Goal: Task Accomplishment & Management: Complete application form

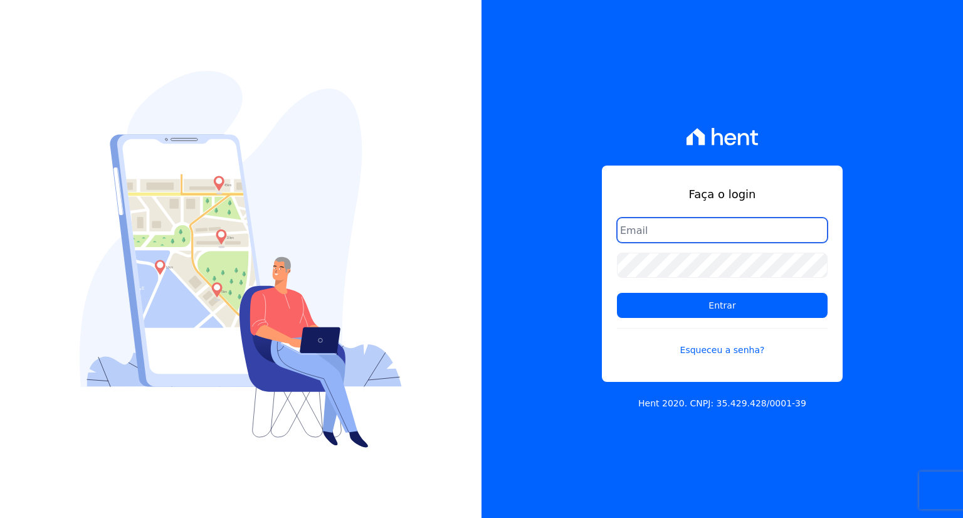
click at [680, 221] on input "email" at bounding box center [722, 229] width 211 height 25
click at [644, 229] on input "email" at bounding box center [722, 229] width 211 height 25
paste input "[PERSON_NAME][EMAIL_ADDRESS][DOMAIN_NAME]"
type input "[PERSON_NAME][EMAIL_ADDRESS][DOMAIN_NAME]"
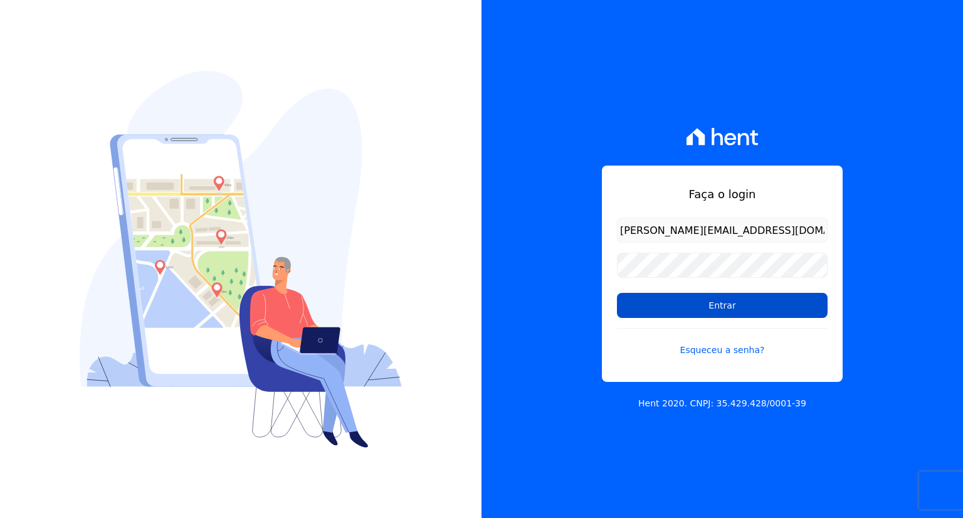
click at [706, 306] on input "Entrar" at bounding box center [722, 305] width 211 height 25
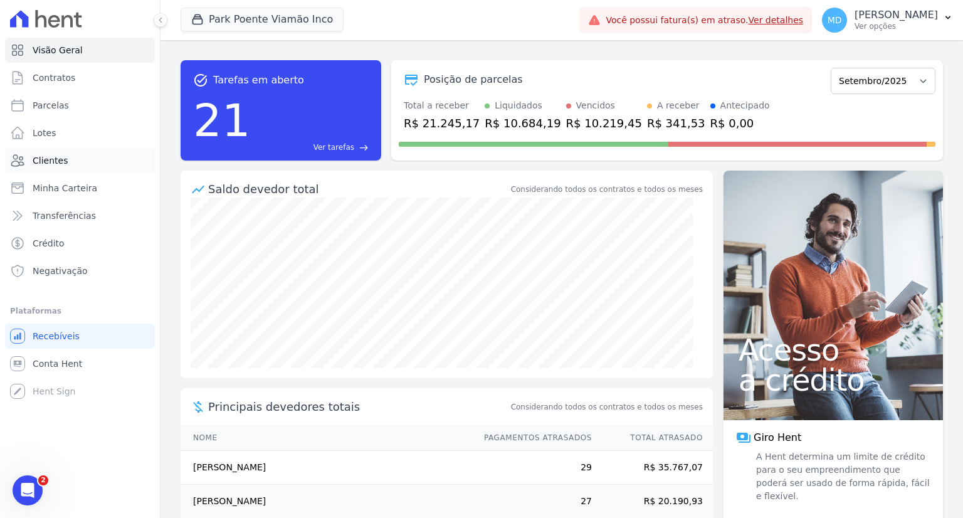
click at [61, 165] on span "Clientes" at bounding box center [50, 160] width 35 height 13
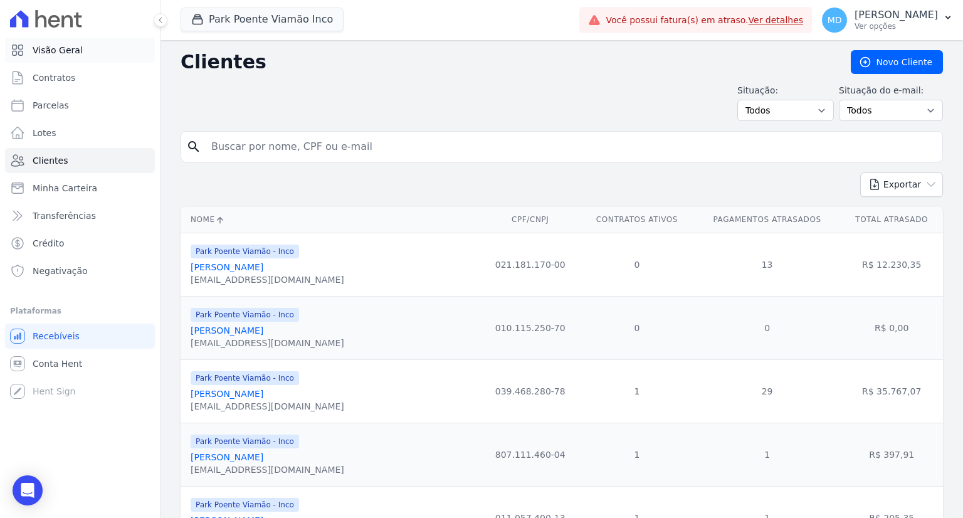
click at [58, 53] on span "Visão Geral" at bounding box center [58, 50] width 50 height 13
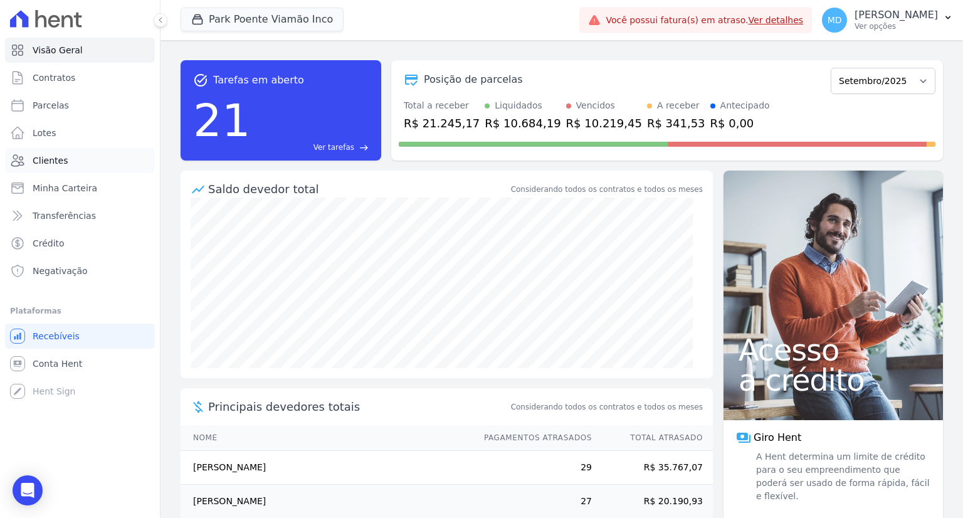
click at [58, 162] on span "Clientes" at bounding box center [50, 160] width 35 height 13
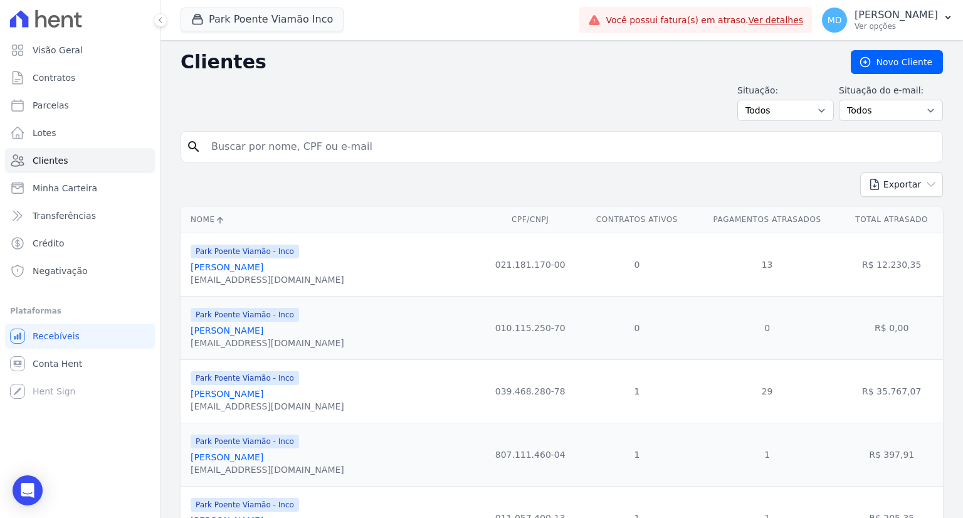
click at [258, 153] on input "search" at bounding box center [570, 146] width 733 height 25
type input "dionathan"
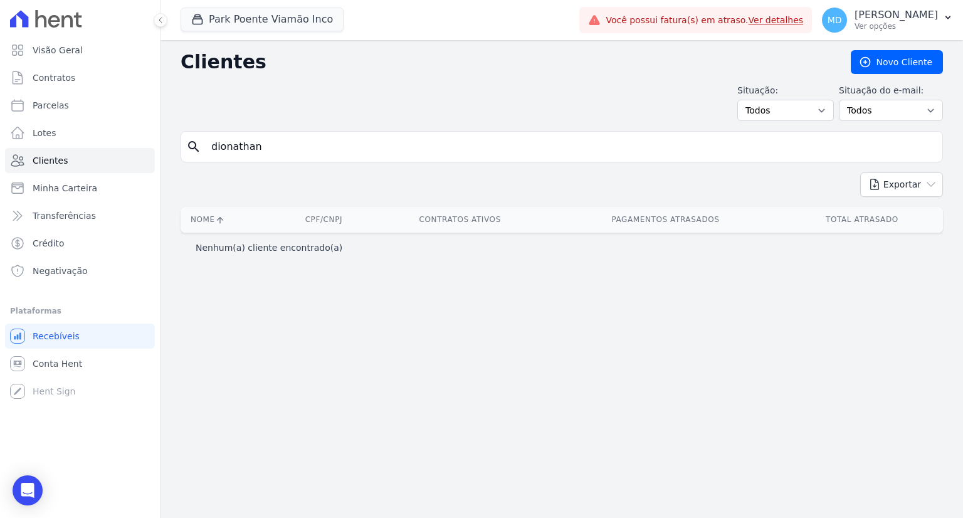
click at [278, 150] on input "dionathan" at bounding box center [570, 146] width 733 height 25
type input "dionathan"
click at [303, 18] on button "Park Poente Viamão Inco" at bounding box center [262, 20] width 163 height 24
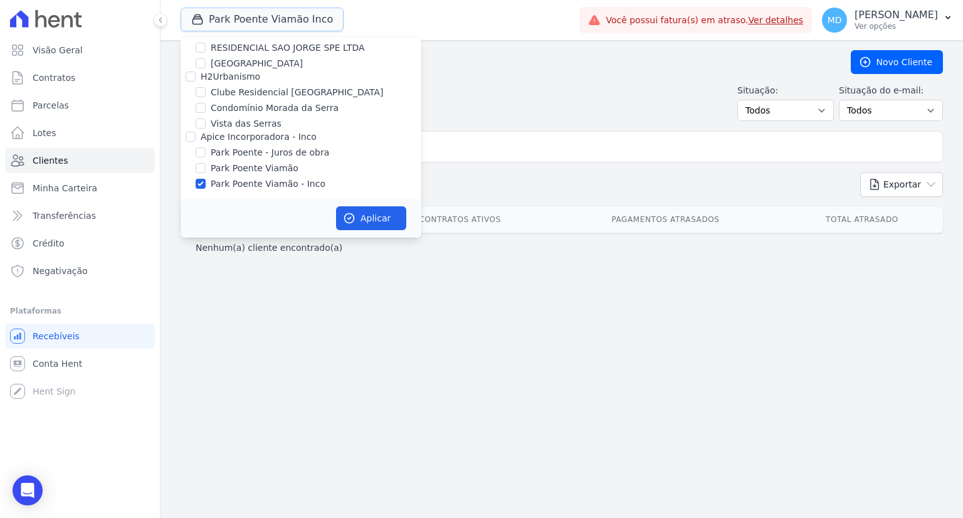
scroll to position [70, 0]
click at [230, 186] on label "Park Poente Viamão - Inco" at bounding box center [268, 182] width 115 height 13
click at [206, 186] on input "Park Poente Viamão - Inco" at bounding box center [201, 182] width 10 height 10
checkbox input "false"
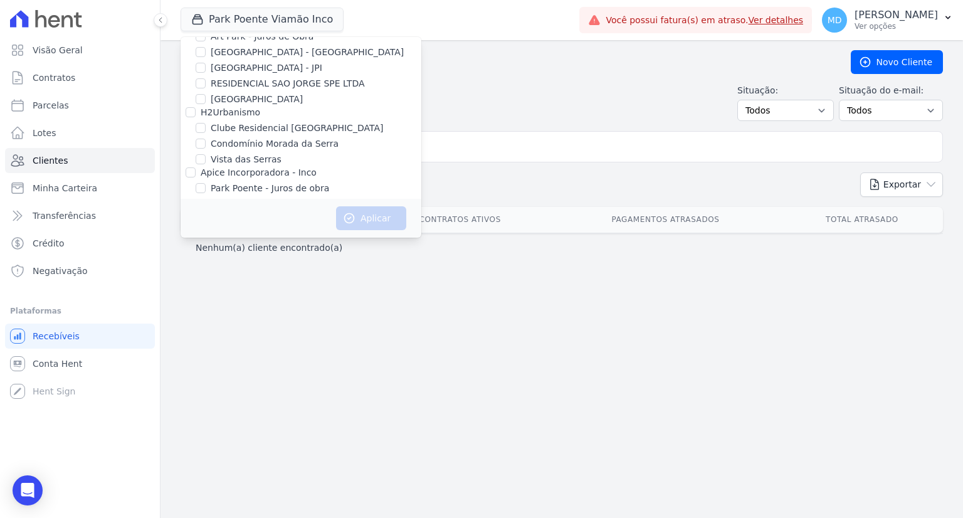
scroll to position [0, 0]
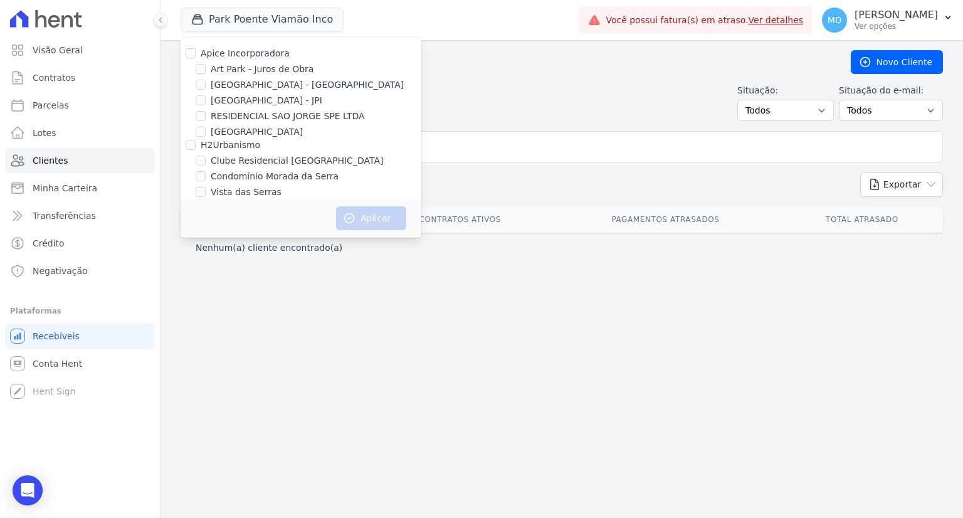
click at [232, 83] on label "[GEOGRAPHIC_DATA] - [GEOGRAPHIC_DATA]" at bounding box center [307, 84] width 193 height 13
click at [206, 83] on input "[GEOGRAPHIC_DATA] - [GEOGRAPHIC_DATA]" at bounding box center [201, 85] width 10 height 10
checkbox input "true"
click at [379, 223] on button "Aplicar" at bounding box center [371, 218] width 70 height 24
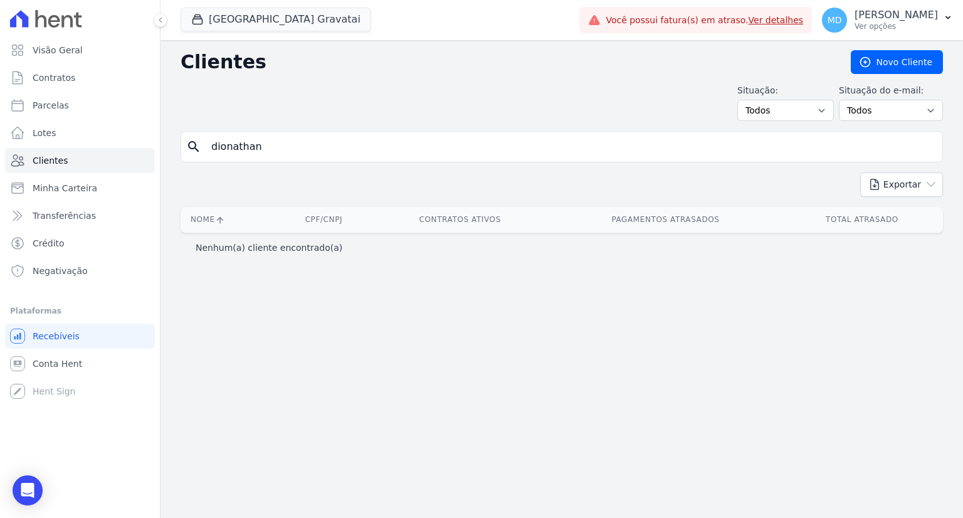
click at [277, 159] on div "search dionathan" at bounding box center [562, 146] width 762 height 31
click at [281, 151] on input "dionathan" at bounding box center [570, 146] width 733 height 25
click at [286, 149] on input "dionathan" at bounding box center [570, 146] width 733 height 25
click at [285, 22] on button "Arty Park Gravatai" at bounding box center [276, 20] width 191 height 24
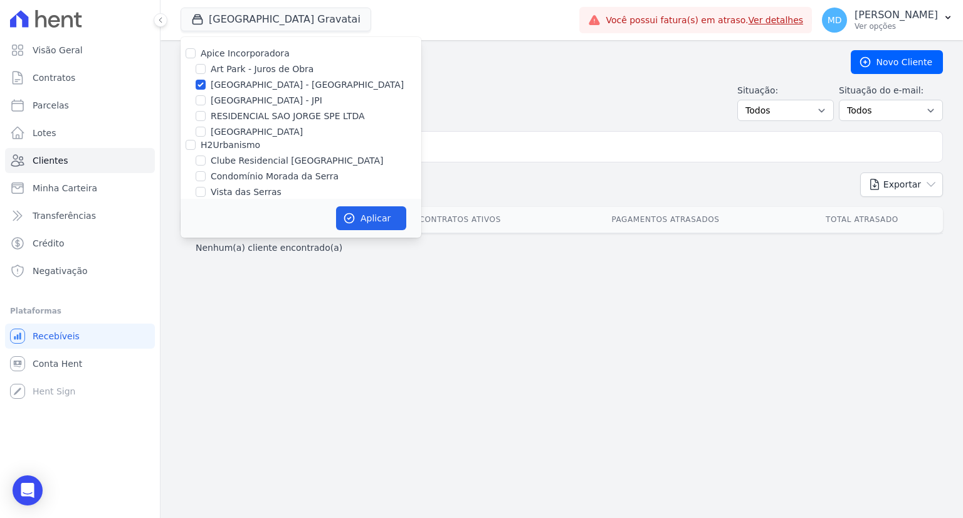
click at [453, 161] on form "search dionathan" at bounding box center [562, 151] width 762 height 41
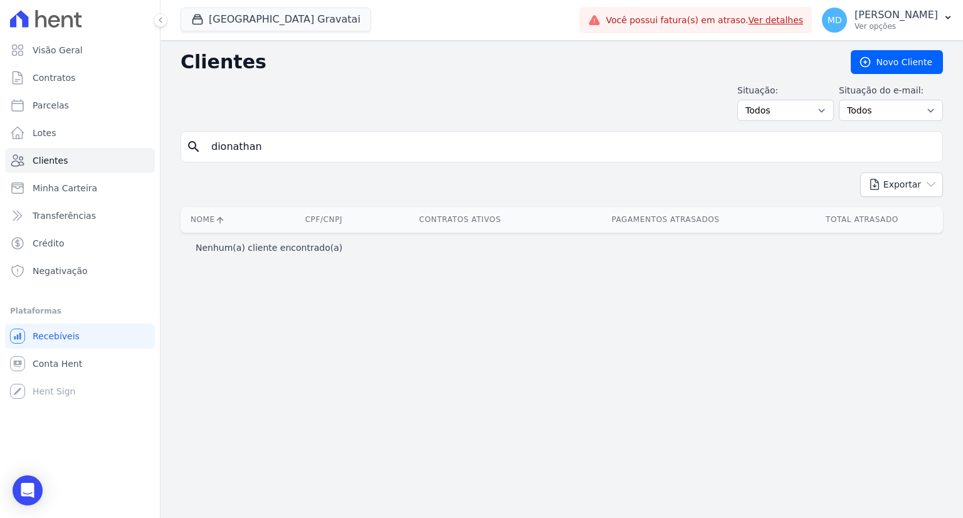
click at [379, 146] on input "dionathan" at bounding box center [570, 146] width 733 height 25
type input "vinicius henrique"
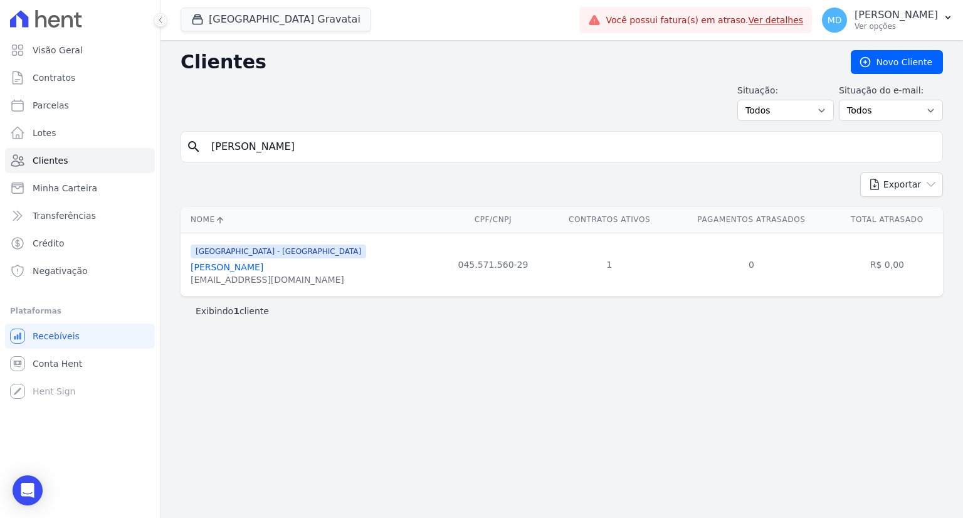
click at [236, 270] on link "Vinicius Henrique Araujo Da Silva" at bounding box center [227, 267] width 73 height 10
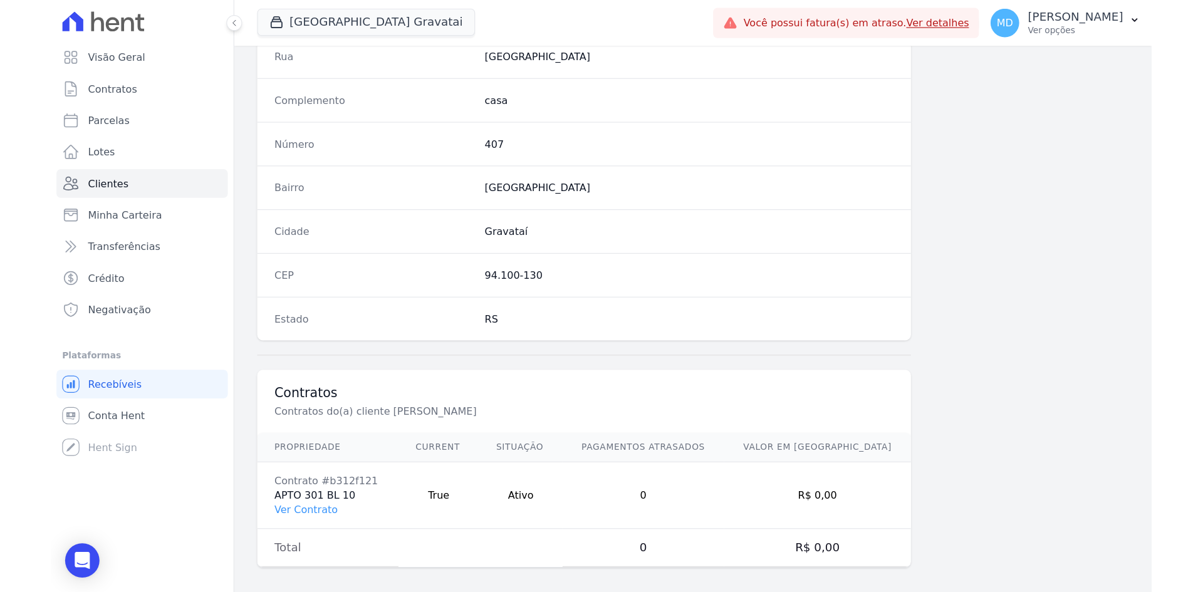
scroll to position [651, 0]
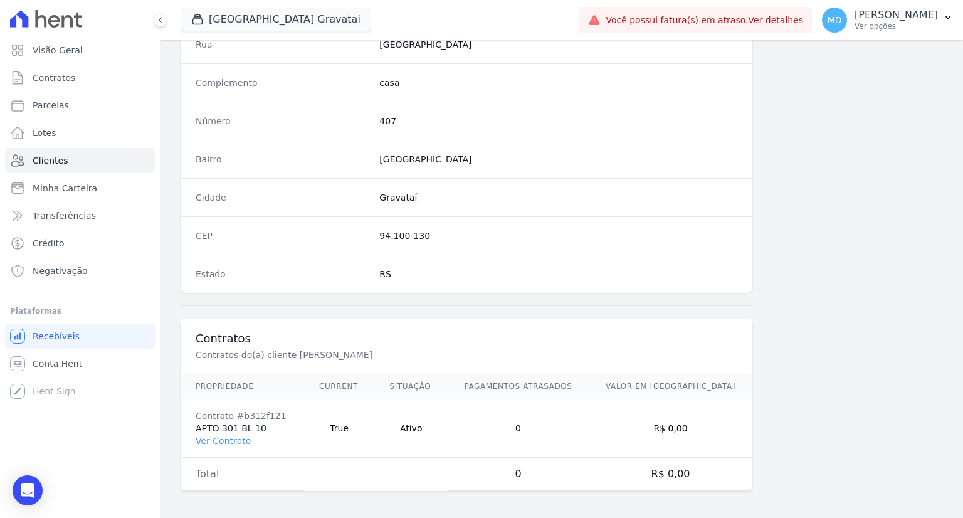
click at [219, 443] on td "Contrato #b312f121 APTO 301 BL 10 Ver Contrato" at bounding box center [242, 428] width 123 height 58
click at [221, 437] on link "Ver Contrato" at bounding box center [223, 441] width 55 height 10
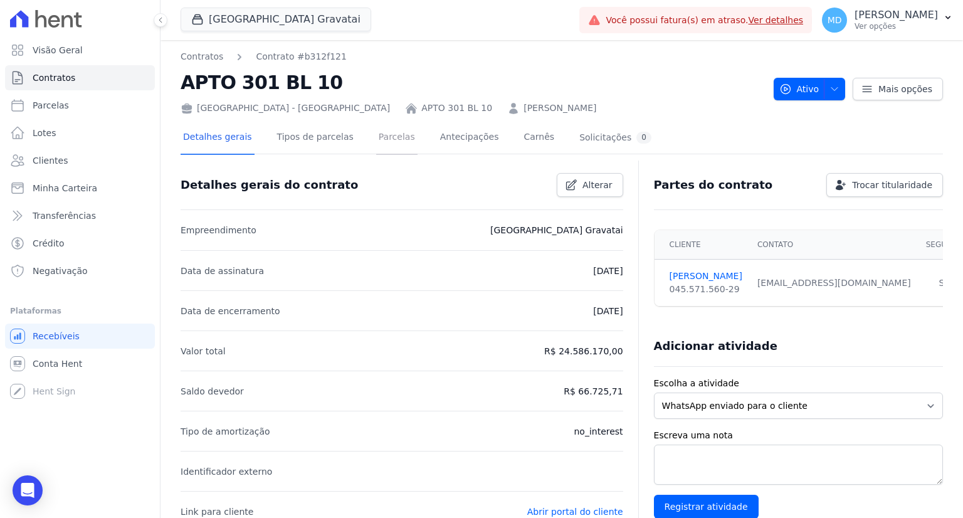
click at [376, 141] on link "Parcelas" at bounding box center [396, 138] width 41 height 33
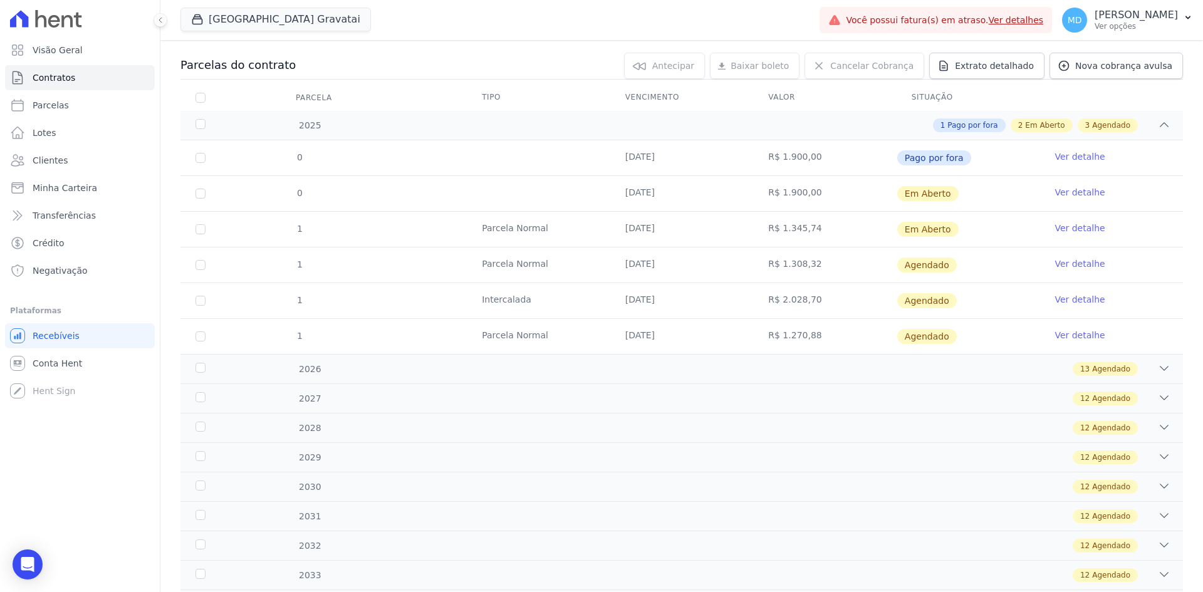
scroll to position [125, 0]
click at [962, 230] on link "Ver detalhe" at bounding box center [1080, 227] width 50 height 13
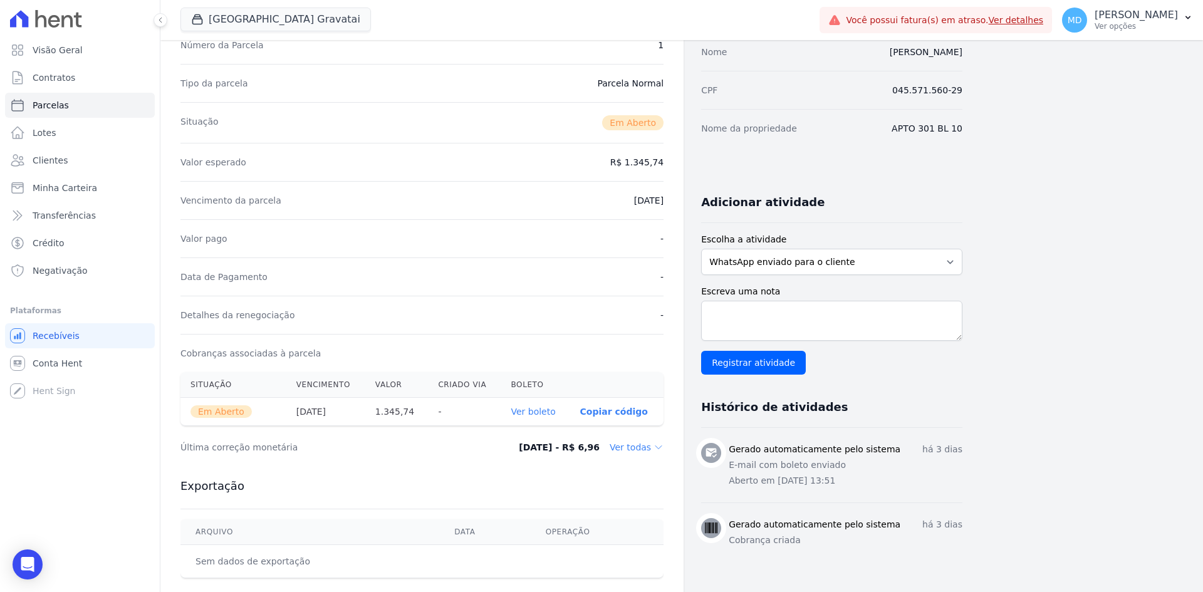
scroll to position [125, 0]
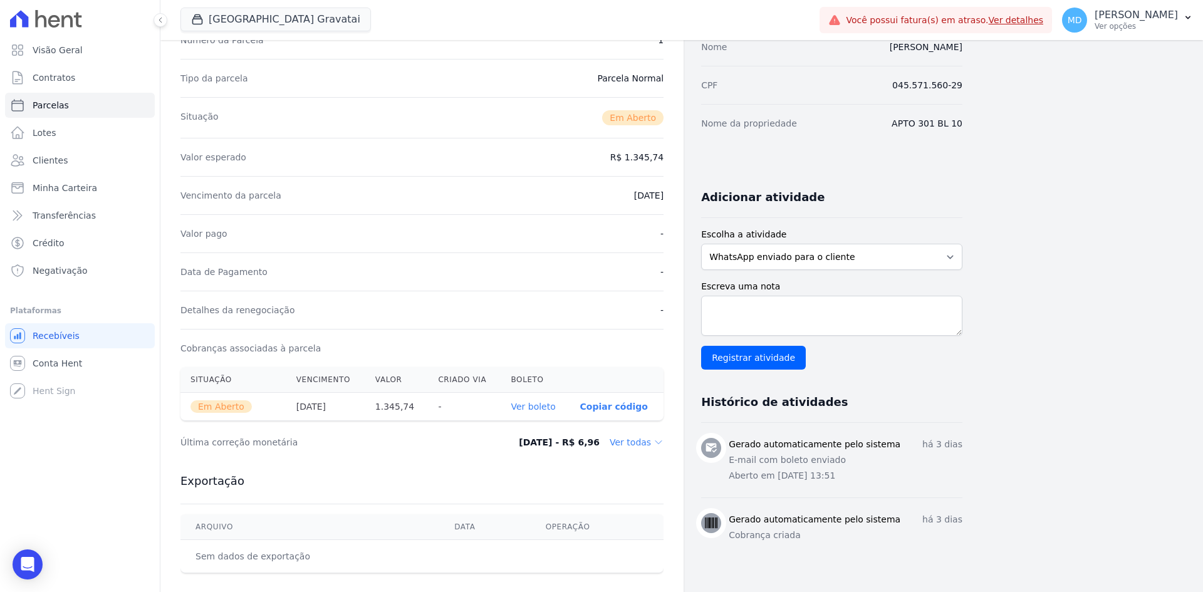
click at [644, 441] on dd "Ver todas" at bounding box center [637, 442] width 54 height 13
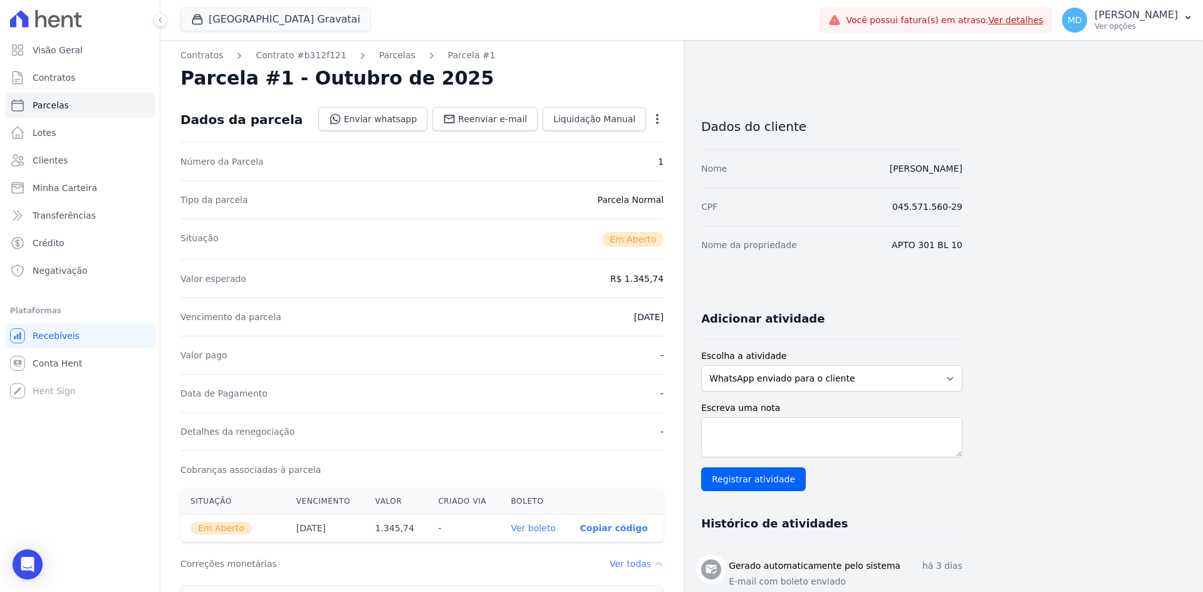
scroll to position [0, 0]
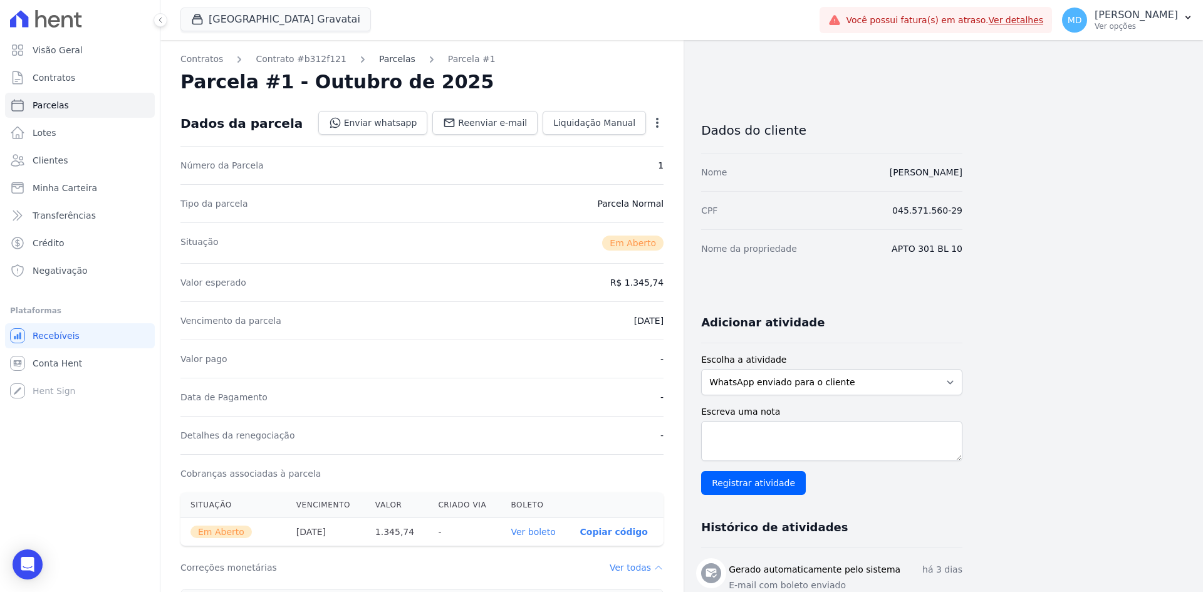
click at [379, 63] on link "Parcelas" at bounding box center [397, 59] width 36 height 13
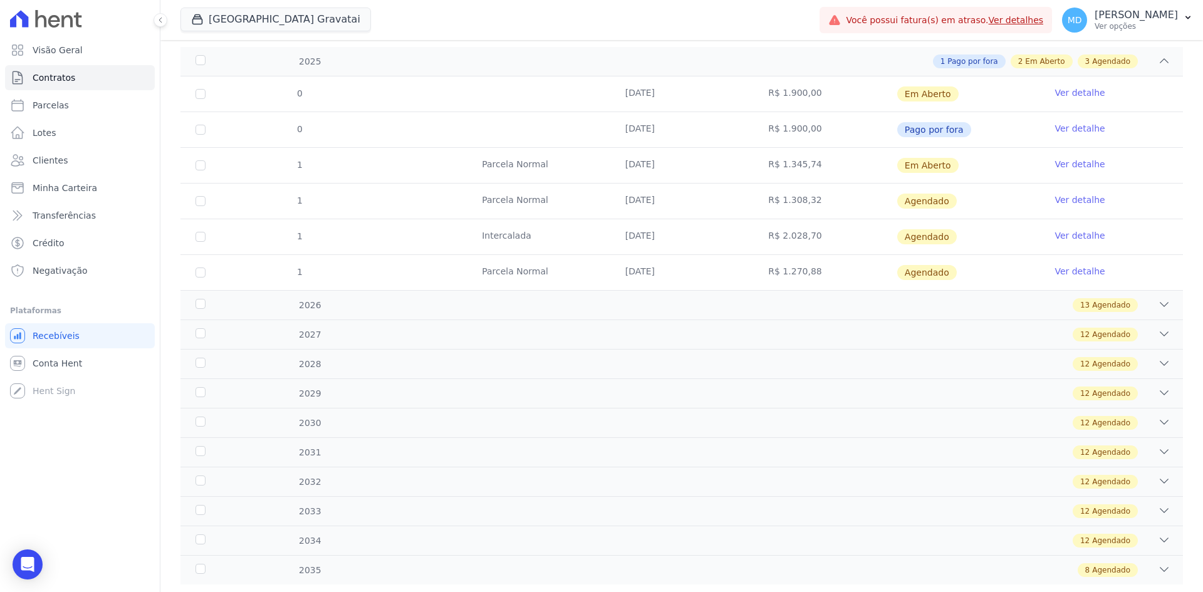
scroll to position [218, 0]
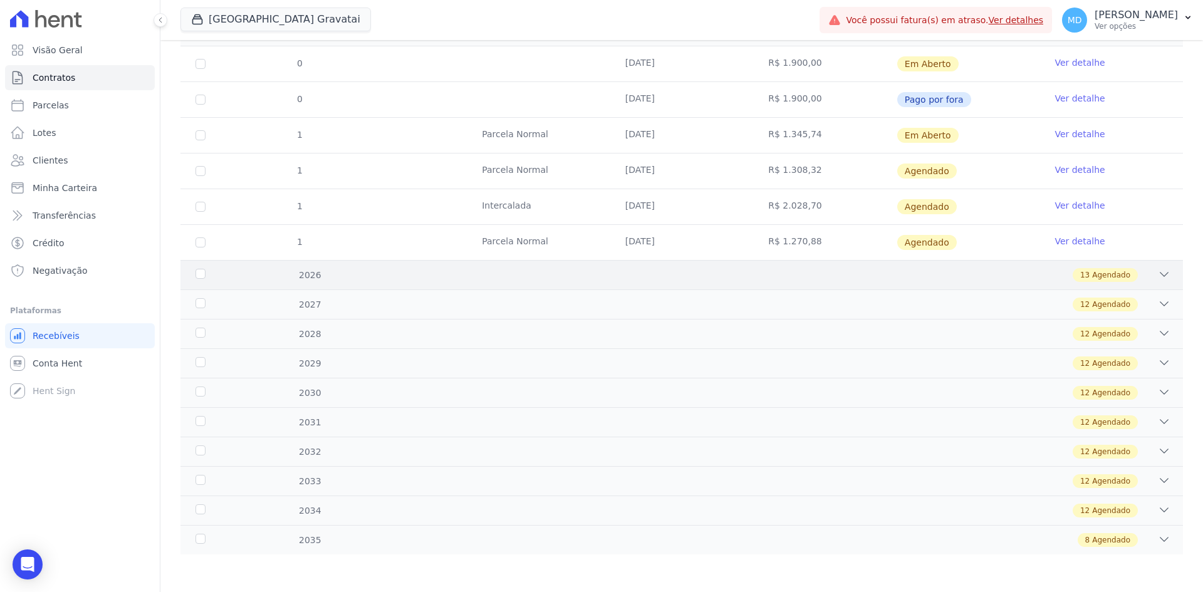
click at [962, 271] on div "13 Agendado" at bounding box center [730, 275] width 879 height 14
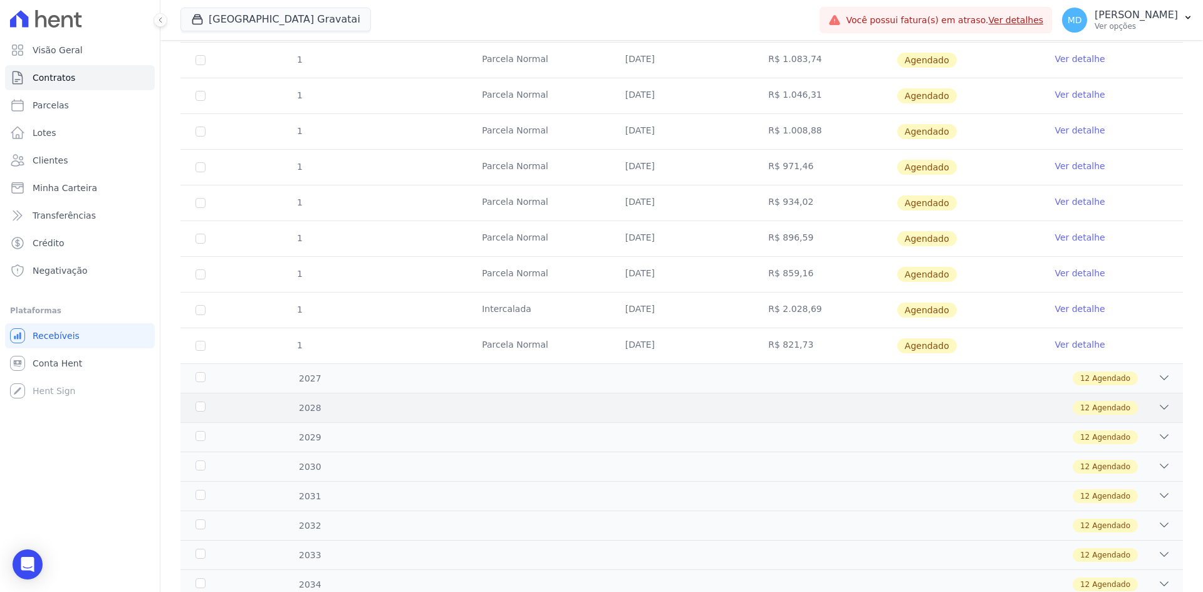
scroll to position [557, 0]
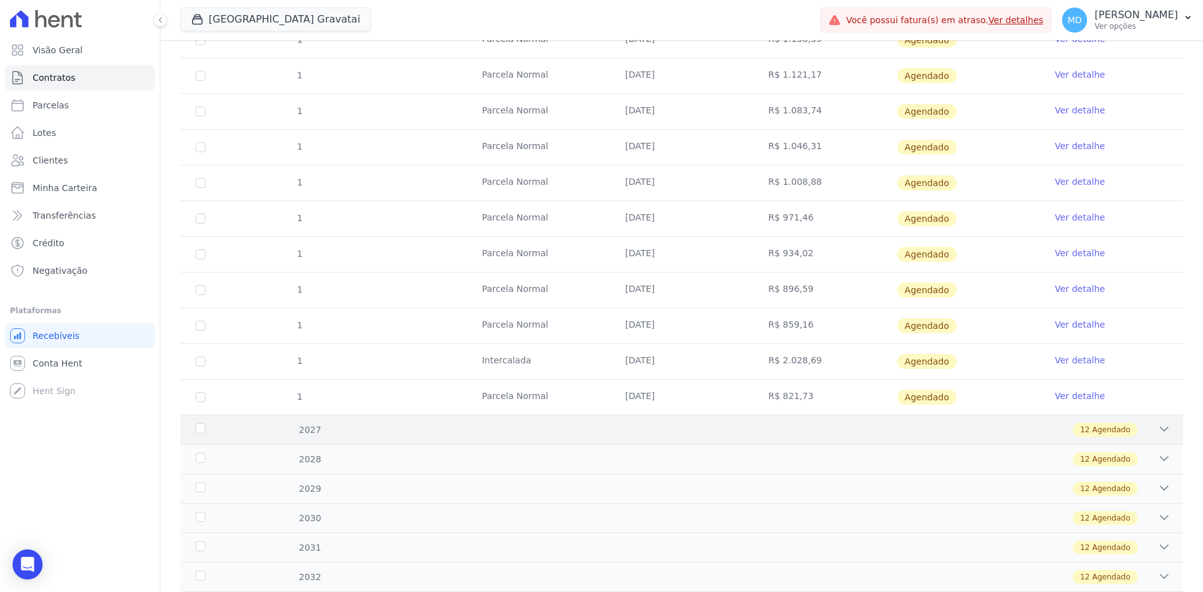
click at [962, 429] on span "Agendado" at bounding box center [1111, 429] width 38 height 11
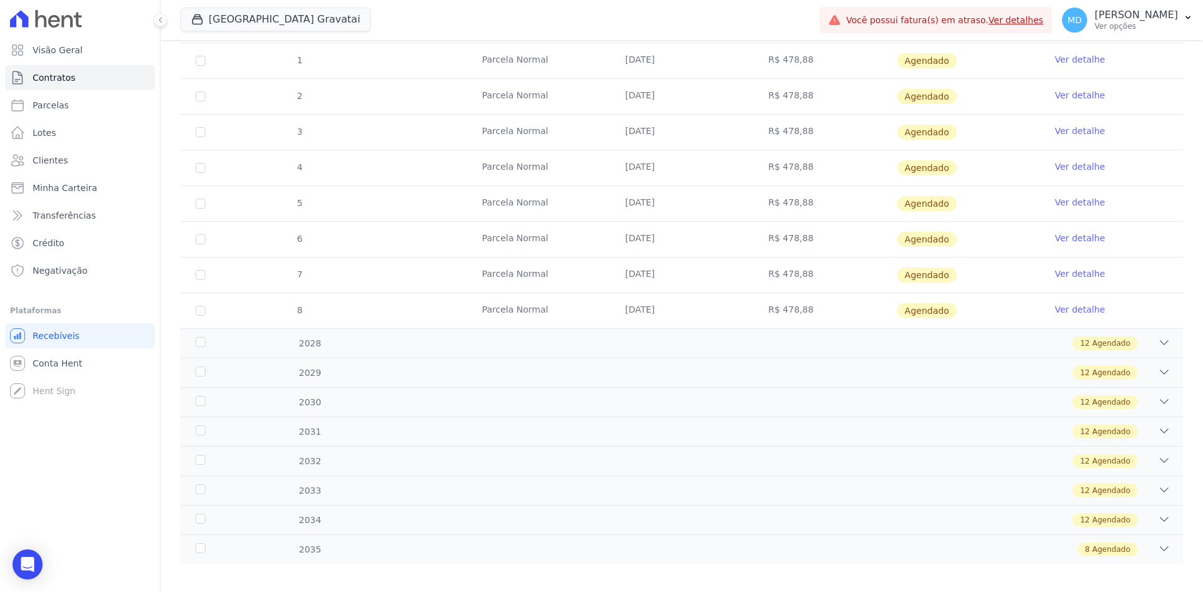
scroll to position [1111, 0]
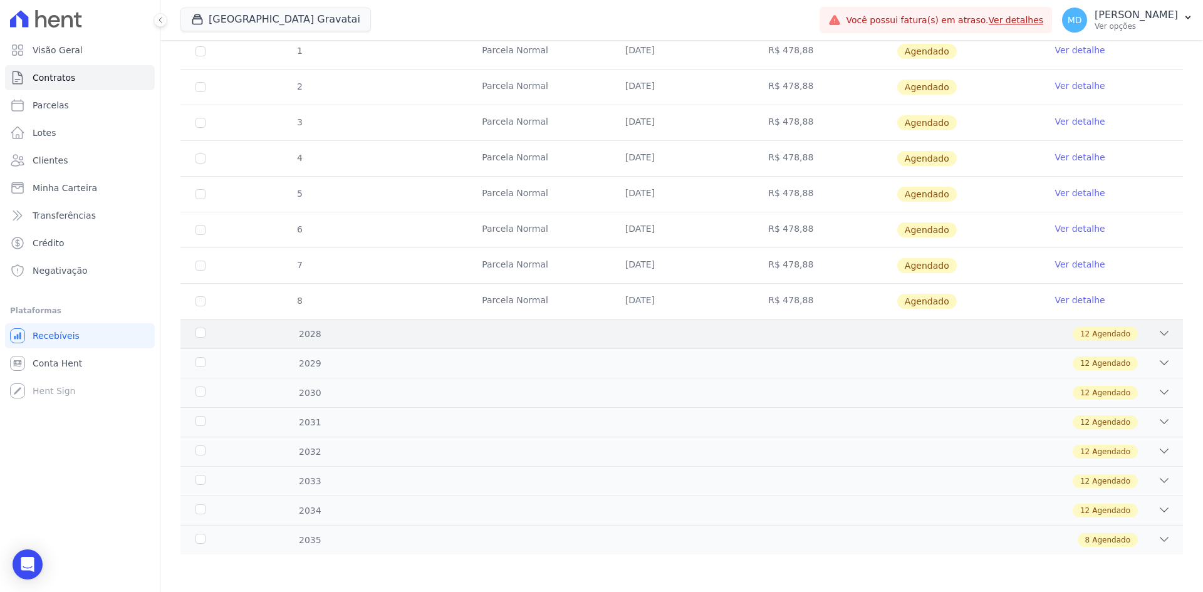
click at [962, 340] on div "12 Agendado" at bounding box center [1105, 334] width 65 height 14
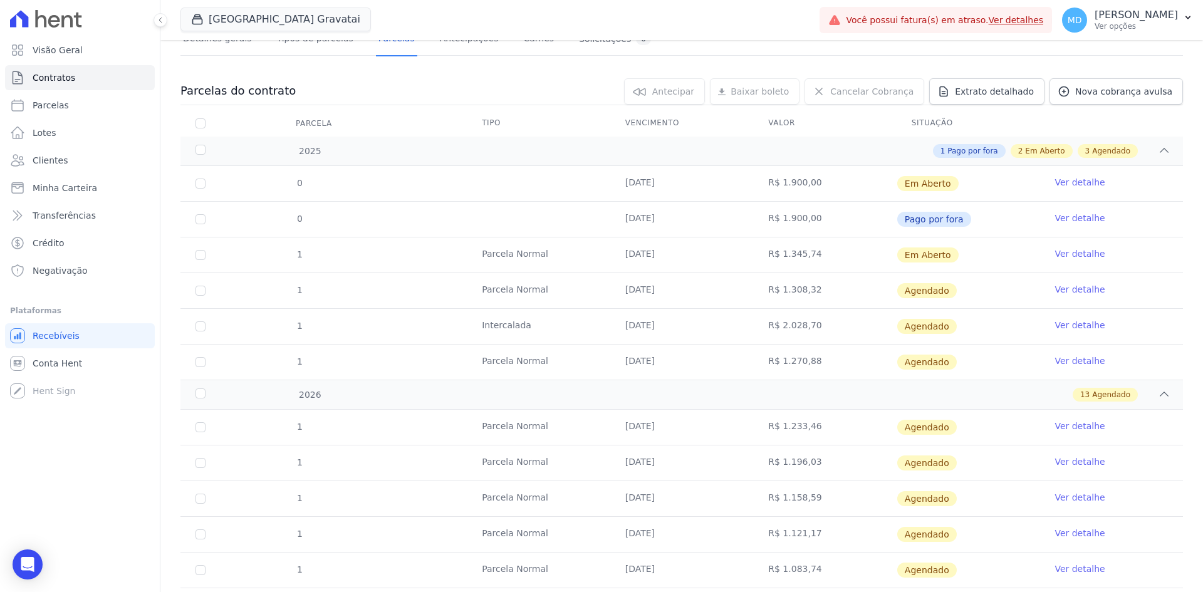
scroll to position [0, 0]
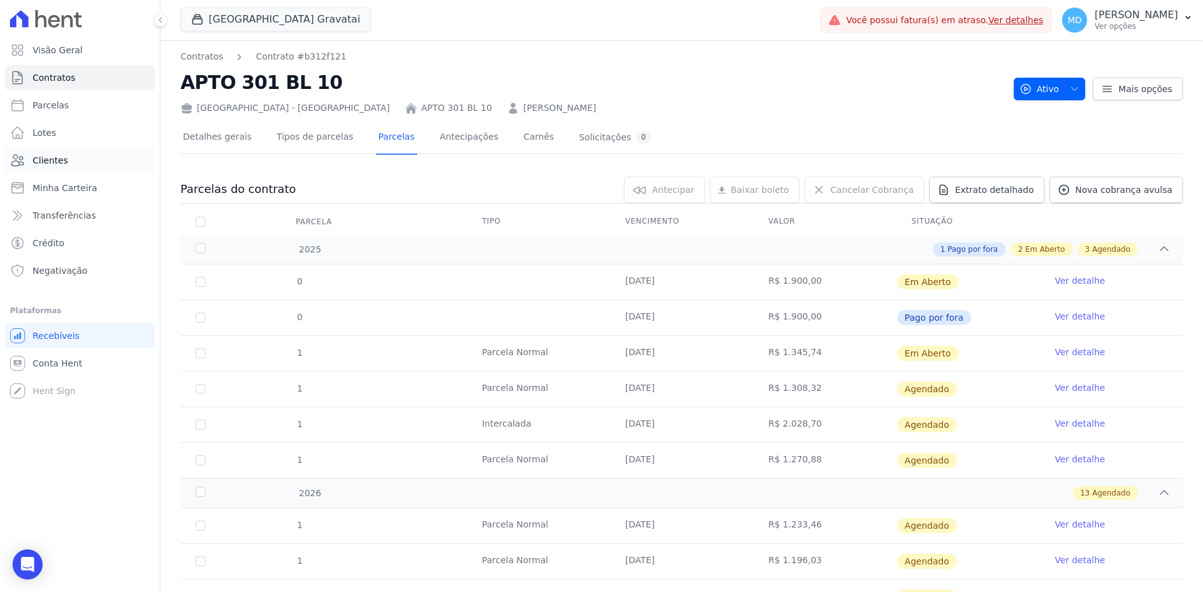
click at [56, 153] on link "Clientes" at bounding box center [80, 160] width 150 height 25
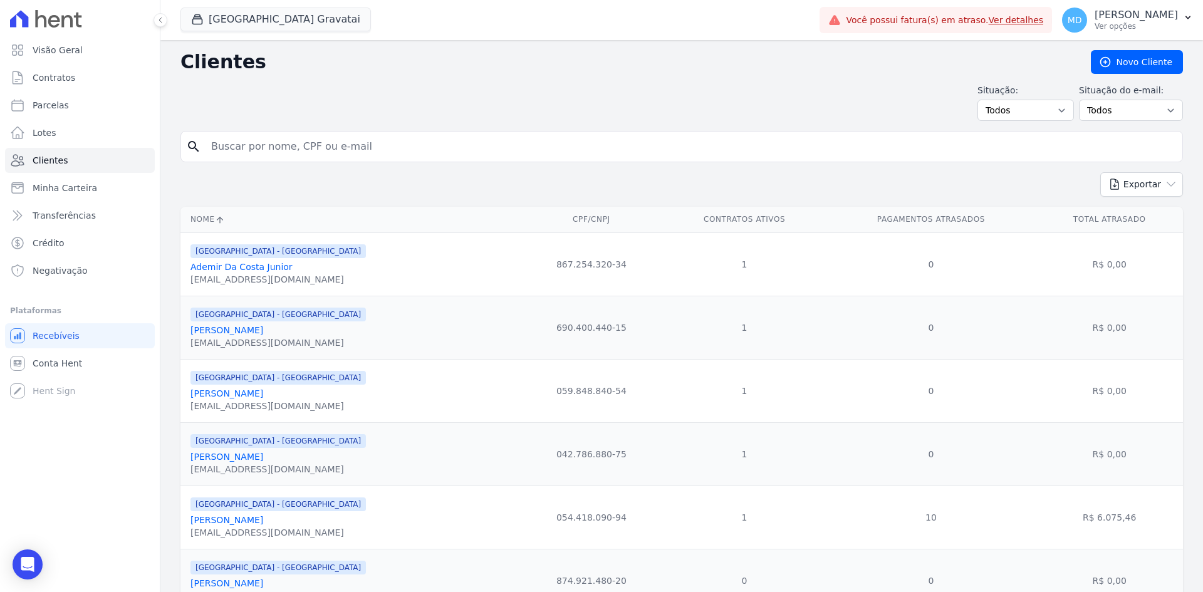
click at [309, 156] on input "search" at bounding box center [691, 146] width 974 height 25
drag, startPoint x: 291, startPoint y: 124, endPoint x: 293, endPoint y: 135, distance: 11.4
click at [294, 142] on input "search" at bounding box center [691, 146] width 974 height 25
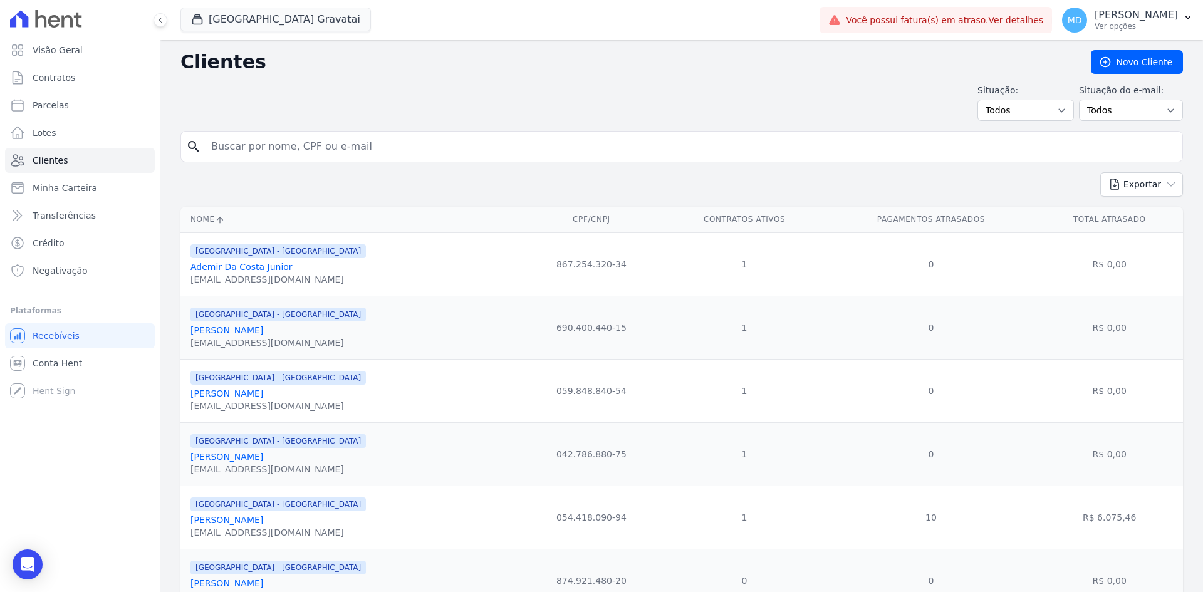
click at [341, 138] on input "search" at bounding box center [691, 146] width 974 height 25
paste input "FABRICIO LIMANA"
type input "FABRICIO LIMANA"
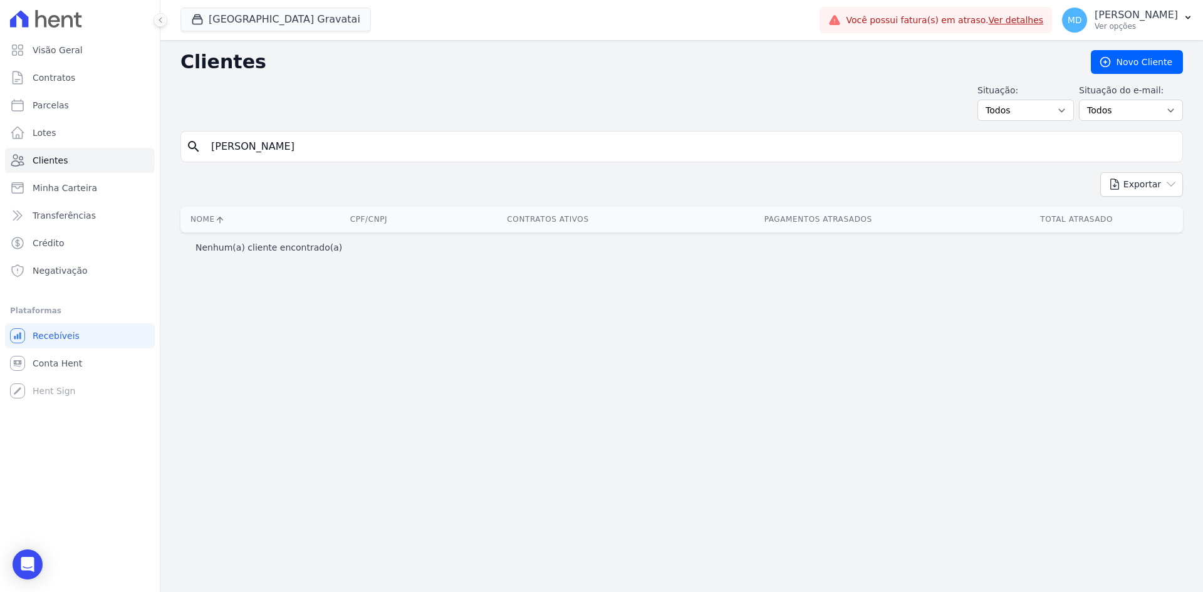
click at [340, 147] on input "FABRICIO LIMANA" at bounding box center [691, 146] width 974 height 25
click at [351, 156] on input "search" at bounding box center [691, 146] width 974 height 25
paste input "VINICIUS HENRIQUE ARAUJO DA SILV"
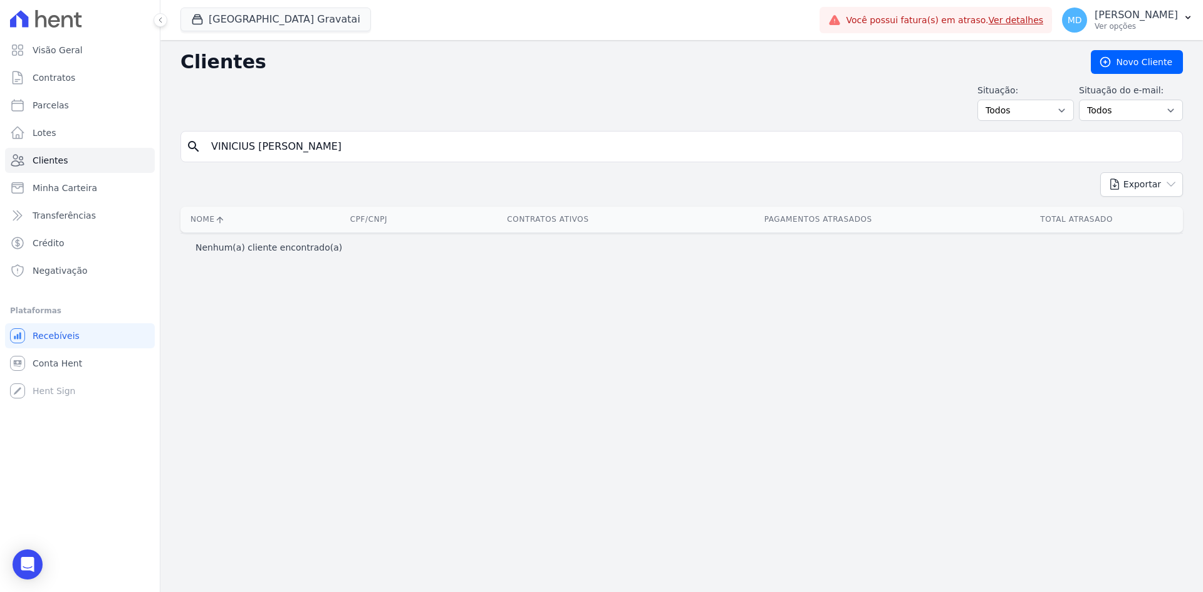
type input "VINICIUS HENRIQUE ARAUJO DA"
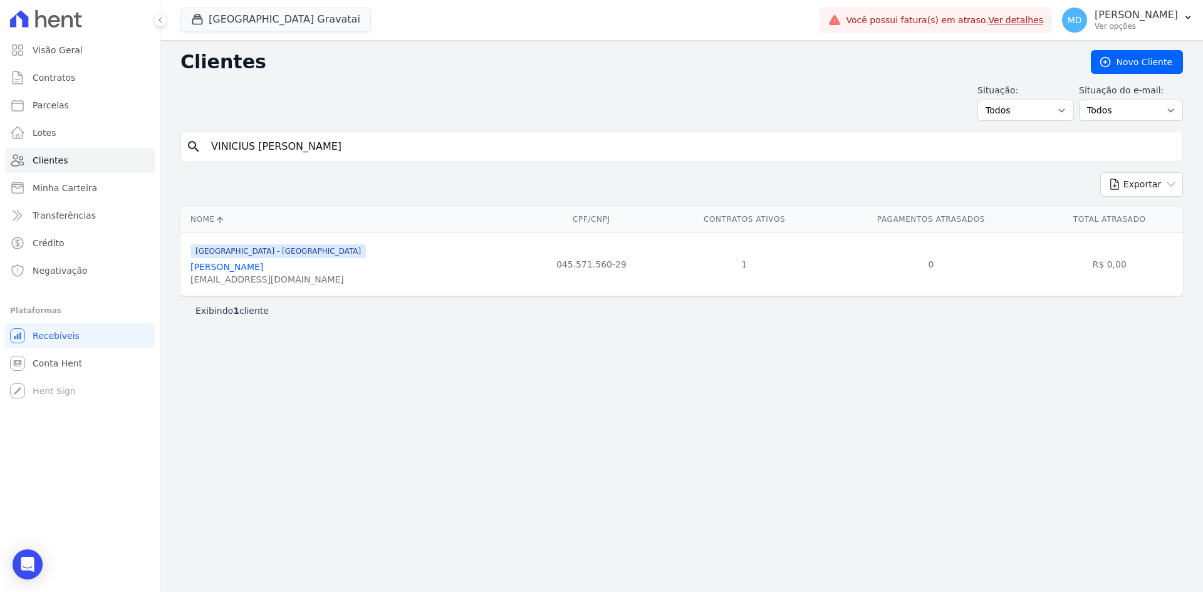
click at [233, 268] on link "Vinicius Henrique Araujo Da Silva" at bounding box center [227, 267] width 73 height 10
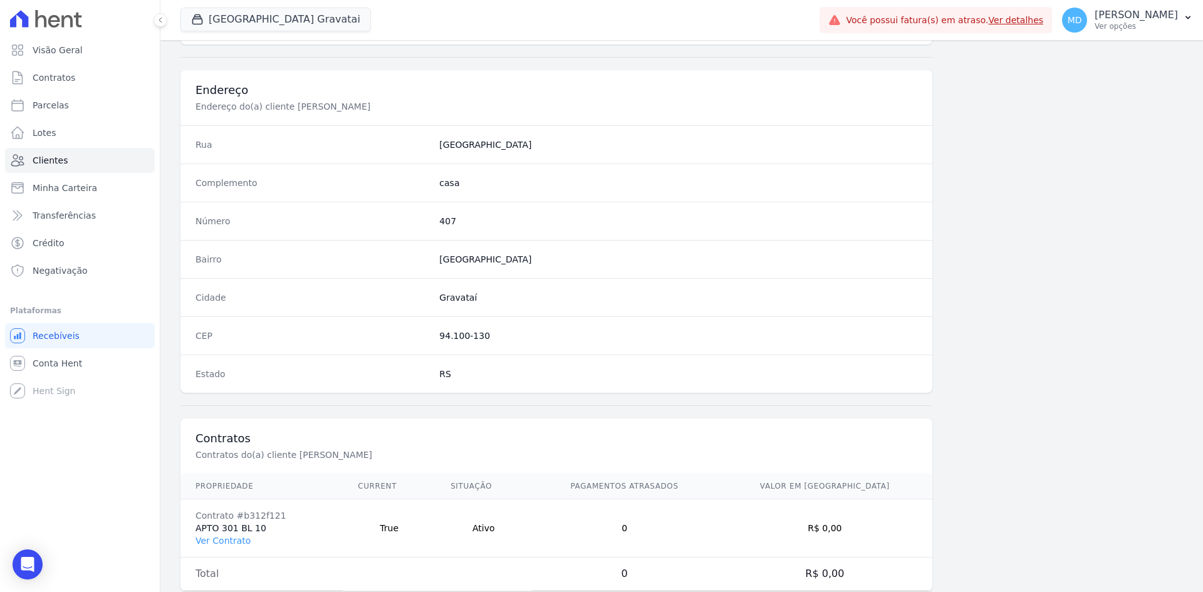
scroll to position [580, 0]
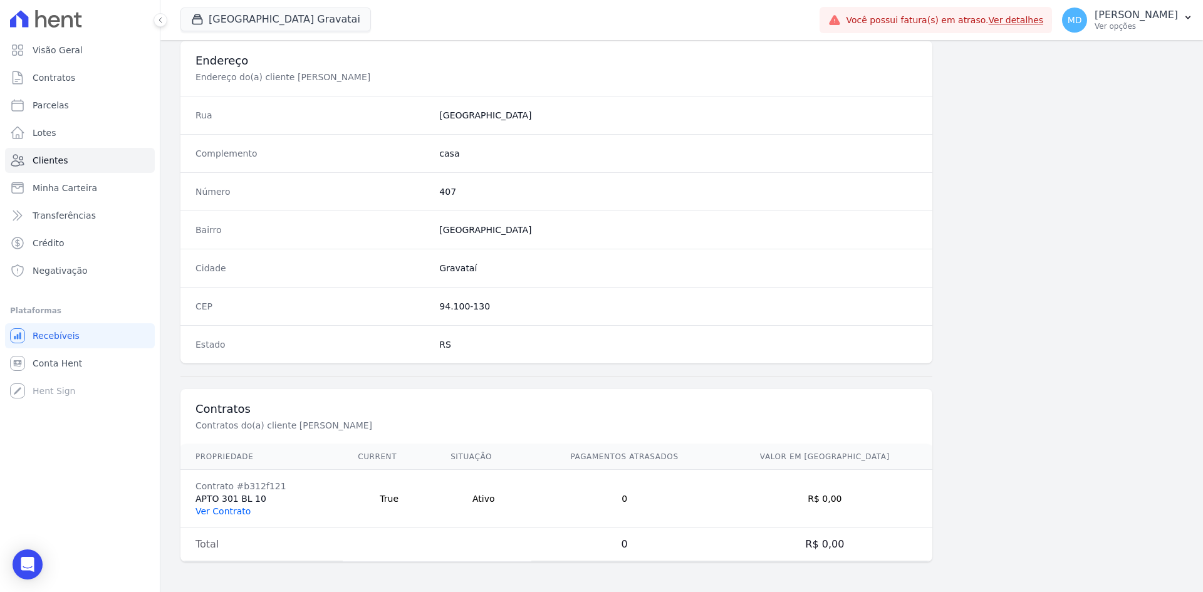
click at [222, 510] on link "Ver Contrato" at bounding box center [223, 511] width 55 height 10
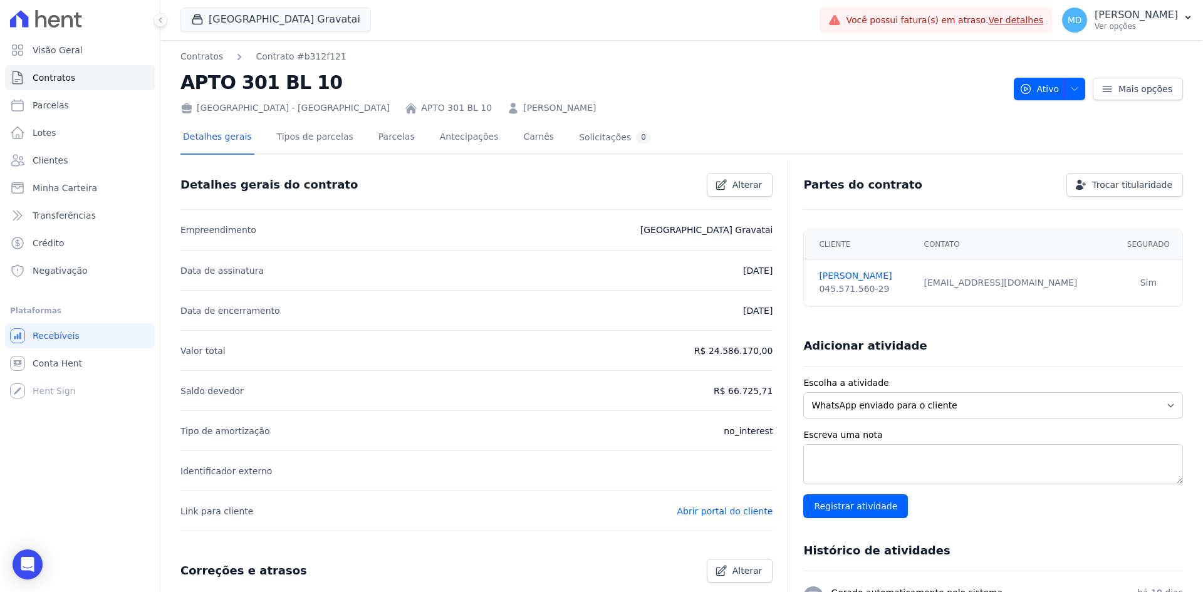
click at [376, 136] on link "Parcelas" at bounding box center [396, 138] width 41 height 33
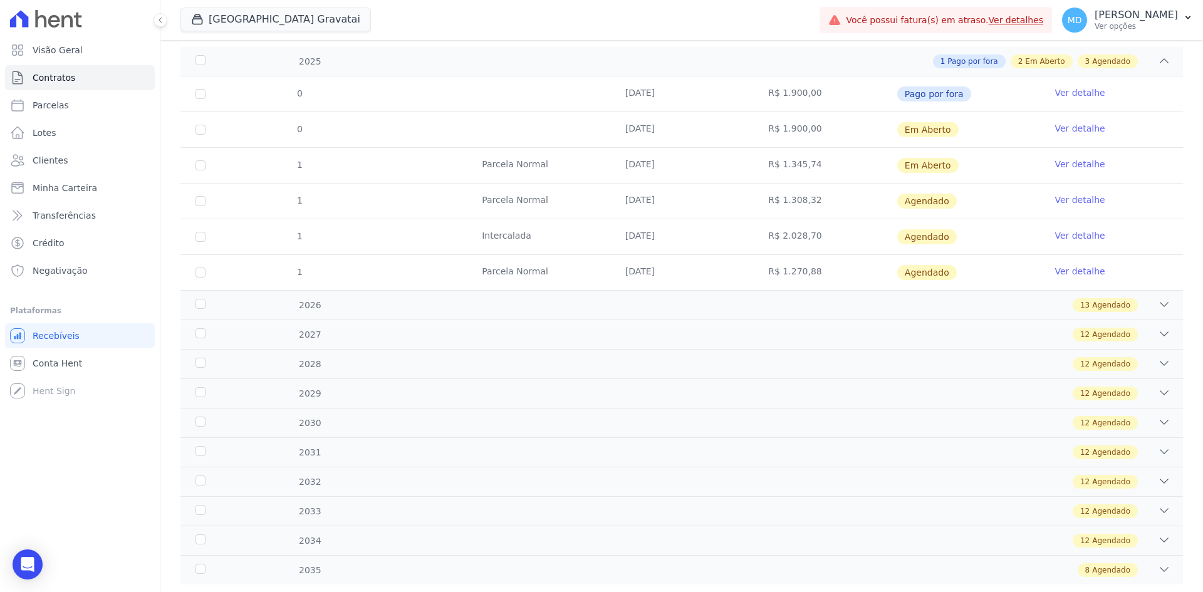
scroll to position [218, 0]
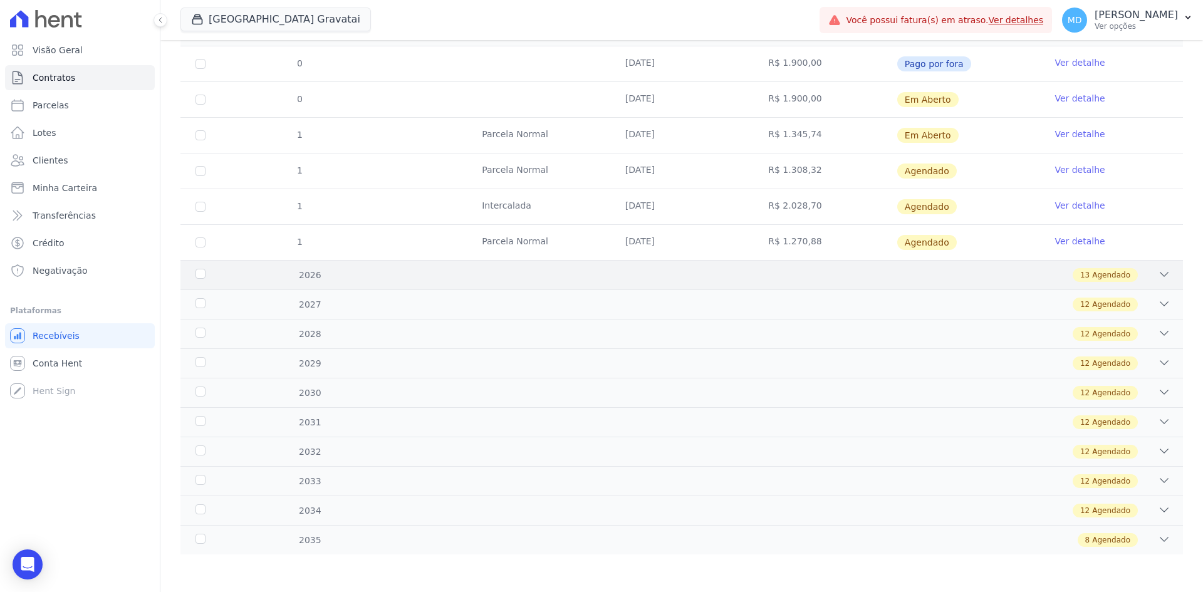
click at [962, 272] on div "13 Agendado" at bounding box center [730, 275] width 879 height 14
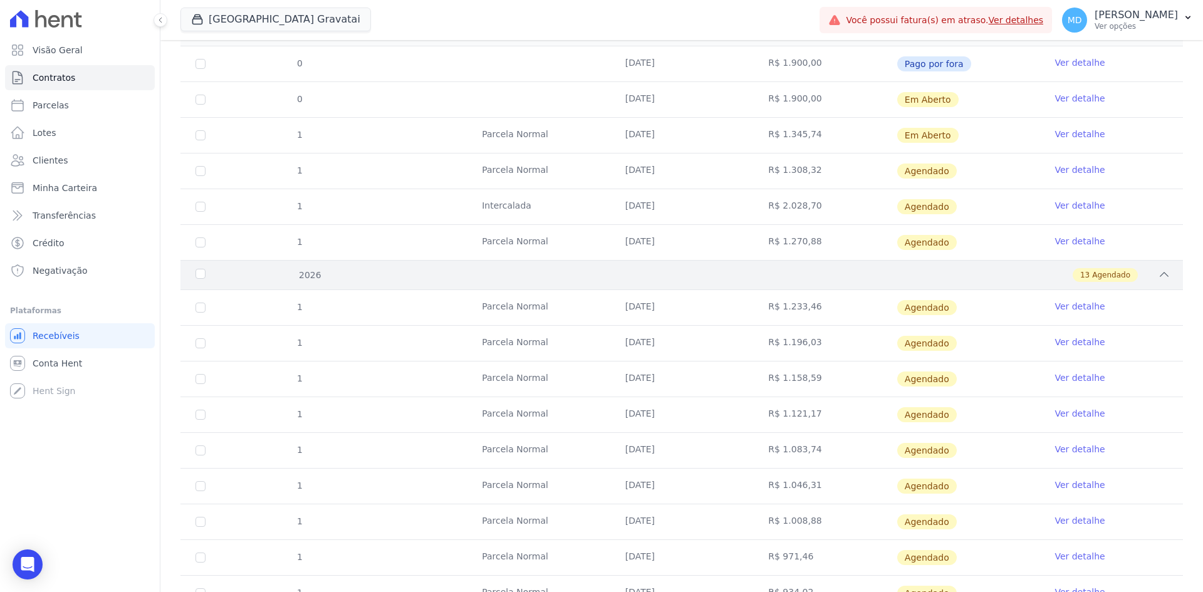
click at [962, 276] on div "13 Agendado" at bounding box center [730, 275] width 879 height 14
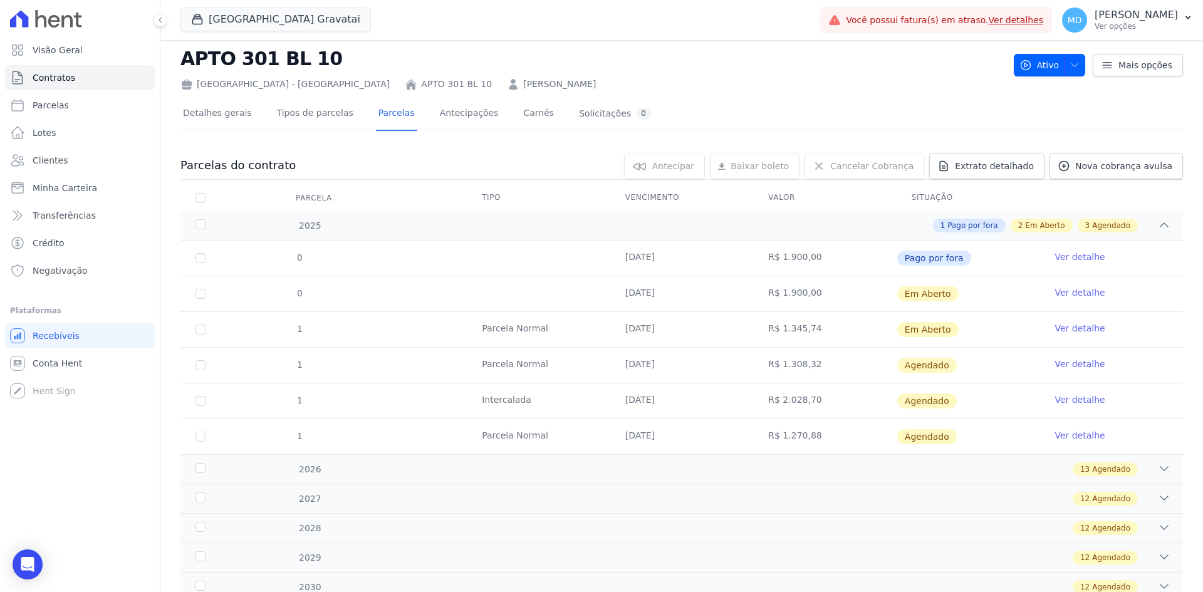
scroll to position [0, 0]
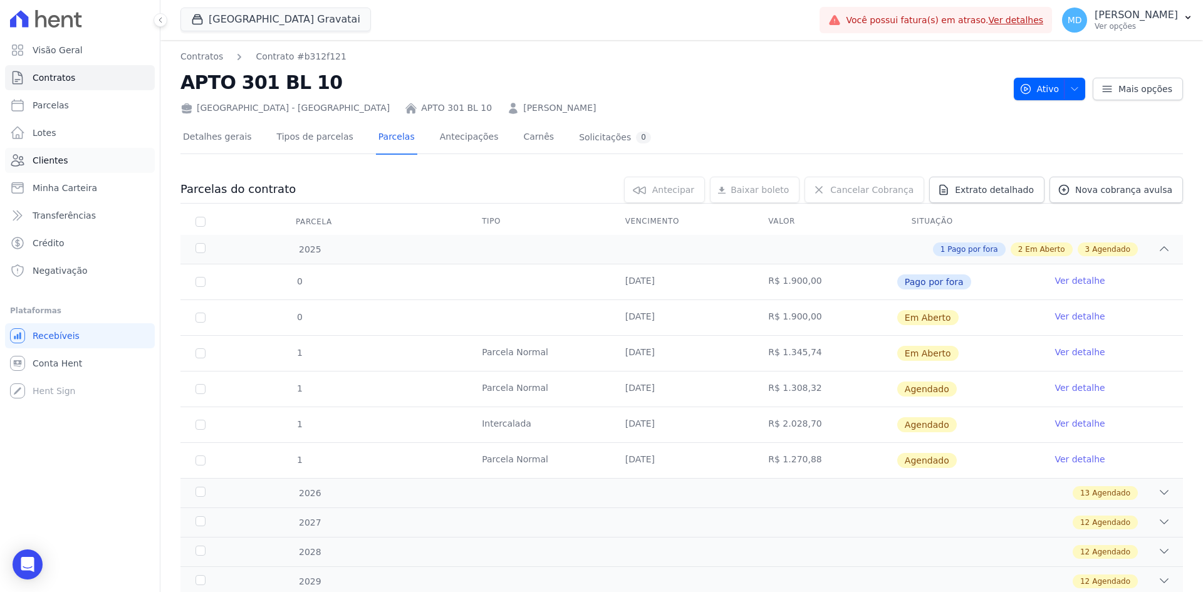
click at [53, 155] on span "Clientes" at bounding box center [50, 160] width 35 height 13
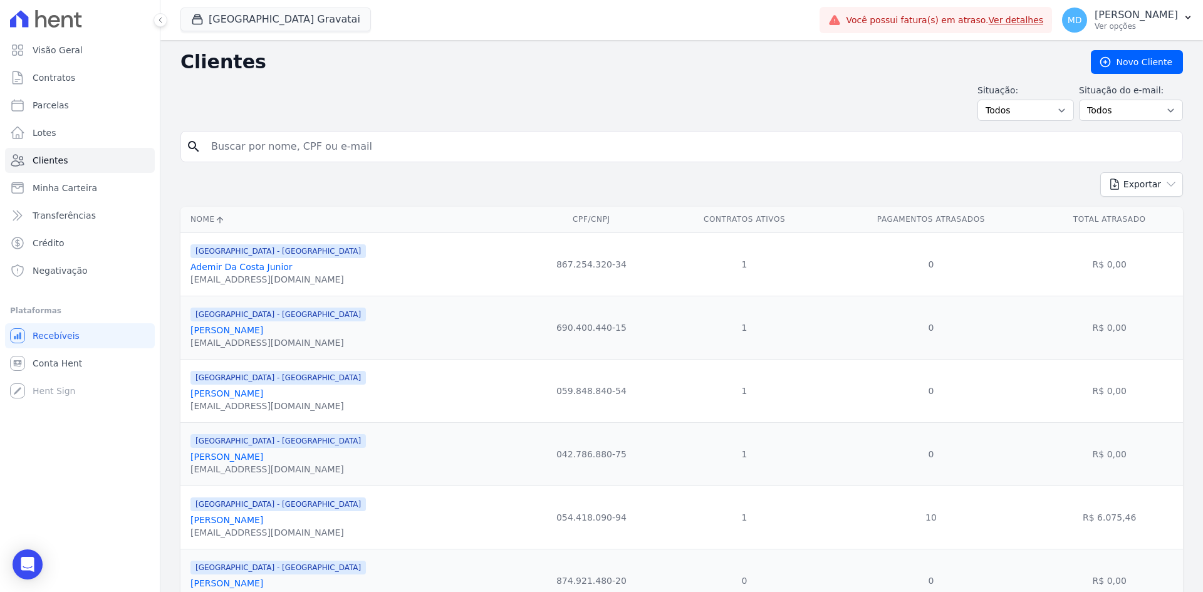
click at [302, 137] on input "search" at bounding box center [691, 146] width 974 height 25
type input "v"
paste input "FABRICIO LIMANA"
type input "FABRICIO LIMANA"
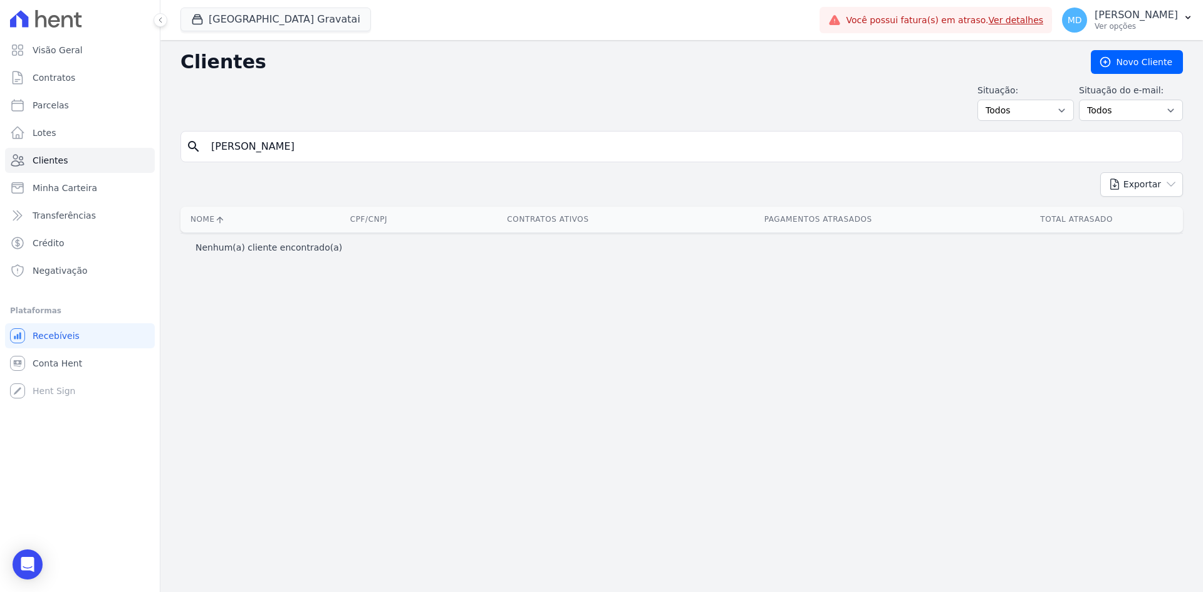
click at [327, 152] on input "FABRICIO LIMANA" at bounding box center [691, 146] width 974 height 25
click at [283, 32] on span "Arty Park Gravatai" at bounding box center [276, 20] width 191 height 25
click at [276, 26] on button "Arty Park Gravatai" at bounding box center [276, 20] width 191 height 24
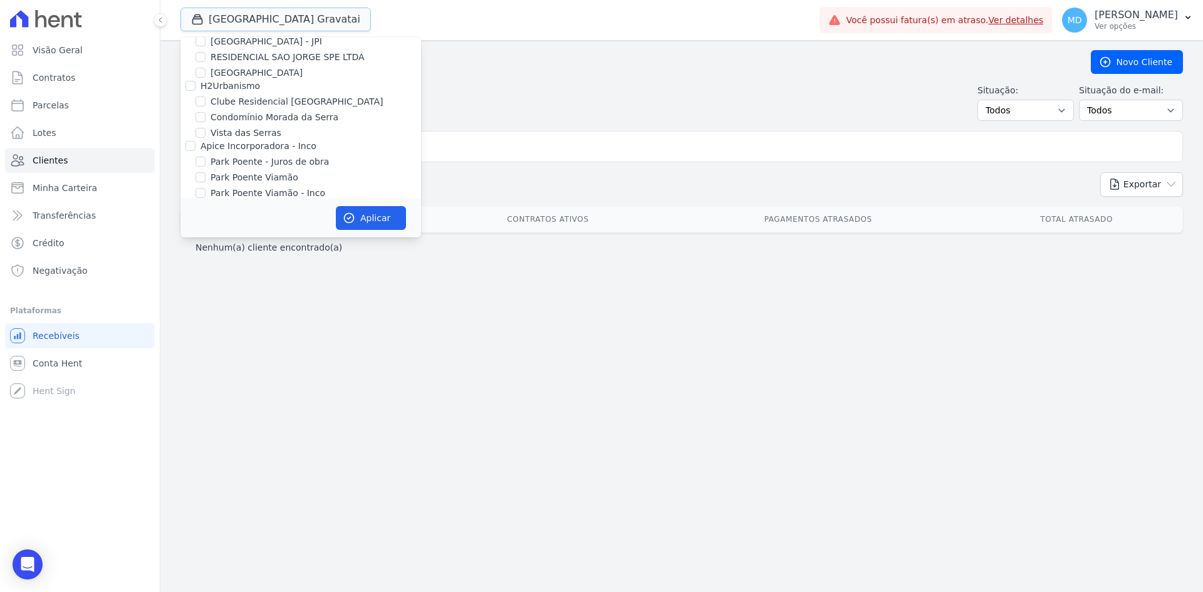
scroll to position [70, 0]
click at [221, 177] on label "Park Poente Viamão - Inco" at bounding box center [268, 181] width 115 height 13
click at [206, 177] on input "Park Poente Viamão - Inco" at bounding box center [201, 182] width 10 height 10
checkbox input "true"
click at [221, 167] on label "Park Poente Viamão" at bounding box center [255, 166] width 88 height 13
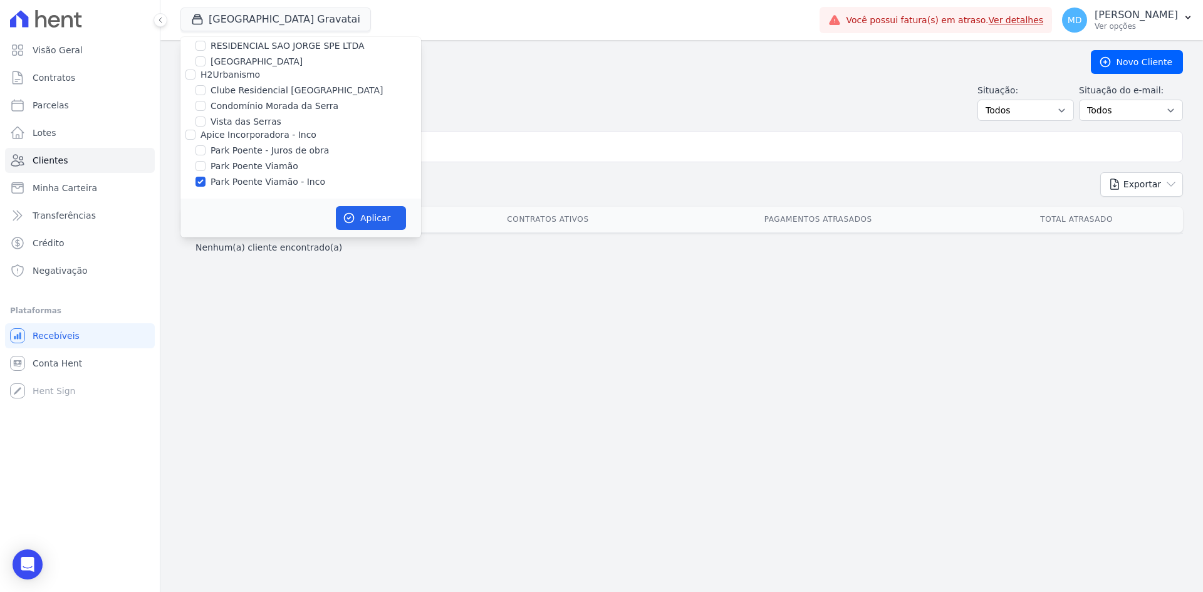
click at [206, 167] on input "Park Poente Viamão" at bounding box center [201, 166] width 10 height 10
checkbox input "true"
click at [223, 180] on label "Park Poente Viamão - Inco" at bounding box center [268, 181] width 115 height 13
click at [206, 180] on input "Park Poente Viamão - Inco" at bounding box center [201, 182] width 10 height 10
click at [224, 184] on label "Park Poente Viamão - Inco" at bounding box center [268, 181] width 115 height 13
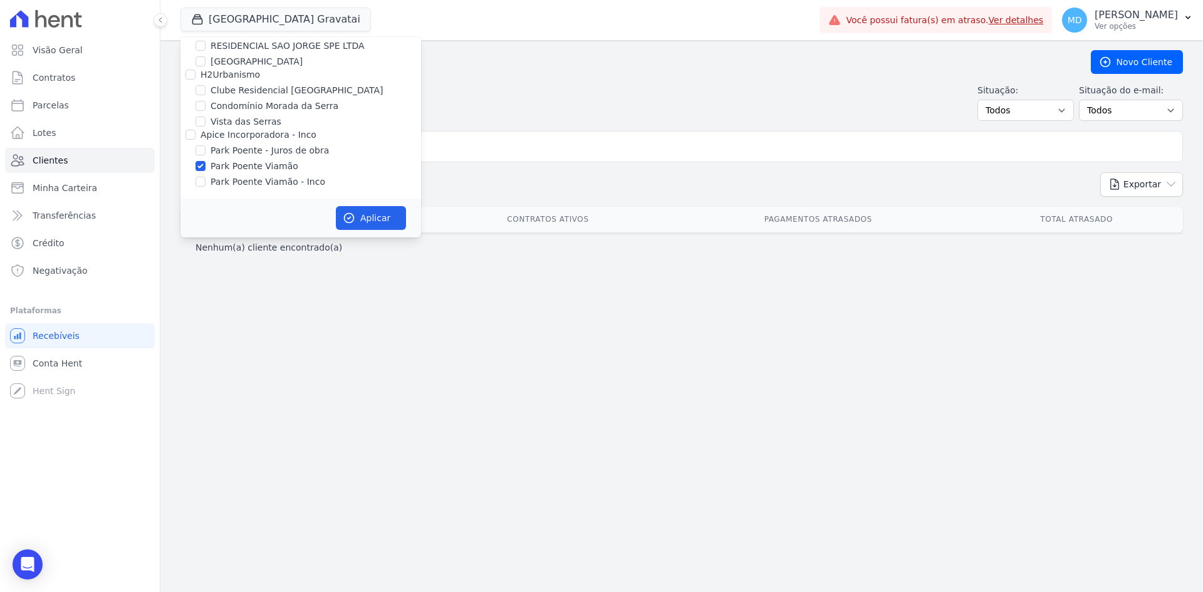
click at [206, 184] on input "Park Poente Viamão - Inco" at bounding box center [201, 182] width 10 height 10
checkbox input "true"
click at [358, 215] on button "Aplicar" at bounding box center [371, 218] width 70 height 24
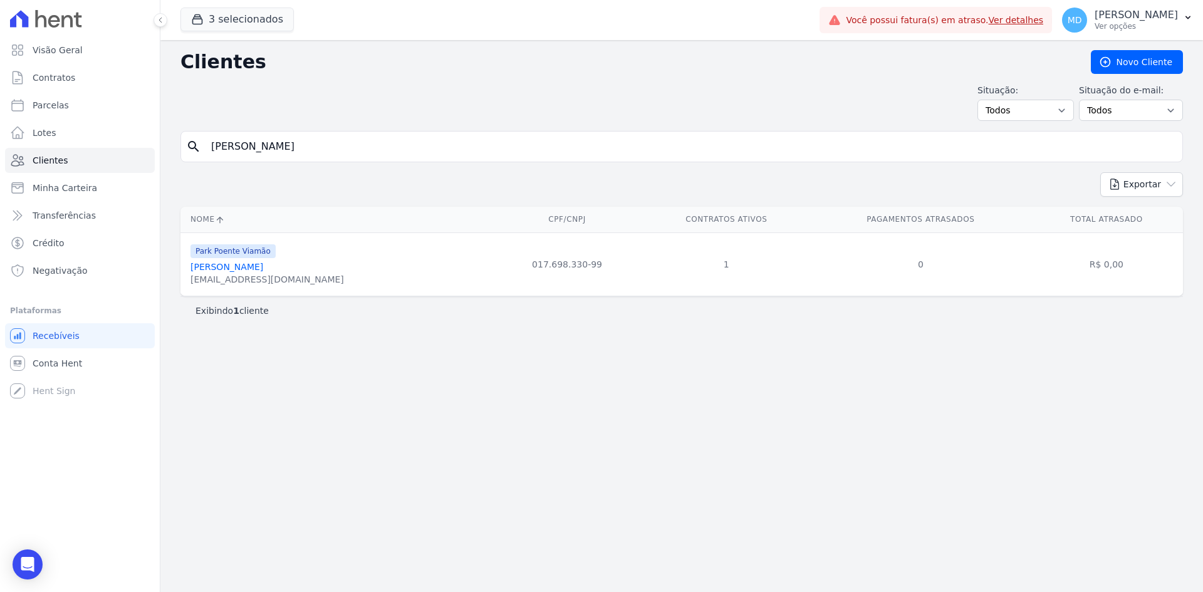
click at [224, 268] on link "Fabricio Limana" at bounding box center [227, 267] width 73 height 10
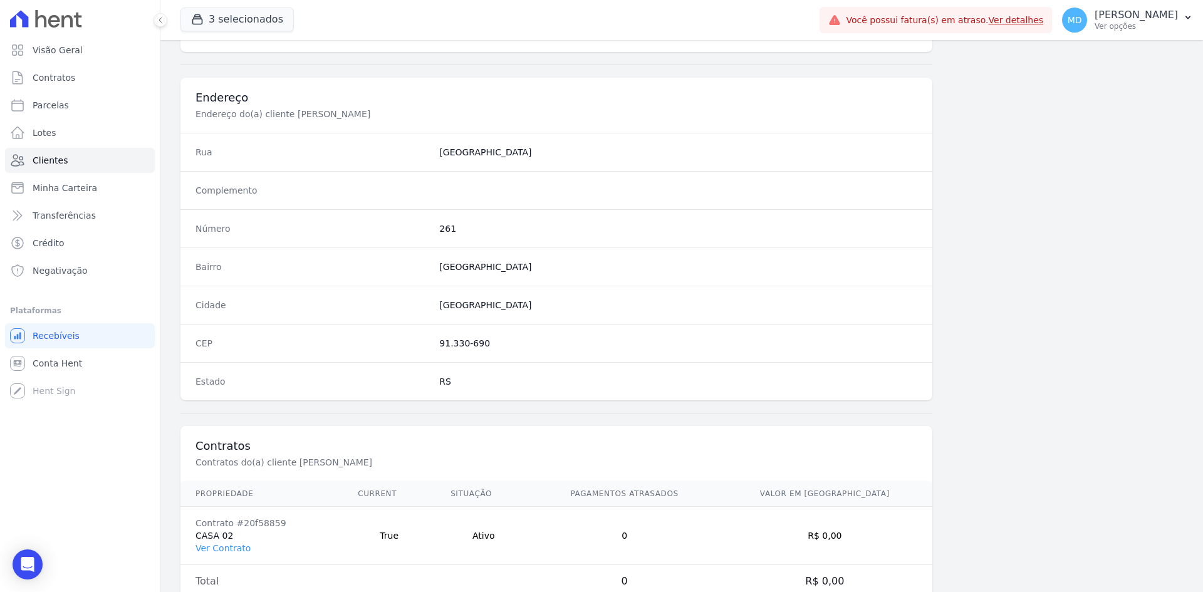
scroll to position [580, 0]
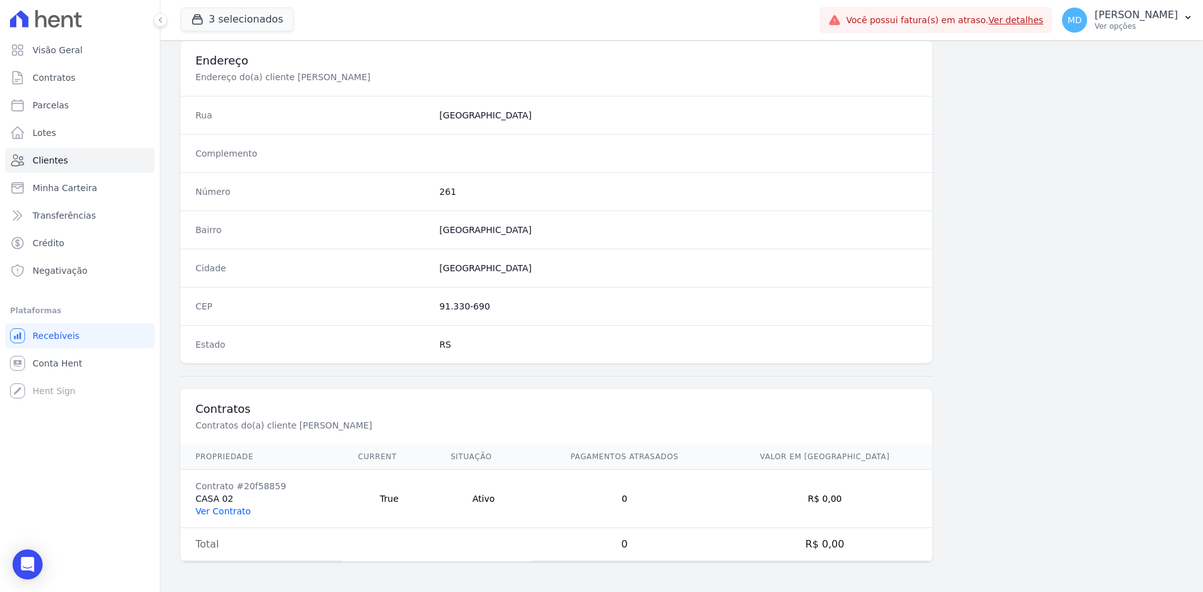
click at [219, 510] on link "Ver Contrato" at bounding box center [223, 511] width 55 height 10
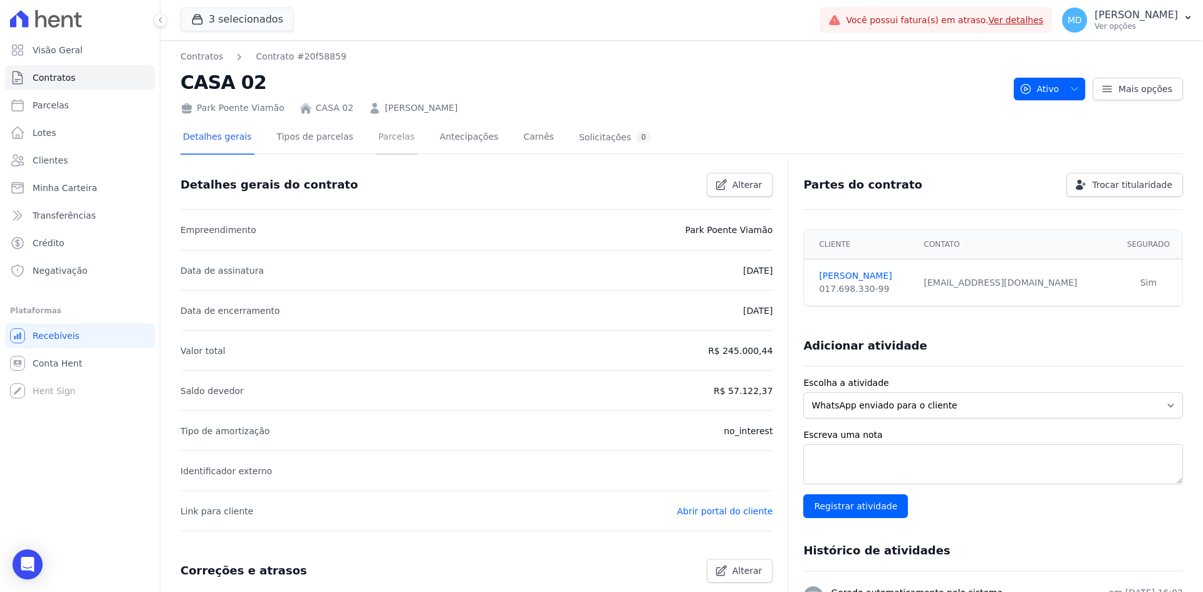
click at [376, 143] on link "Parcelas" at bounding box center [396, 138] width 41 height 33
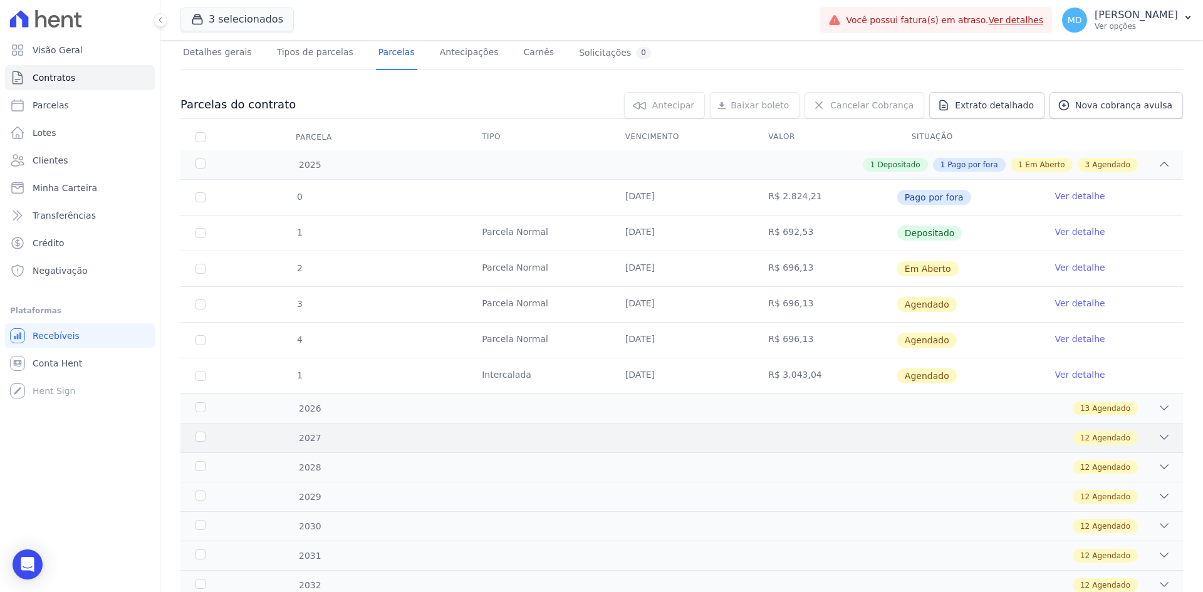
scroll to position [63, 0]
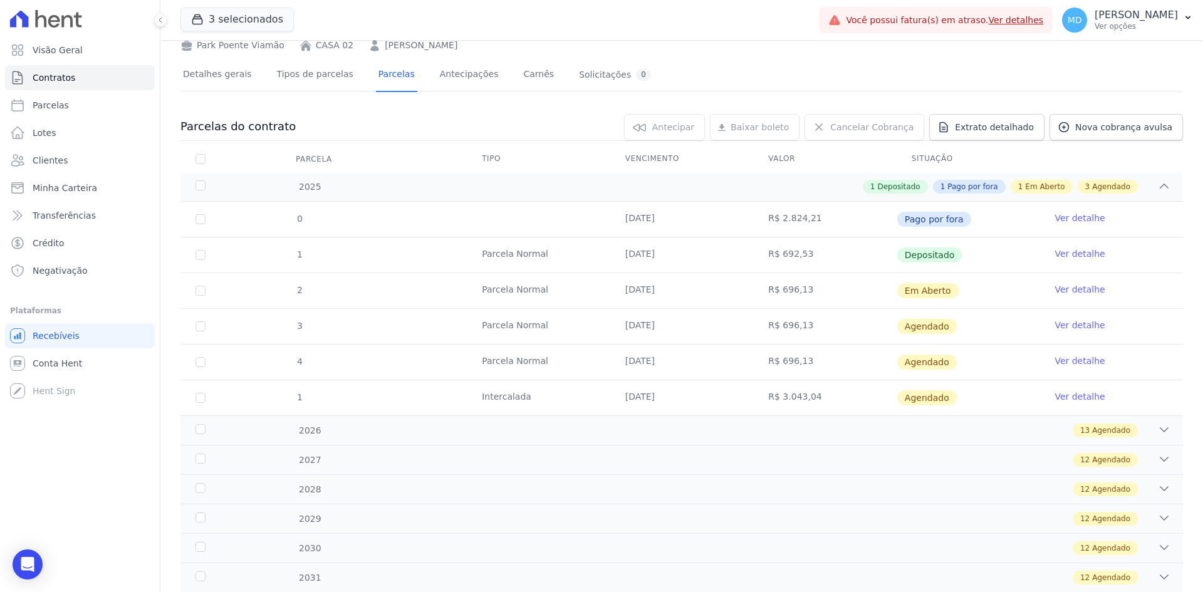
click at [962, 256] on link "Ver detalhe" at bounding box center [1080, 254] width 50 height 13
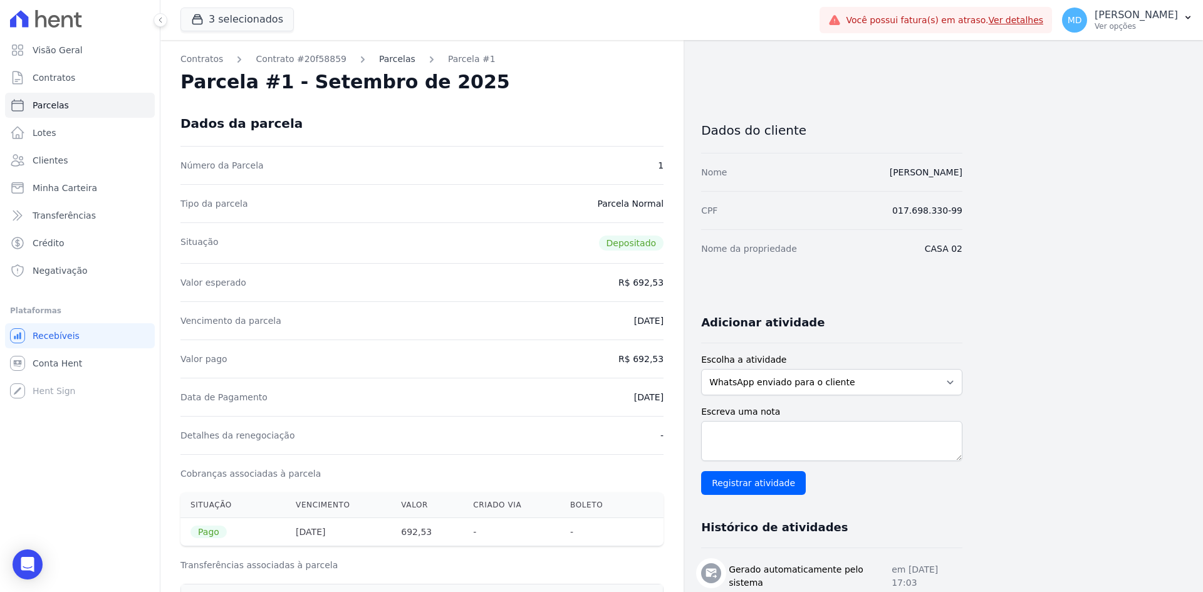
click at [389, 58] on link "Parcelas" at bounding box center [397, 59] width 36 height 13
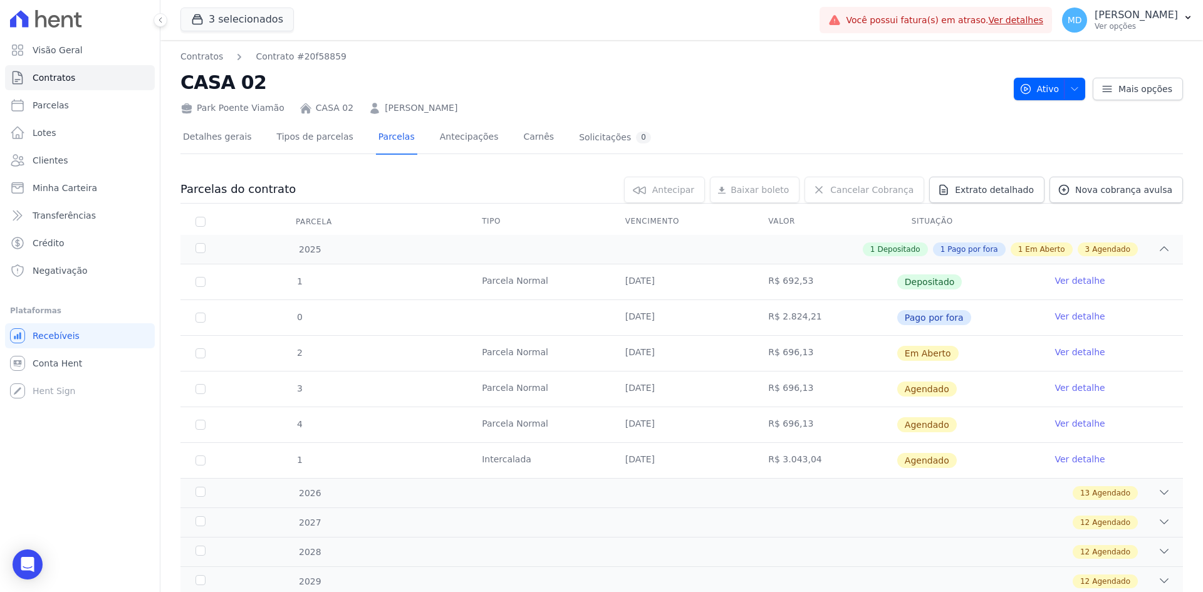
scroll to position [188, 0]
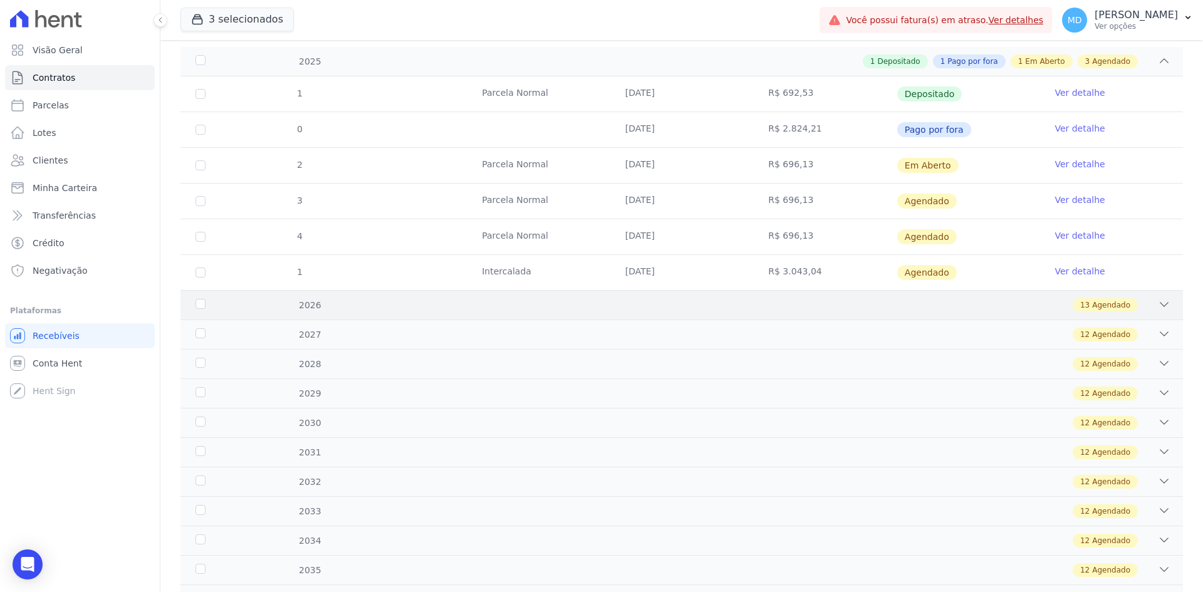
click at [709, 299] on div "13 Agendado" at bounding box center [730, 305] width 879 height 14
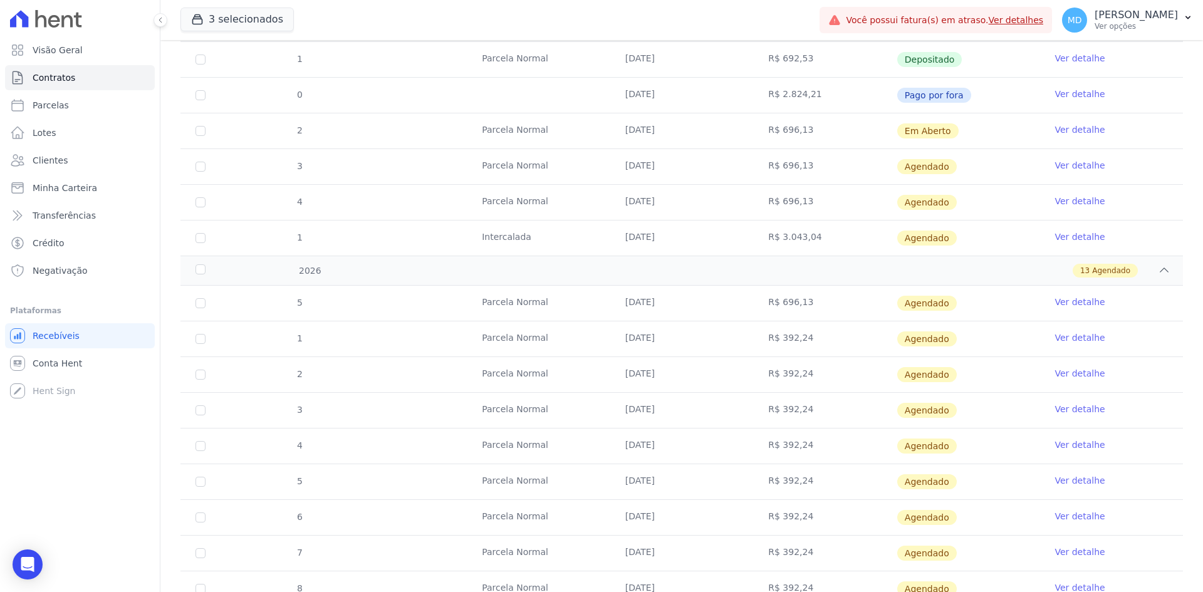
scroll to position [251, 0]
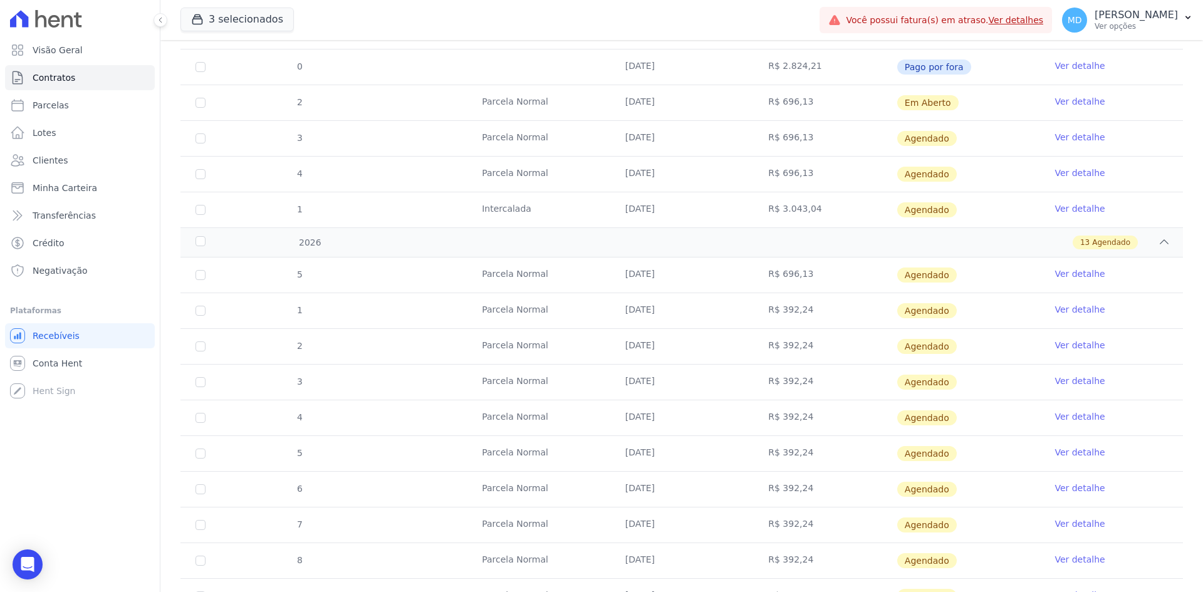
click at [530, 316] on td "Parcela Normal" at bounding box center [539, 310] width 144 height 35
click at [328, 311] on tr "1 Parcela Normal 10/02/2026 R$ 392,24 Agendado Ver detalhe" at bounding box center [682, 311] width 1003 height 36
click at [301, 310] on span "1" at bounding box center [299, 310] width 7 height 10
click at [311, 310] on div "1" at bounding box center [299, 311] width 37 height 34
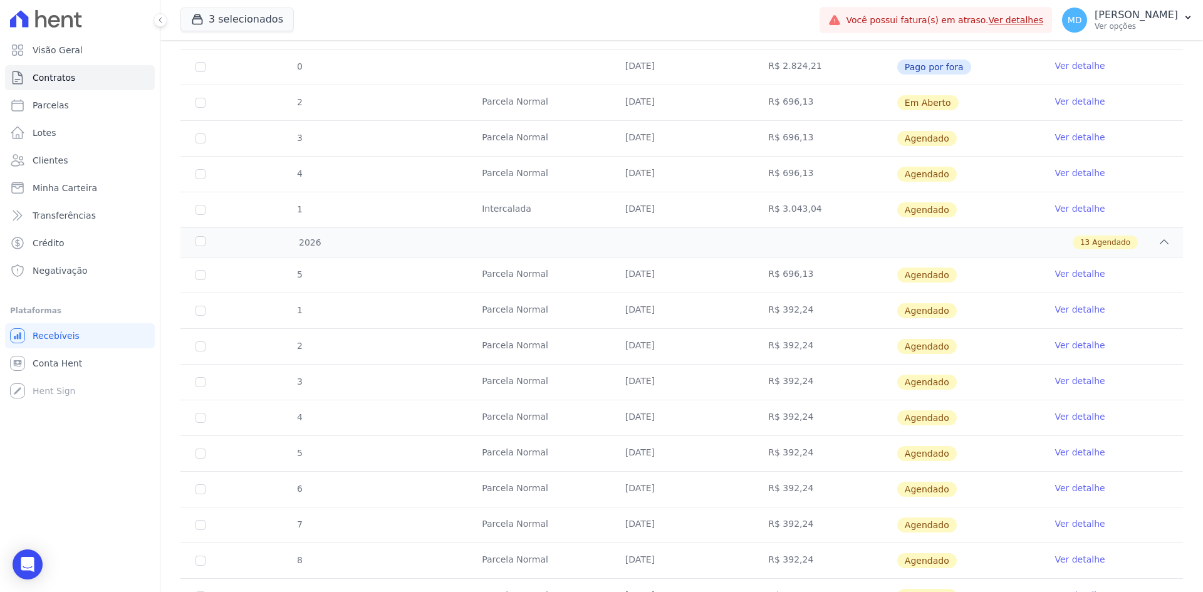
click at [293, 307] on div "1" at bounding box center [299, 311] width 37 height 34
click at [291, 306] on div "1" at bounding box center [299, 311] width 37 height 34
click at [309, 314] on div "1" at bounding box center [299, 311] width 37 height 34
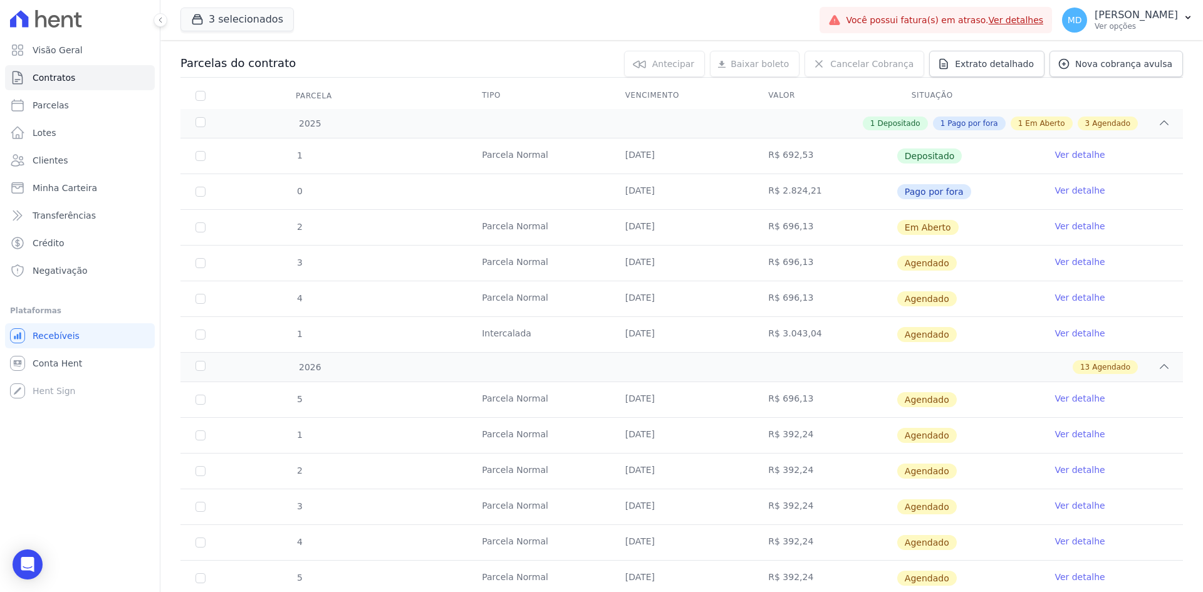
scroll to position [125, 0]
click at [323, 231] on tr "2 Parcela Normal 10/10/2025 R$ 696,13 Em Aberto Ver detalhe" at bounding box center [682, 228] width 1003 height 36
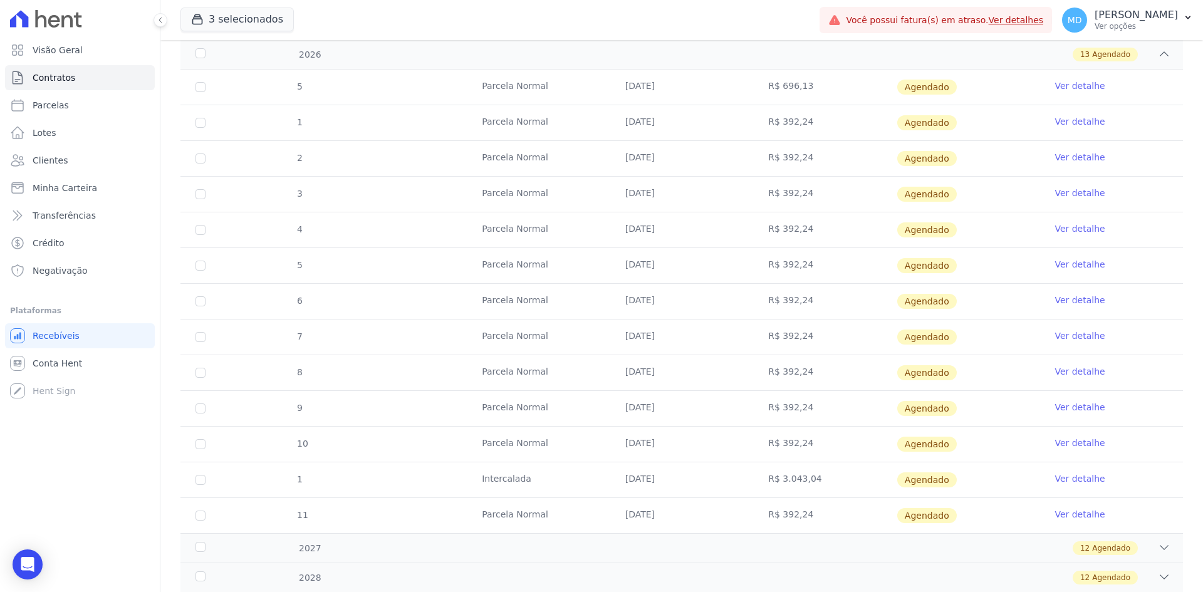
scroll to position [376, 0]
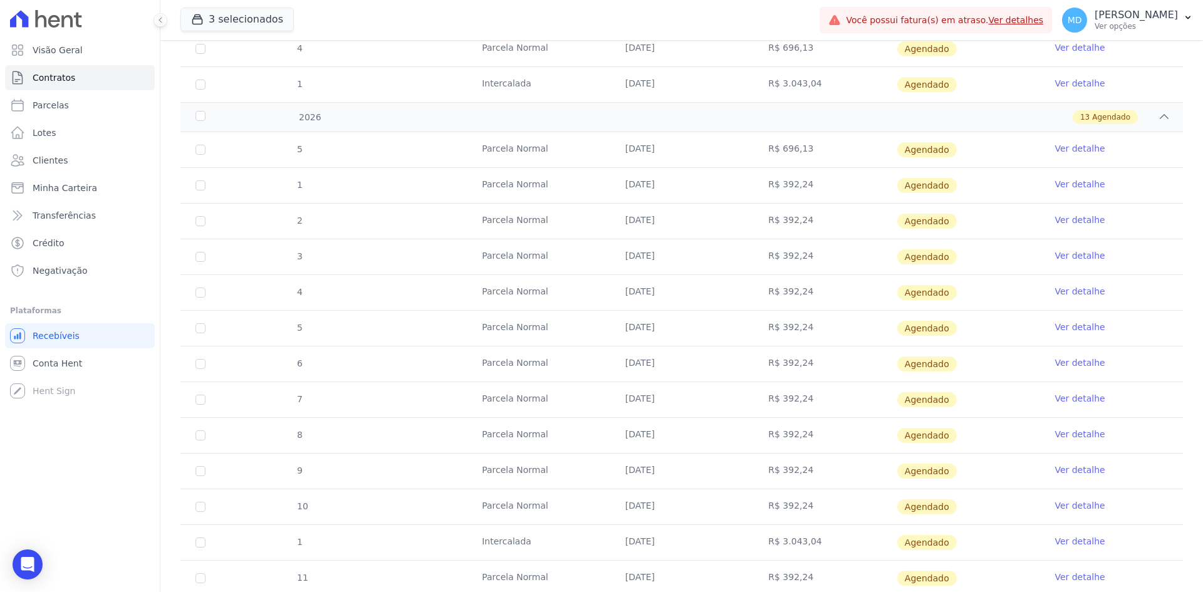
drag, startPoint x: 303, startPoint y: 156, endPoint x: 619, endPoint y: 149, distance: 316.0
click at [599, 149] on tr "5 Parcela Normal 10/01/2026 R$ 696,13 Agendado Ver detalhe" at bounding box center [682, 149] width 1003 height 35
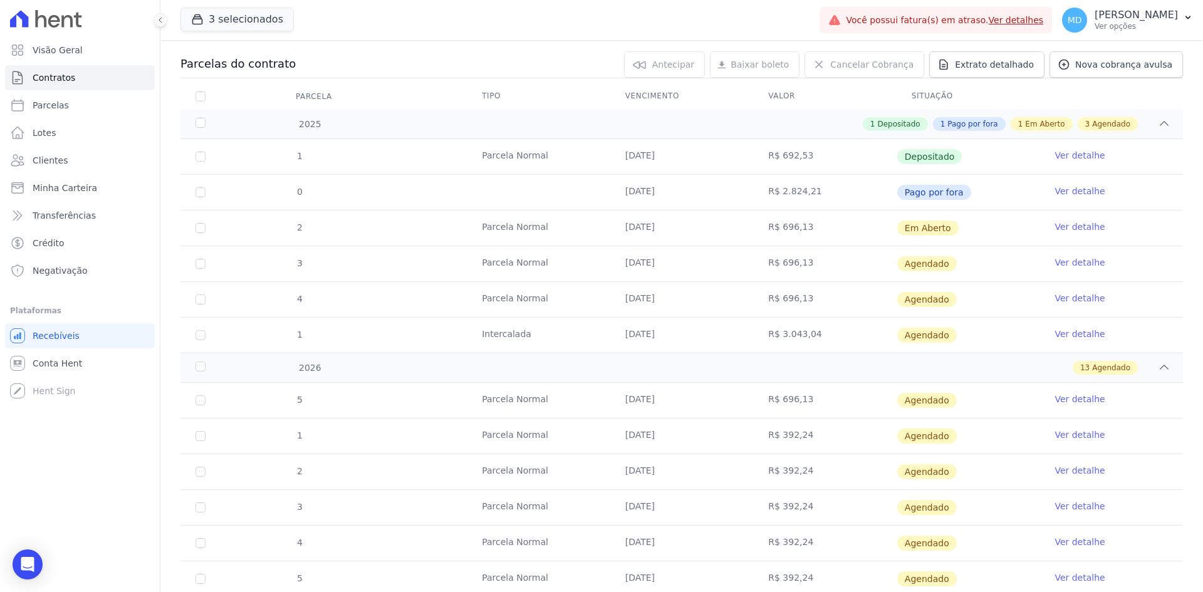
scroll to position [0, 0]
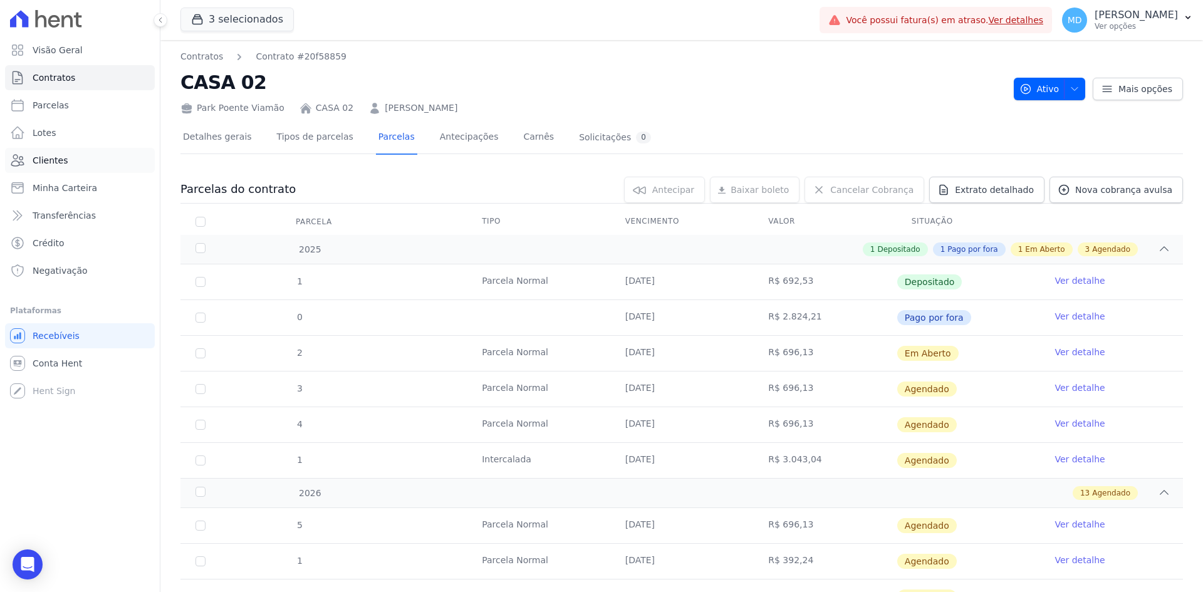
click at [46, 165] on span "Clientes" at bounding box center [50, 160] width 35 height 13
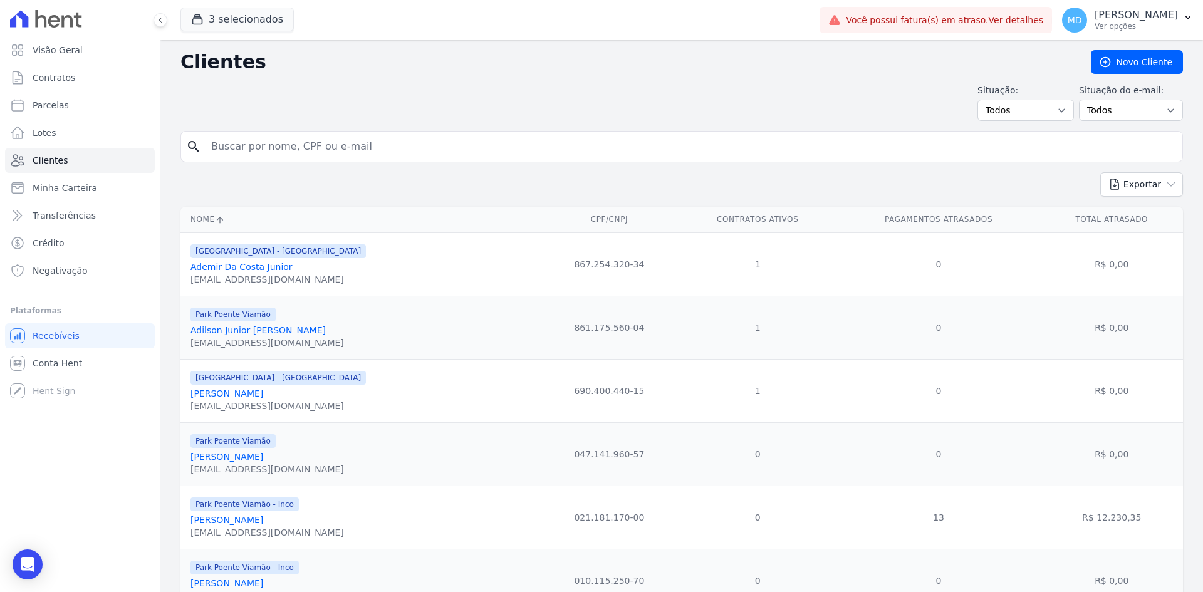
drag, startPoint x: 280, startPoint y: 133, endPoint x: 280, endPoint y: 150, distance: 16.9
click at [280, 139] on div "search" at bounding box center [682, 146] width 1003 height 31
click at [280, 150] on input "search" at bounding box center [691, 146] width 974 height 25
paste input "VINICIUS HENRIQUE ARAUJO DA SILVA"
type input "VINICIUS HENRIQUE ARAUJO DA SILVA"
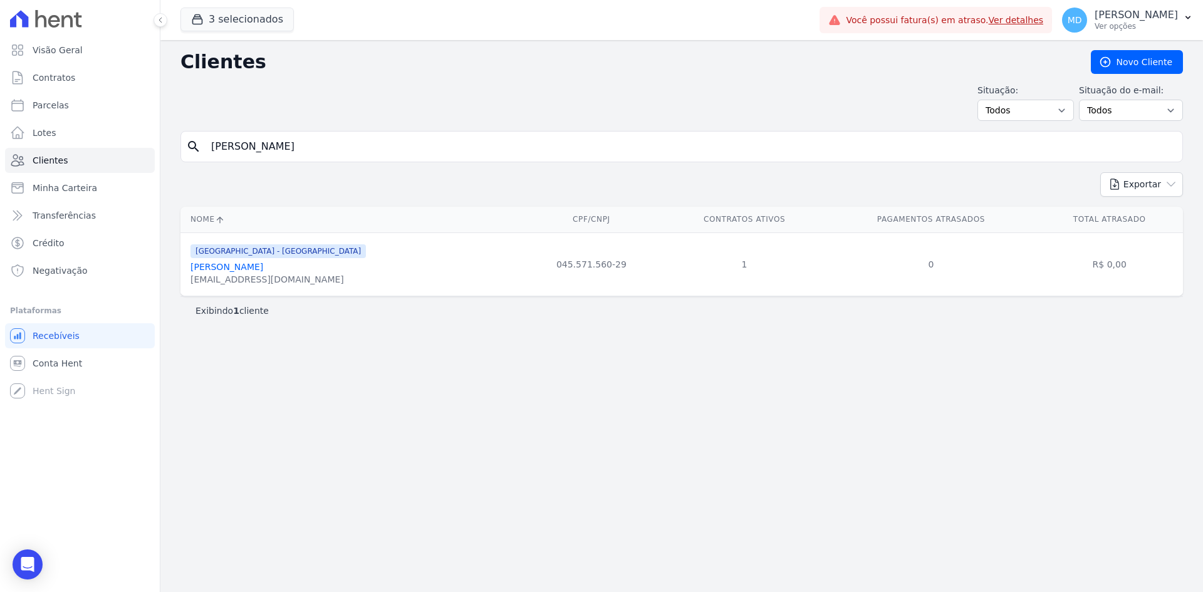
click at [260, 264] on link "Vinicius Henrique Araujo Da Silva" at bounding box center [227, 267] width 73 height 10
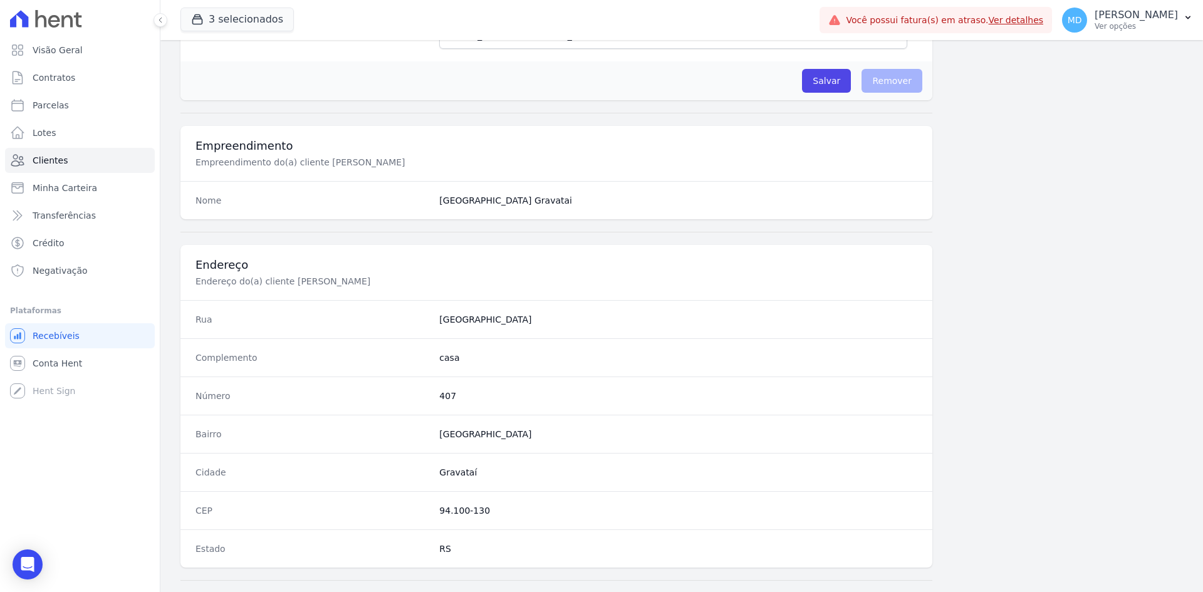
scroll to position [580, 0]
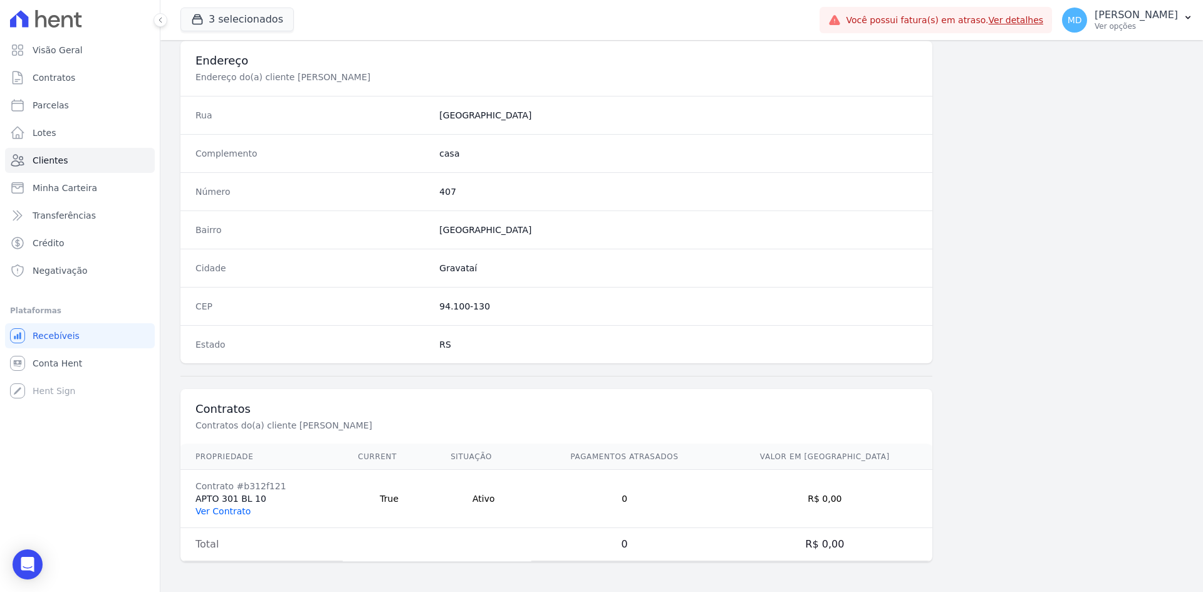
click at [219, 511] on link "Ver Contrato" at bounding box center [223, 511] width 55 height 10
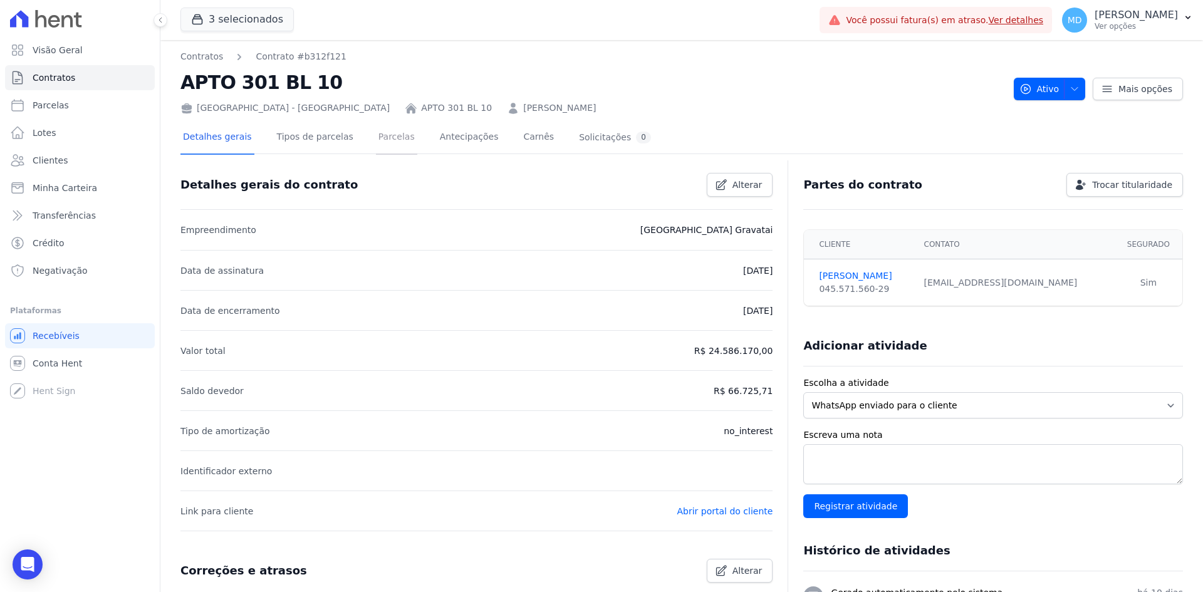
click at [386, 137] on link "Parcelas" at bounding box center [396, 138] width 41 height 33
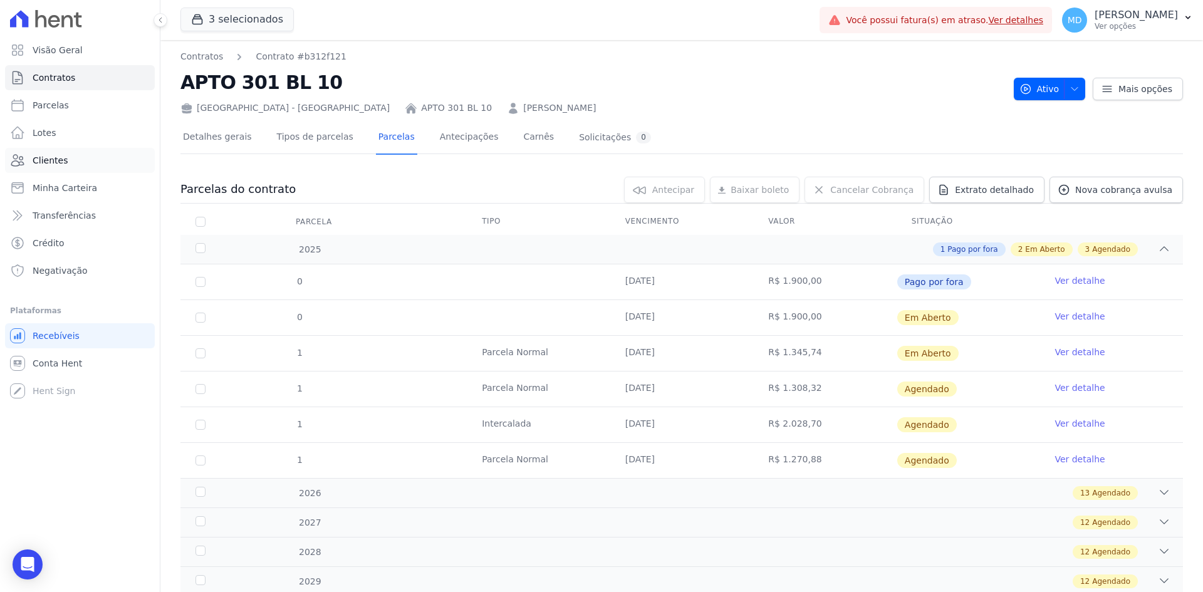
click at [52, 167] on link "Clientes" at bounding box center [80, 160] width 150 height 25
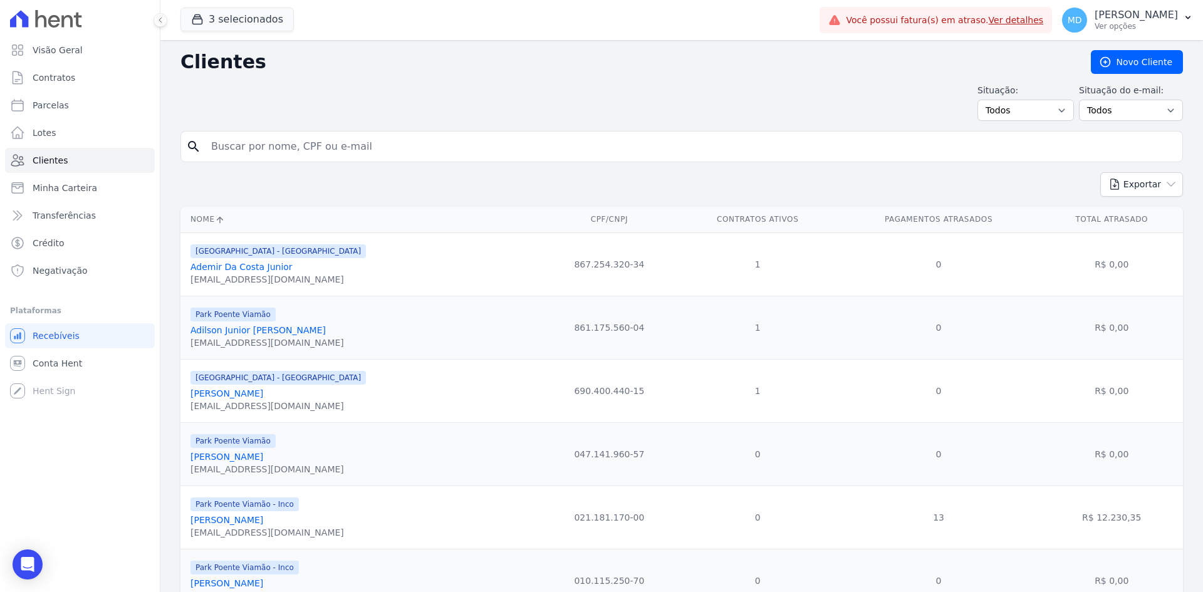
click at [392, 157] on input "search" at bounding box center [691, 146] width 974 height 25
paste input "VINICIUS HENRIQUE ARAUJO DA SILVA"
type input "VINICIUS HENRIQUE ARAUJO DA SILVA"
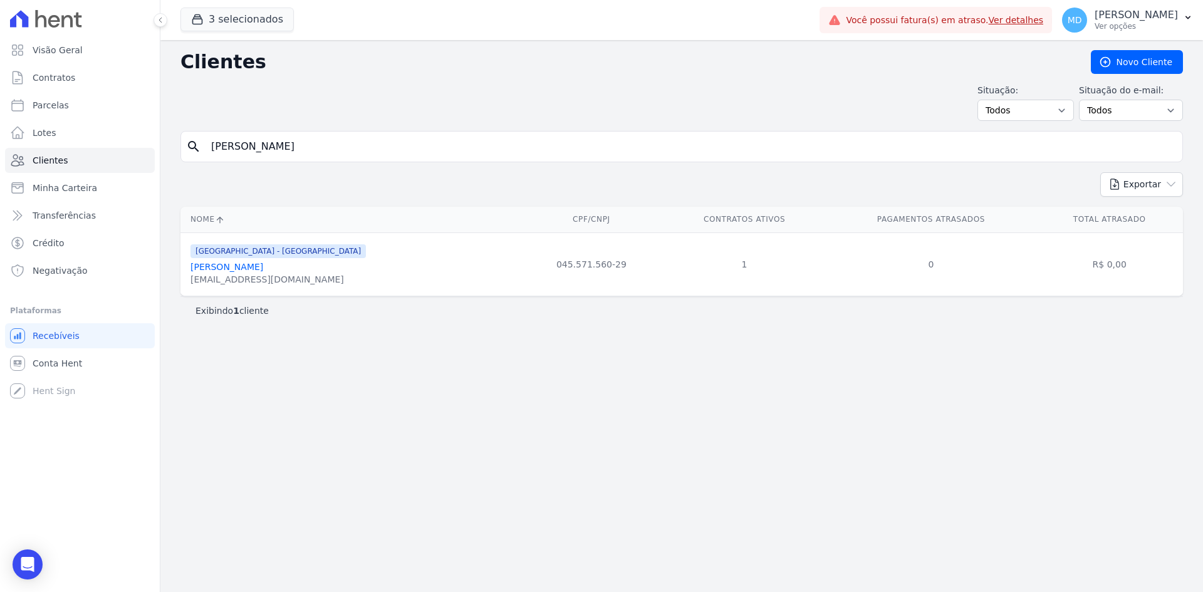
click at [251, 268] on link "Vinicius Henrique Araujo Da Silva" at bounding box center [227, 267] width 73 height 10
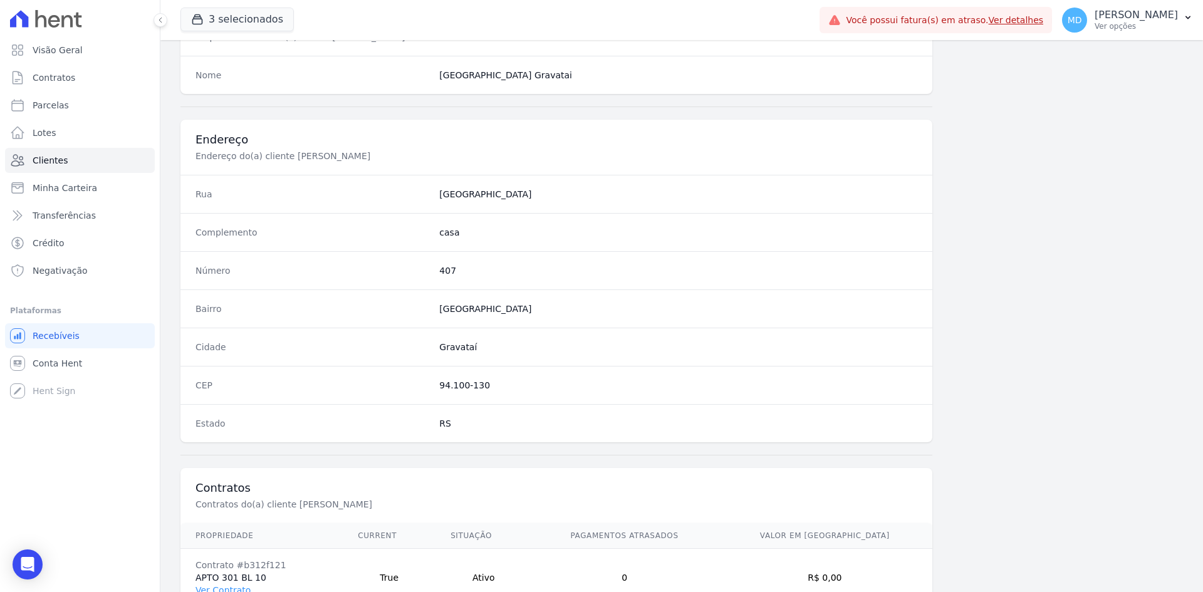
scroll to position [580, 0]
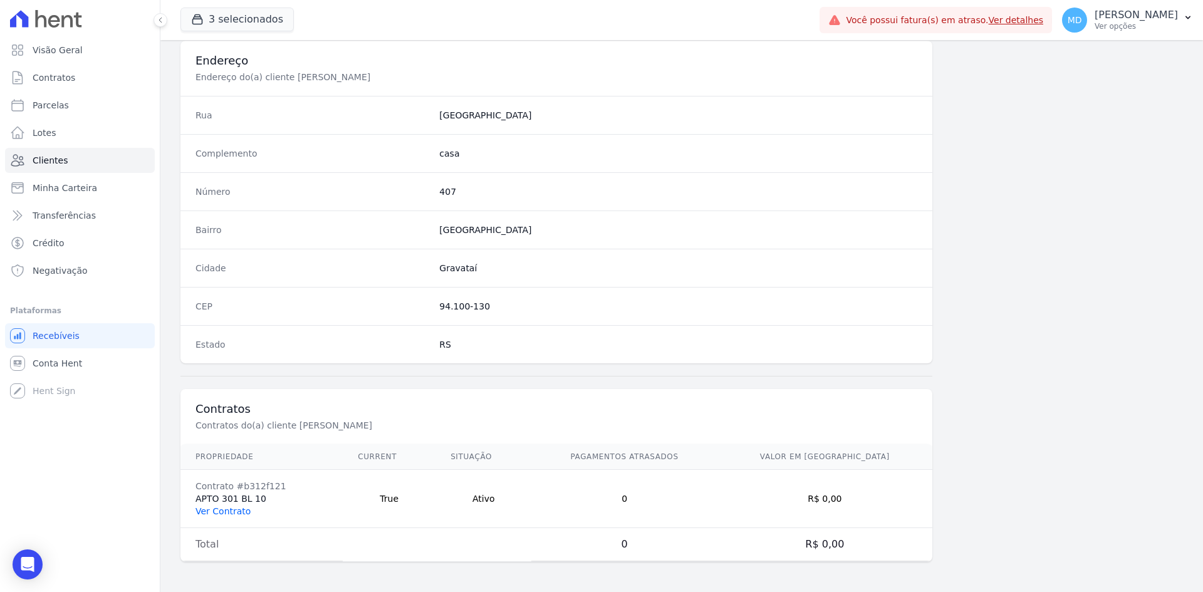
click at [214, 511] on link "Ver Contrato" at bounding box center [223, 511] width 55 height 10
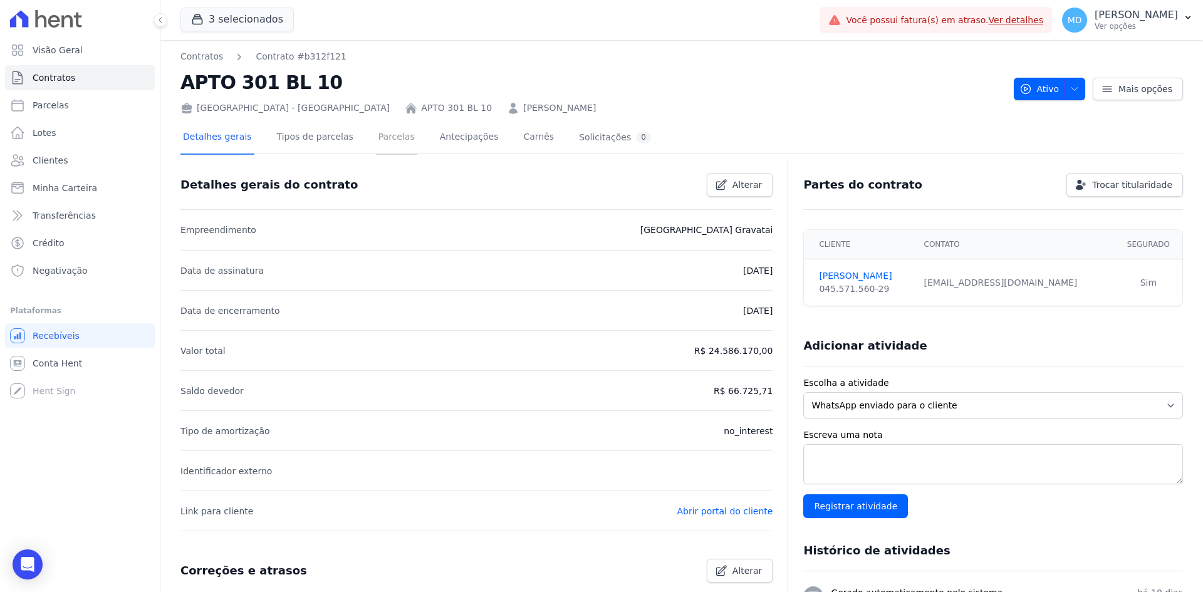
click at [376, 137] on link "Parcelas" at bounding box center [396, 138] width 41 height 33
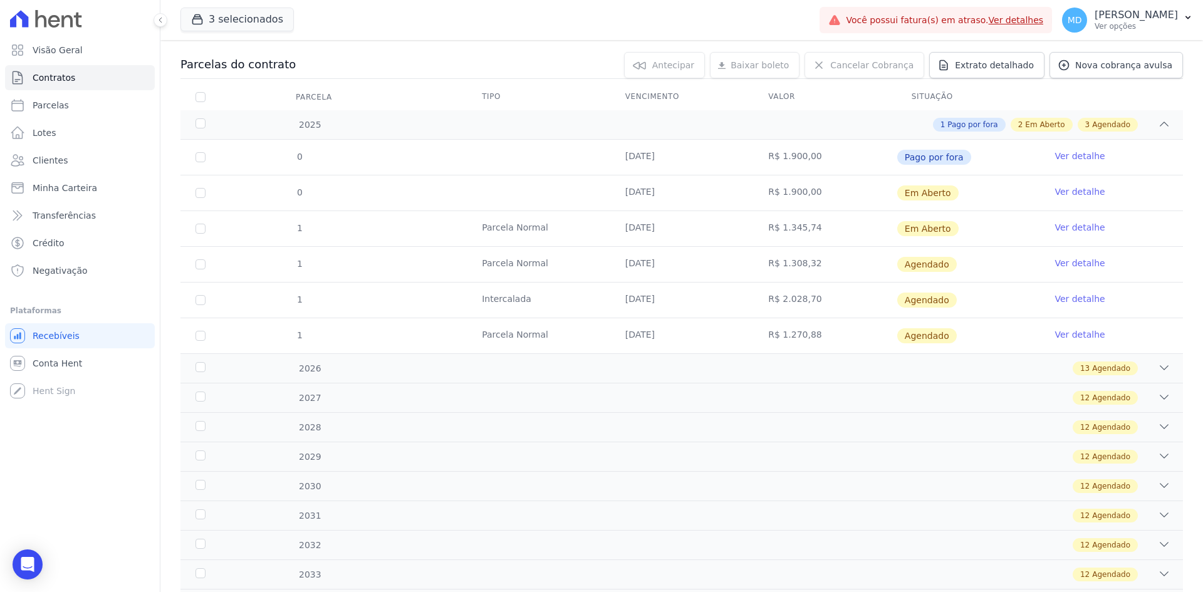
scroll to position [125, 0]
click at [962, 223] on link "Ver detalhe" at bounding box center [1080, 227] width 50 height 13
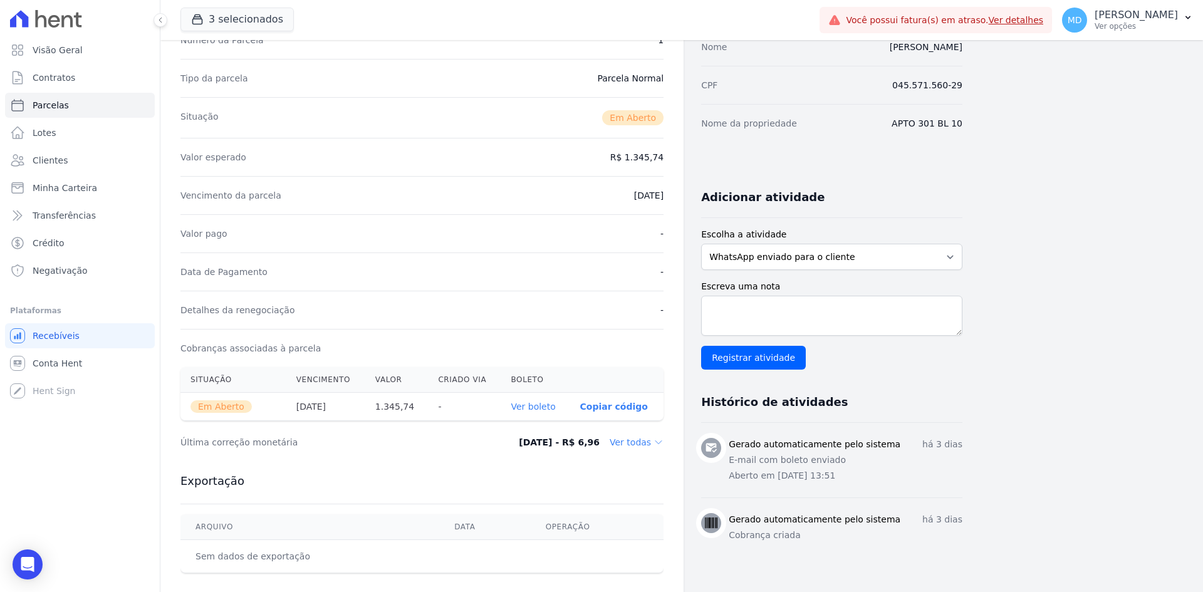
scroll to position [188, 0]
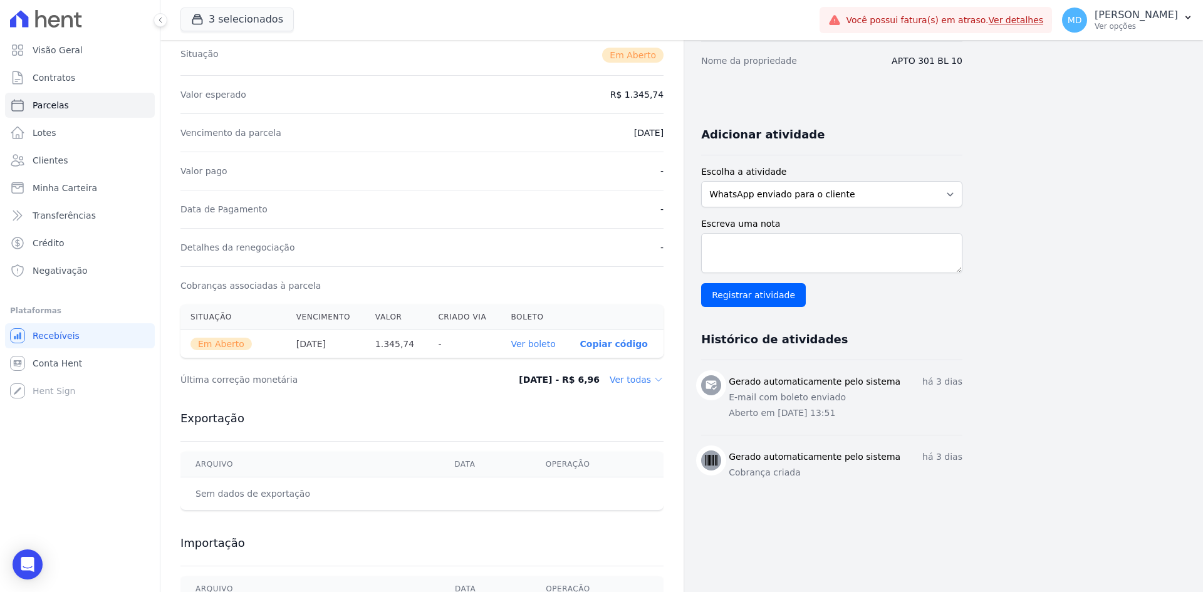
click at [645, 383] on dd "Ver todas" at bounding box center [637, 380] width 54 height 13
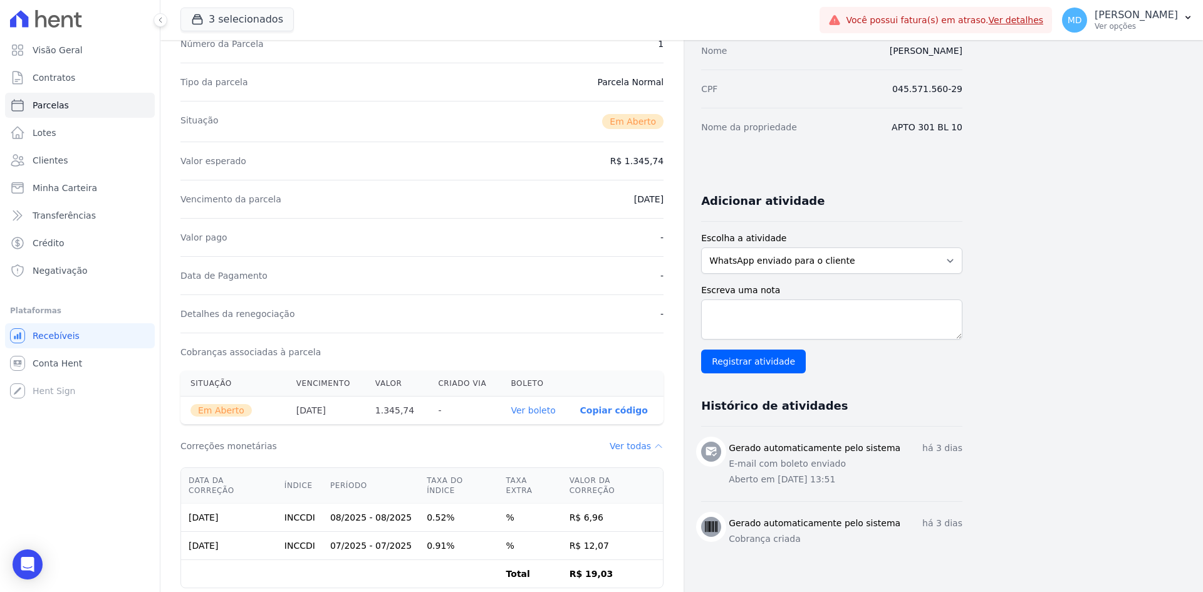
scroll to position [0, 0]
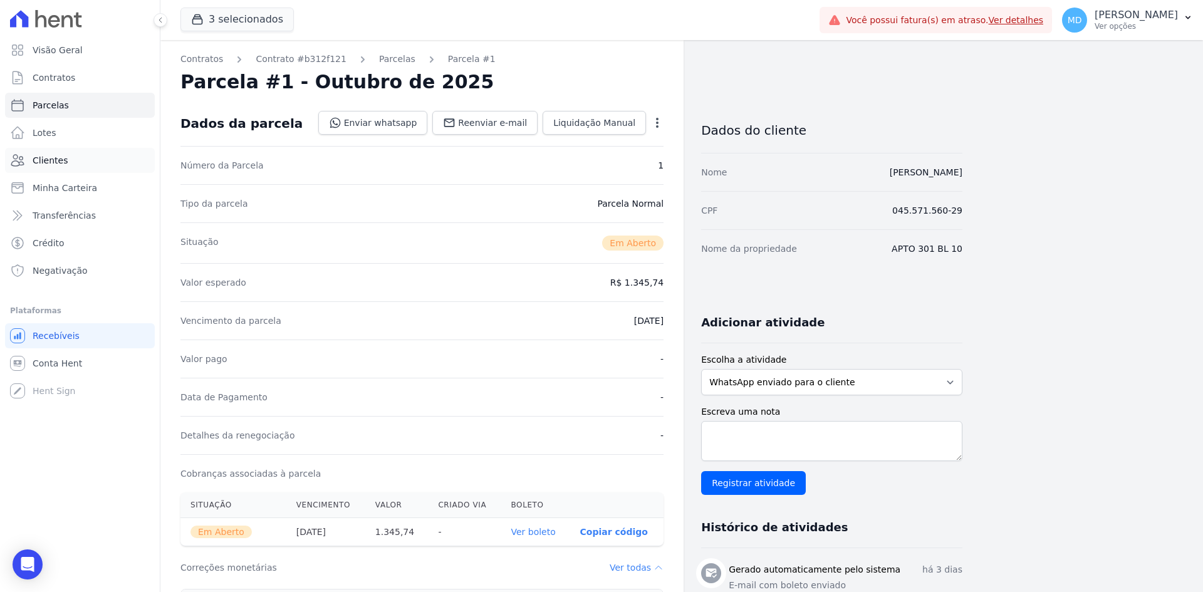
click at [58, 153] on link "Clientes" at bounding box center [80, 160] width 150 height 25
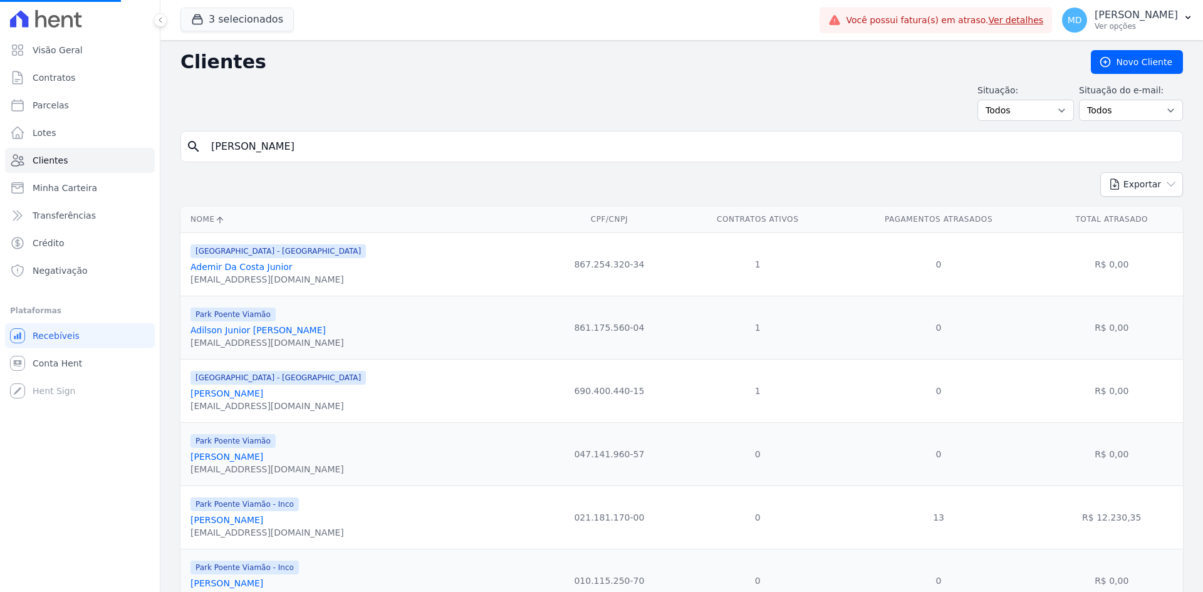
click at [396, 152] on input "VINICIUS HENRIQUE ARAUJO DA SILVA" at bounding box center [691, 146] width 974 height 25
click at [342, 147] on input "search" at bounding box center [691, 146] width 974 height 25
type input "ANDERSON CZIMIKOSKI DA SILVA"
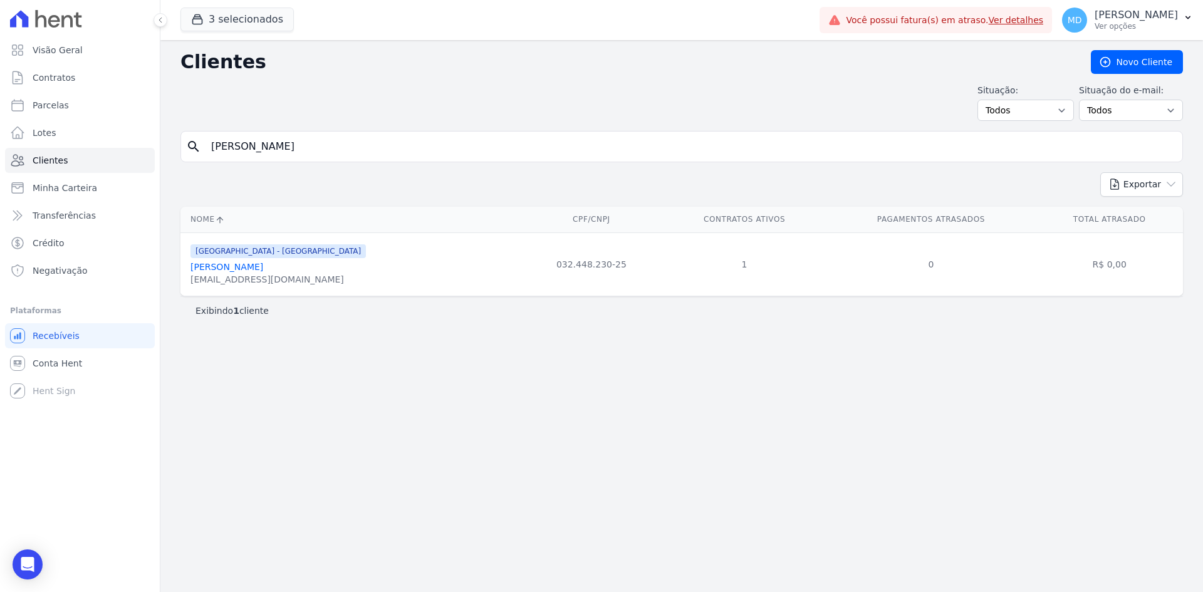
click at [247, 264] on link "Anderson Czimikoski Da Silva" at bounding box center [227, 267] width 73 height 10
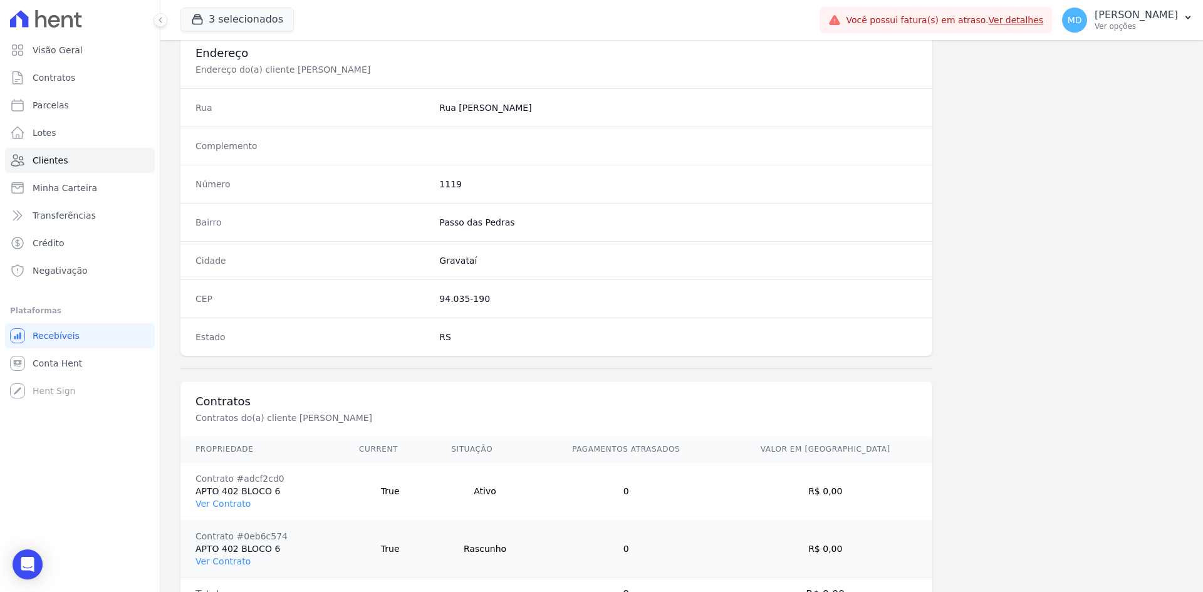
scroll to position [638, 0]
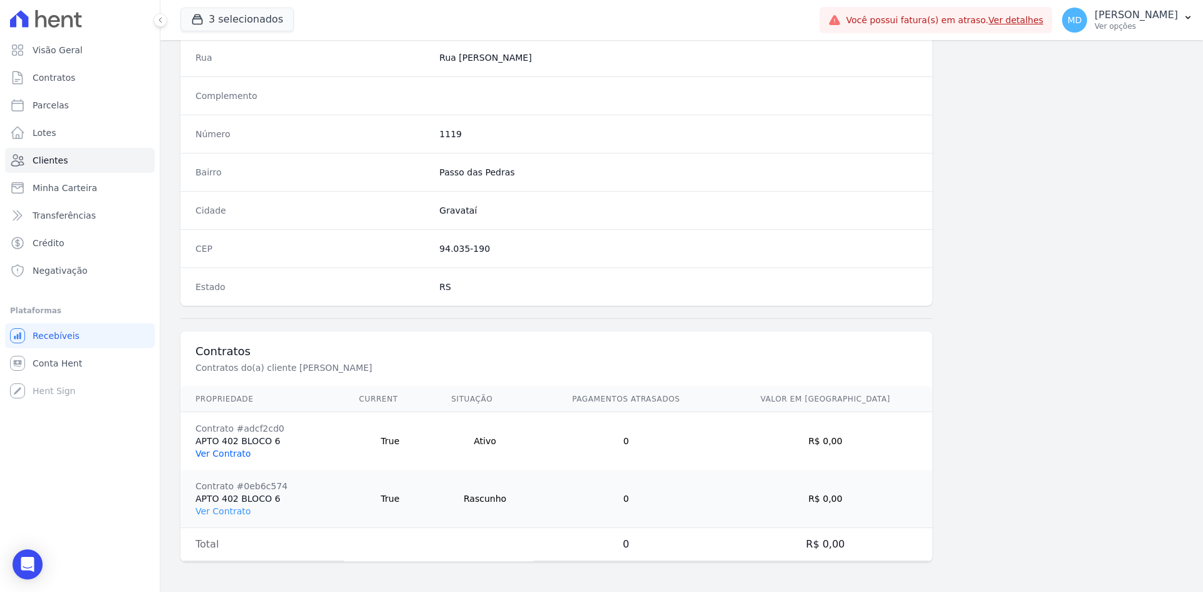
click at [226, 453] on link "Ver Contrato" at bounding box center [223, 454] width 55 height 10
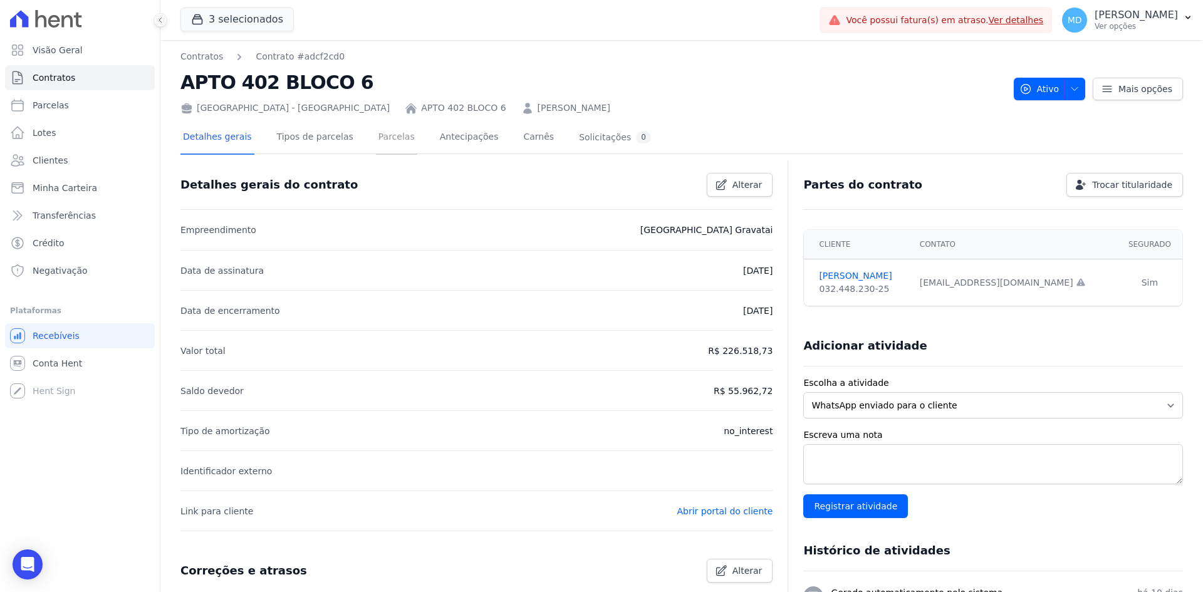
click at [390, 139] on link "Parcelas" at bounding box center [396, 138] width 41 height 33
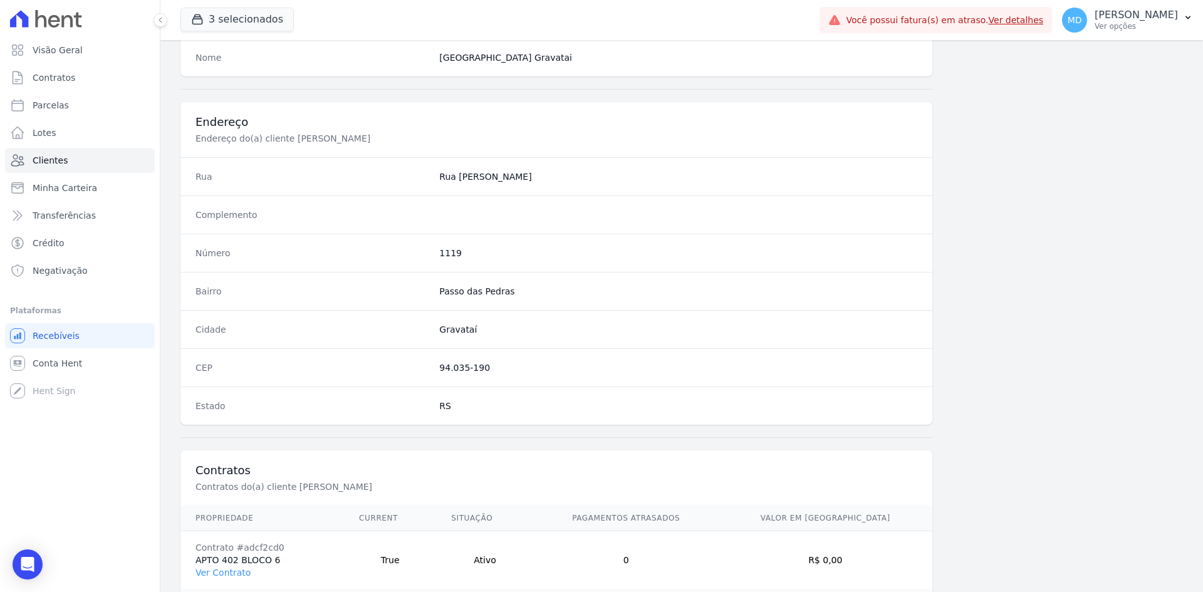
scroll to position [638, 0]
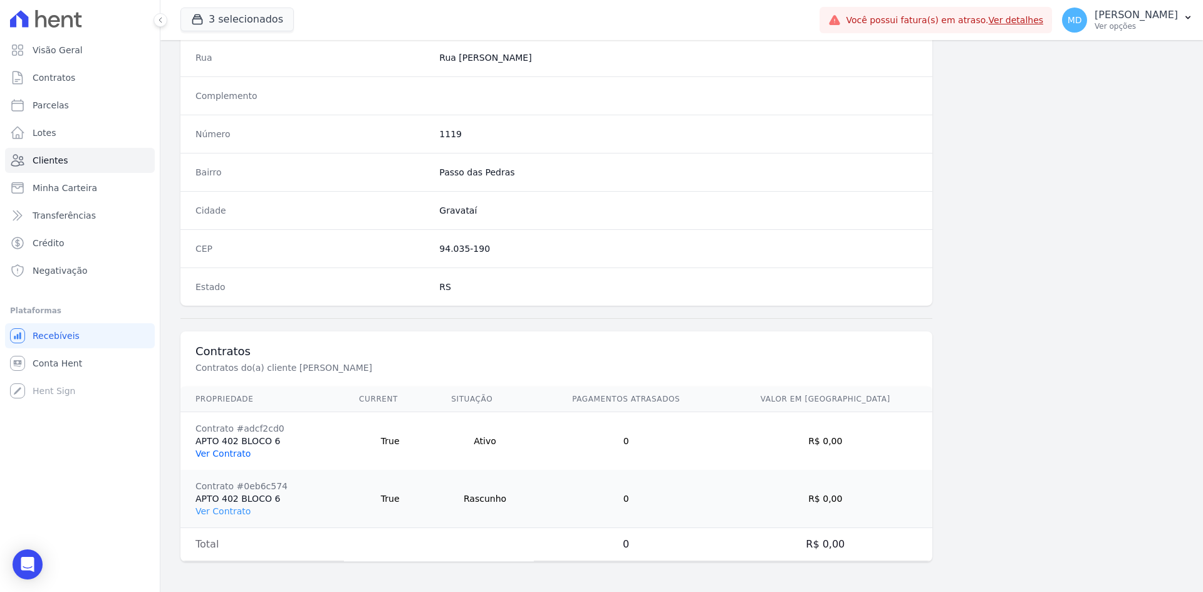
click at [211, 456] on link "Ver Contrato" at bounding box center [223, 454] width 55 height 10
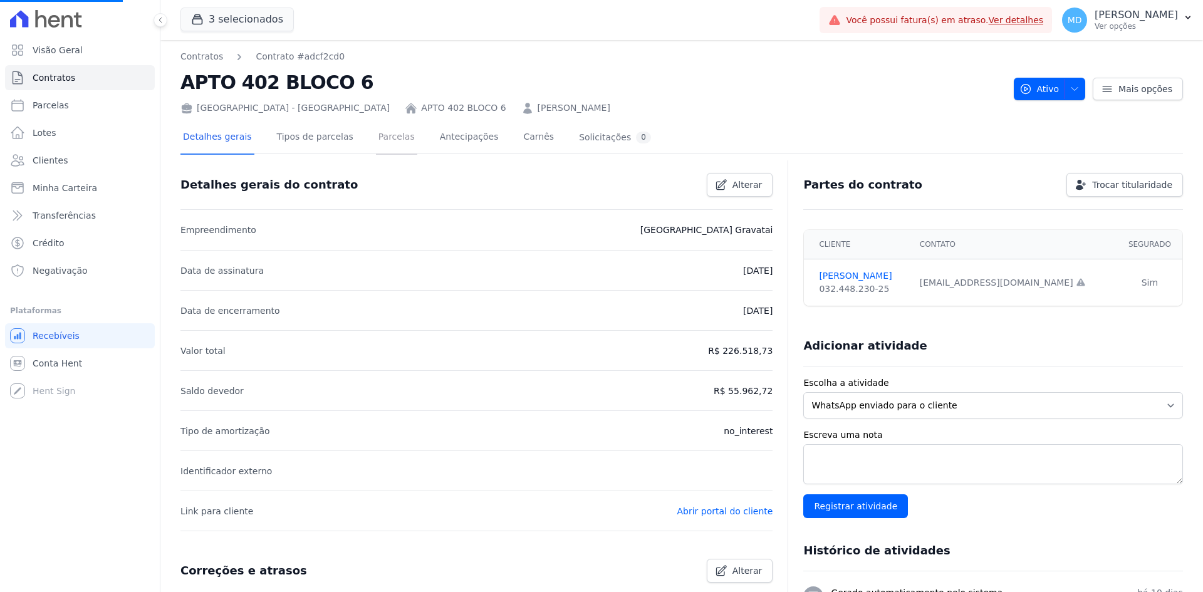
click at [376, 142] on link "Parcelas" at bounding box center [396, 138] width 41 height 33
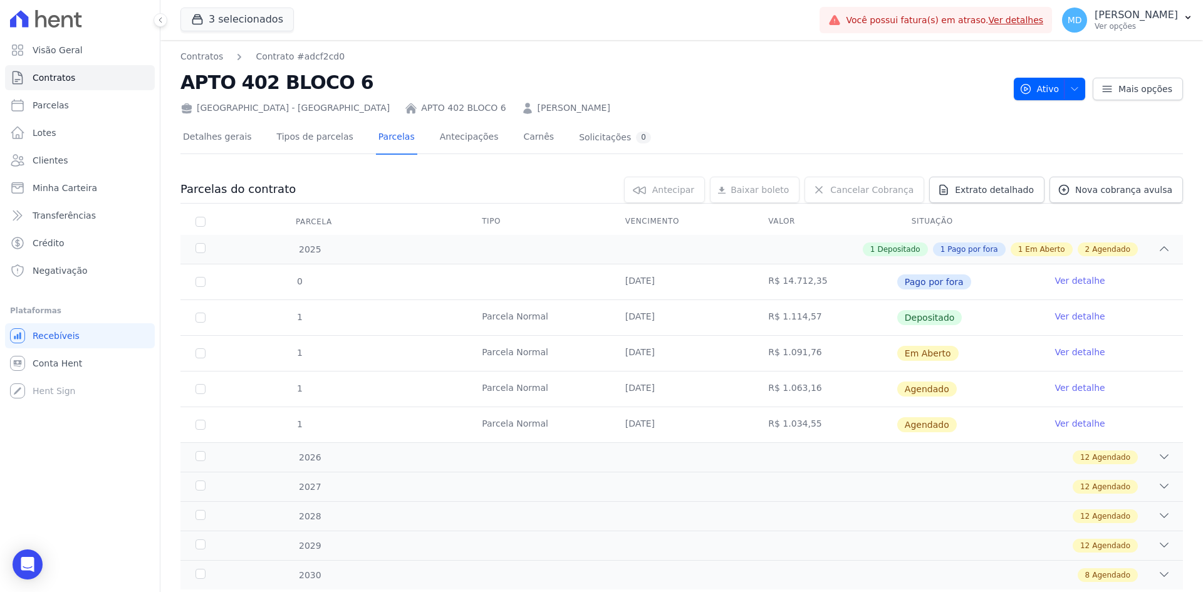
scroll to position [35, 0]
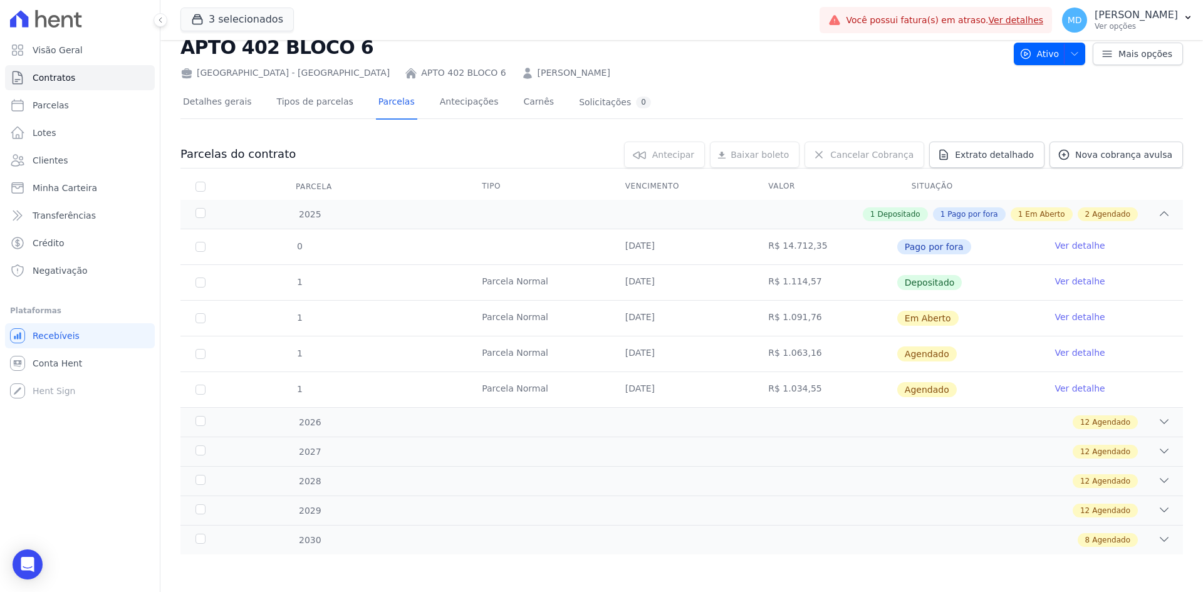
click at [962, 318] on link "Ver detalhe" at bounding box center [1080, 317] width 50 height 13
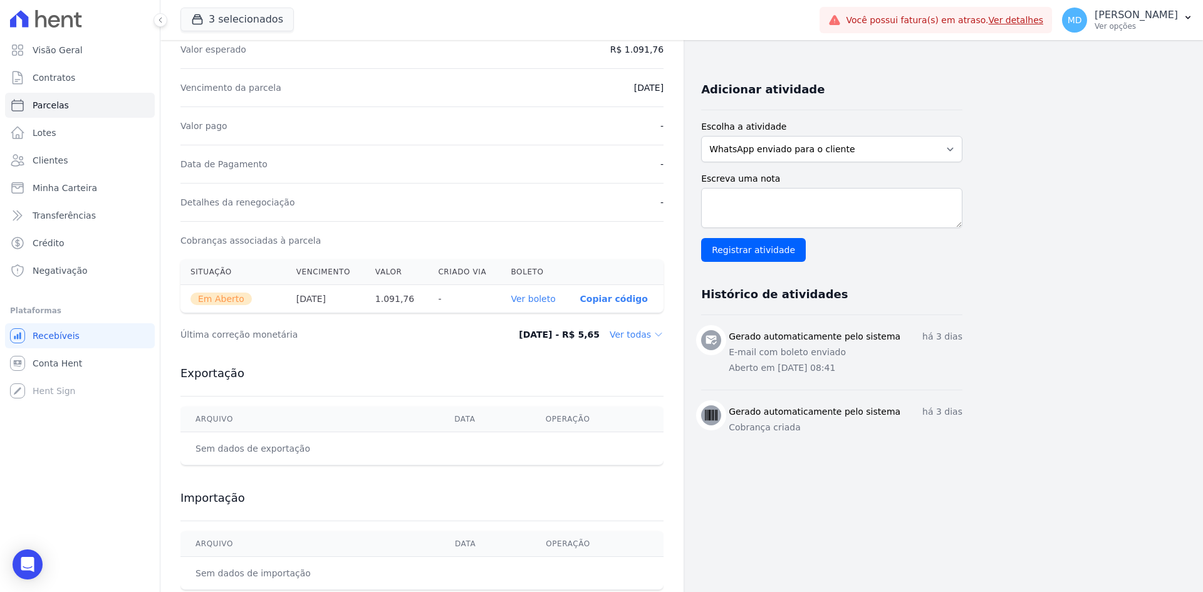
scroll to position [251, 0]
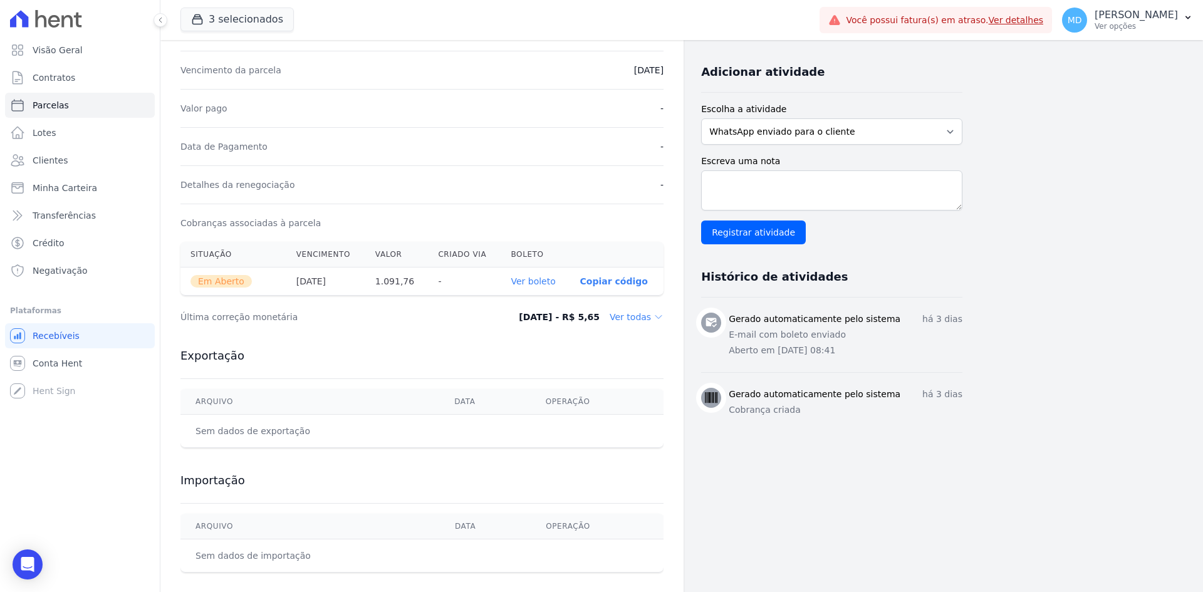
click at [639, 313] on dd "Ver todas" at bounding box center [637, 317] width 54 height 13
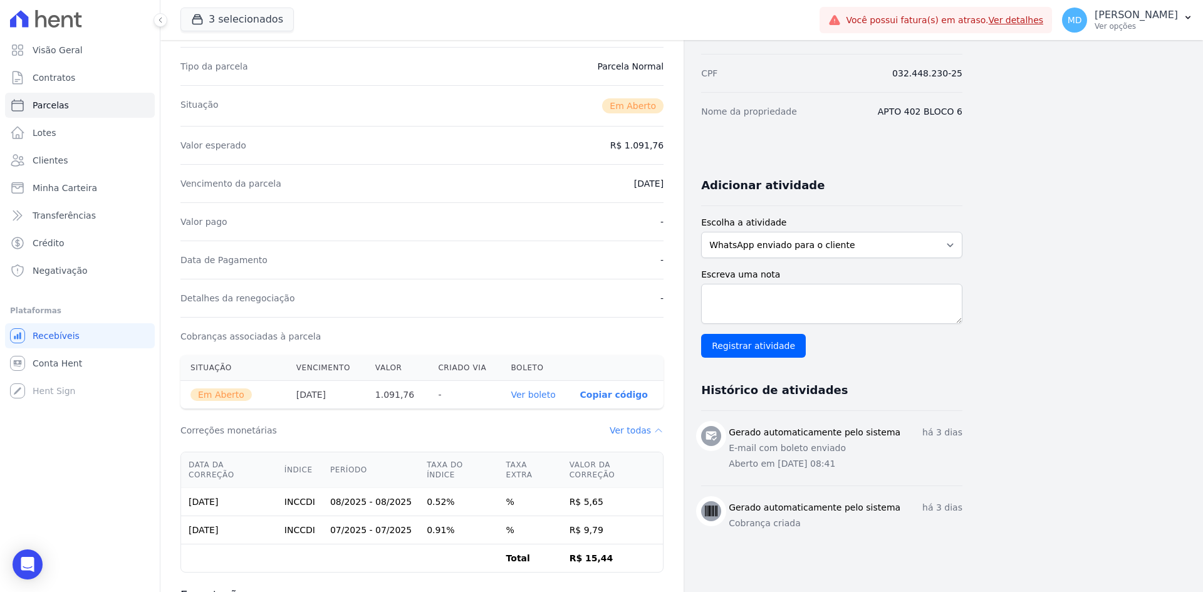
scroll to position [0, 0]
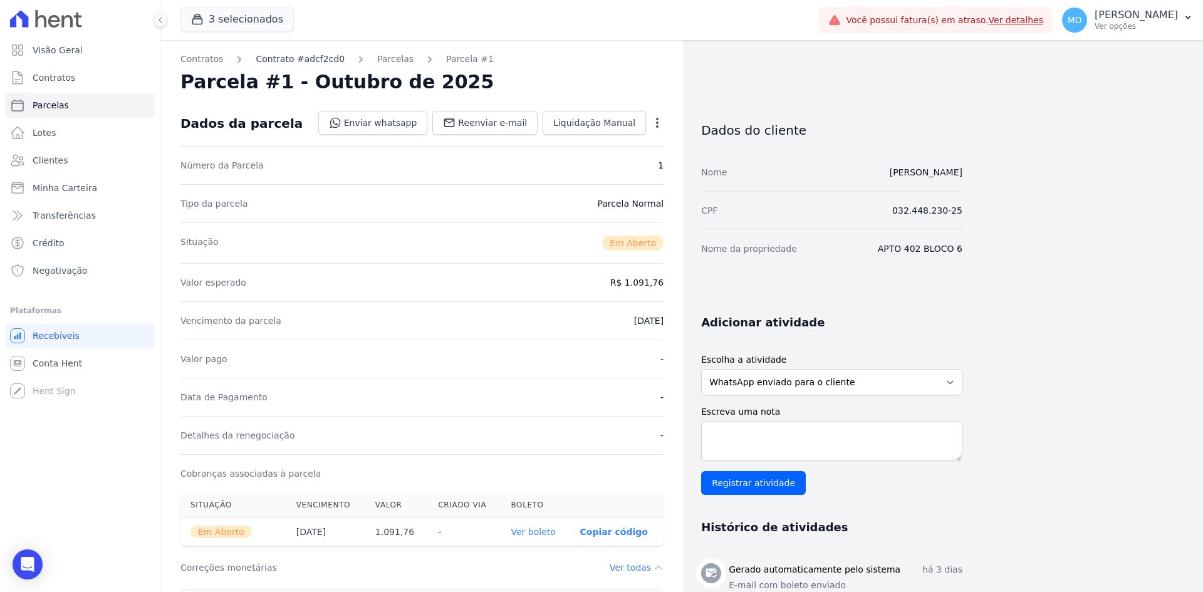
click at [274, 57] on link "Contrato #adcf2cd0" at bounding box center [300, 59] width 89 height 13
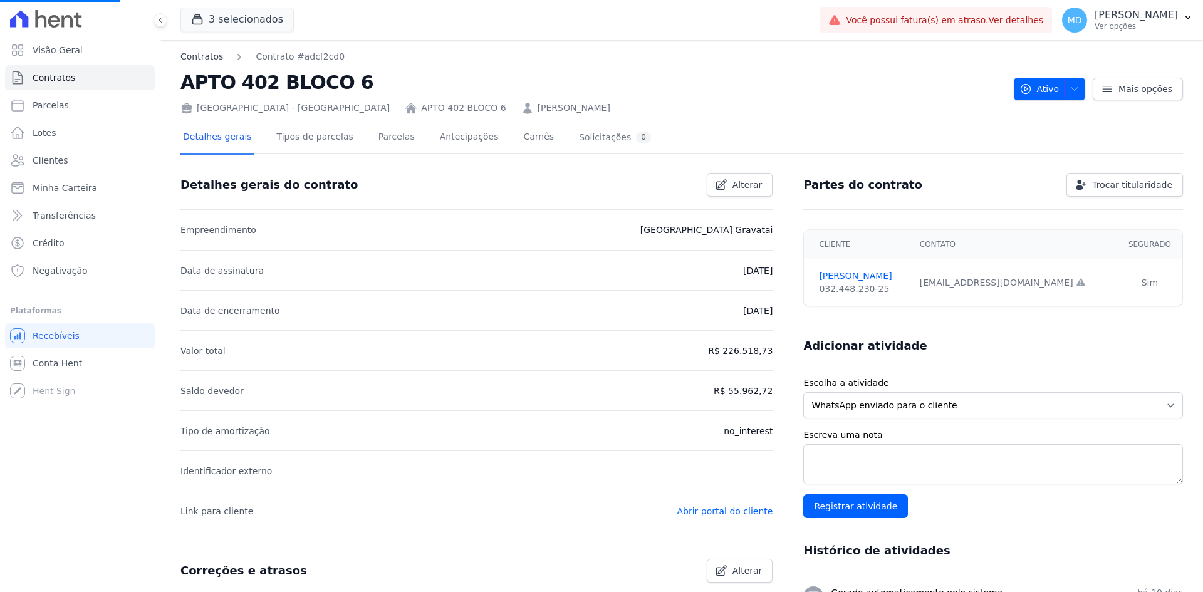
click at [212, 53] on link "Contratos" at bounding box center [202, 56] width 43 height 13
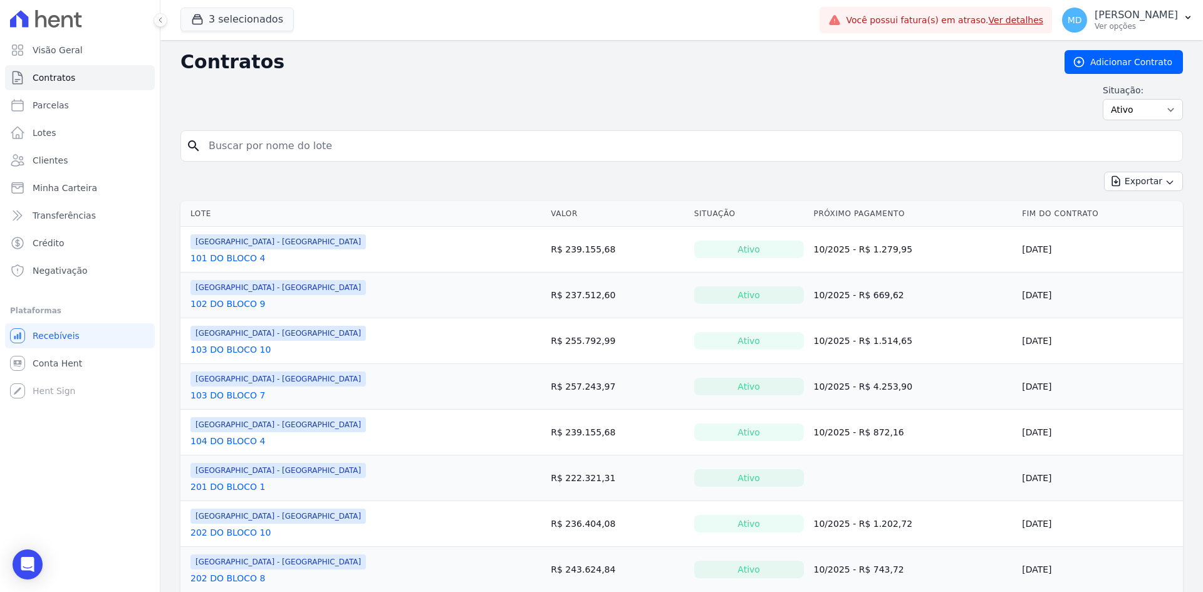
drag, startPoint x: 245, startPoint y: 150, endPoint x: 255, endPoint y: 149, distance: 10.2
click at [246, 150] on input "search" at bounding box center [689, 145] width 976 height 25
paste input "LUIS GIRELLI"
type input "LUIS GIRELLI"
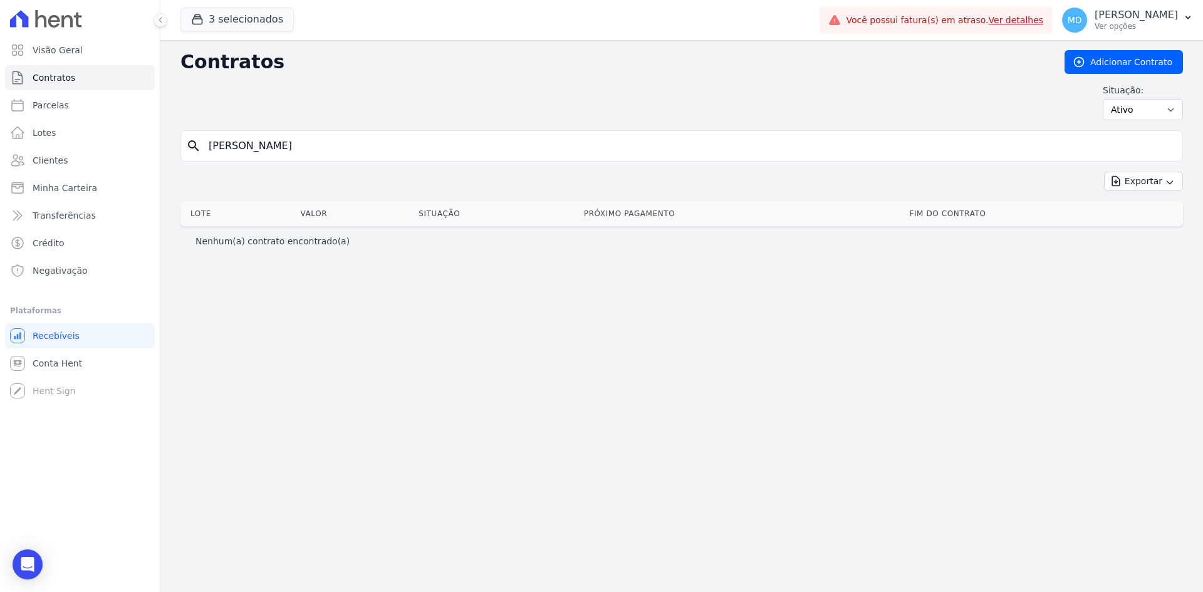
click at [289, 157] on input "LUIS GIRELLI" at bounding box center [689, 145] width 976 height 25
click at [59, 160] on span "Clientes" at bounding box center [50, 160] width 35 height 13
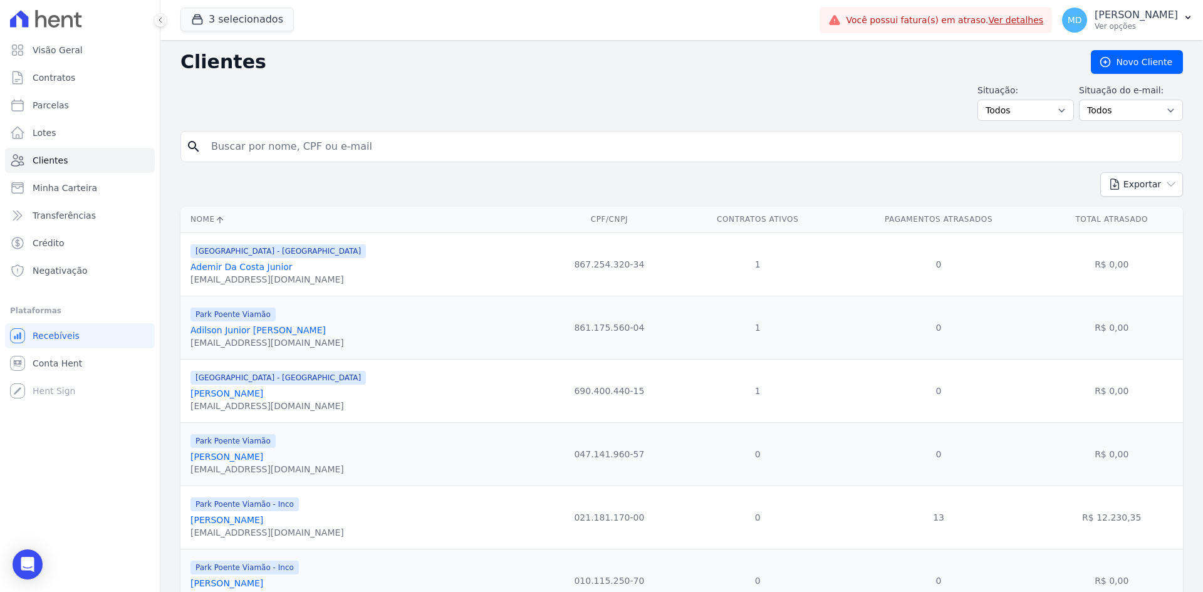
click at [387, 152] on input "search" at bounding box center [691, 146] width 974 height 25
paste input "LUIS GIRELLI"
type input "LUIS GIRELLI"
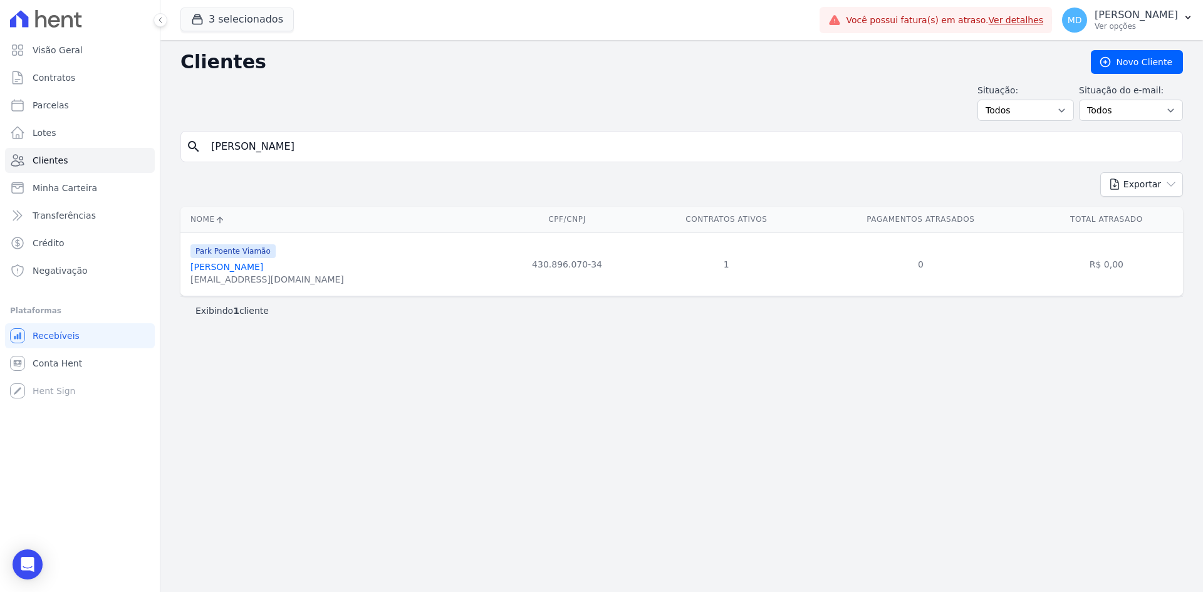
click at [210, 271] on link "Luis Girelli" at bounding box center [227, 267] width 73 height 10
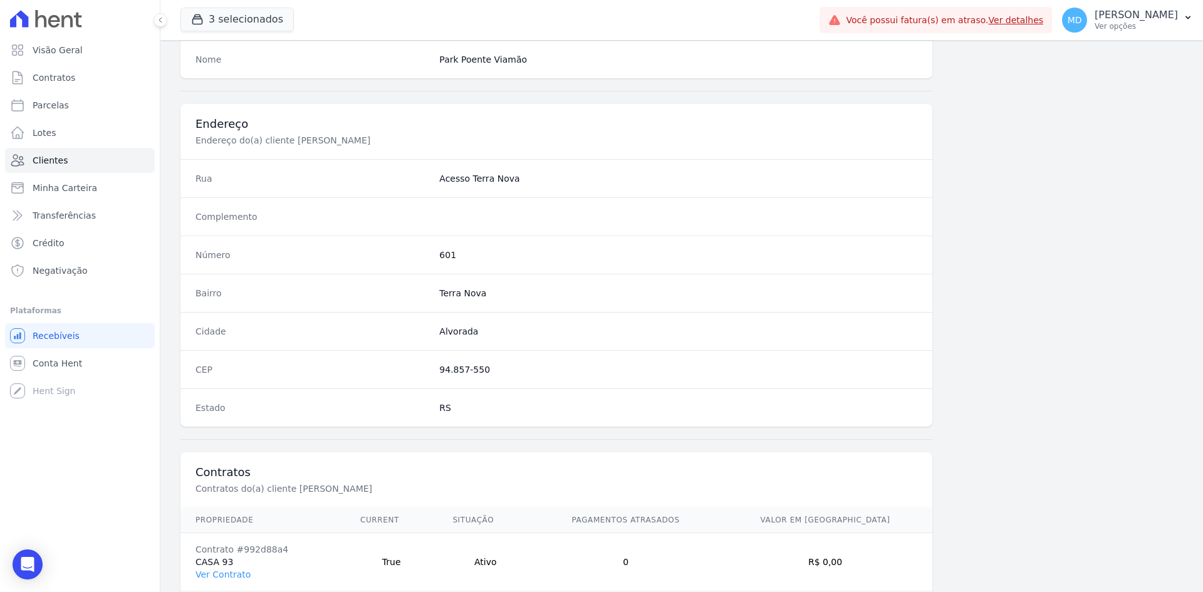
scroll to position [580, 0]
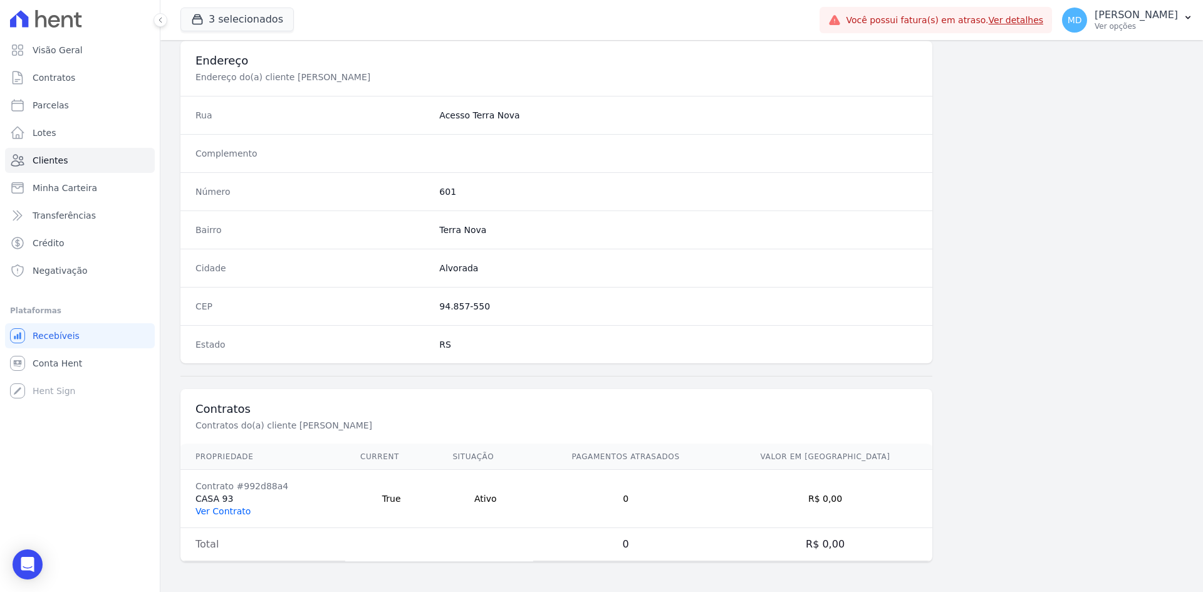
click at [213, 516] on link "Ver Contrato" at bounding box center [223, 511] width 55 height 10
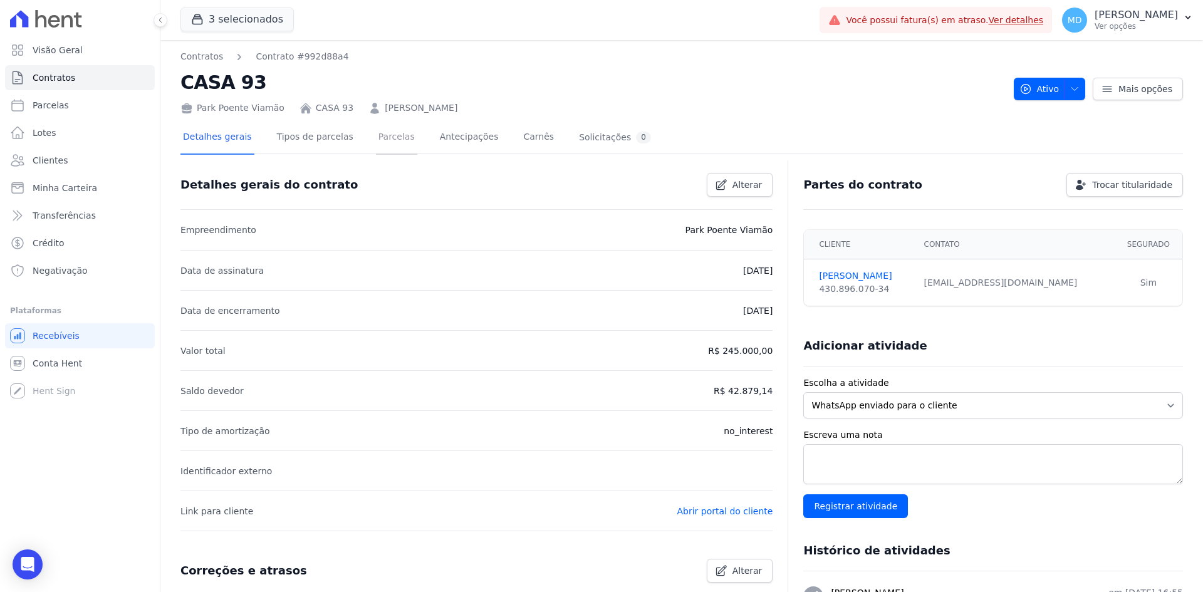
click at [380, 139] on link "Parcelas" at bounding box center [396, 138] width 41 height 33
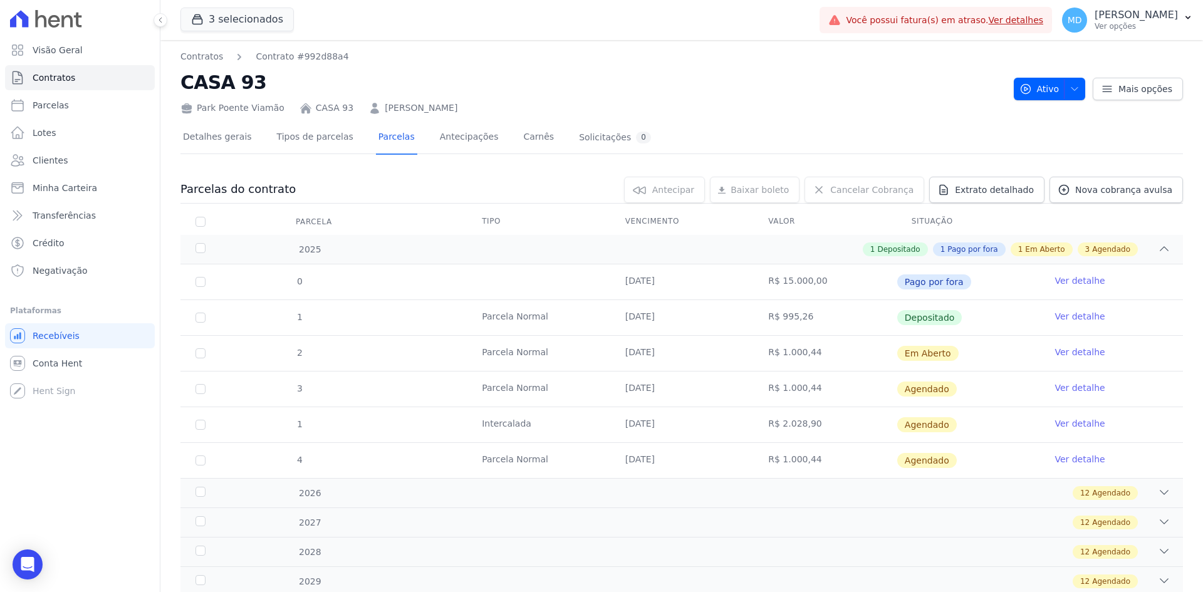
scroll to position [71, 0]
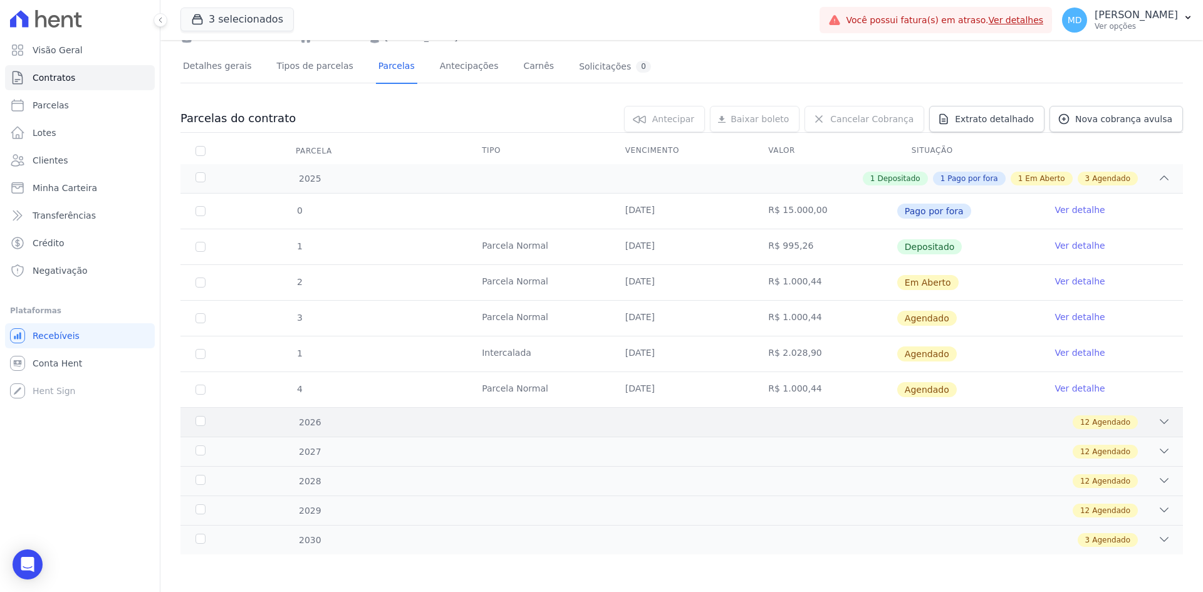
click at [733, 420] on div "12 Agendado" at bounding box center [730, 423] width 879 height 14
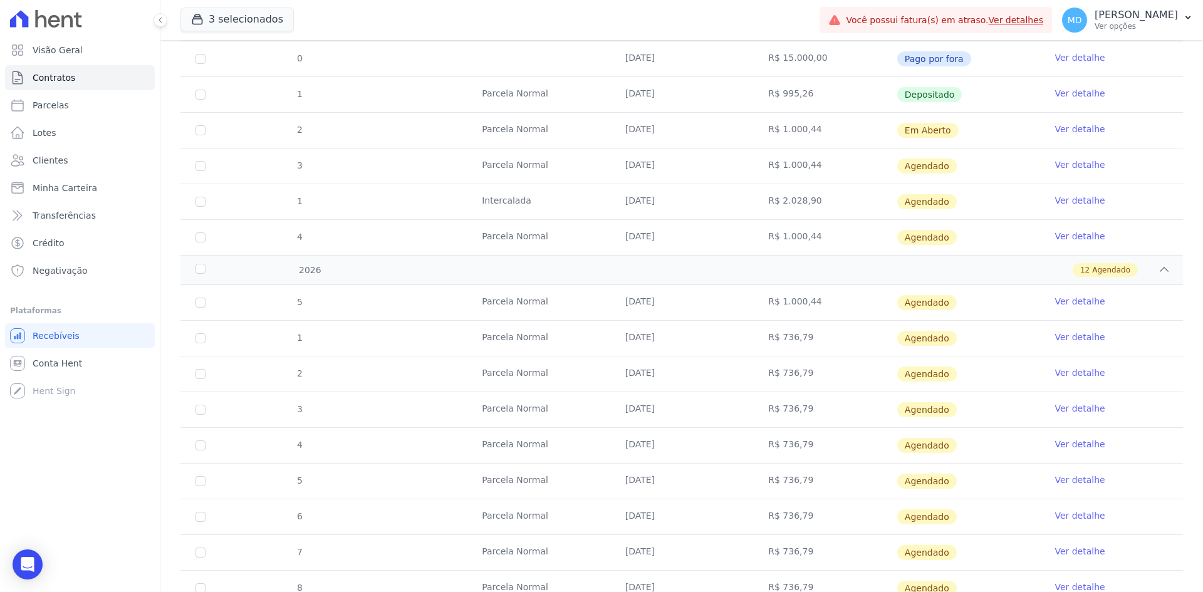
scroll to position [259, 0]
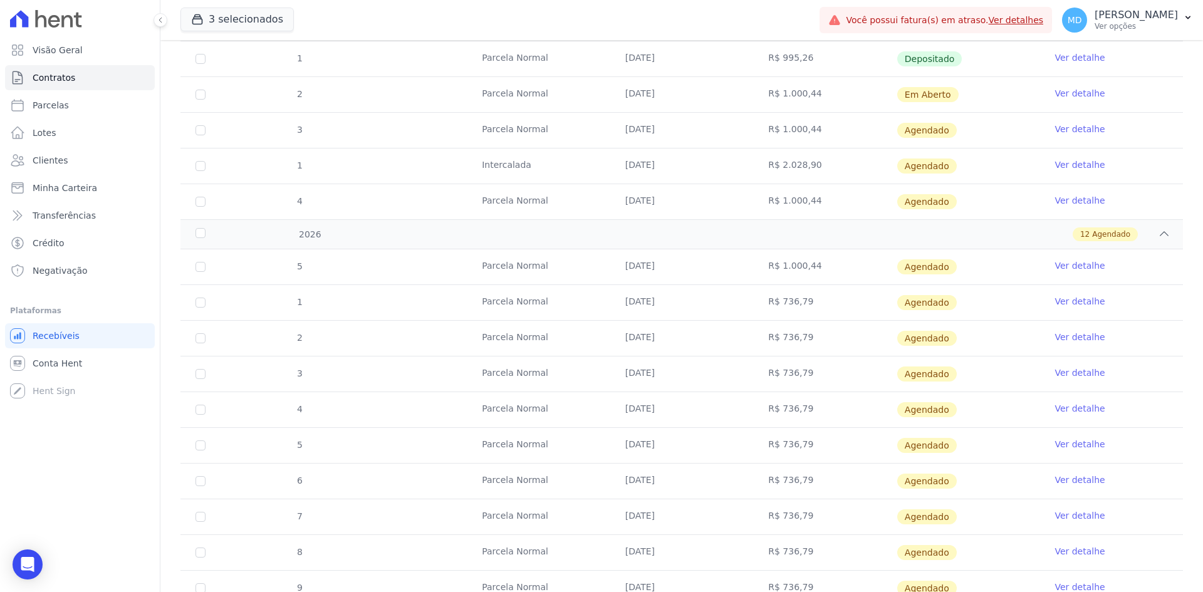
click at [726, 304] on td "10/02/2026" at bounding box center [682, 302] width 144 height 35
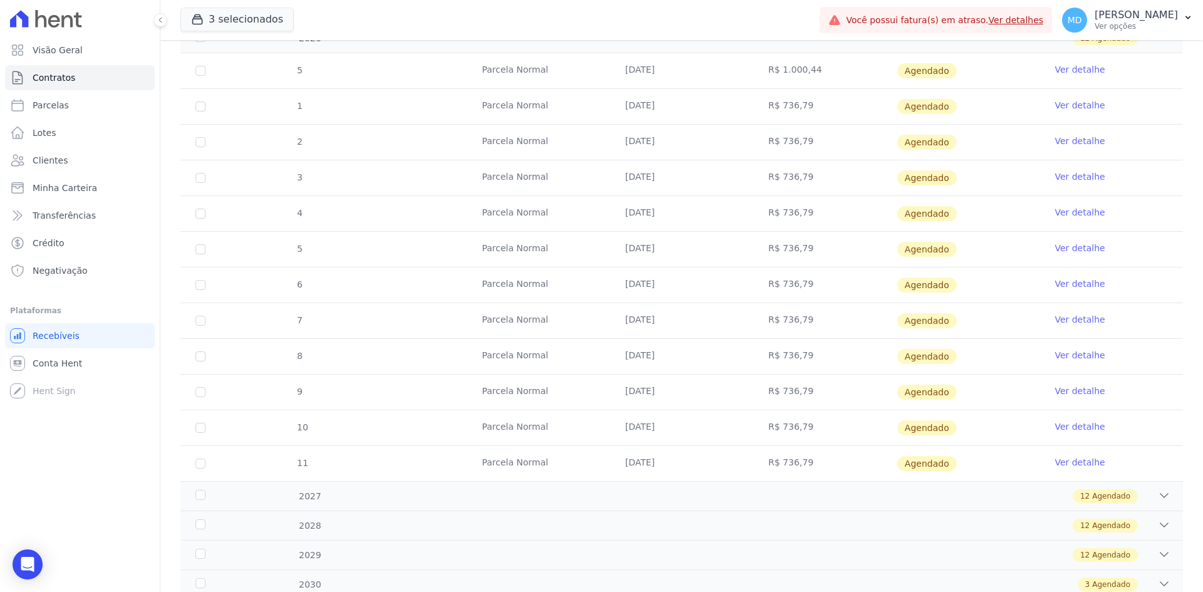
scroll to position [500, 0]
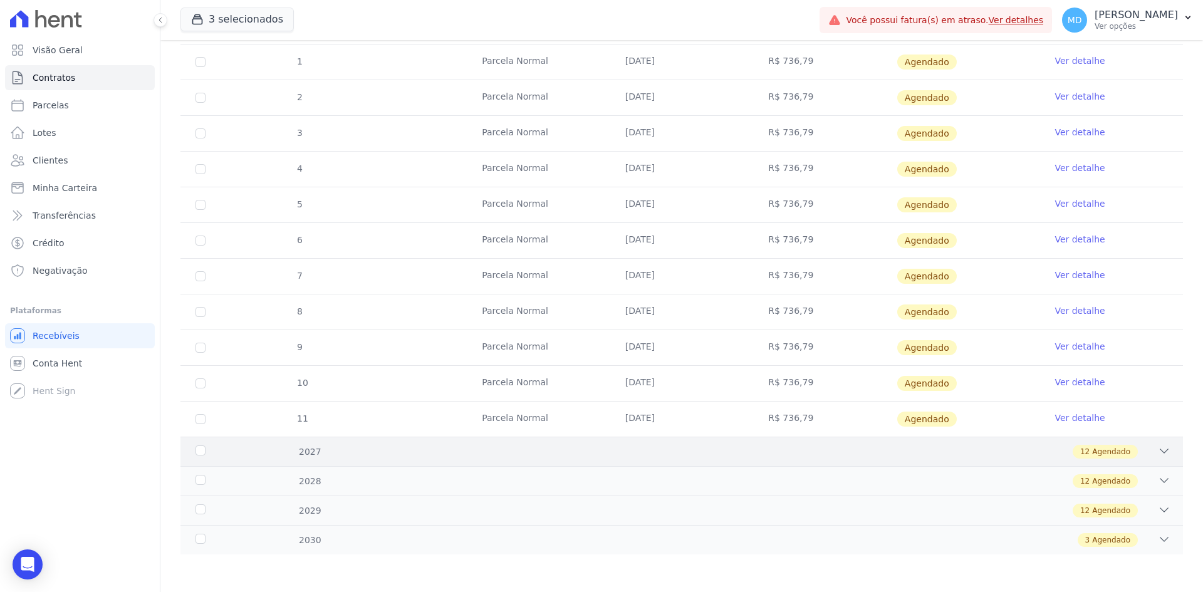
click at [796, 454] on div "12 Agendado" at bounding box center [730, 452] width 879 height 14
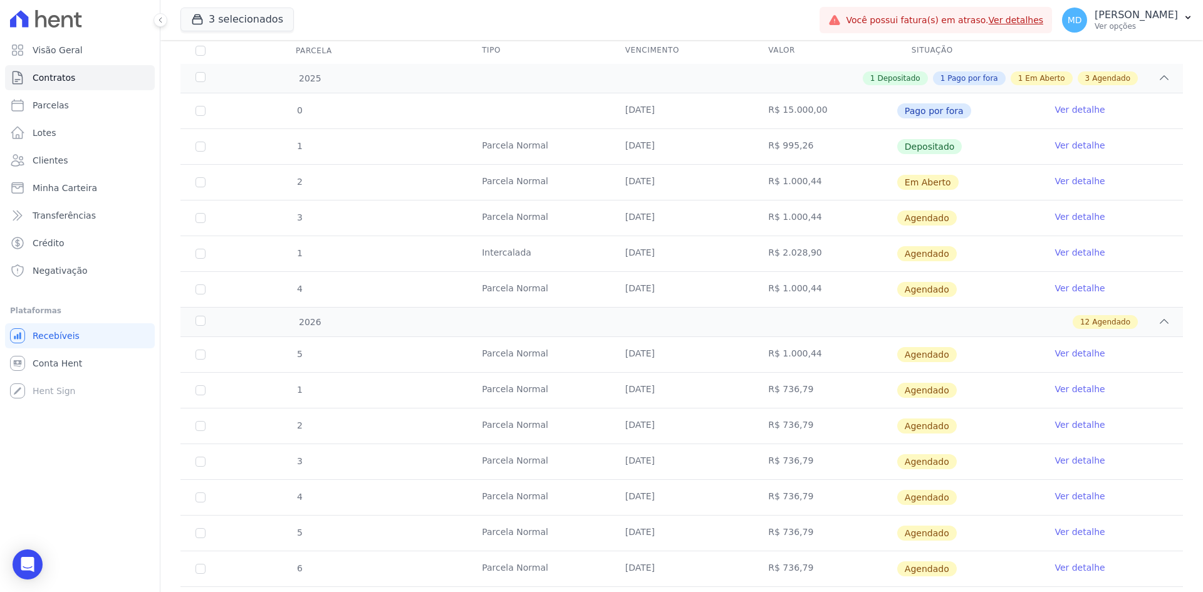
scroll to position [0, 0]
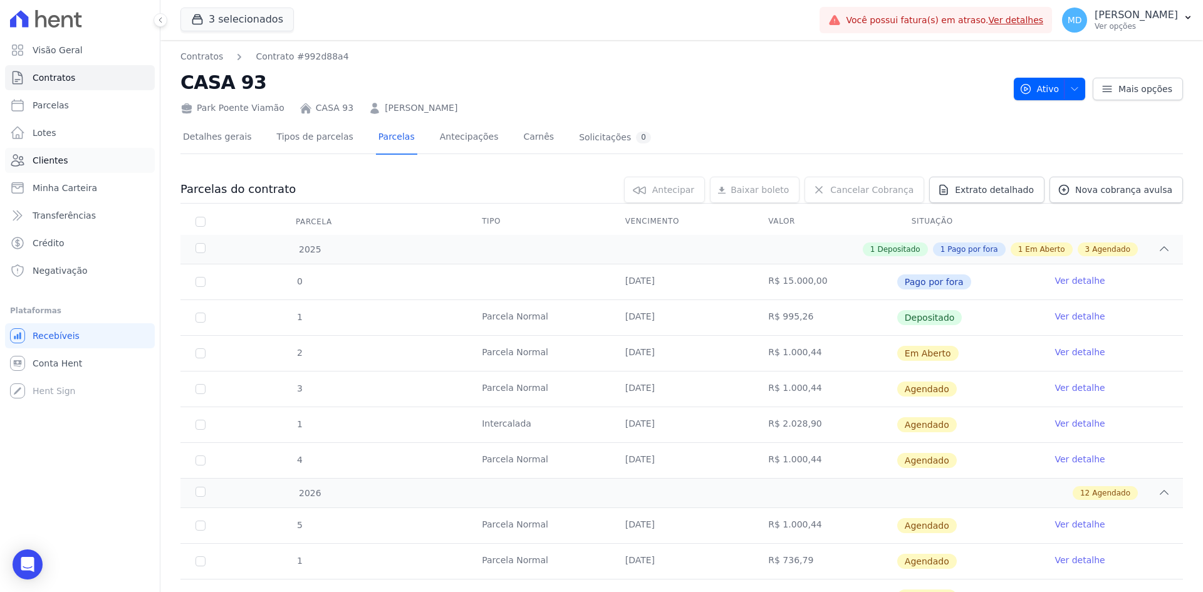
click at [63, 170] on link "Clientes" at bounding box center [80, 160] width 150 height 25
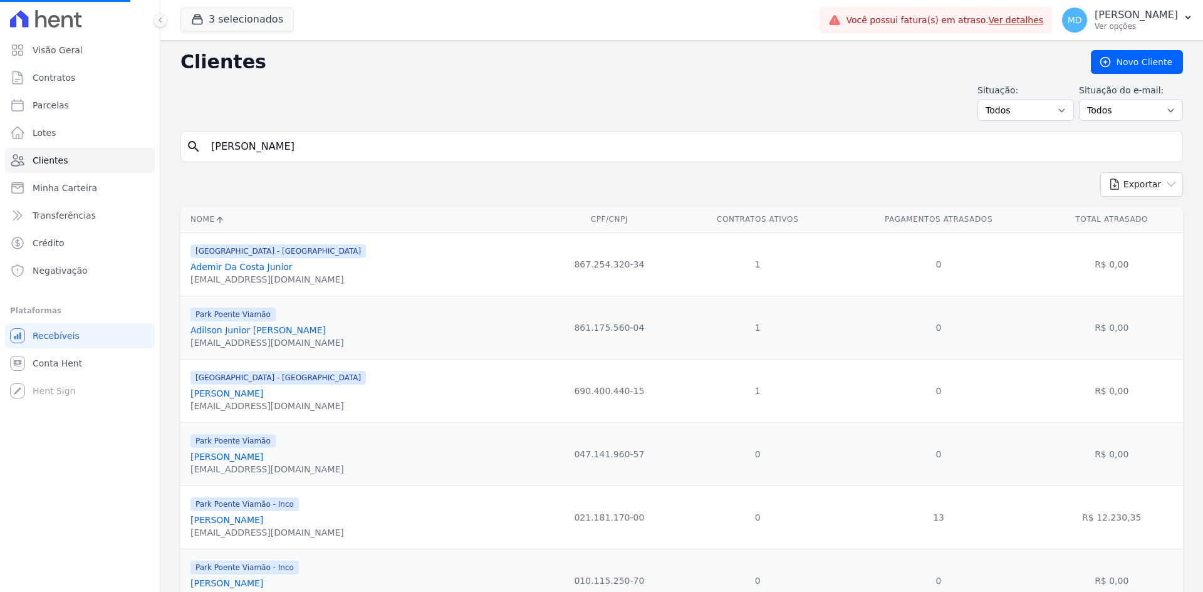
click at [292, 144] on input "LUIS GIRELLI" at bounding box center [691, 146] width 974 height 25
click at [292, 144] on input "search" at bounding box center [691, 146] width 974 height 25
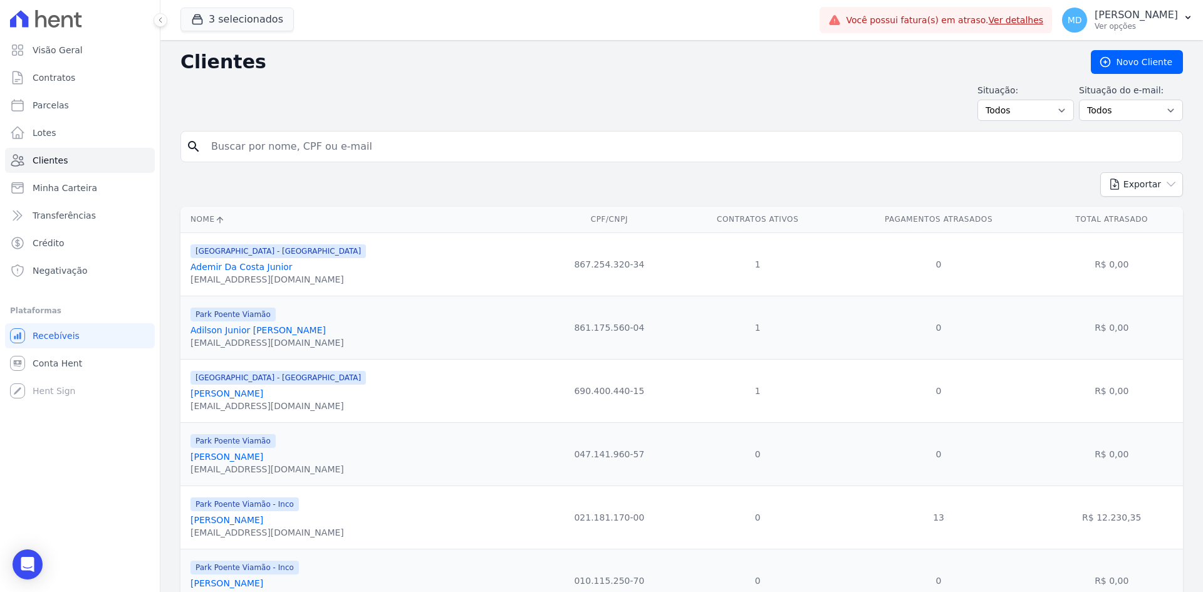
paste input "Nathalia Souza Da Veiga"
type input "Nathalia Souza Da Veiga"
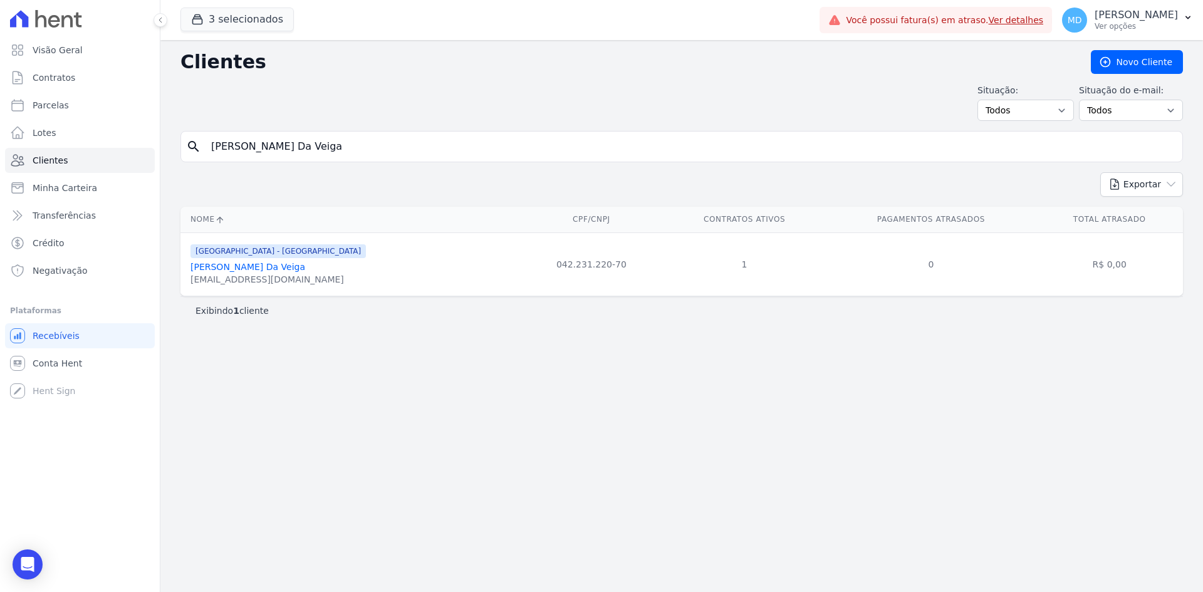
click at [238, 263] on link "Nathalia Souza Da Veiga" at bounding box center [248, 267] width 115 height 10
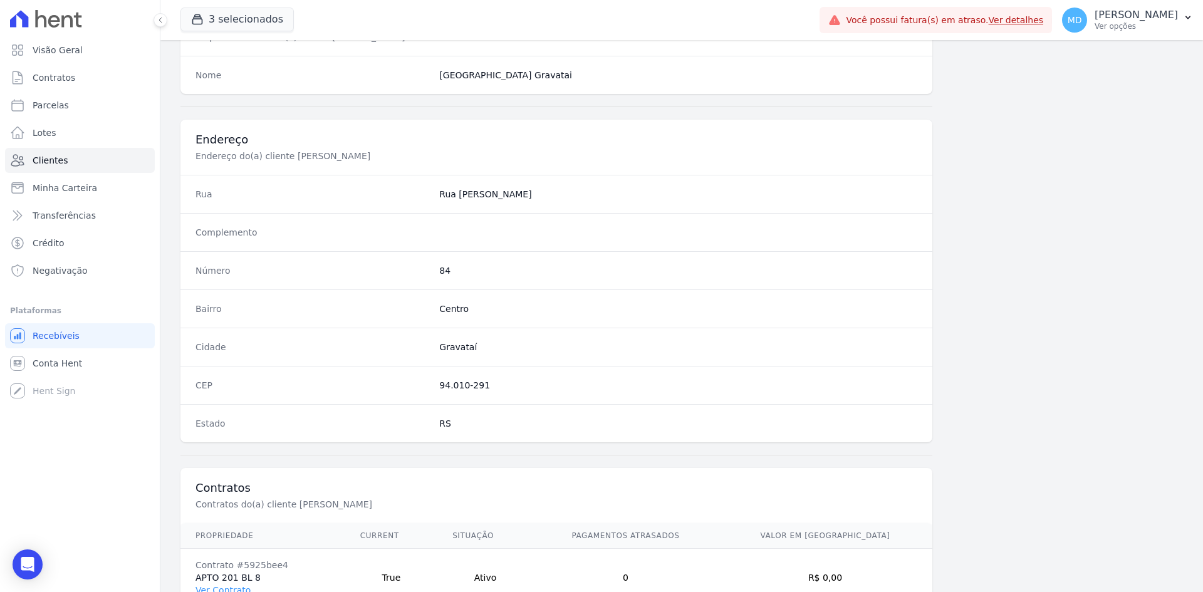
scroll to position [580, 0]
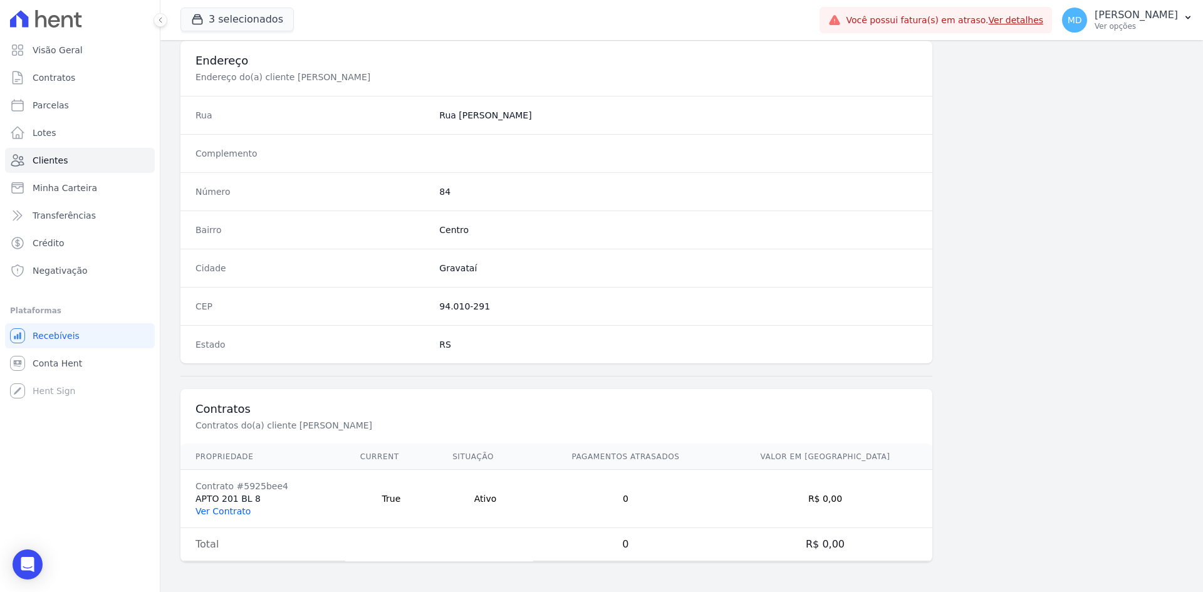
click at [214, 510] on link "Ver Contrato" at bounding box center [223, 511] width 55 height 10
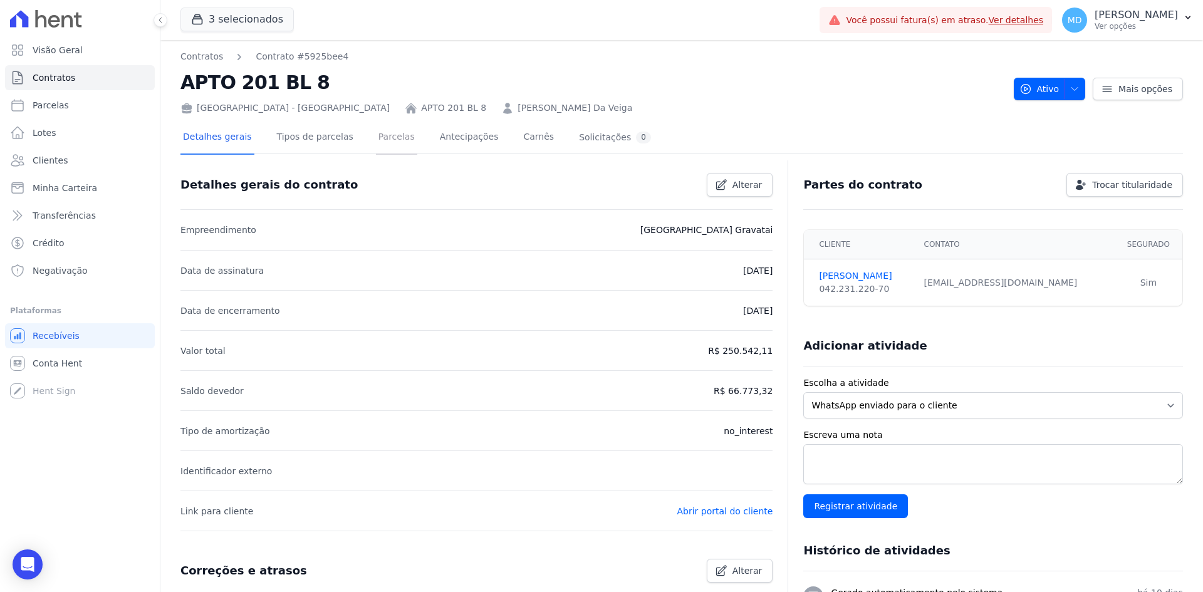
click at [386, 138] on link "Parcelas" at bounding box center [396, 138] width 41 height 33
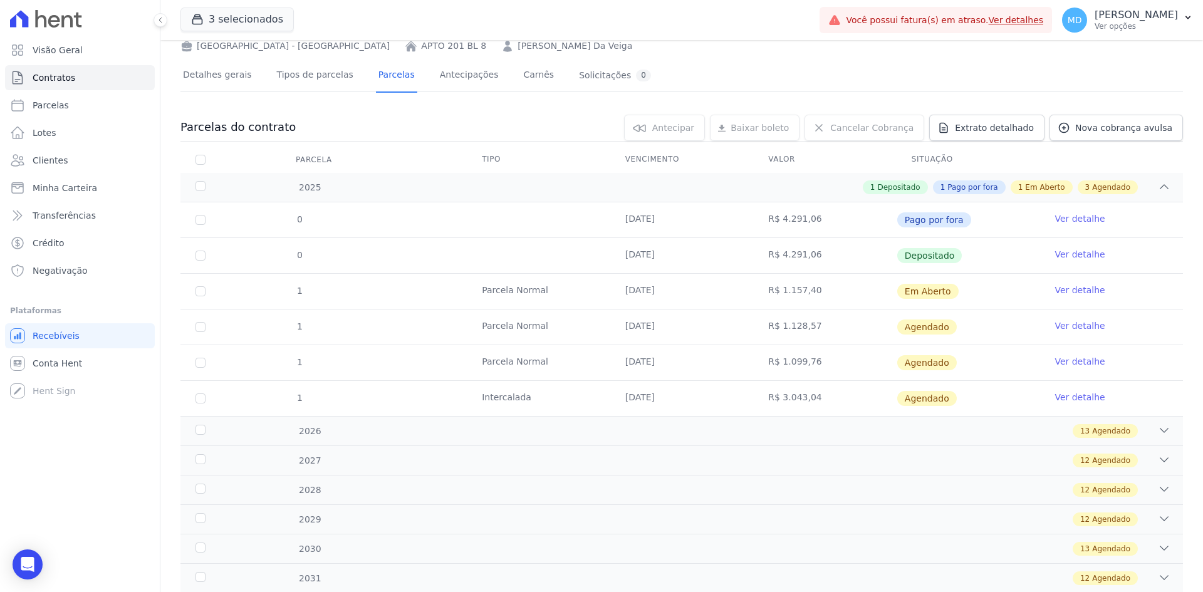
scroll to position [63, 0]
drag, startPoint x: 1095, startPoint y: 287, endPoint x: 1082, endPoint y: 287, distance: 13.2
click at [962, 286] on td "Ver detalhe" at bounding box center [1112, 290] width 144 height 35
click at [962, 290] on link "Ver detalhe" at bounding box center [1080, 289] width 50 height 13
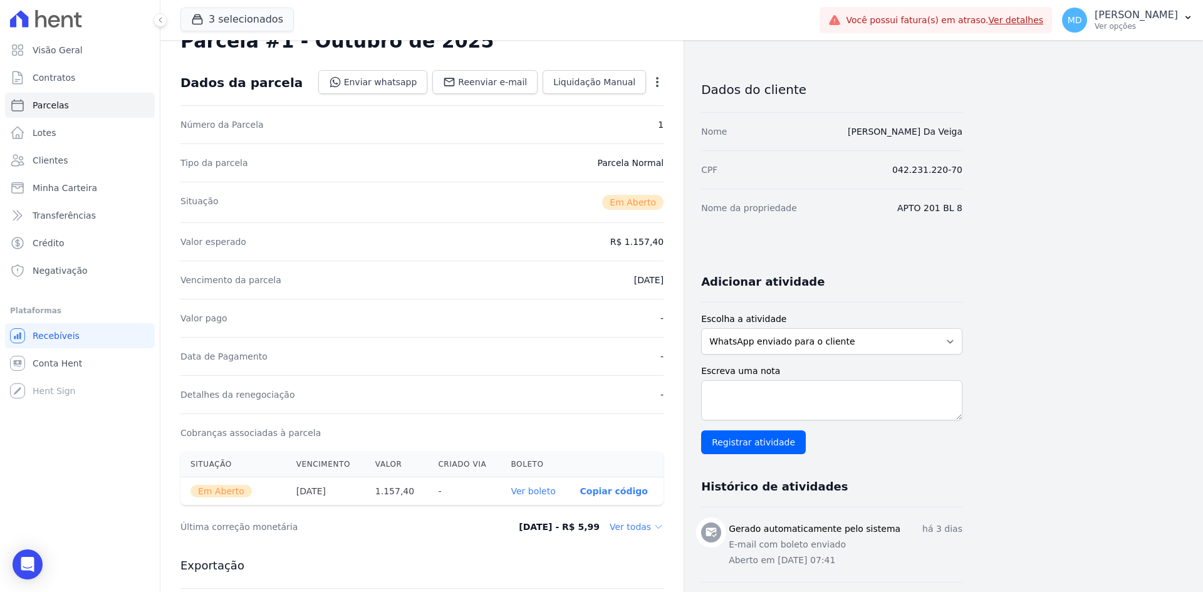
scroll to position [188, 0]
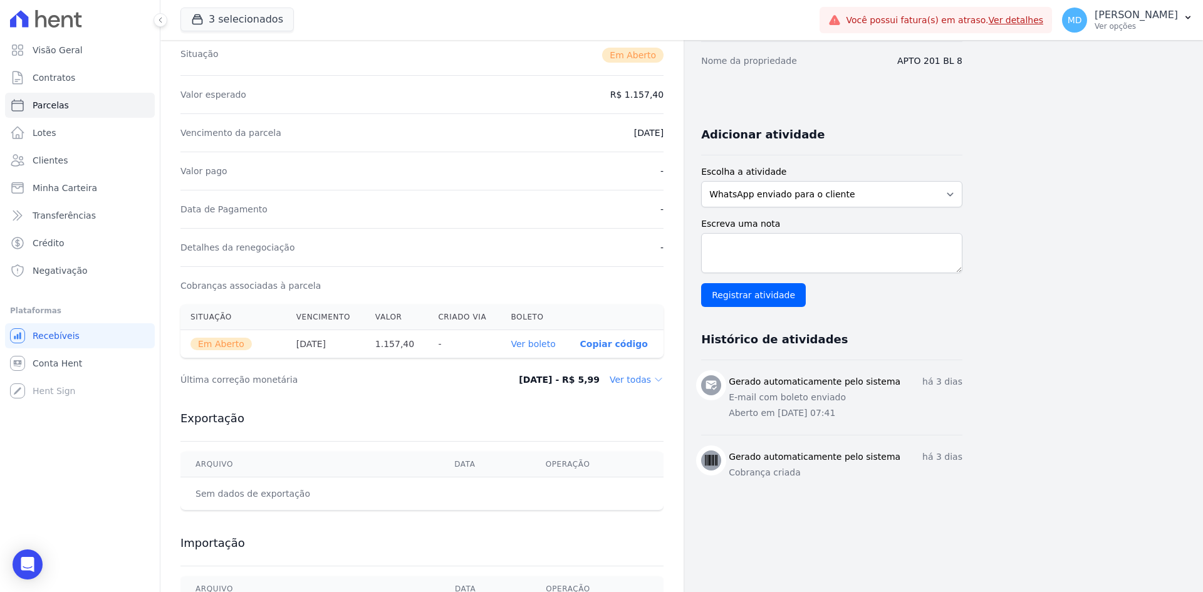
click at [636, 385] on dd "Ver todas" at bounding box center [637, 380] width 54 height 13
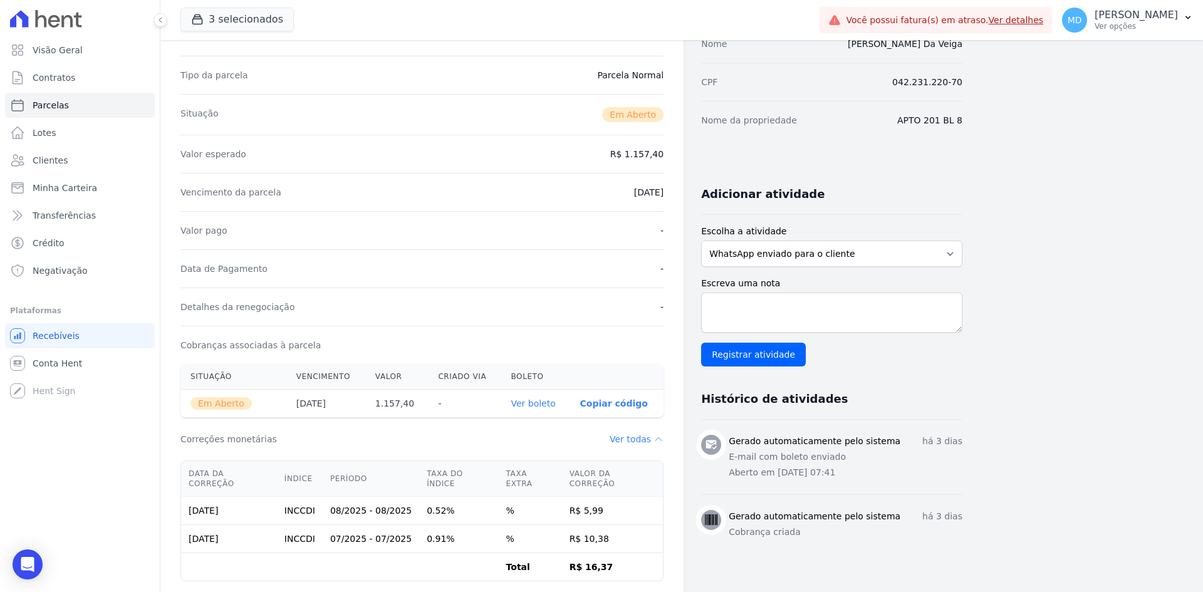
scroll to position [0, 0]
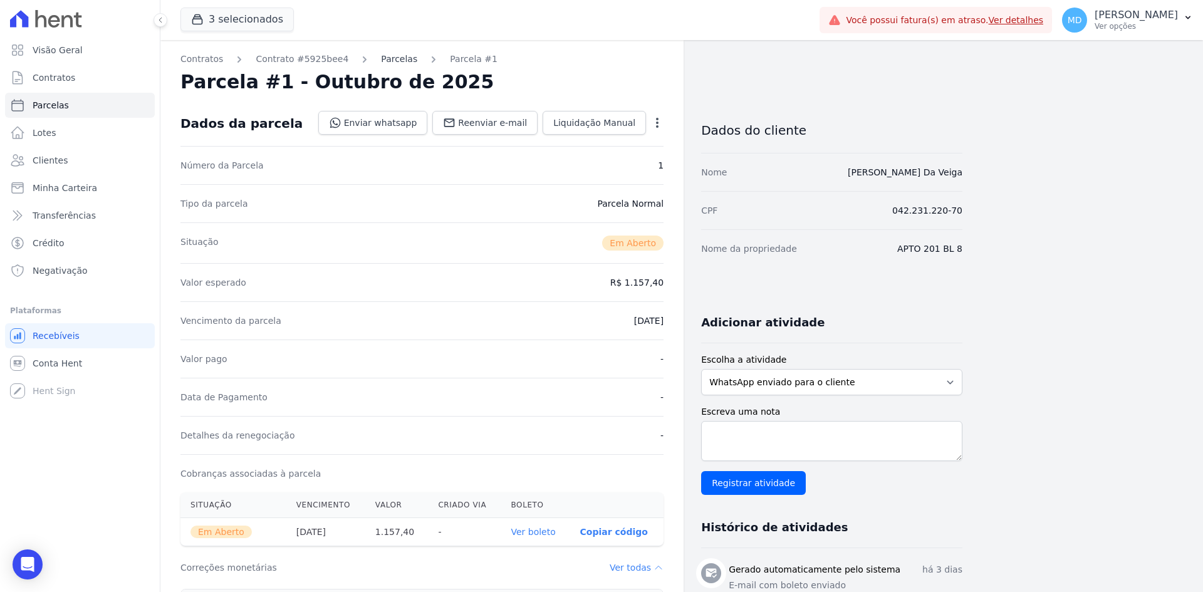
click at [391, 62] on link "Parcelas" at bounding box center [399, 59] width 36 height 13
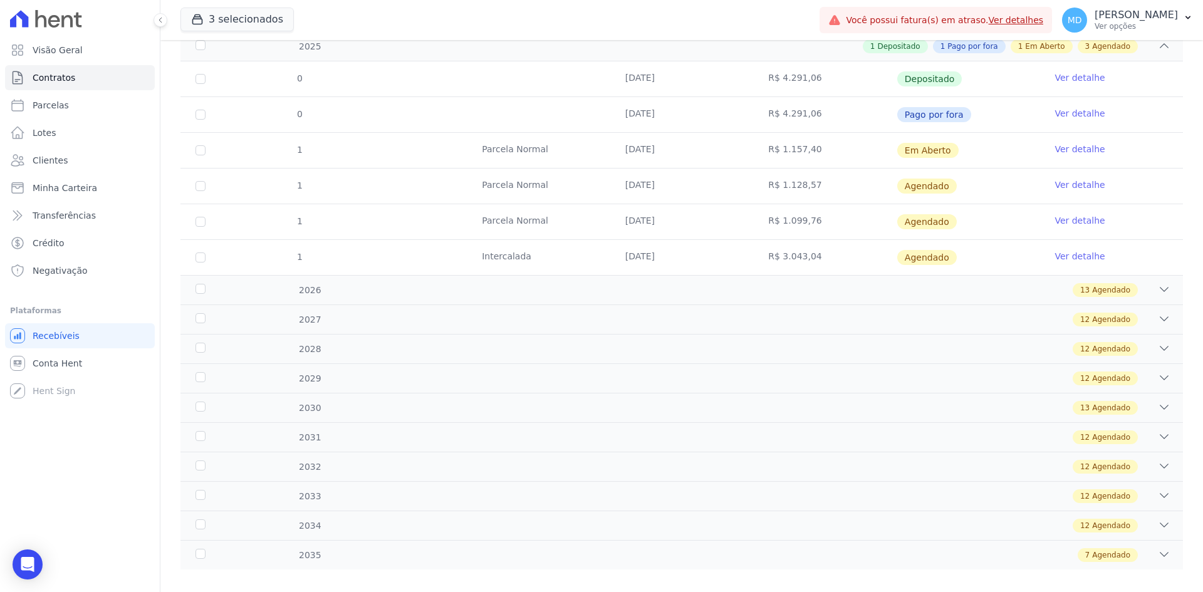
scroll to position [218, 0]
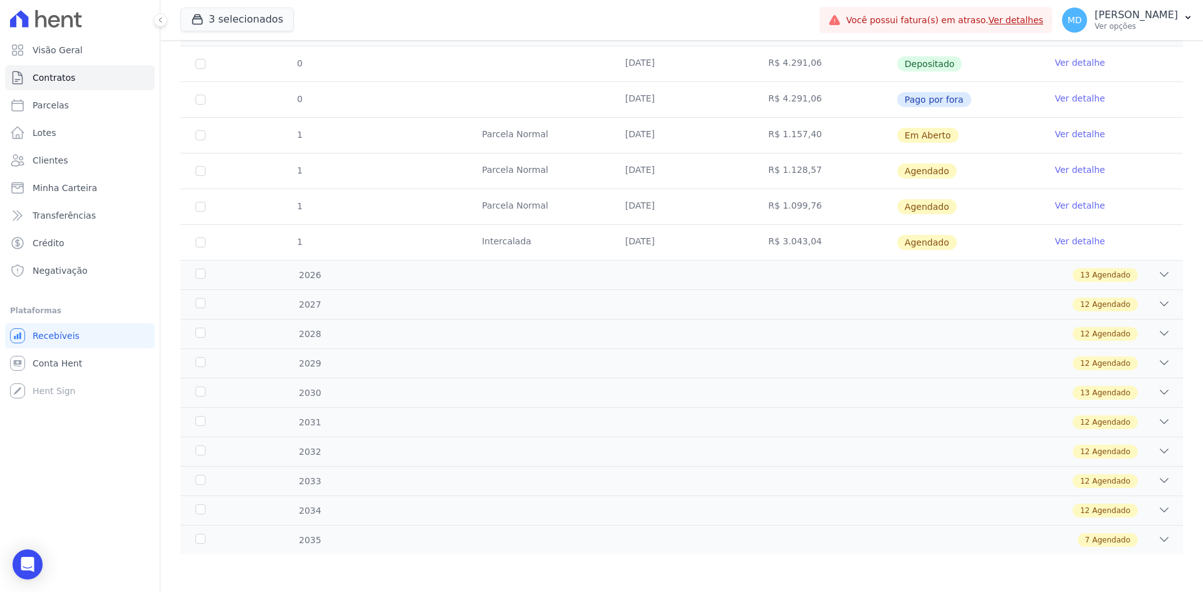
click at [768, 262] on div "0 25/09/2025 R$ 4.291,06 Depositado Ver detalhe 0 19/09/2025 R$ 4.291,06 Pago p…" at bounding box center [681, 153] width 1043 height 224
click at [766, 271] on div "13 Agendado" at bounding box center [730, 275] width 879 height 14
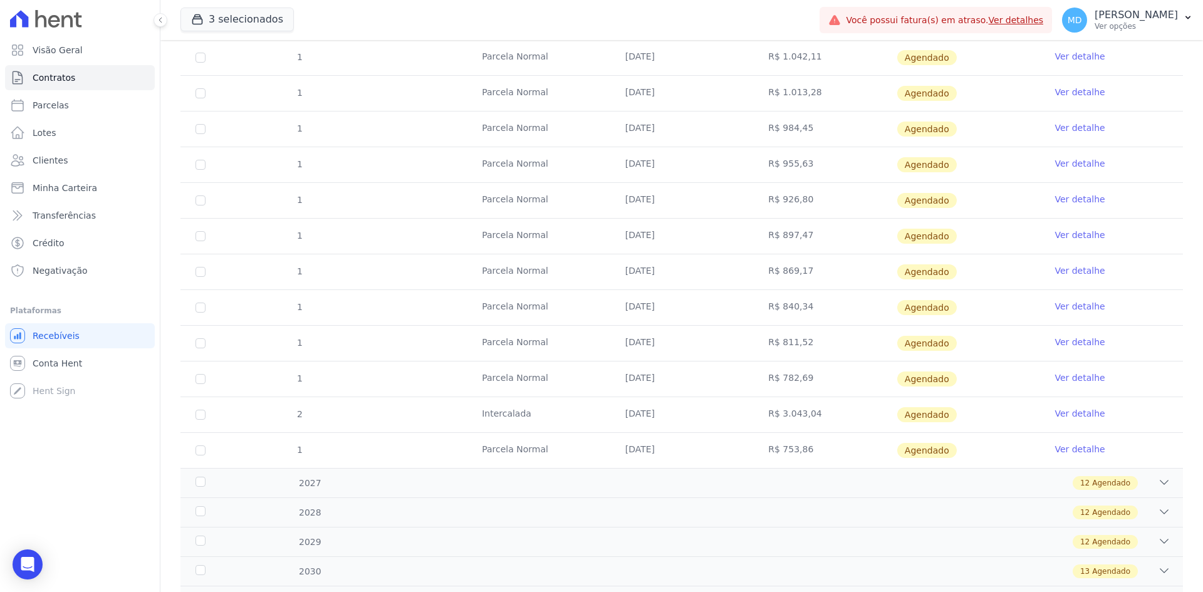
scroll to position [683, 0]
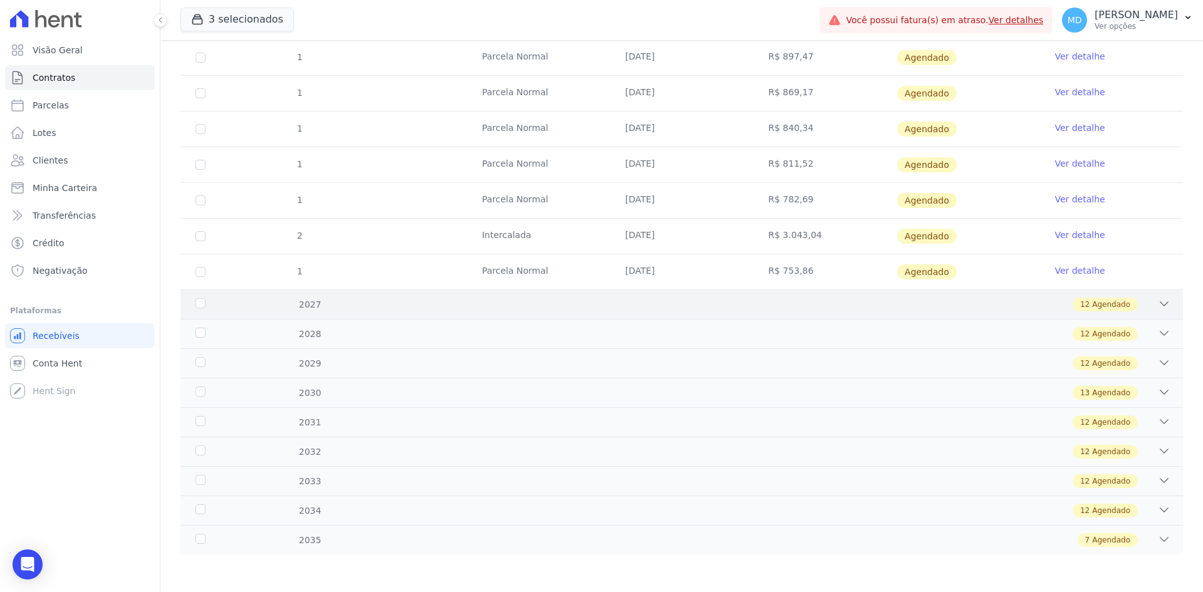
click at [499, 295] on div "2027 12 Agendado" at bounding box center [682, 304] width 1003 height 29
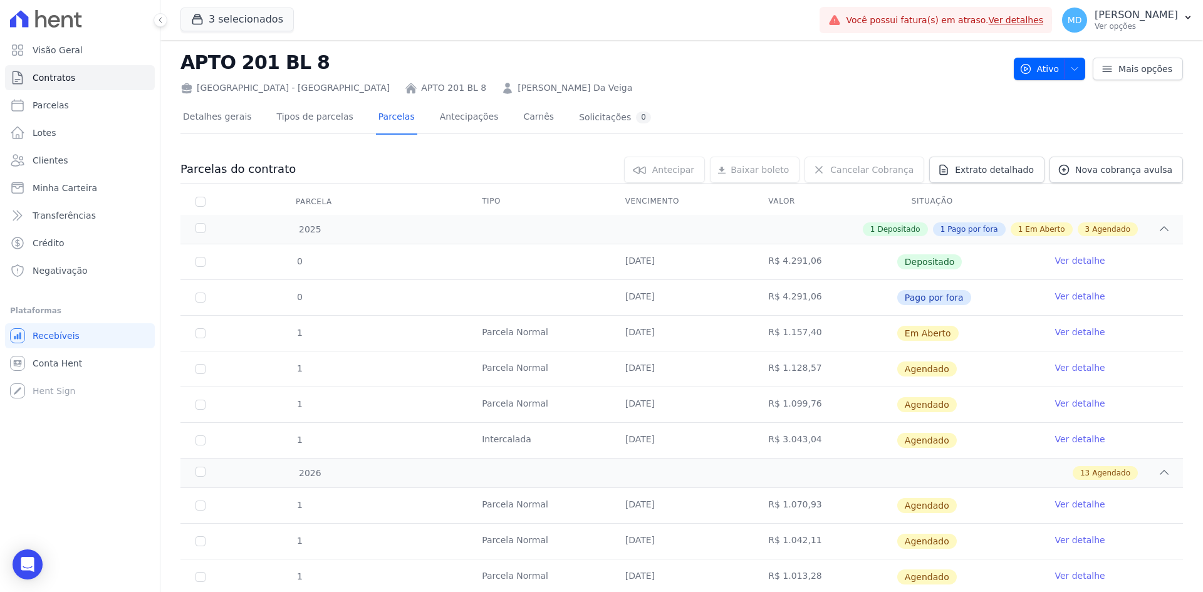
scroll to position [0, 0]
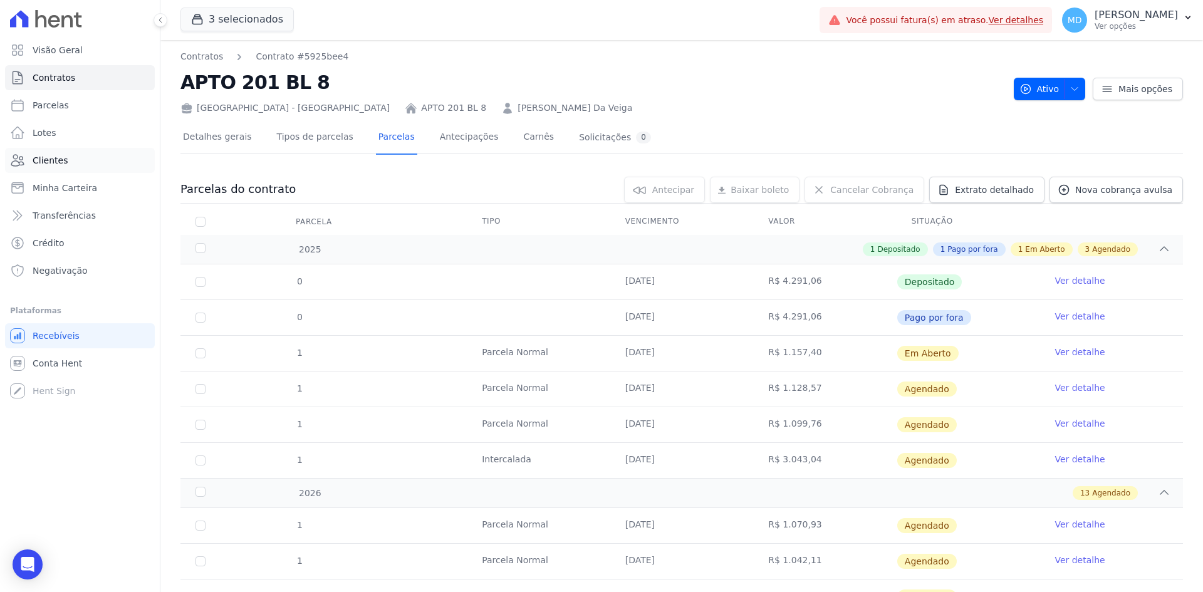
click at [61, 165] on span "Clientes" at bounding box center [50, 160] width 35 height 13
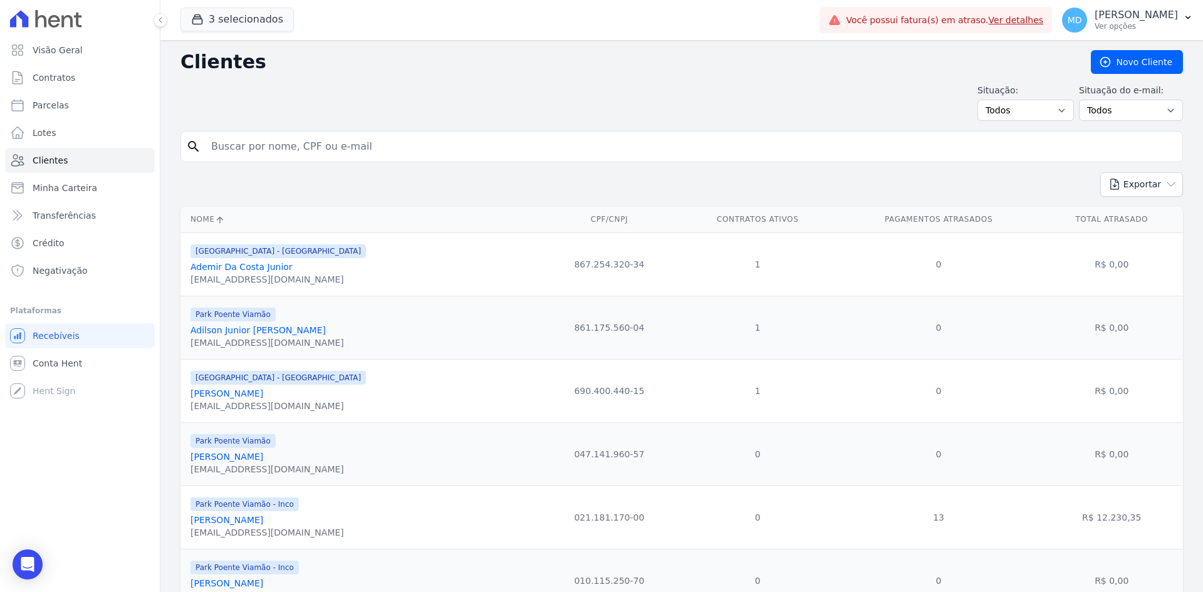
click at [303, 150] on input "search" at bounding box center [691, 146] width 974 height 25
paste input "GUILHERME DA SILVA DE SOUZA 052.823.710-14"
type input "GUILHERME DA SILVA DE SOUZA"
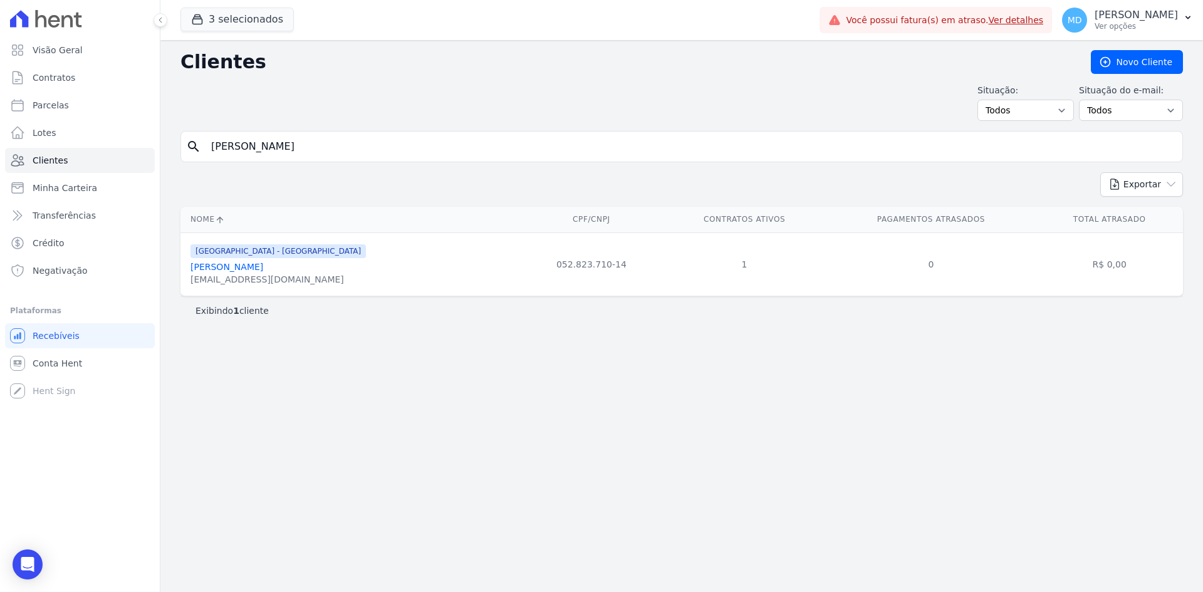
click at [231, 271] on link "Guilherme Da Silva De Souza" at bounding box center [227, 267] width 73 height 10
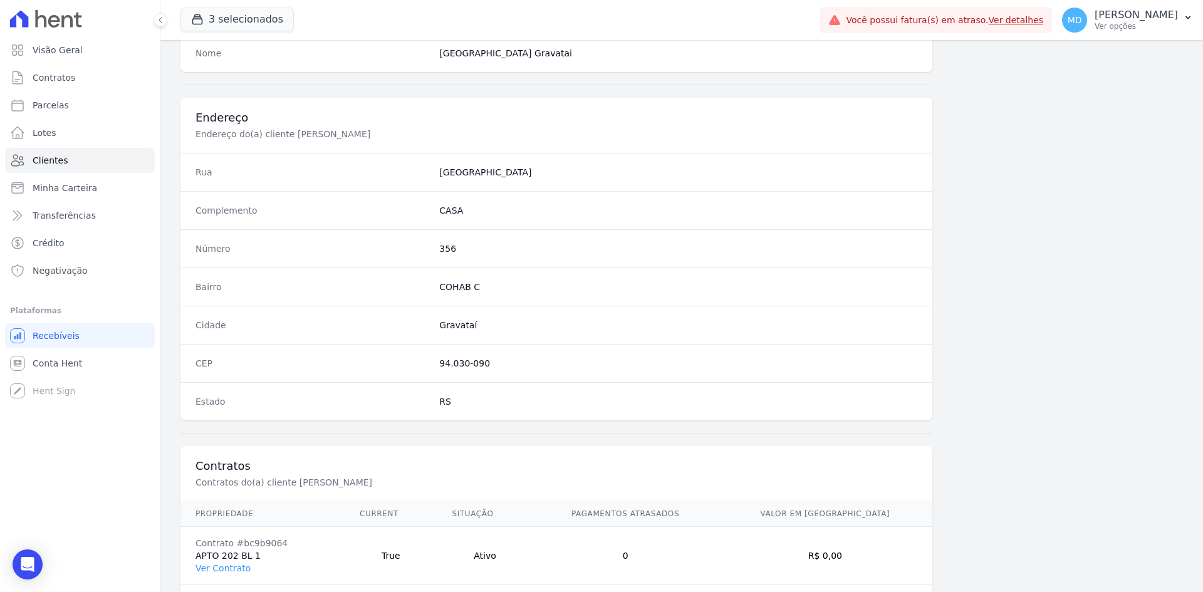
scroll to position [580, 0]
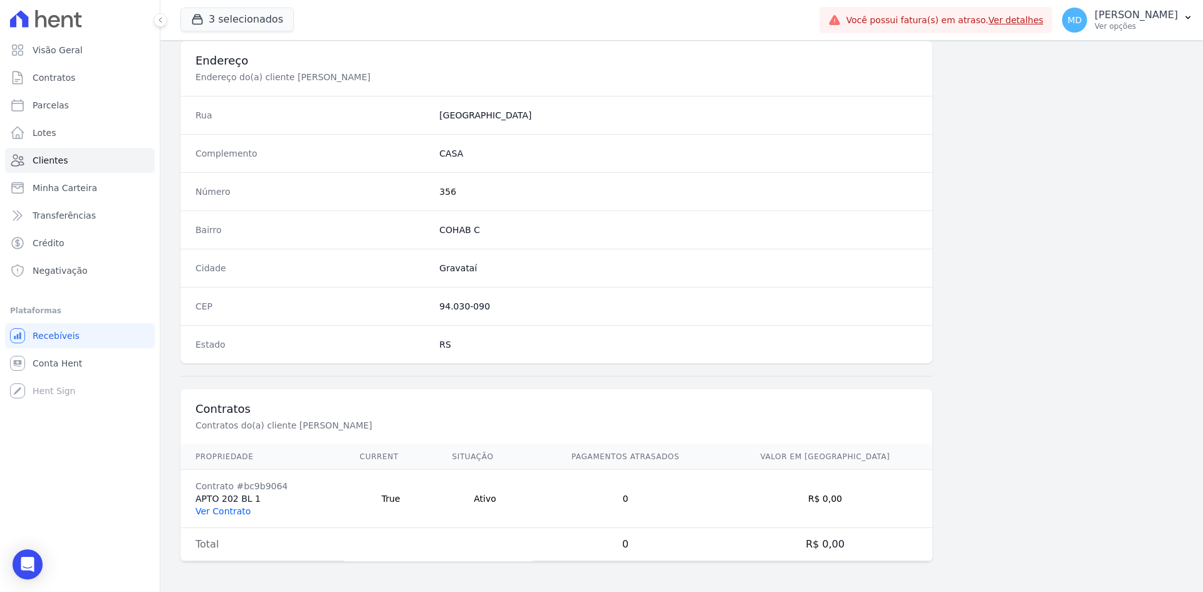
click at [219, 514] on link "Ver Contrato" at bounding box center [223, 511] width 55 height 10
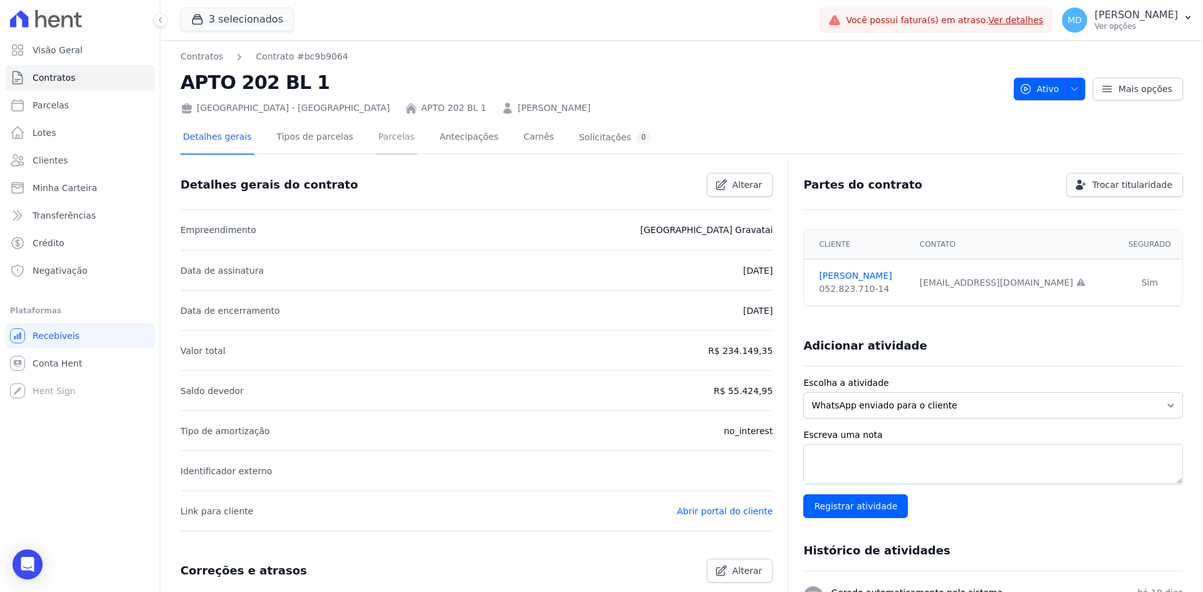
click at [376, 127] on link "Parcelas" at bounding box center [396, 138] width 41 height 33
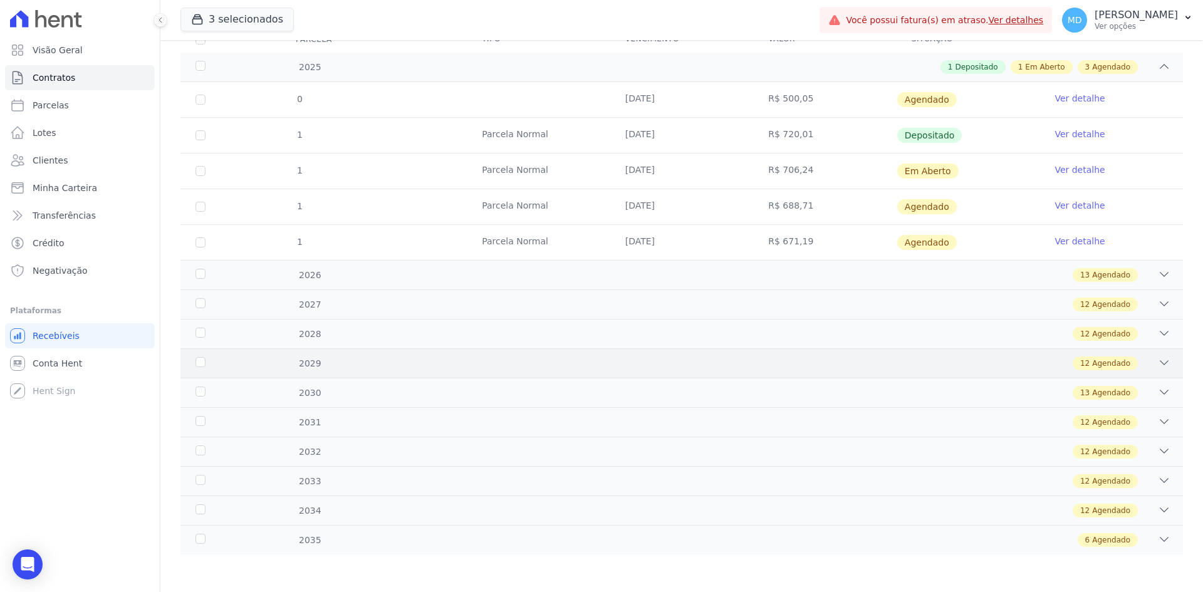
scroll to position [120, 0]
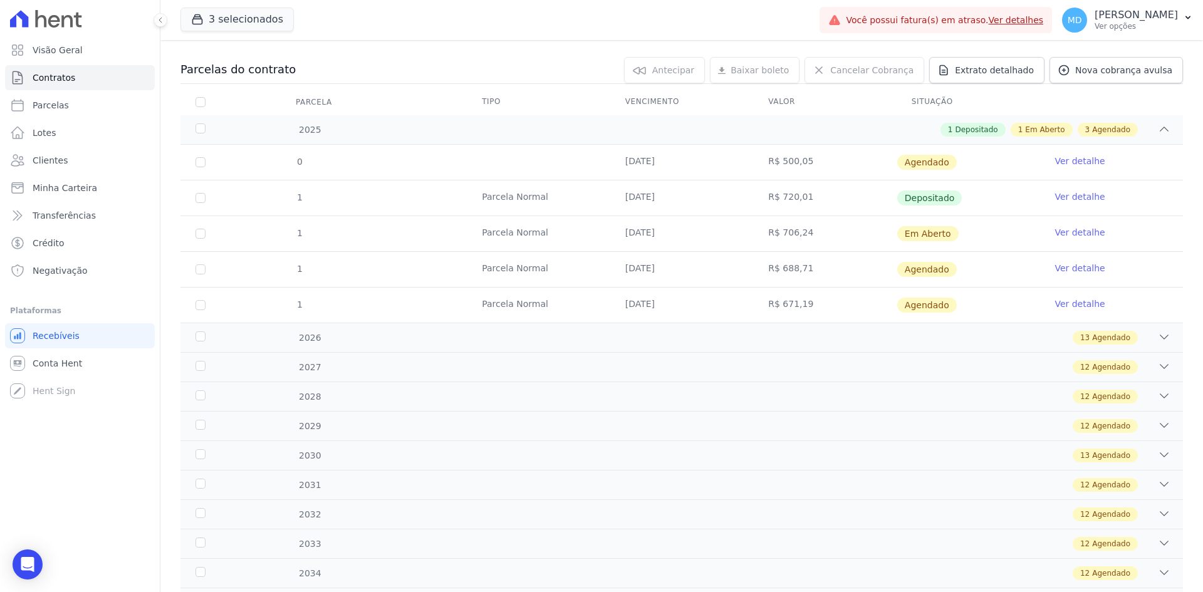
click at [962, 231] on link "Ver detalhe" at bounding box center [1080, 232] width 50 height 13
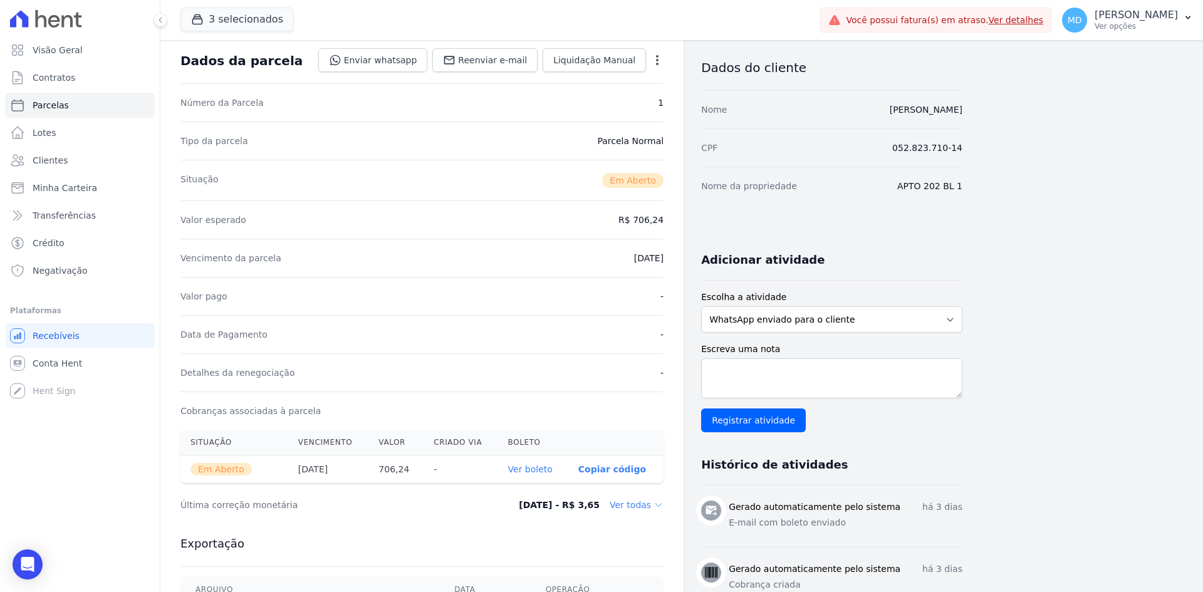
scroll to position [125, 0]
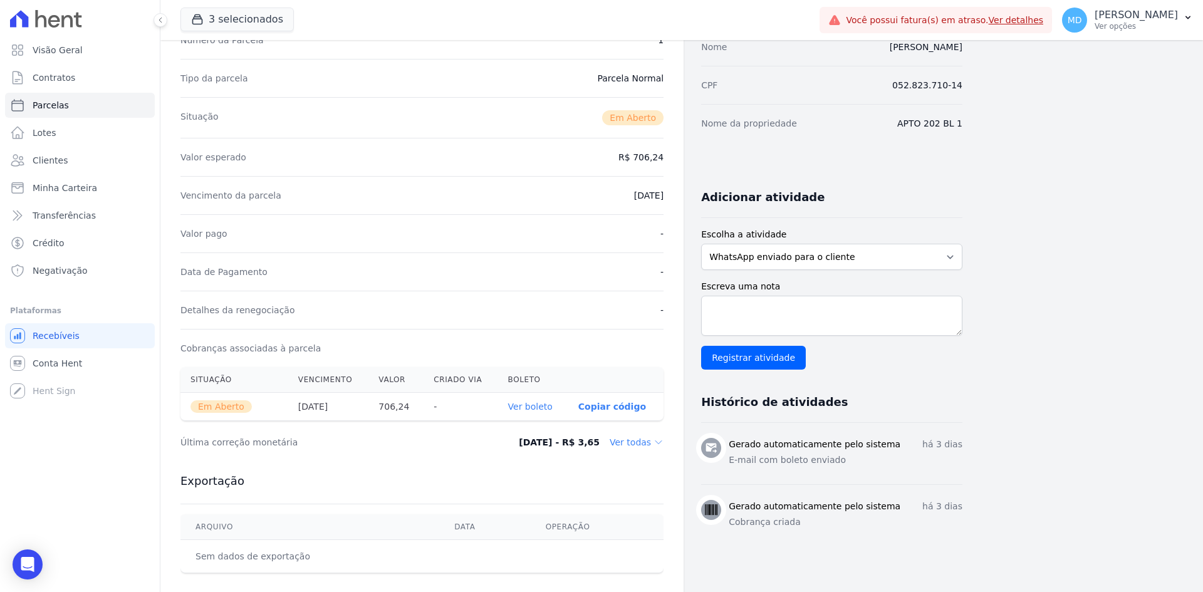
click at [621, 446] on dd "Ver todas" at bounding box center [637, 442] width 54 height 13
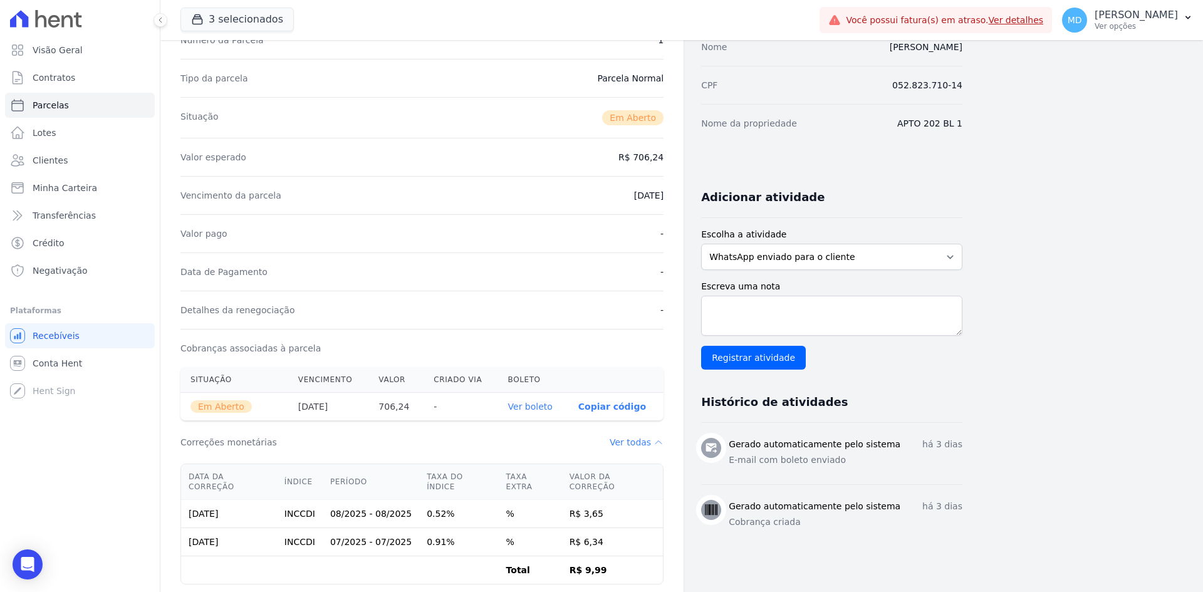
scroll to position [0, 0]
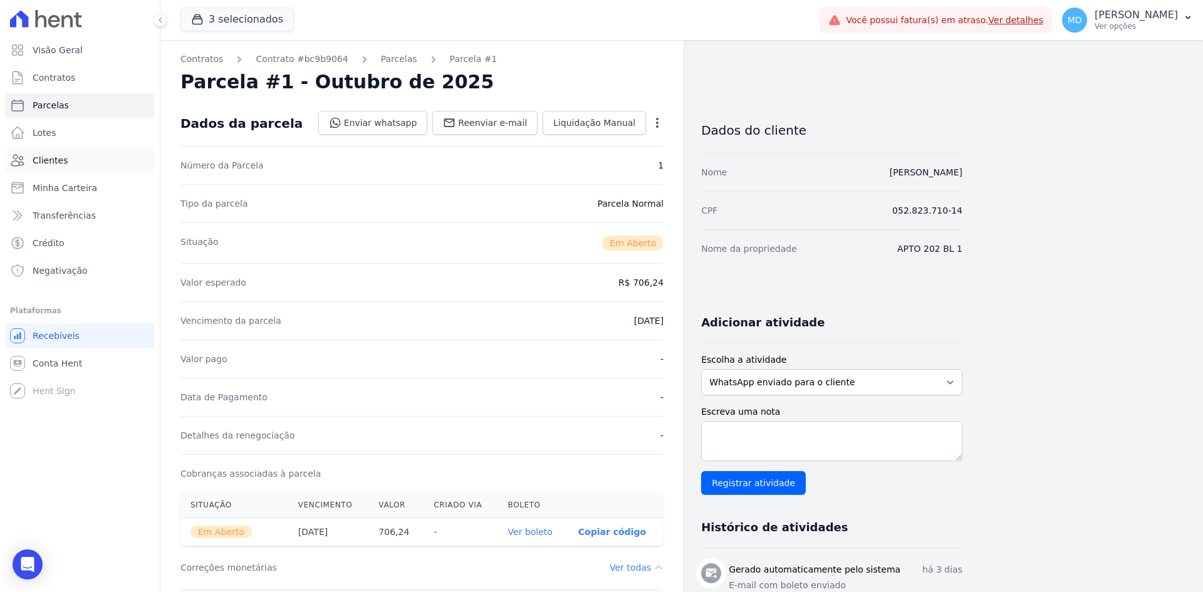
click at [54, 157] on span "Clientes" at bounding box center [50, 160] width 35 height 13
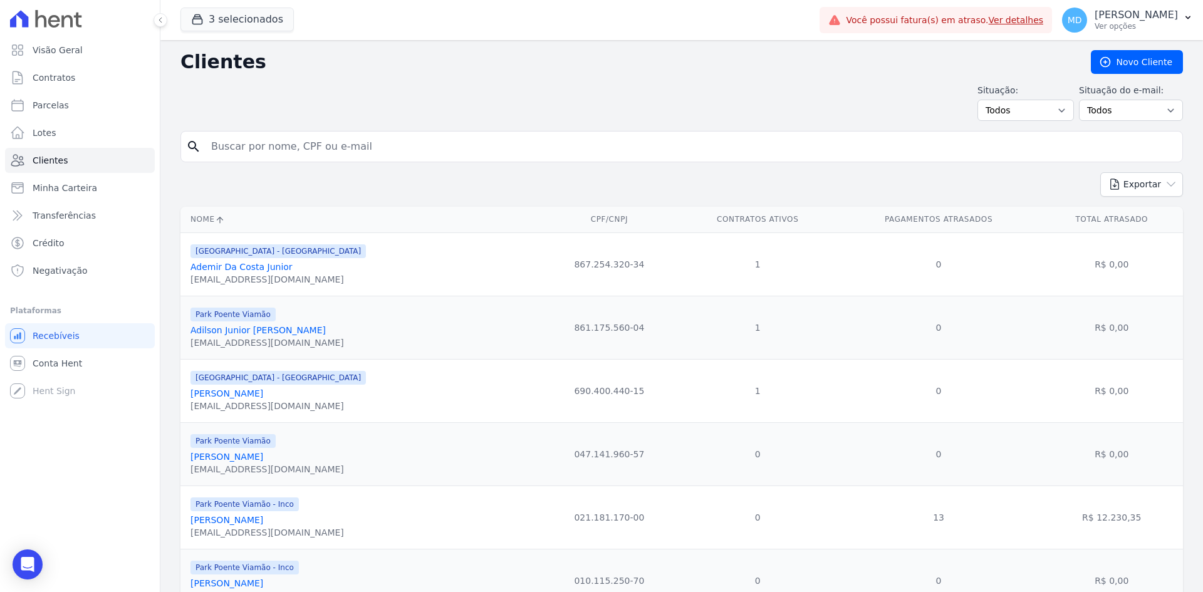
click at [296, 141] on input "search" at bounding box center [691, 146] width 974 height 25
paste input "LEONARDO ARAUJO DA SILVA"
type input "LEONARDO ARAUJO DA SILVA"
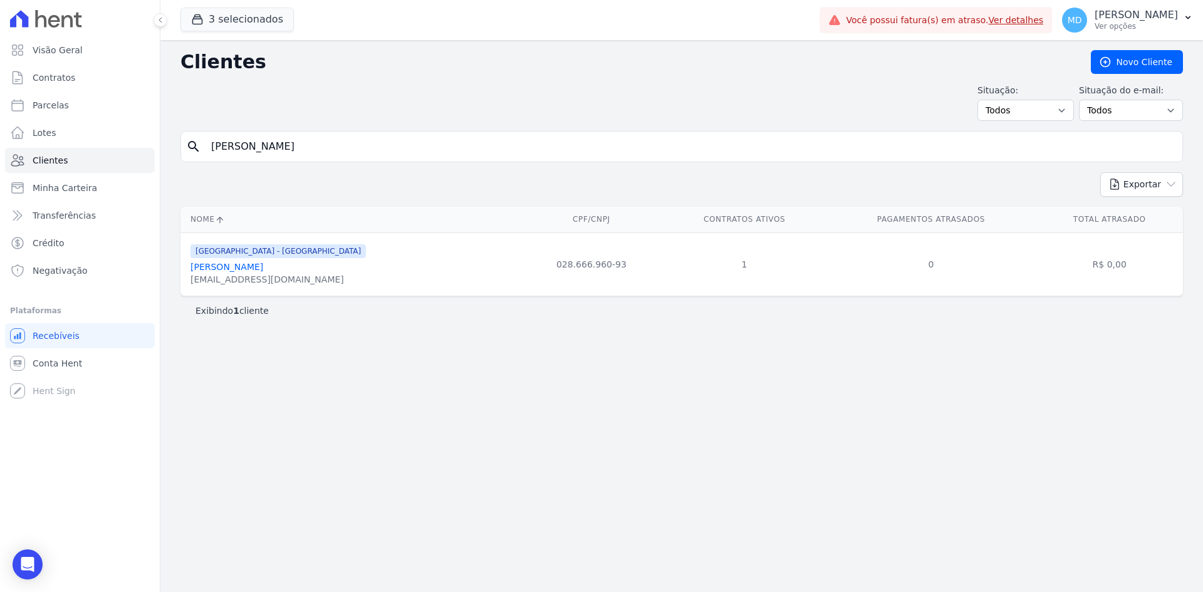
click at [239, 269] on link "Leonardo Araujo Da Silva" at bounding box center [227, 267] width 73 height 10
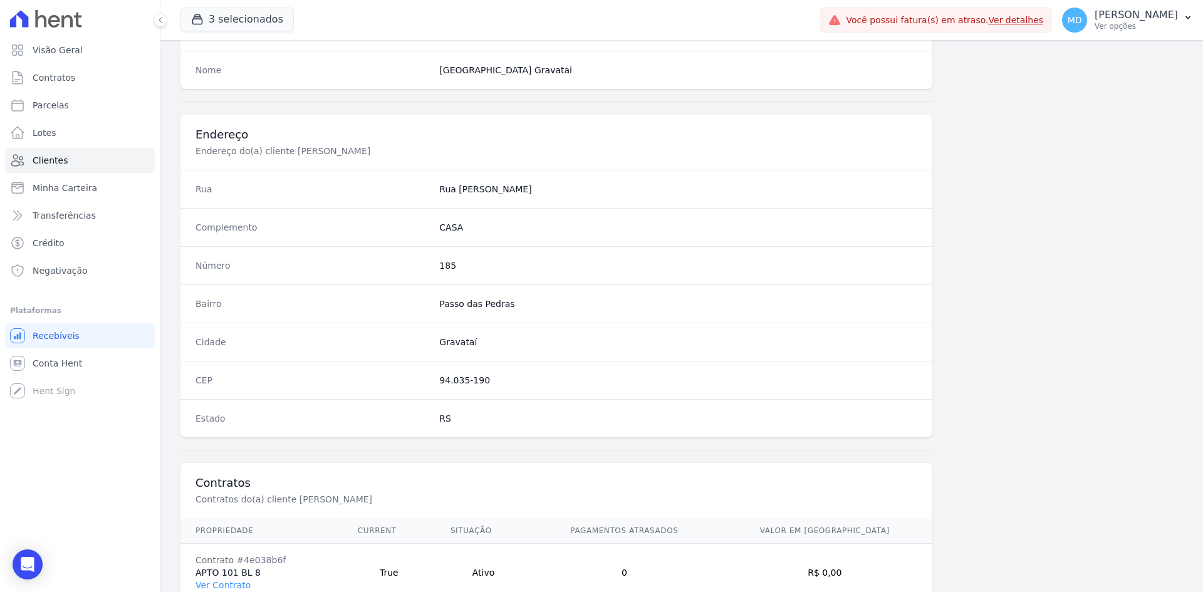
scroll to position [580, 0]
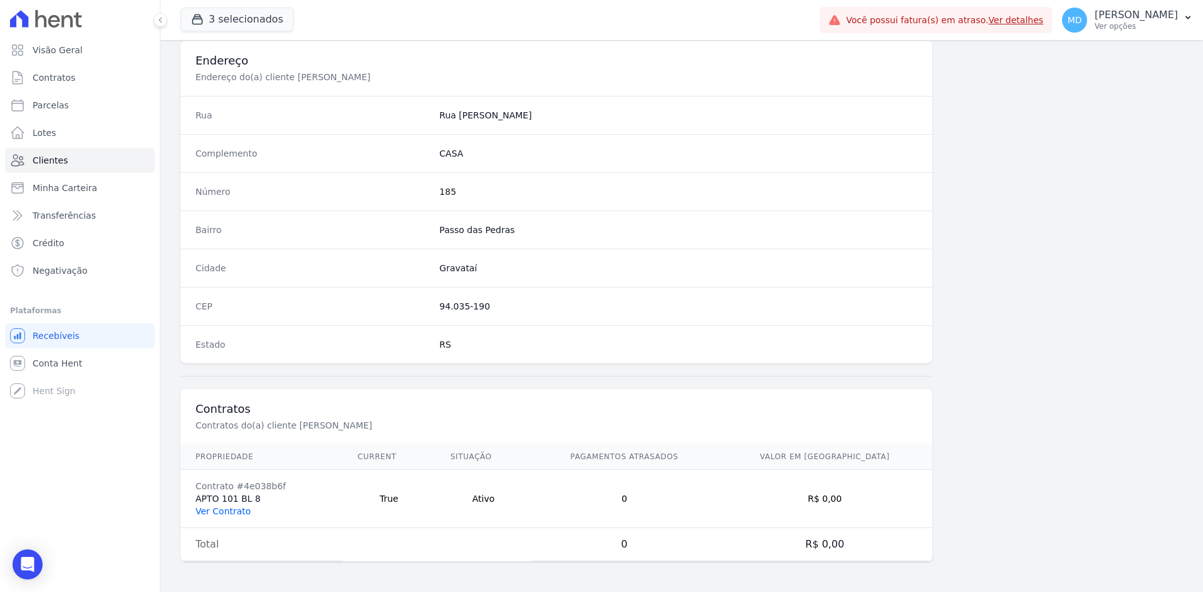
click at [211, 511] on link "Ver Contrato" at bounding box center [223, 511] width 55 height 10
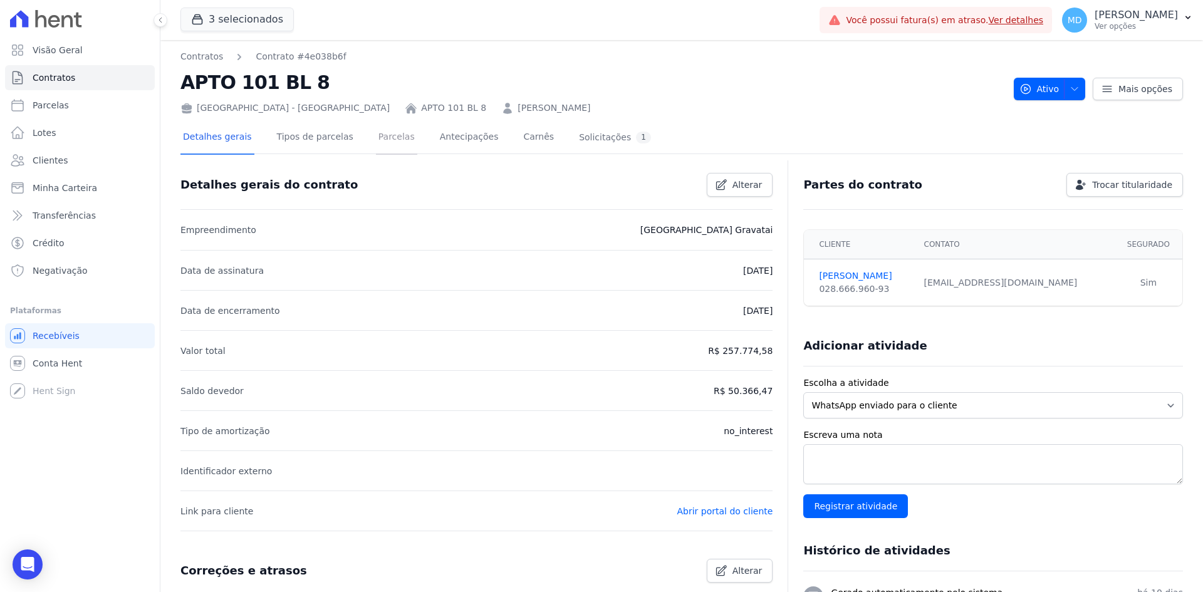
click at [394, 137] on link "Parcelas" at bounding box center [396, 138] width 41 height 33
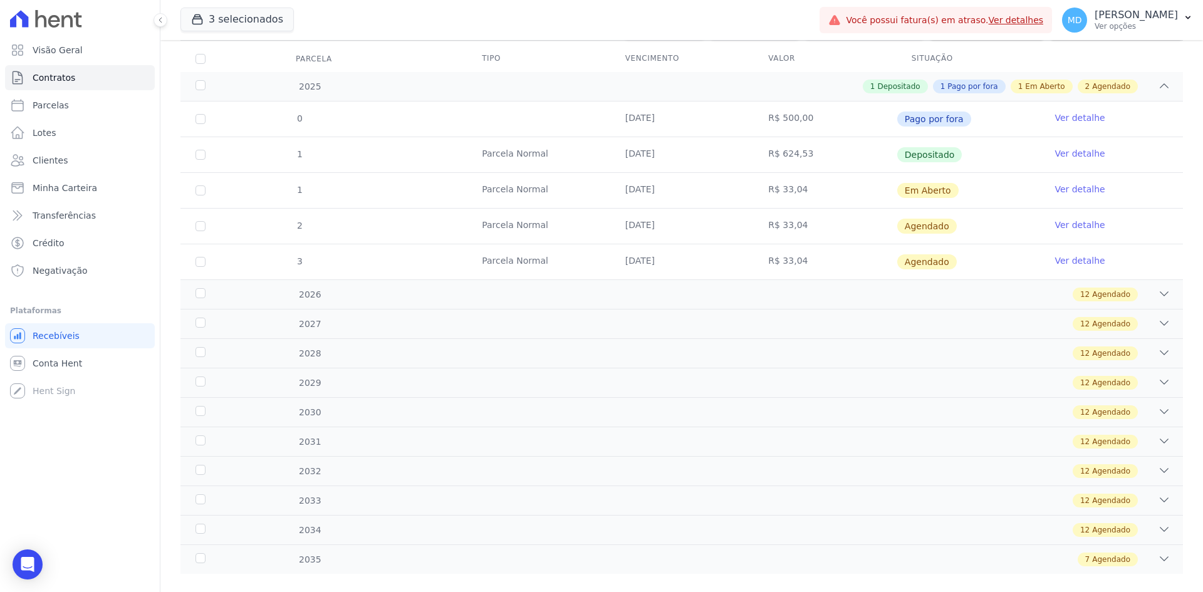
scroll to position [182, 0]
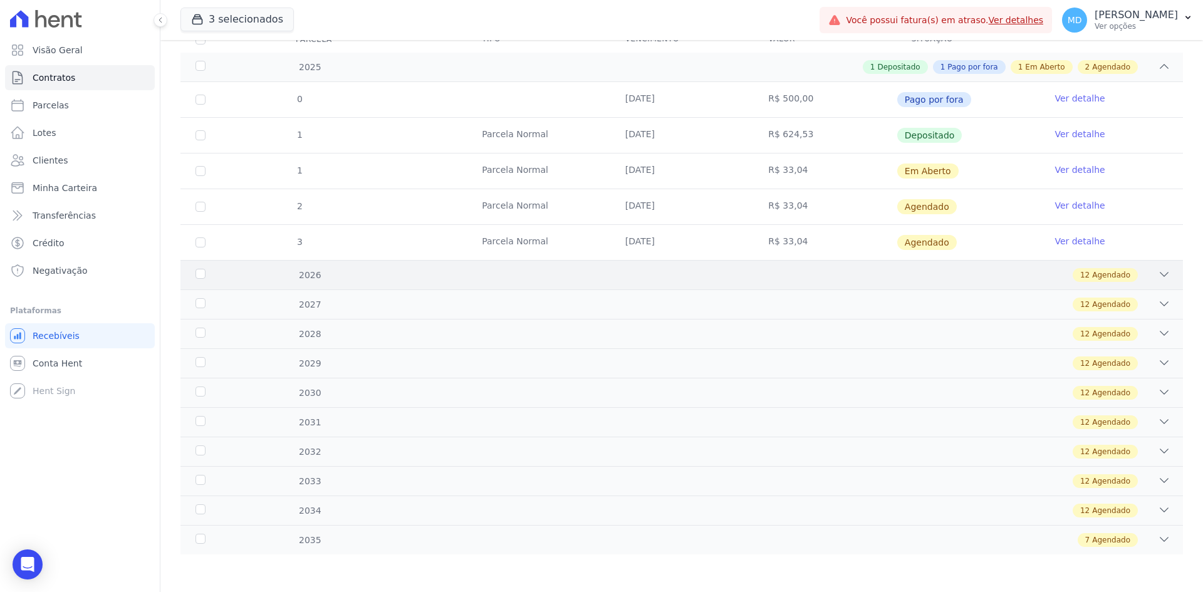
click at [552, 275] on div "12 Agendado" at bounding box center [730, 275] width 879 height 14
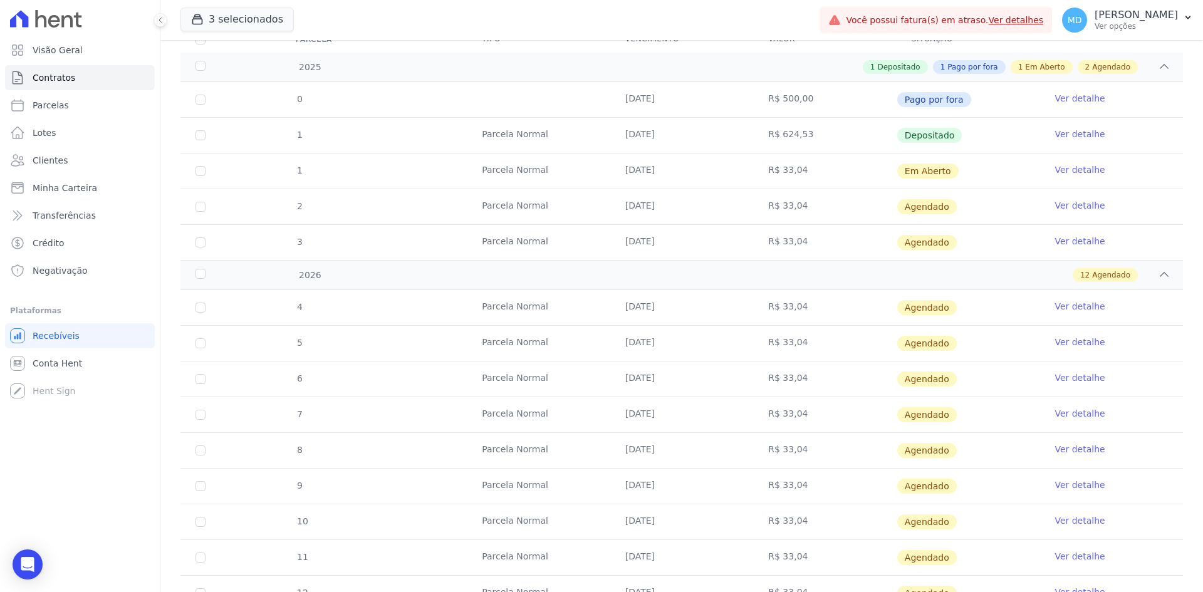
scroll to position [120, 0]
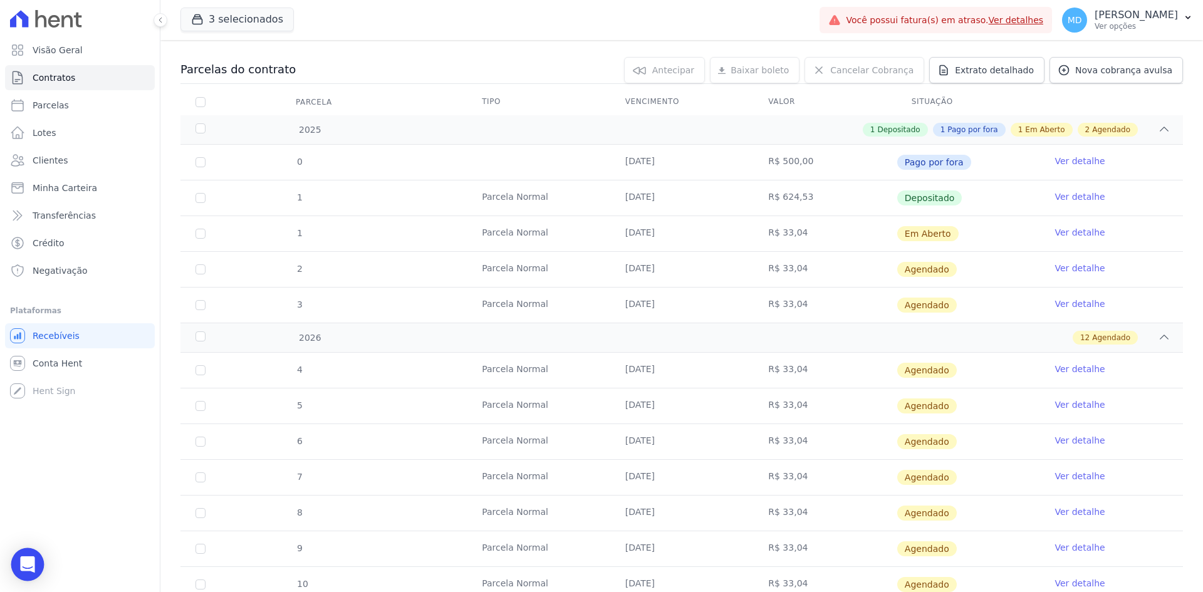
click at [36, 517] on div "Open Intercom Messenger" at bounding box center [27, 564] width 33 height 33
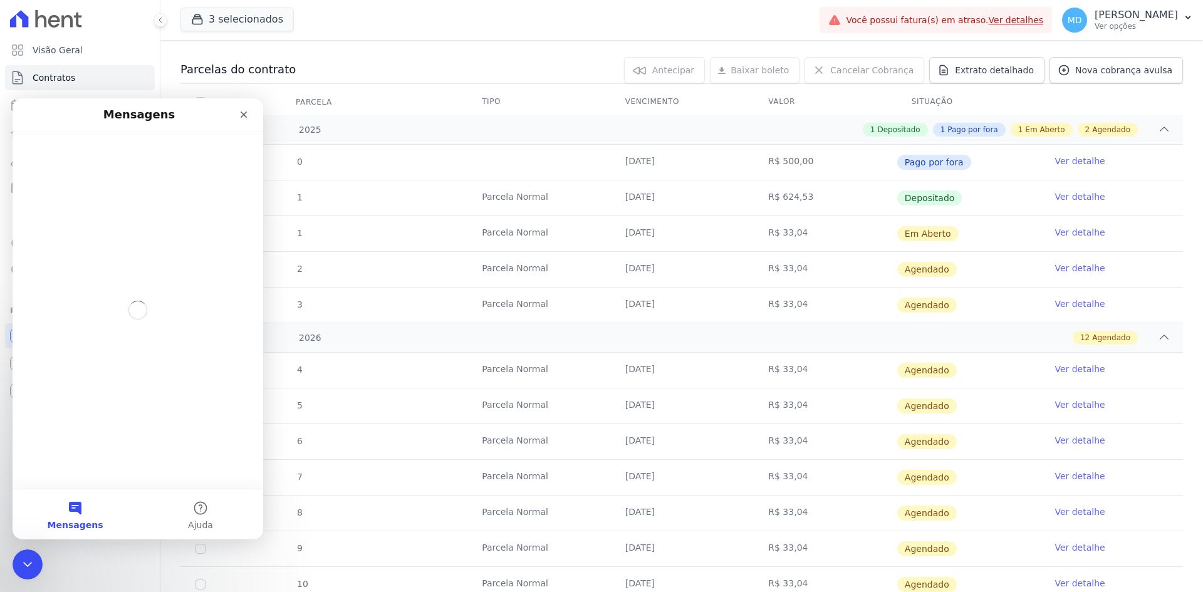
scroll to position [0, 0]
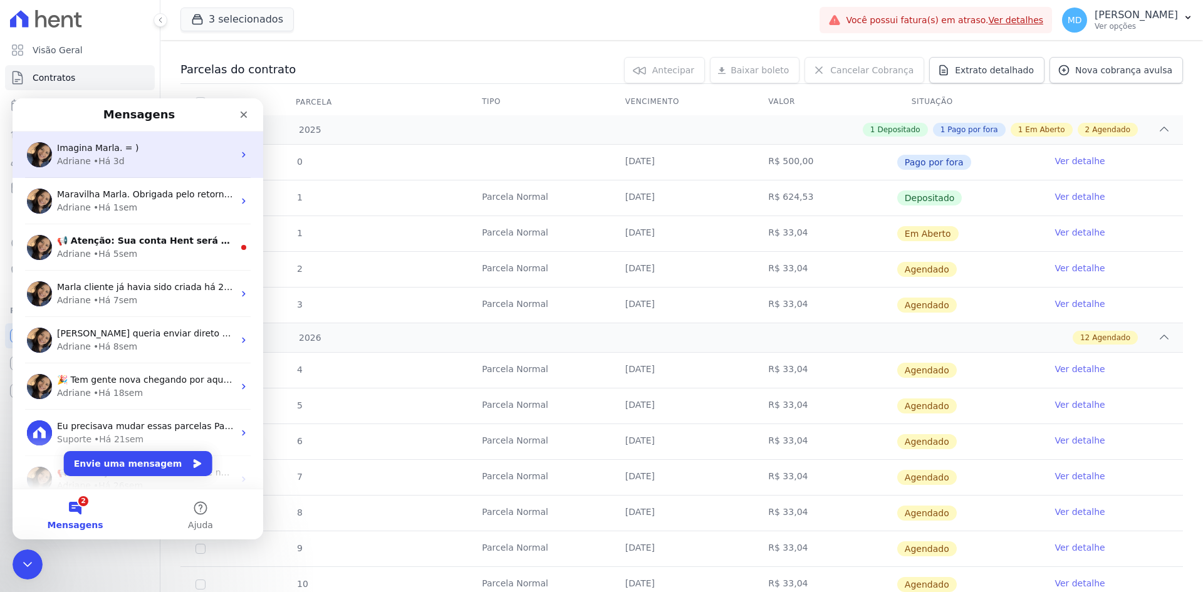
click at [156, 167] on div "Adriane • Há 3d" at bounding box center [145, 161] width 177 height 13
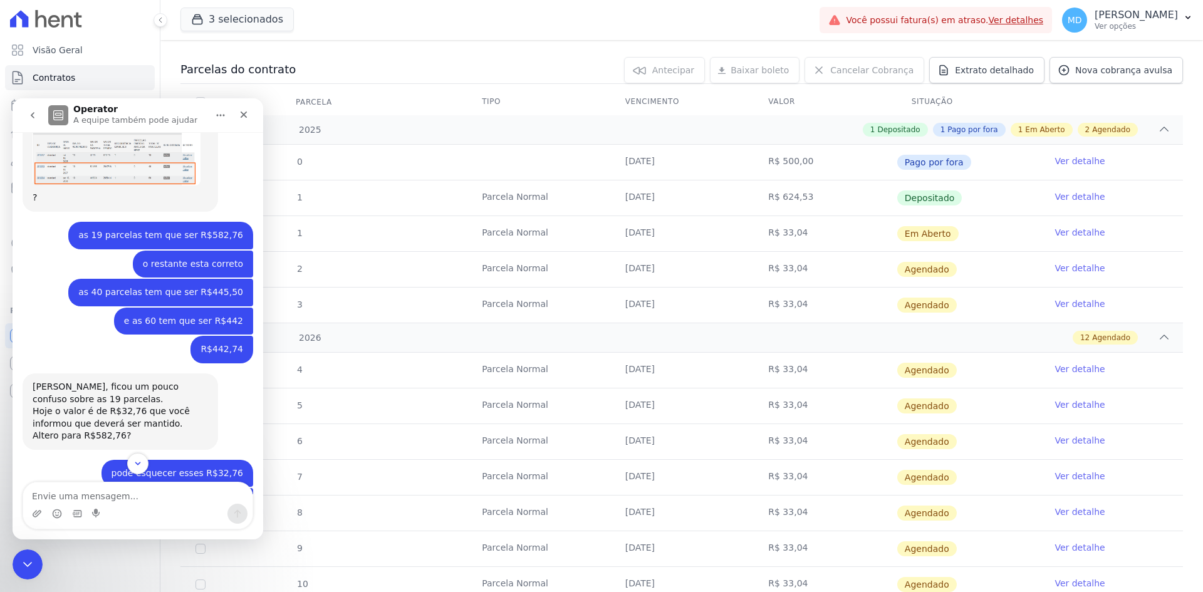
scroll to position [735, 0]
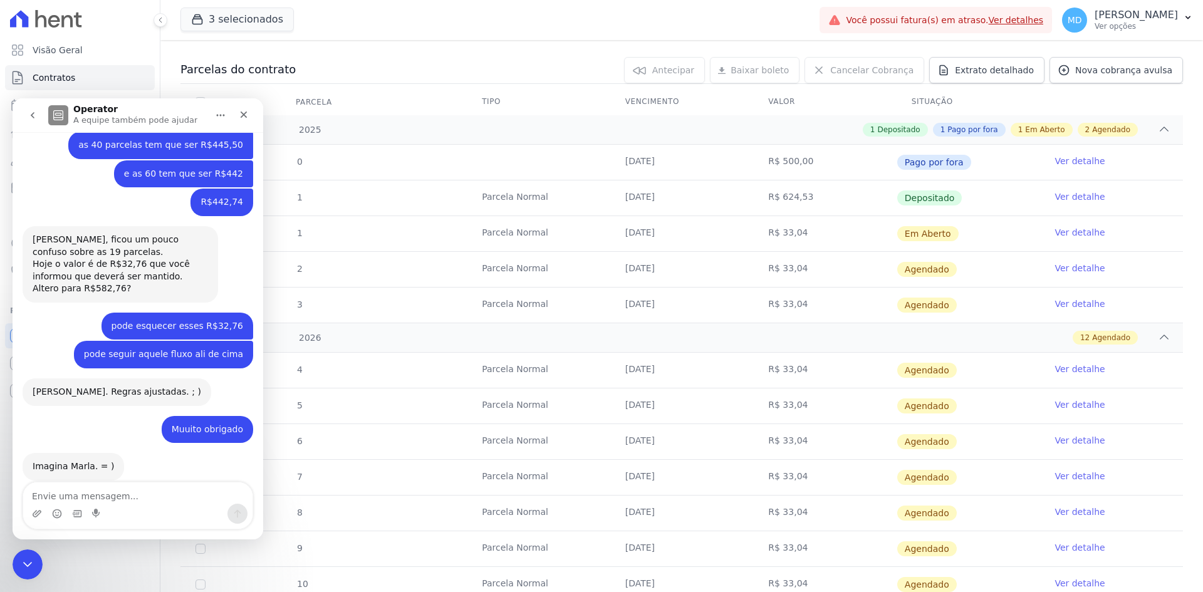
click at [354, 350] on div "4 Parcela Normal 10/01/2026 R$ 33,04 Agendado Ver detalhe 5 Parcela Normal 10/0…" at bounding box center [681, 567] width 1043 height 438
click at [245, 112] on icon "Fechar" at bounding box center [244, 115] width 10 height 10
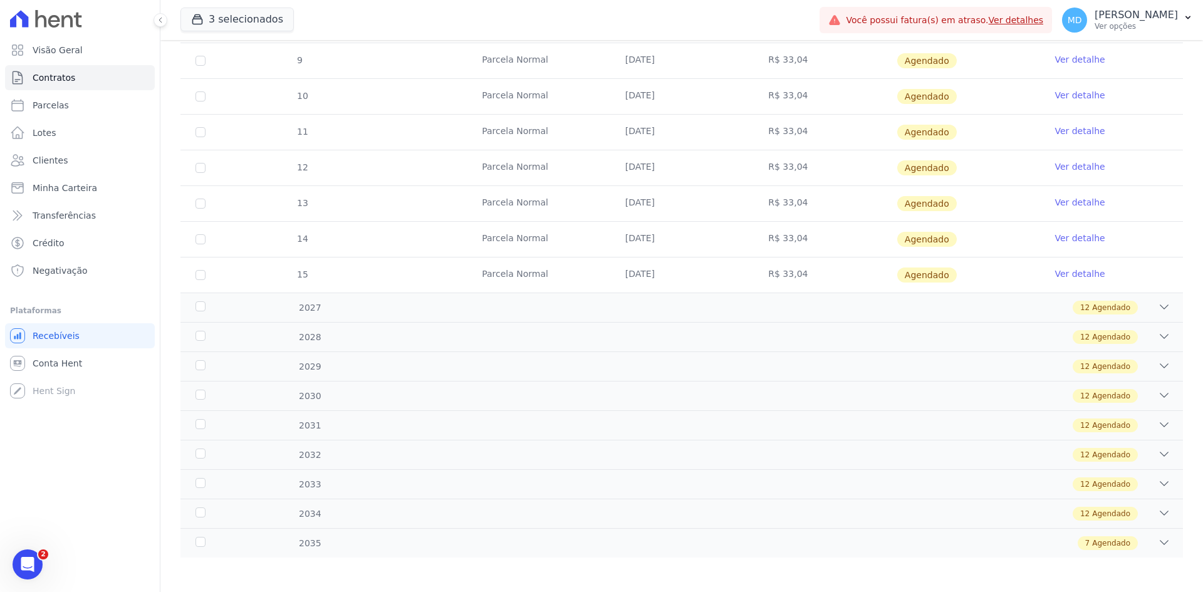
scroll to position [611, 0]
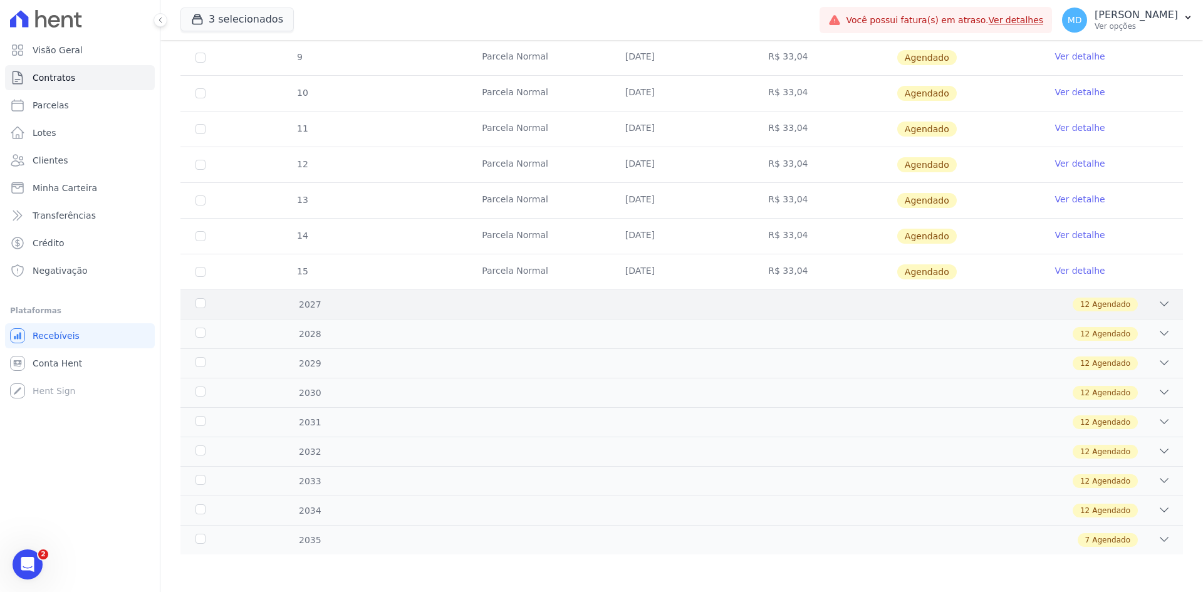
click at [596, 298] on div "12 Agendado" at bounding box center [730, 305] width 879 height 14
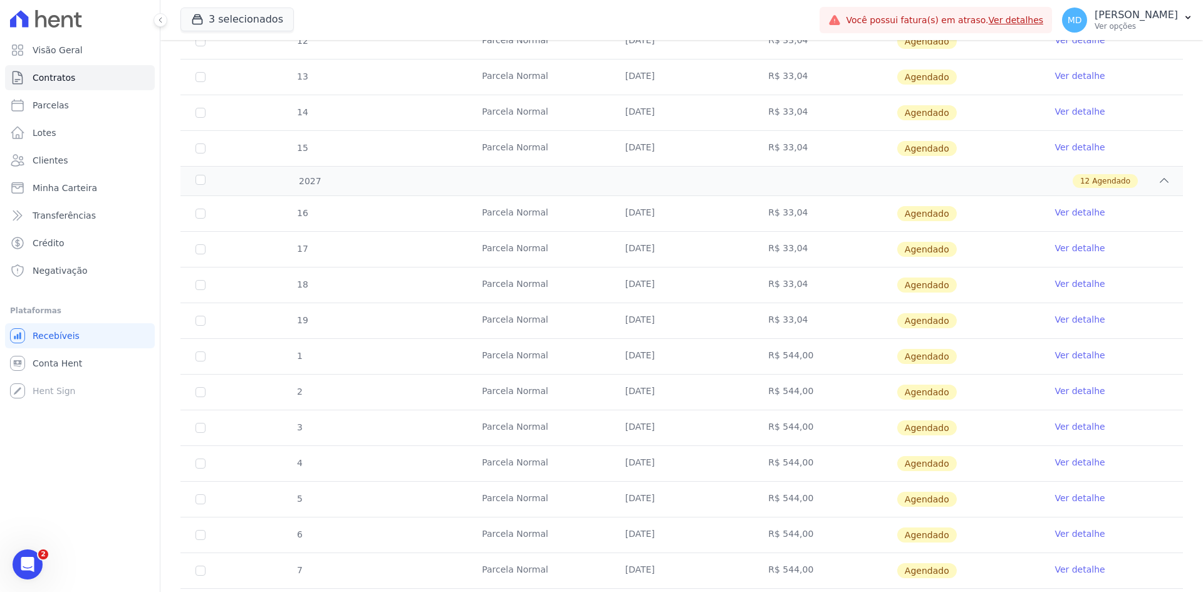
scroll to position [736, 0]
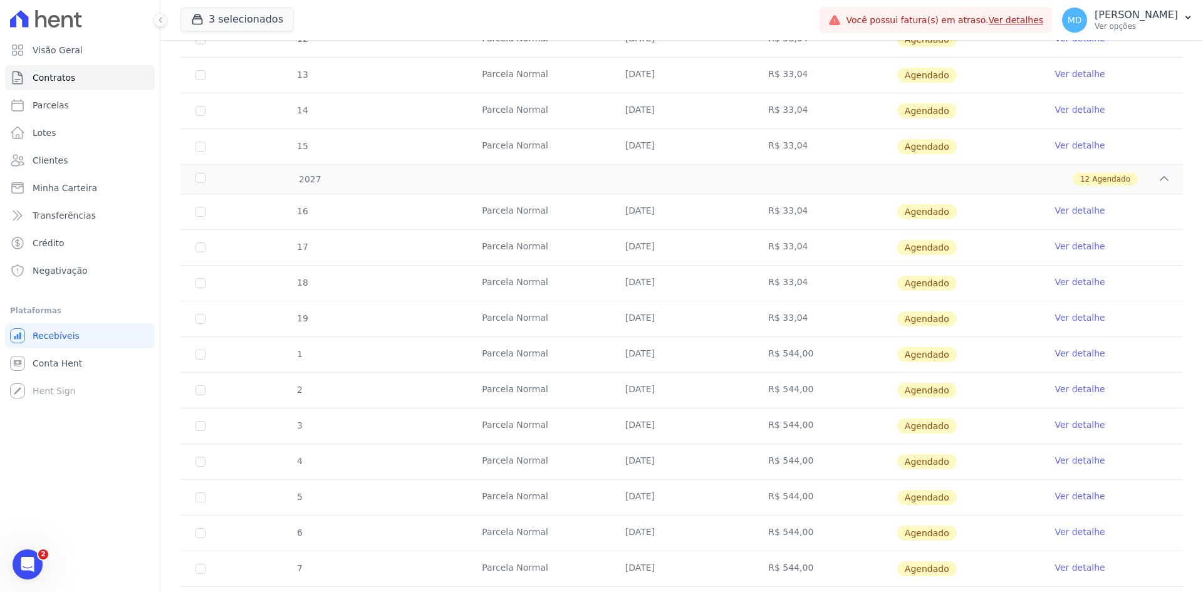
click at [962, 186] on div "2027 12 Agendado" at bounding box center [682, 178] width 1003 height 29
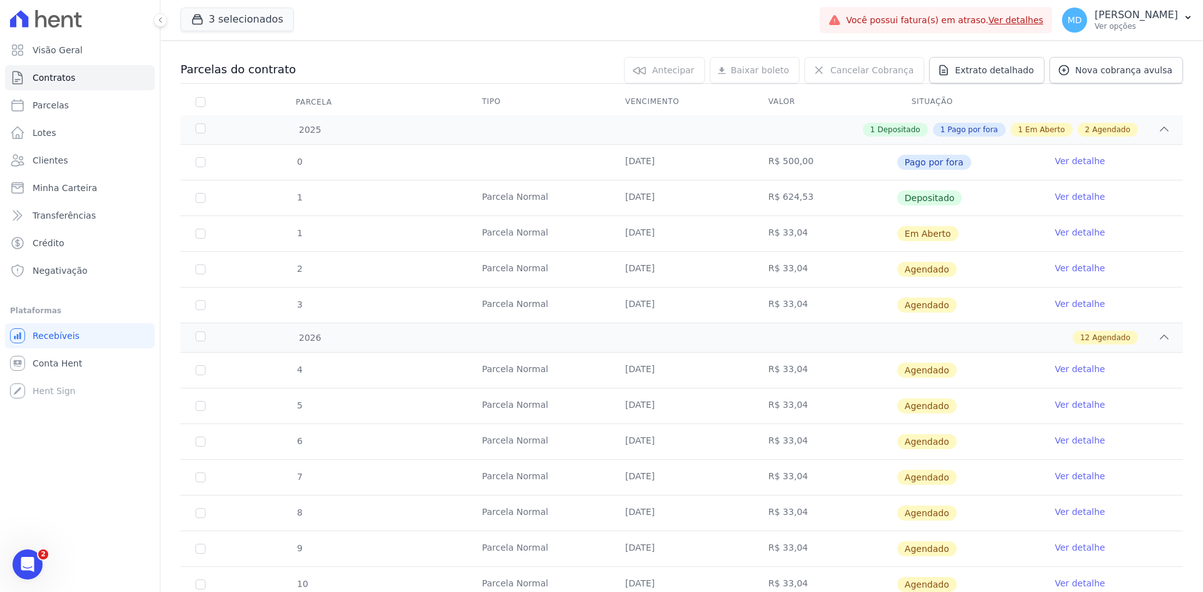
scroll to position [110, 0]
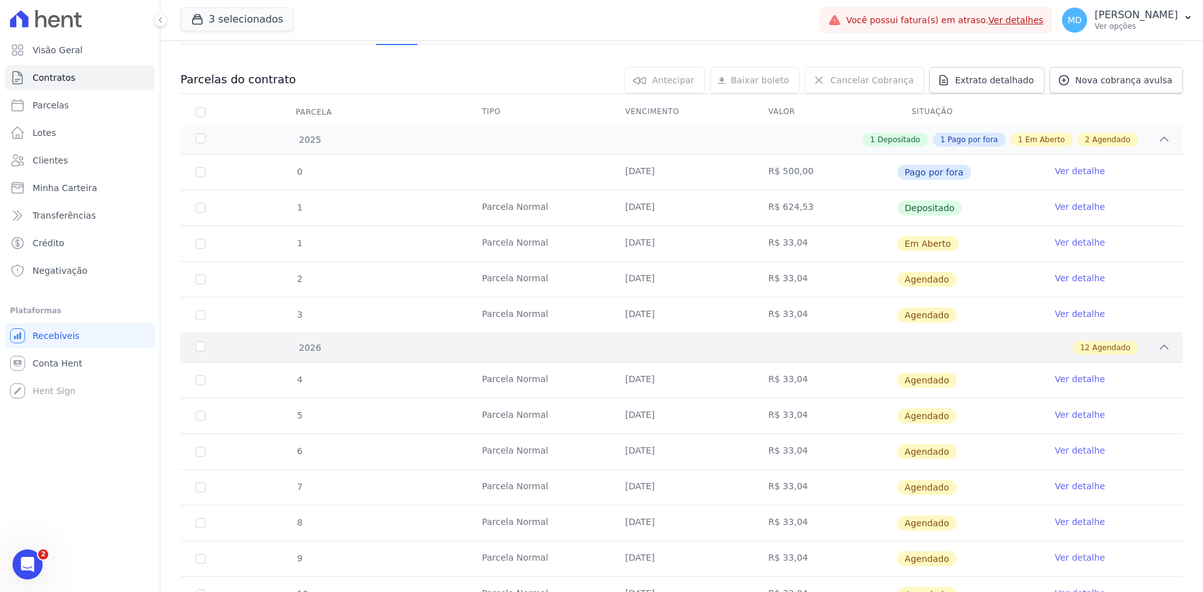
click at [962, 345] on div "12 Agendado" at bounding box center [730, 348] width 879 height 14
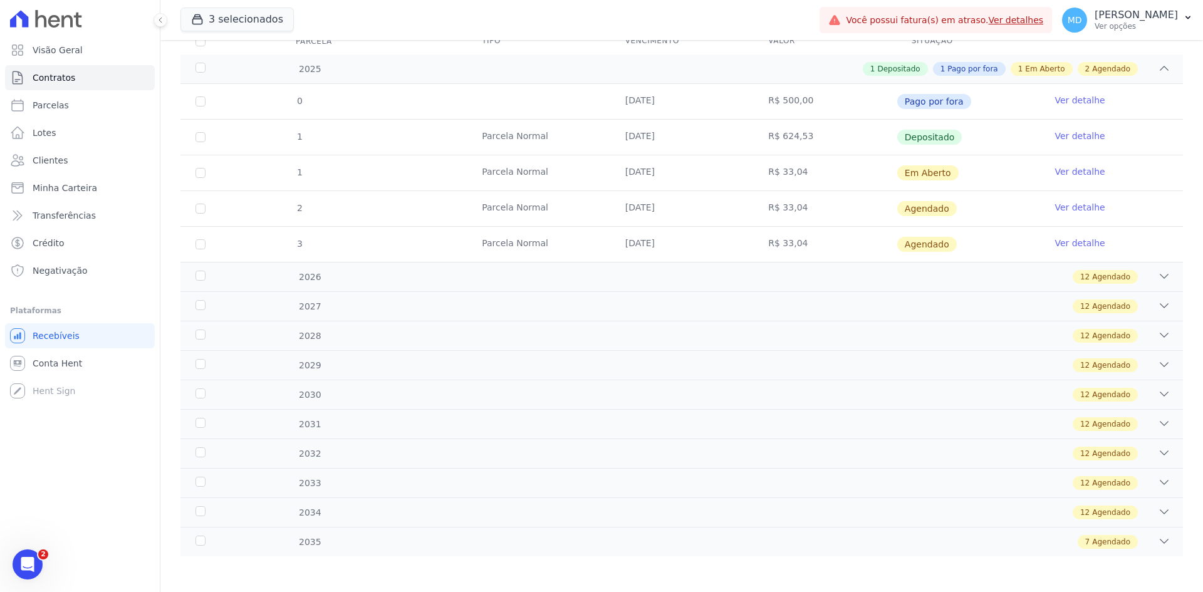
scroll to position [182, 0]
click at [624, 317] on div "2027 12 Agendado" at bounding box center [682, 304] width 1003 height 29
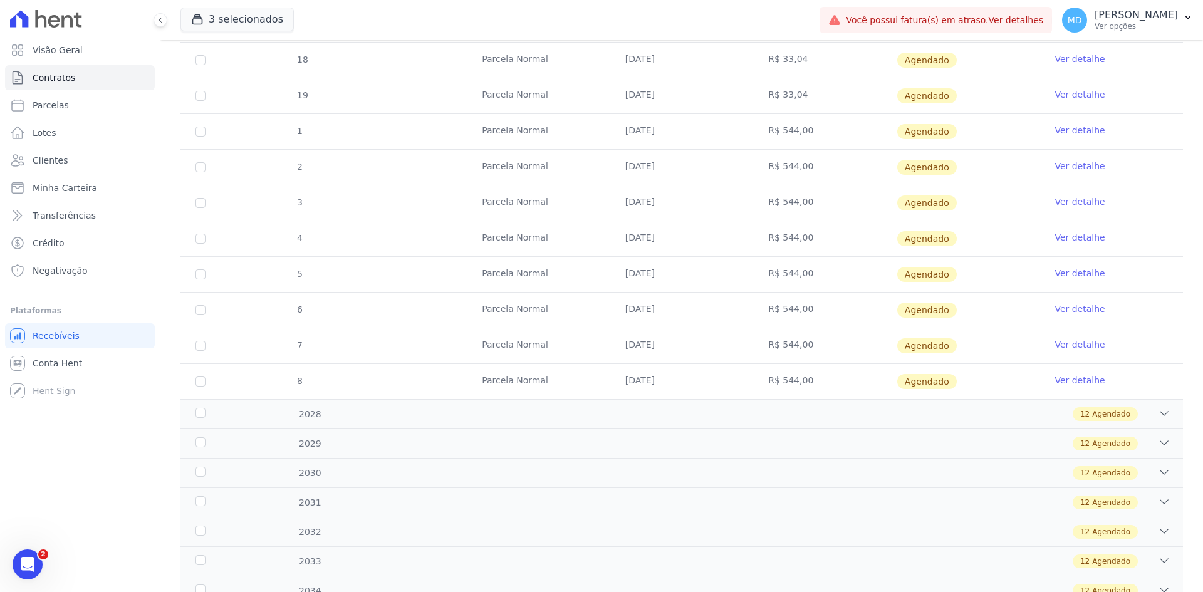
scroll to position [611, 0]
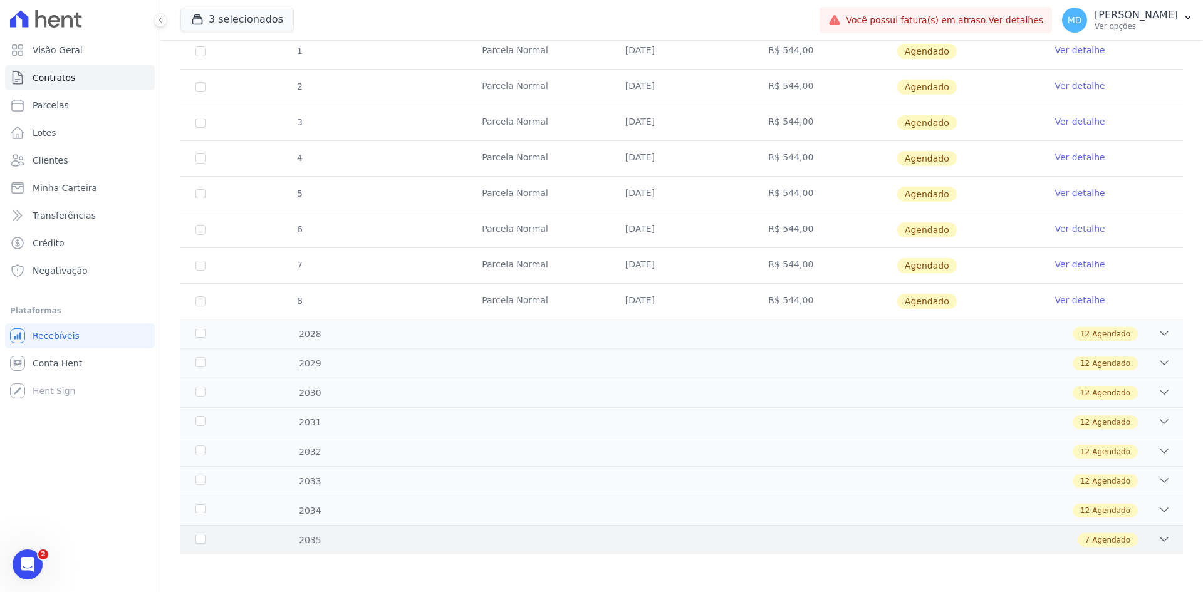
click at [564, 517] on div "2035 7 Agendado" at bounding box center [682, 539] width 1003 height 29
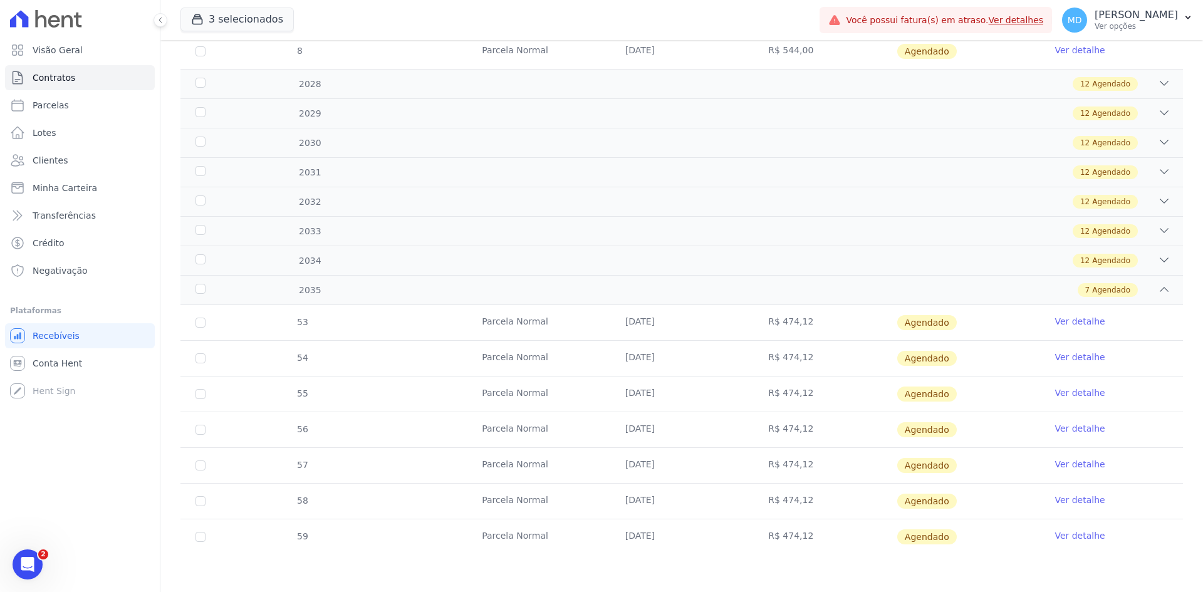
scroll to position [798, 0]
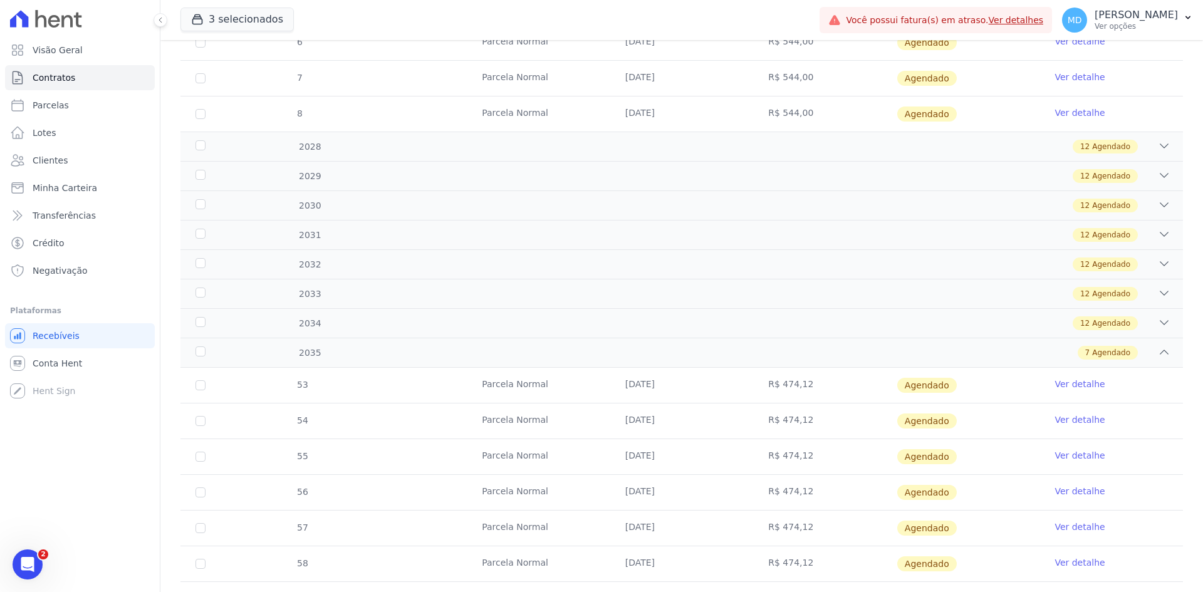
click at [933, 363] on div "53 Parcela Normal 10/01/2035 R$ 474,12 Agendado Ver detalhe 54 Parcela Normal 1…" at bounding box center [681, 492] width 1043 height 259
click at [927, 348] on div "7 Agendado" at bounding box center [730, 353] width 879 height 14
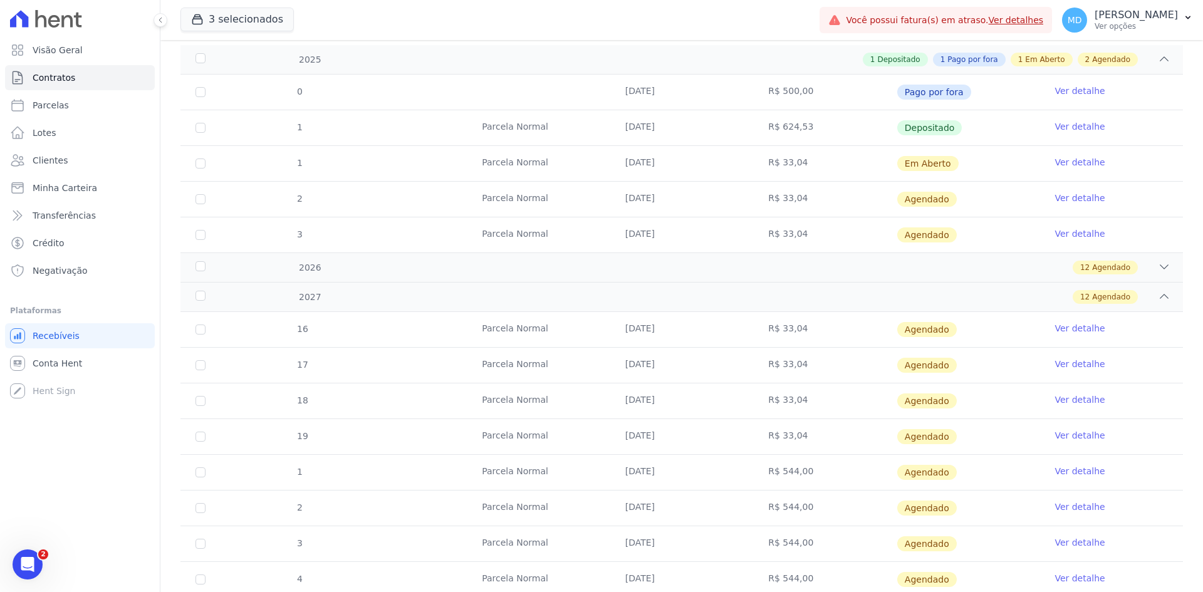
scroll to position [172, 0]
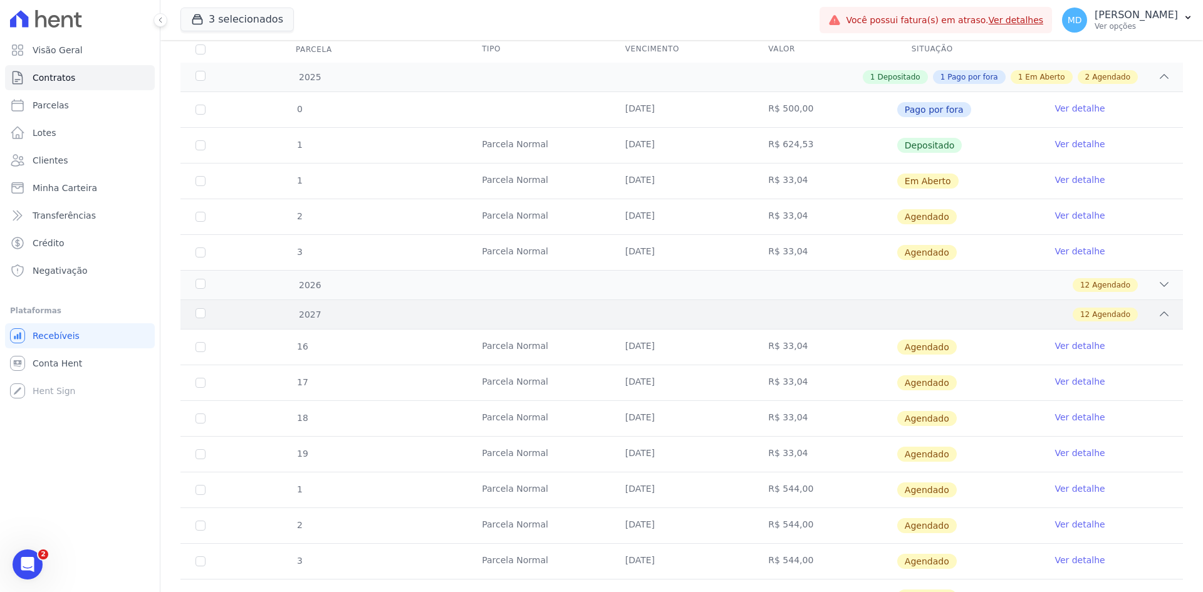
click at [962, 319] on div "12 Agendado" at bounding box center [730, 315] width 879 height 14
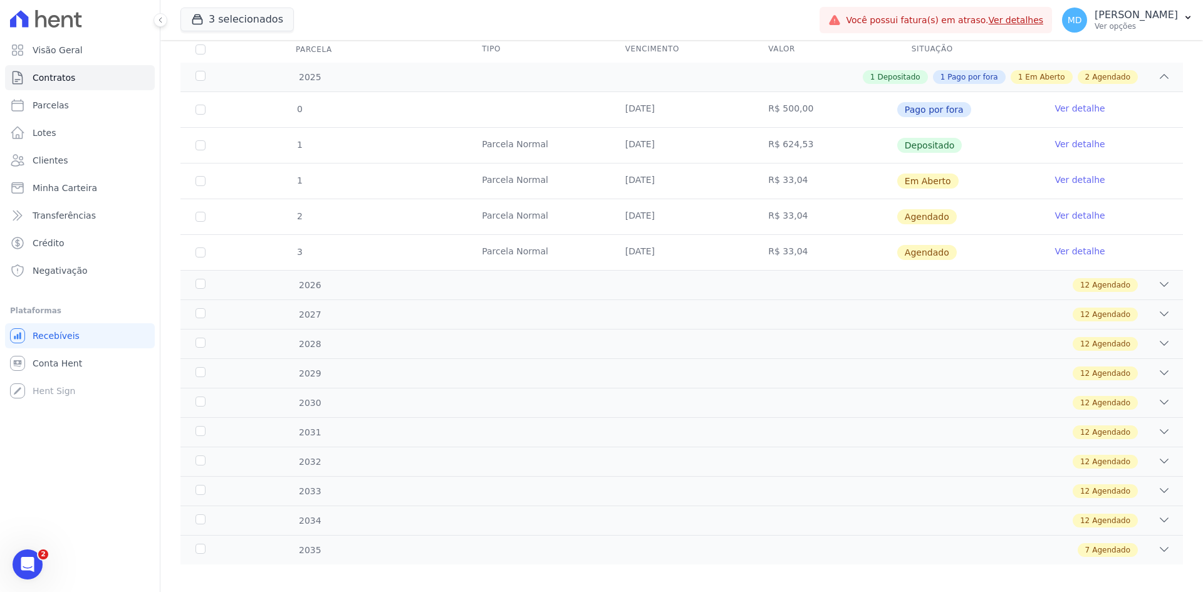
scroll to position [110, 0]
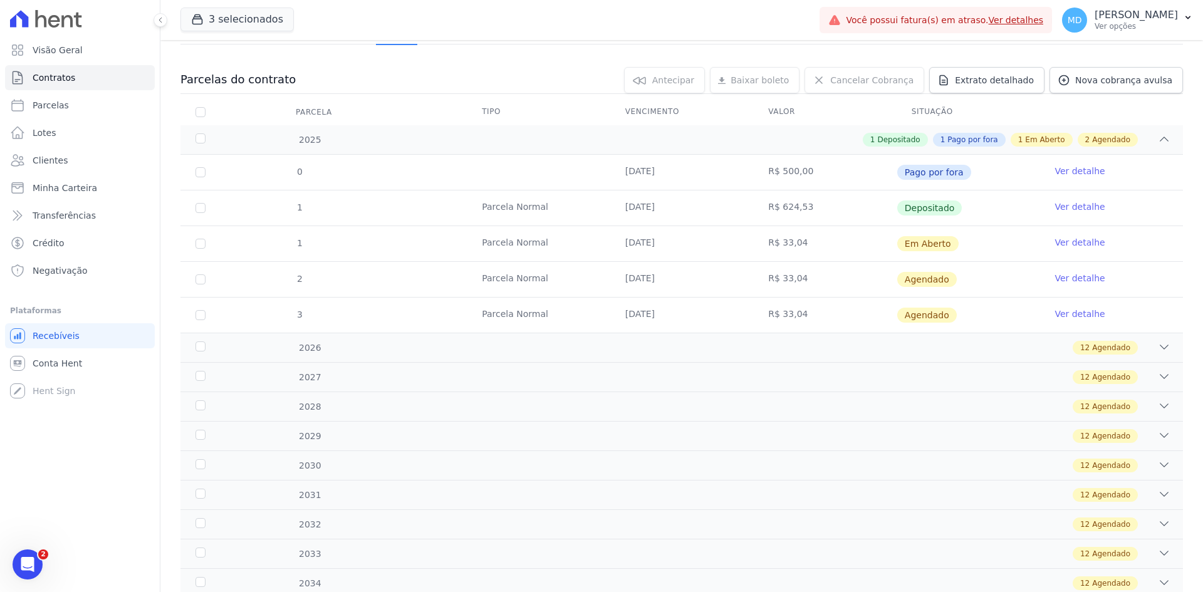
click at [962, 245] on link "Ver detalhe" at bounding box center [1080, 242] width 50 height 13
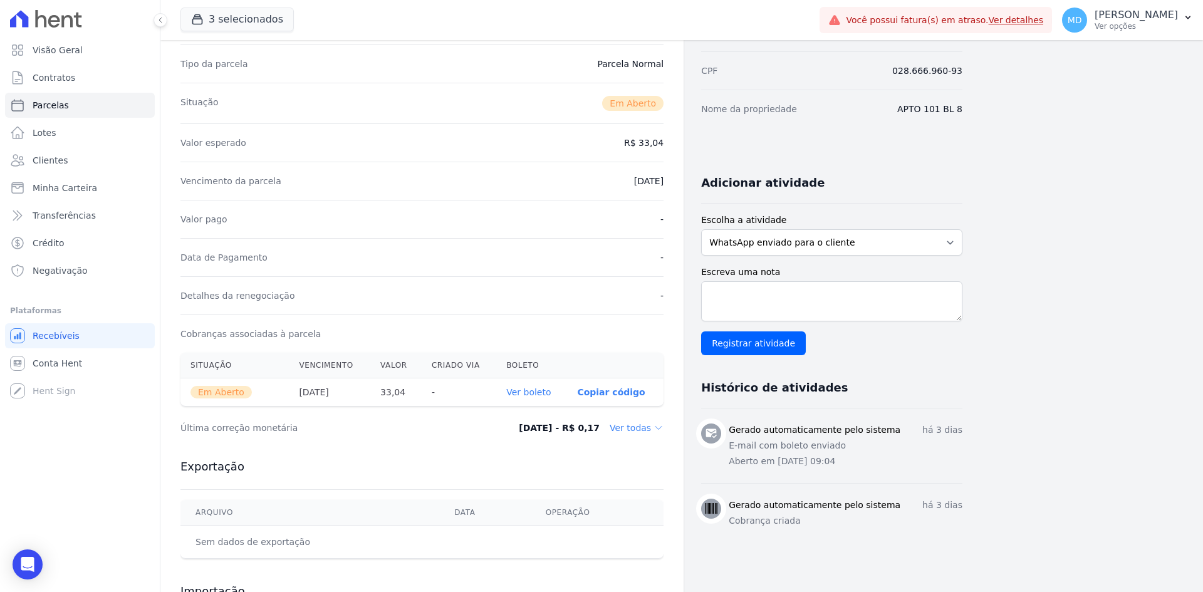
scroll to position [266, 0]
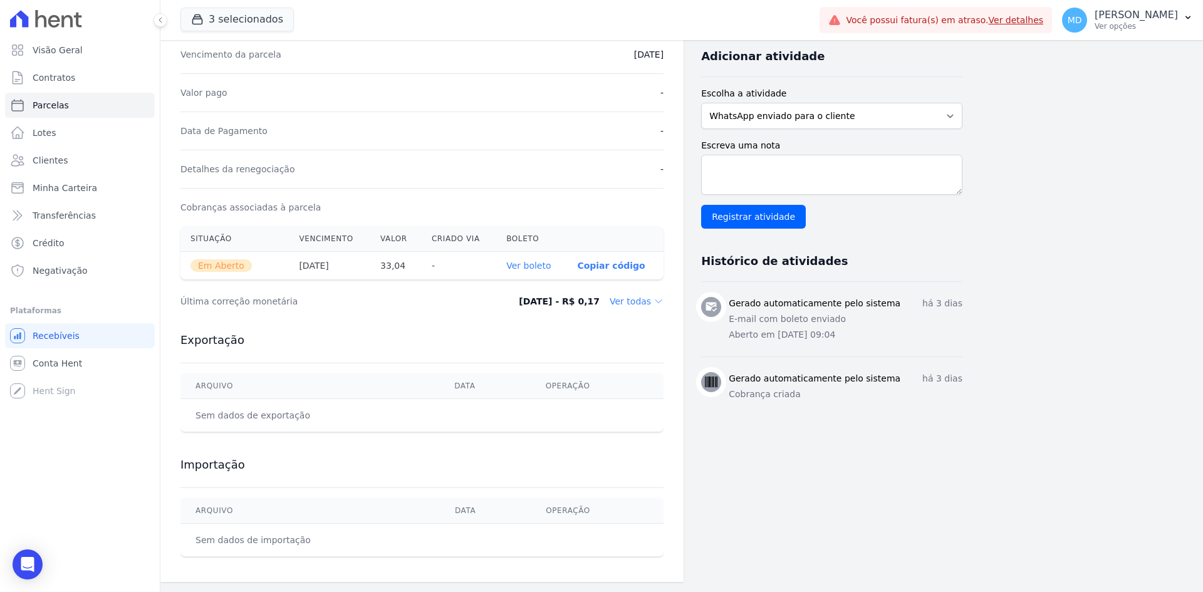
click at [632, 296] on dd "Ver todas" at bounding box center [637, 301] width 54 height 13
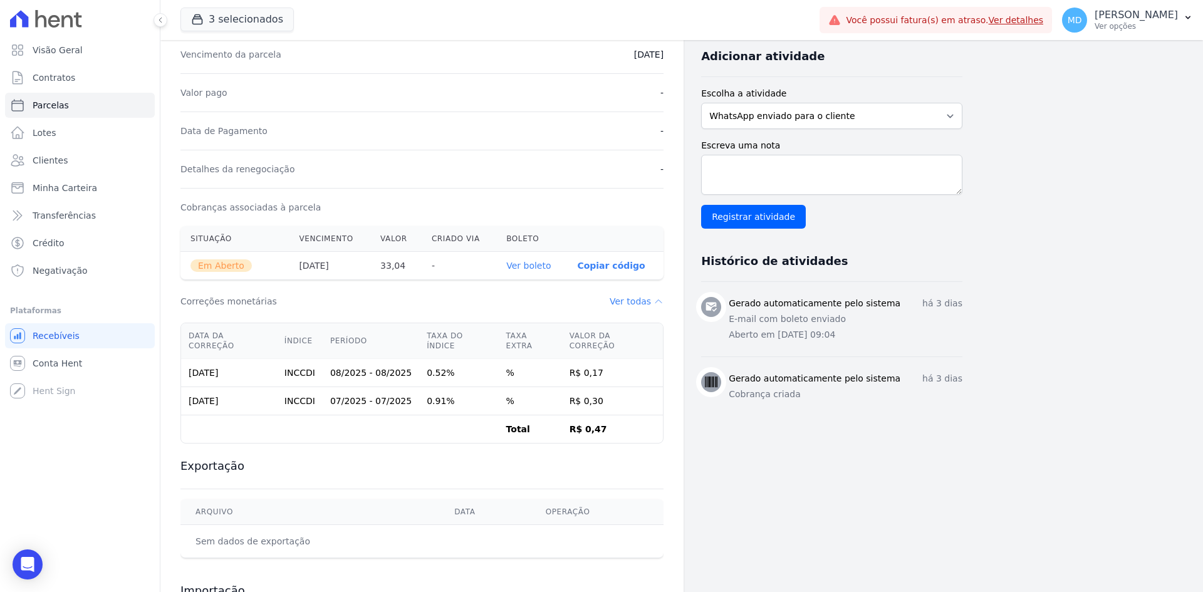
click at [631, 305] on dd "Ver todas" at bounding box center [637, 301] width 54 height 13
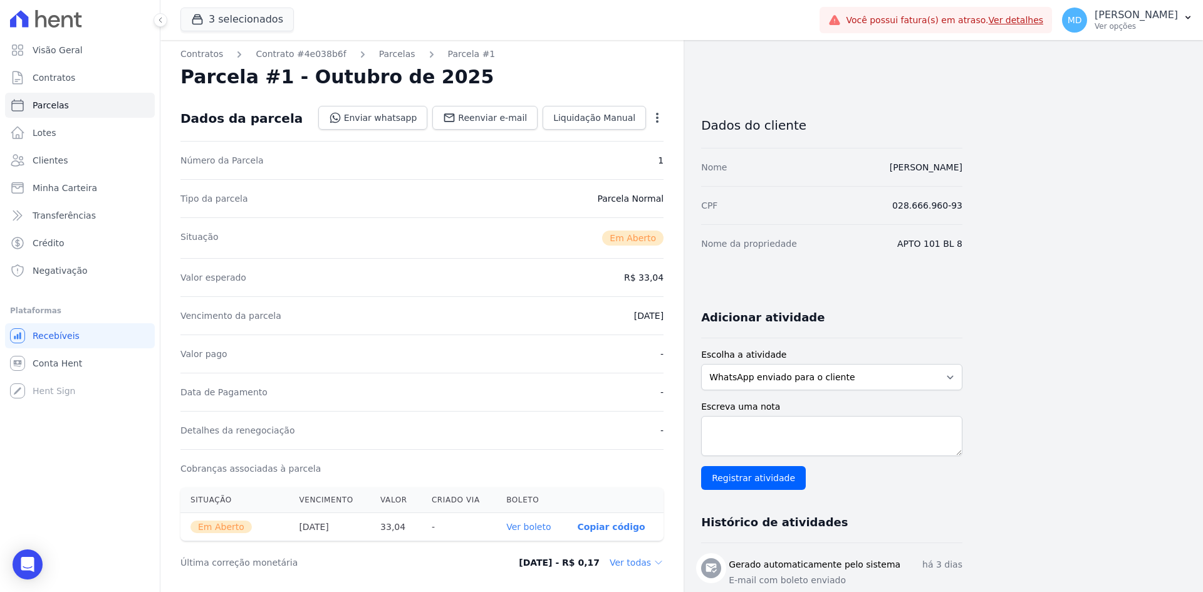
scroll to position [0, 0]
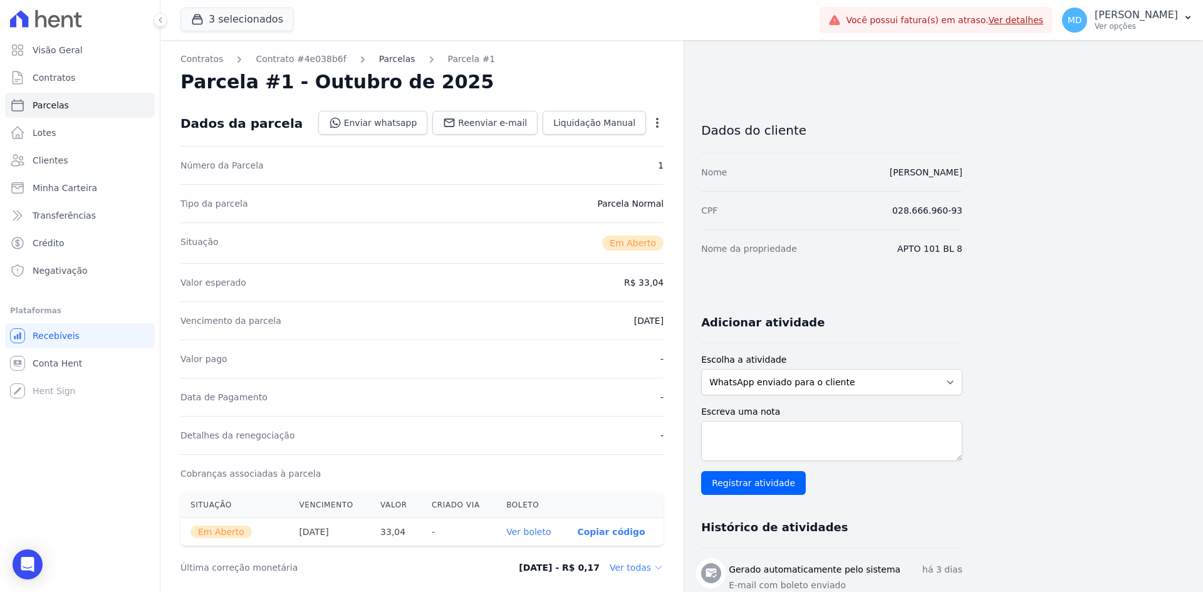
click at [379, 61] on link "Parcelas" at bounding box center [397, 59] width 36 height 13
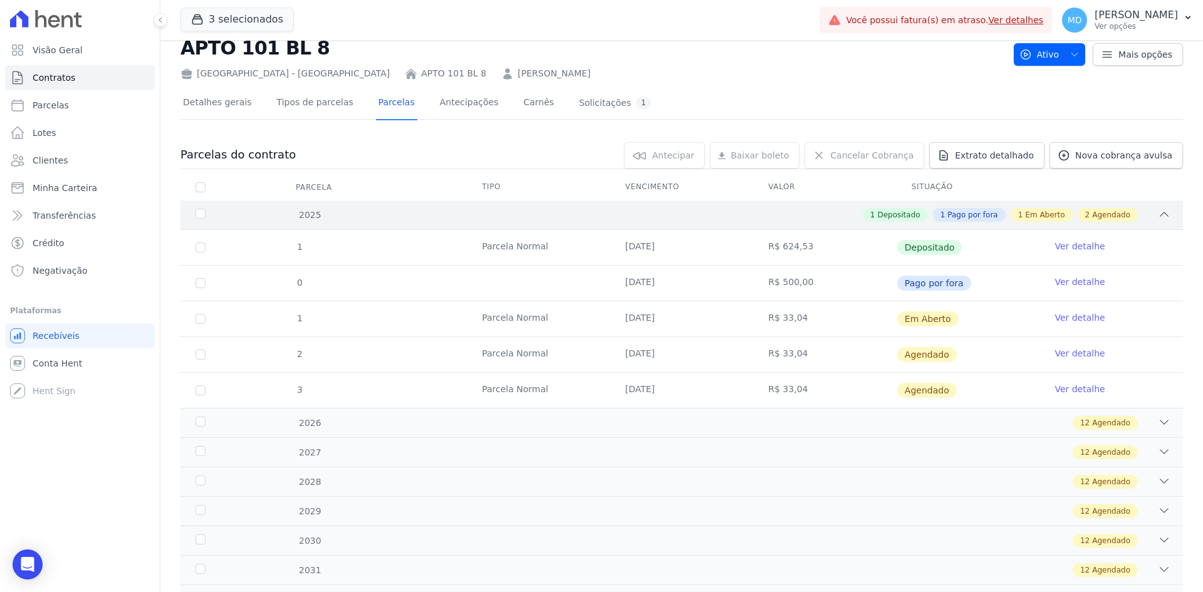
scroll to position [63, 0]
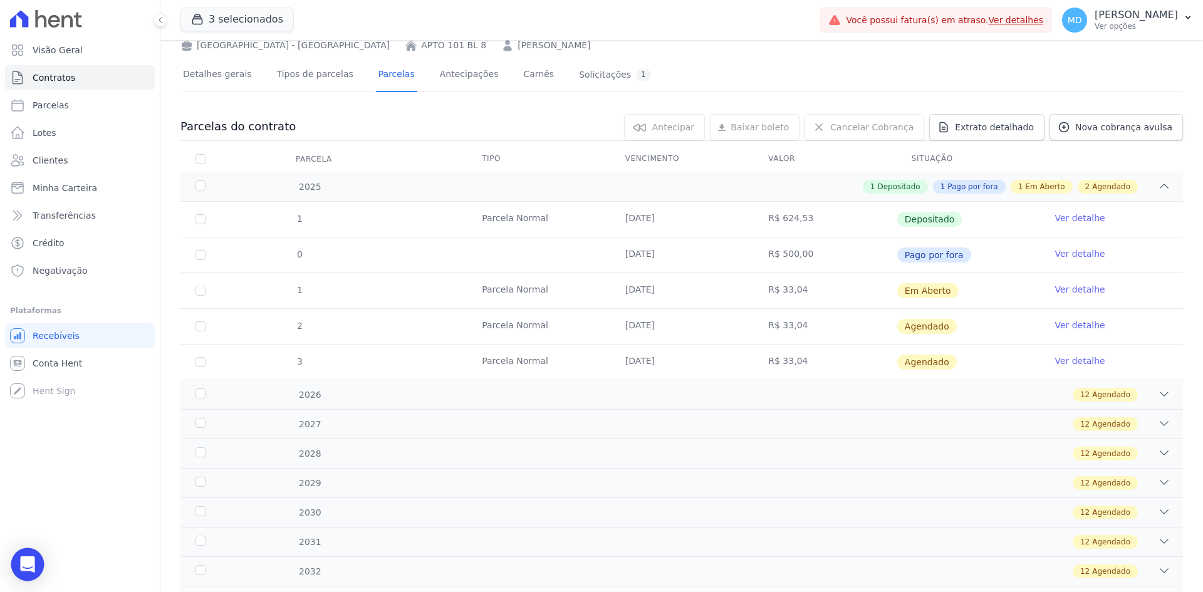
click at [38, 517] on div "Open Intercom Messenger" at bounding box center [27, 564] width 33 height 33
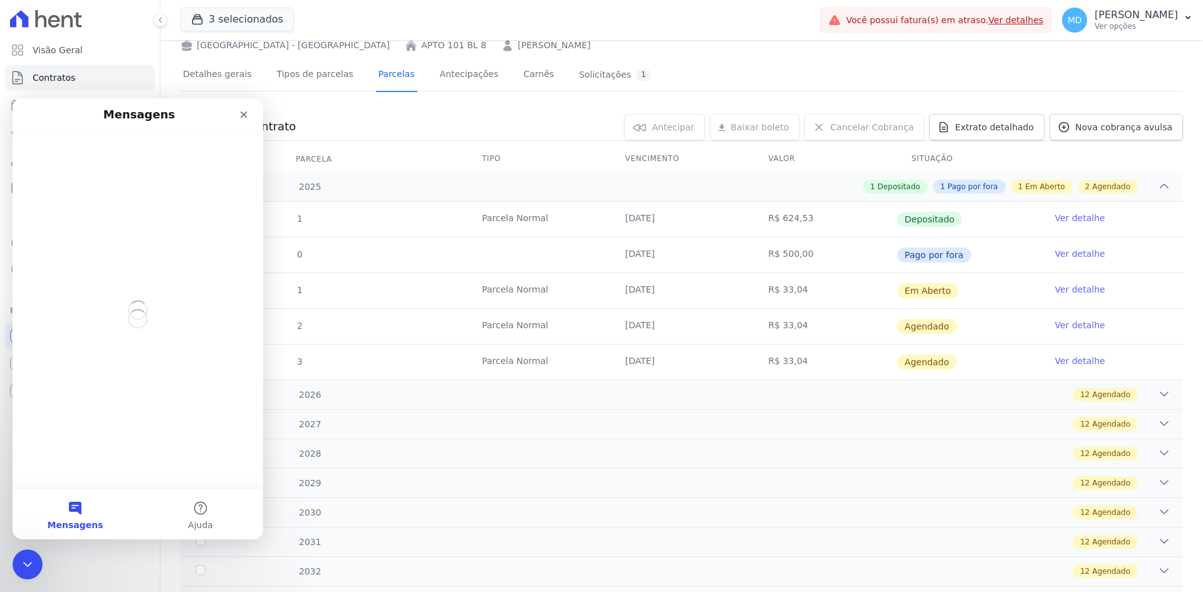
scroll to position [0, 0]
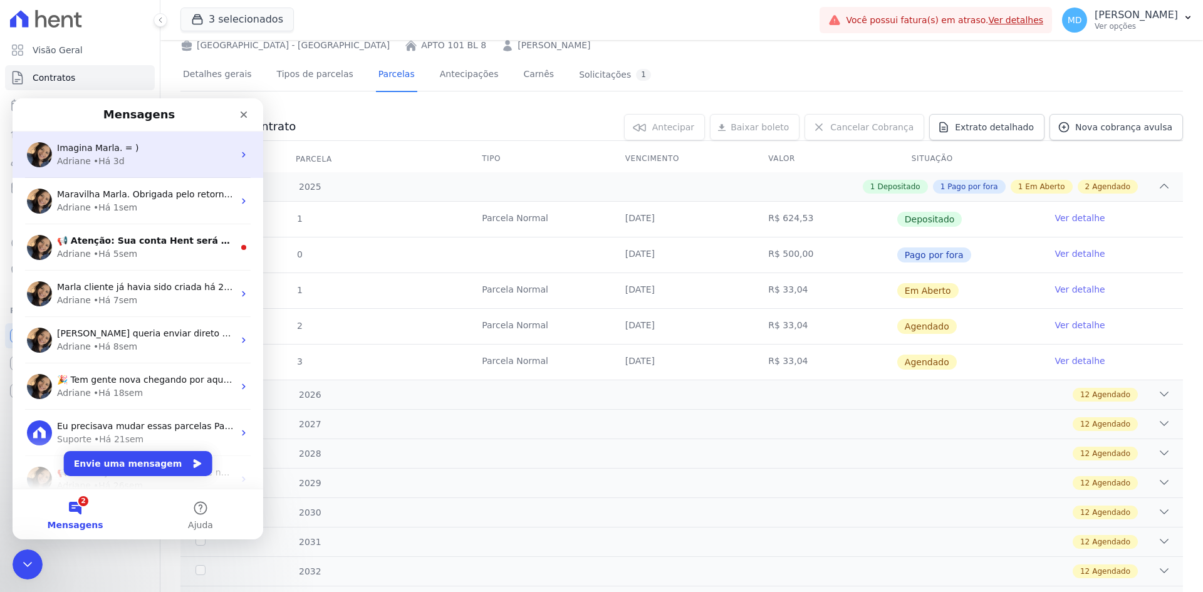
click at [112, 149] on span "Imagina Marla. = )" at bounding box center [97, 148] width 81 height 10
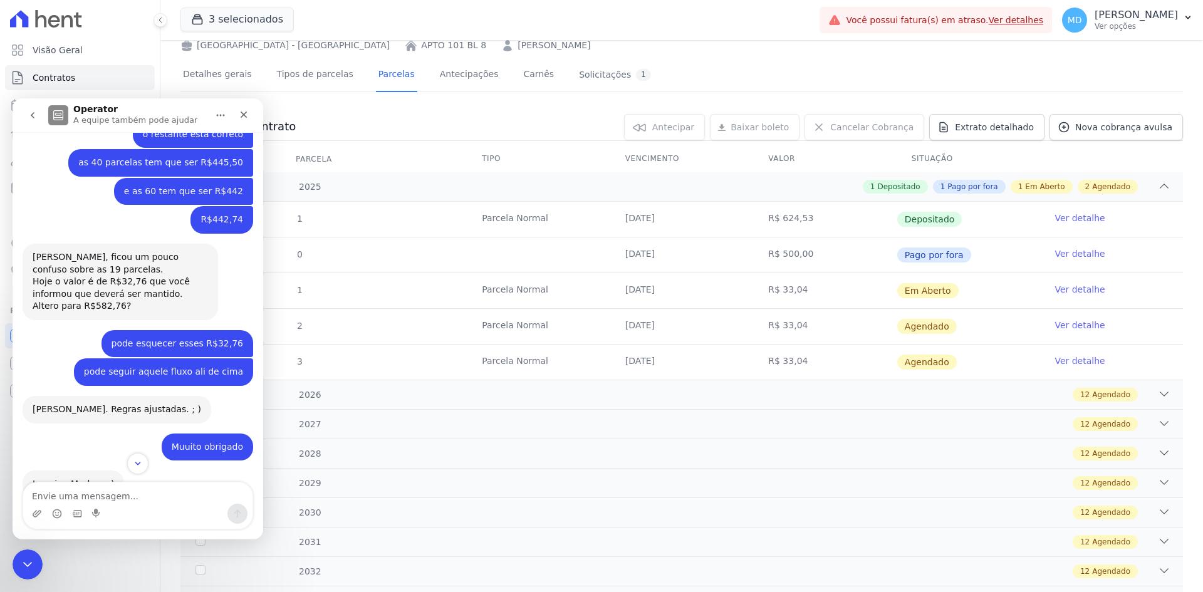
scroll to position [735, 0]
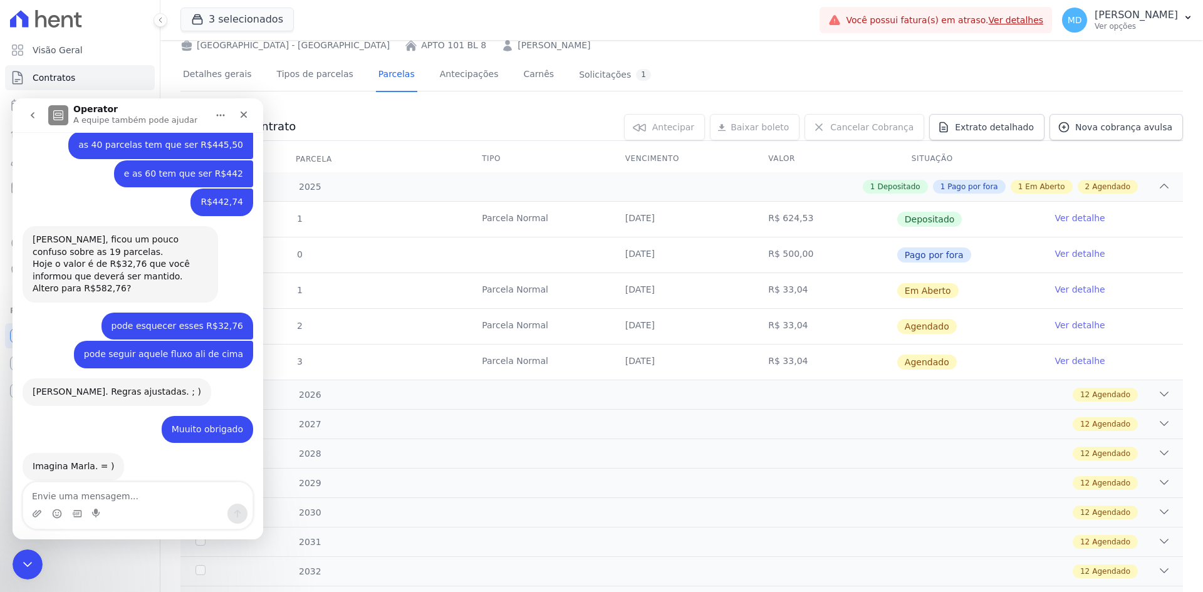
click at [81, 491] on textarea "Envie uma mensagem..." at bounding box center [137, 493] width 229 height 21
type textarea "b"
type textarea "Bom dia Adri, tudo certo?"
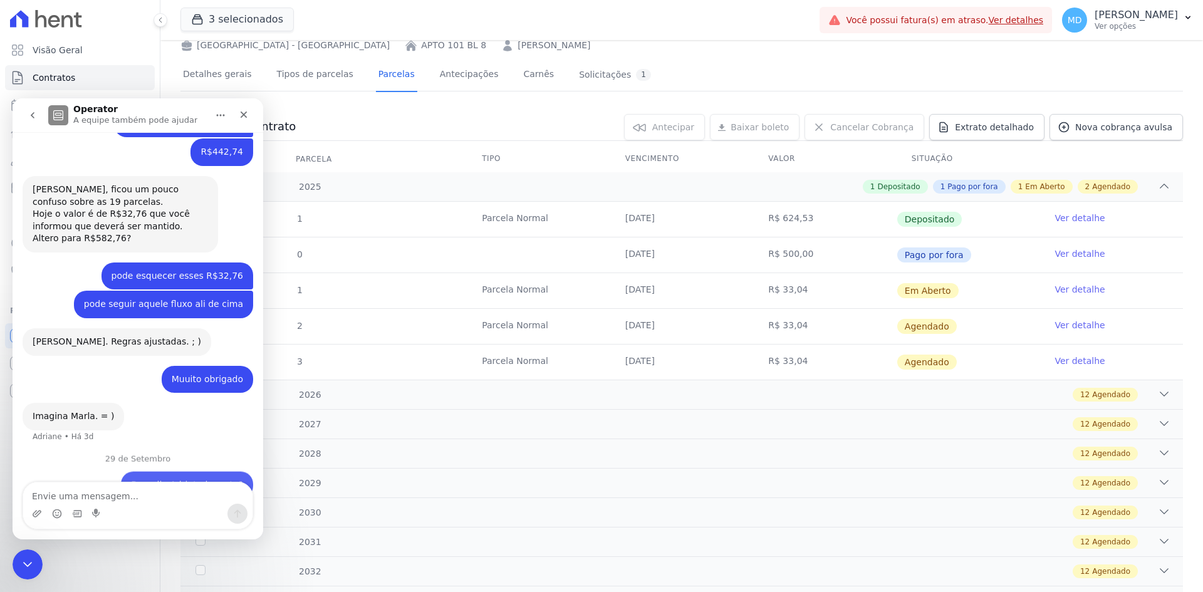
scroll to position [805, 0]
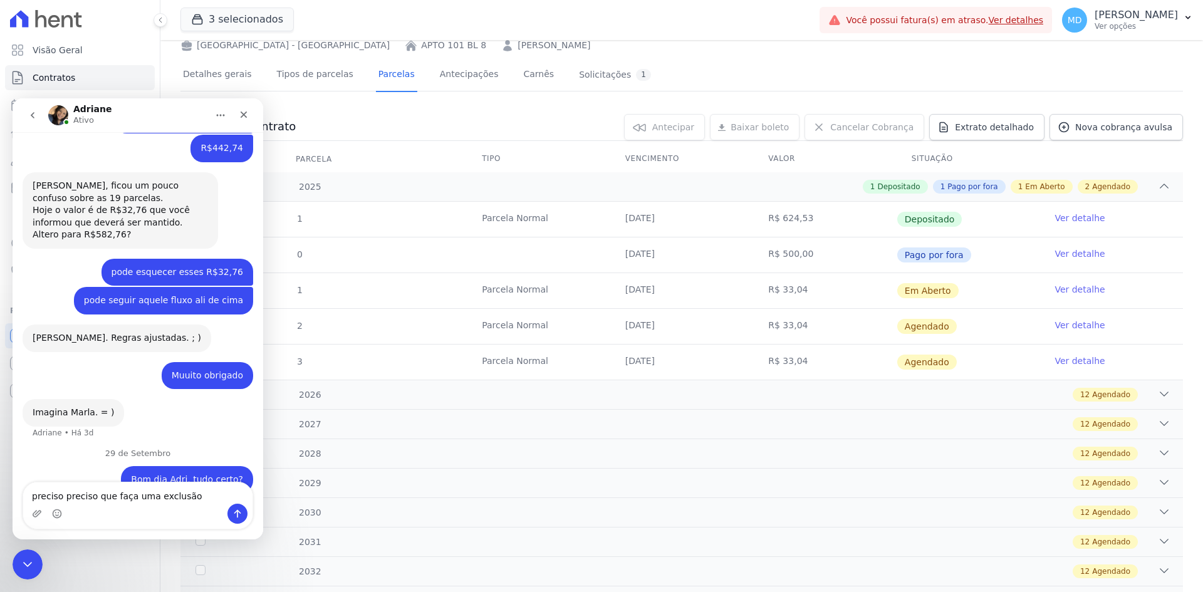
click at [92, 499] on textarea "preciso preciso que faça uma exclusão" at bounding box center [137, 493] width 229 height 21
click at [166, 498] on textarea "preciso que faça uma exclusão" at bounding box center [137, 493] width 229 height 21
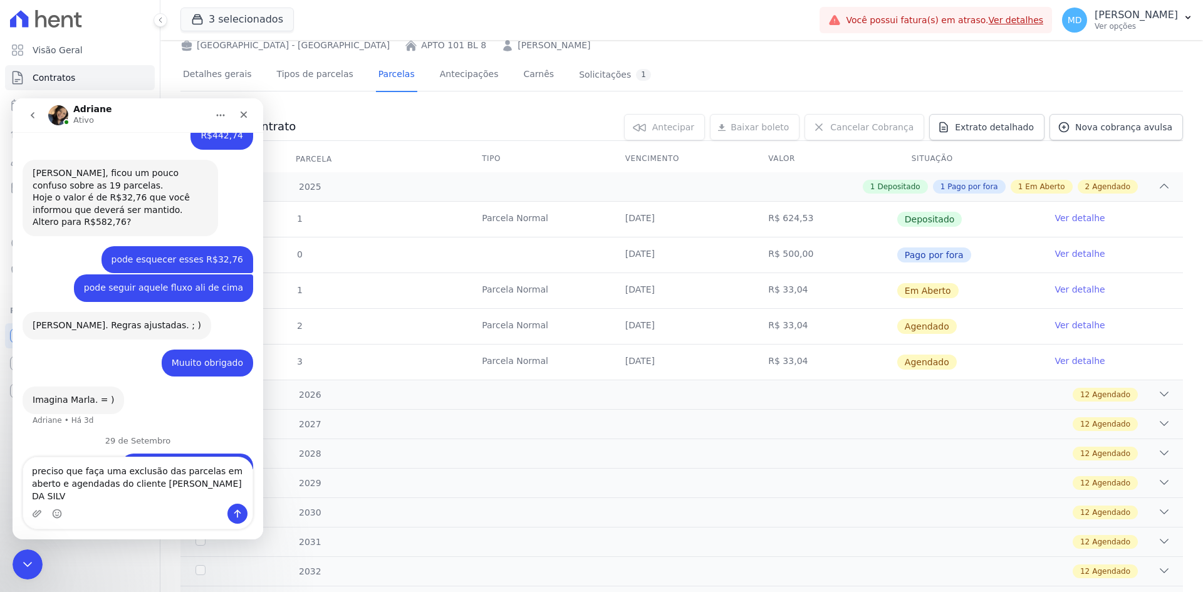
type textarea "preciso que faça uma exclusão das parcelas em aberto e agendadas do cliente LEO…"
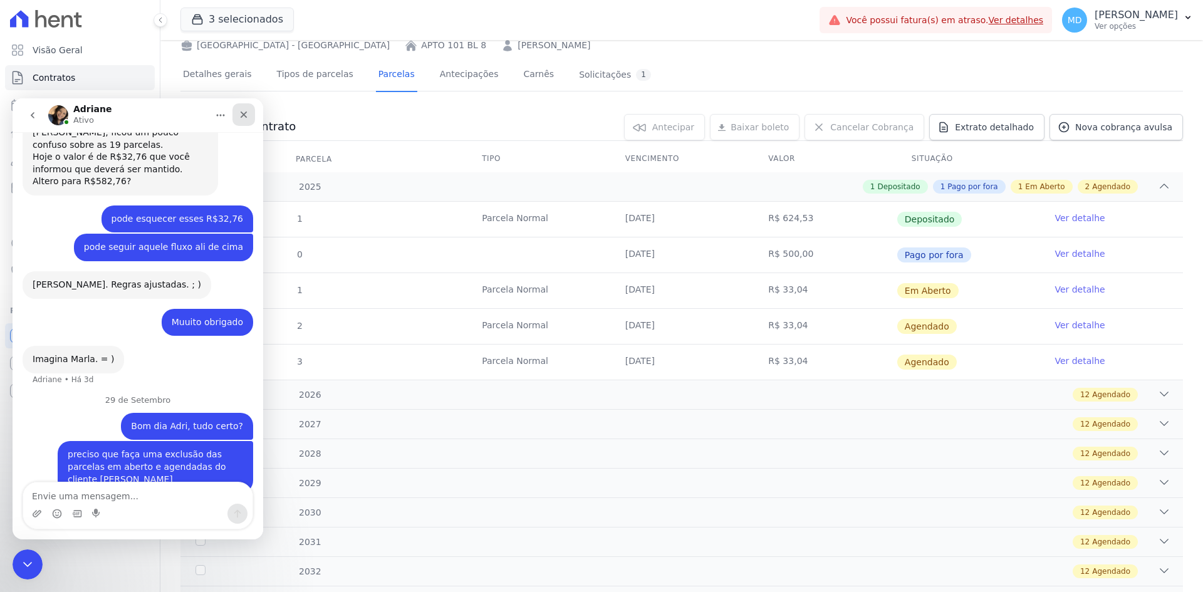
click at [242, 118] on icon "Fechar" at bounding box center [244, 115] width 10 height 10
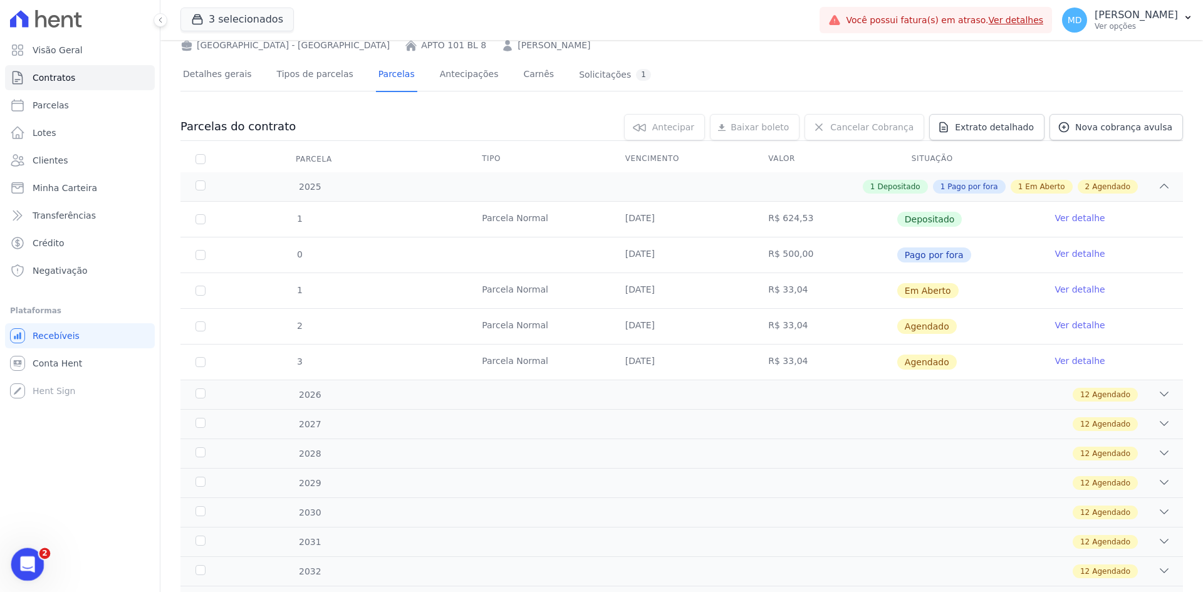
click at [33, 517] on div "Abertura do Messenger da Intercom" at bounding box center [25, 562] width 41 height 41
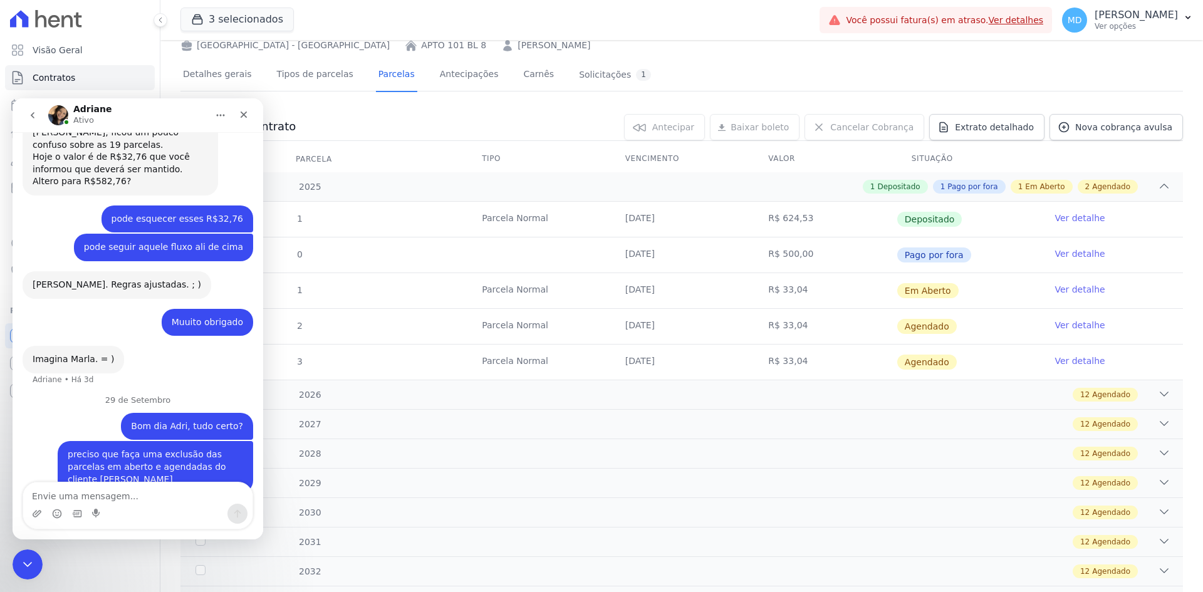
click at [329, 295] on tr "1 Parcela Normal 10/10/2025 R$ 33,04 Em Aberto Ver detalhe" at bounding box center [682, 291] width 1003 height 36
click at [296, 116] on div "0 selecionada(s) Antecipar Antecipar Renegociar Baixar boleto Baixar boleto def…" at bounding box center [739, 127] width 887 height 26
click at [250, 118] on div "Fechar" at bounding box center [244, 114] width 23 height 23
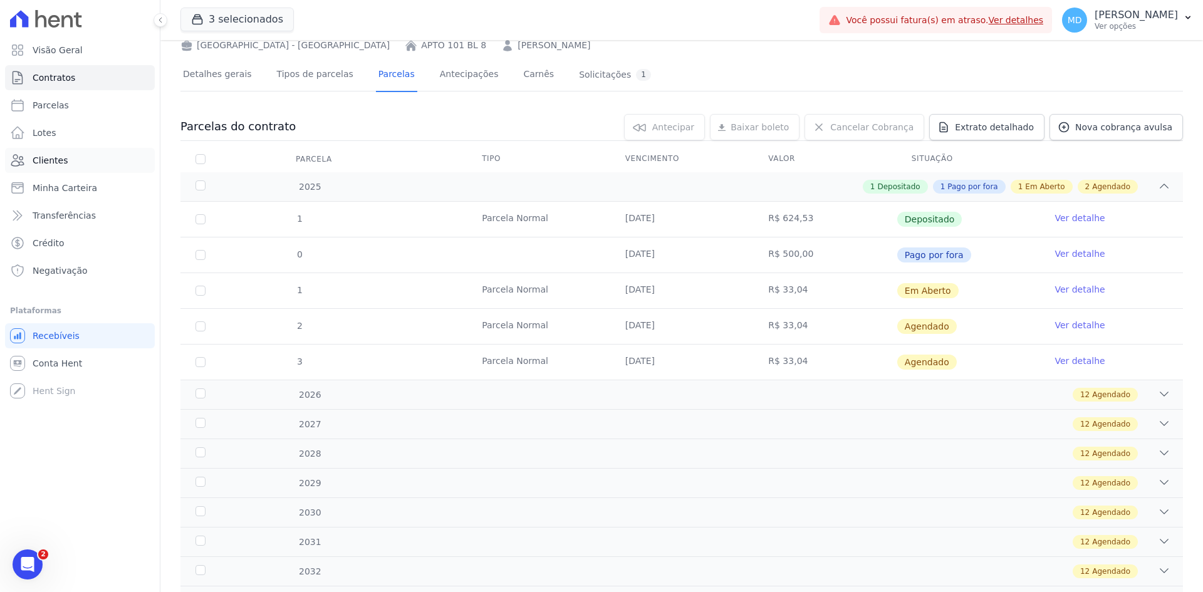
click at [55, 154] on span "Clientes" at bounding box center [50, 160] width 35 height 13
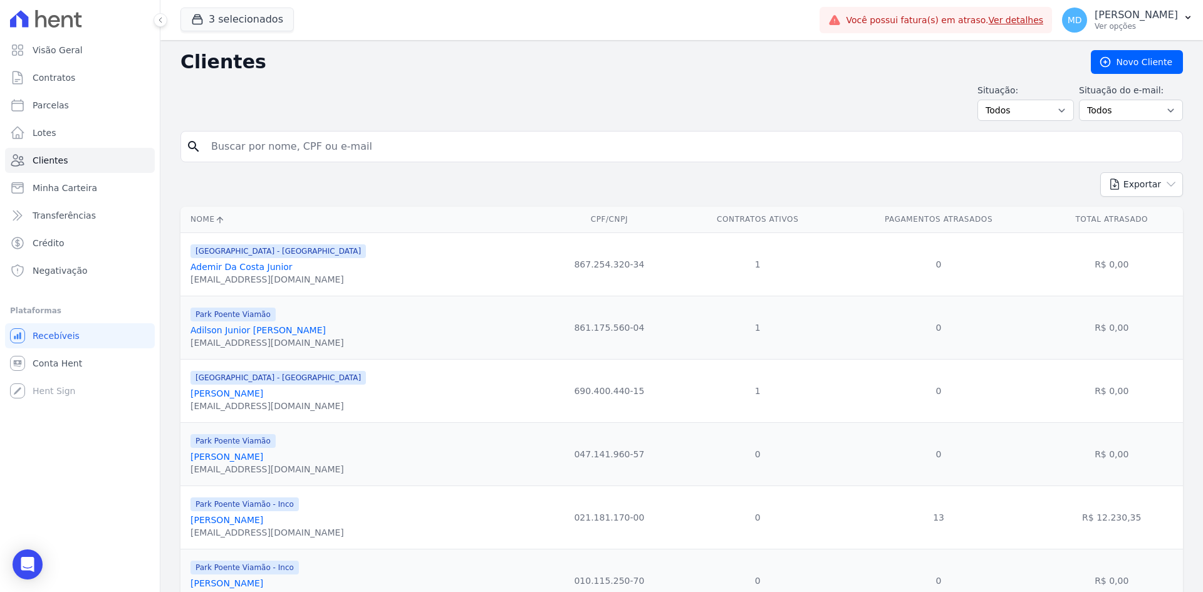
click at [324, 145] on input "search" at bounding box center [691, 146] width 974 height 25
paste input "VINICIOS FERGUTZ RAPHAELLI"
type input "VINICIOS FERGUTZ RAPHAELLI"
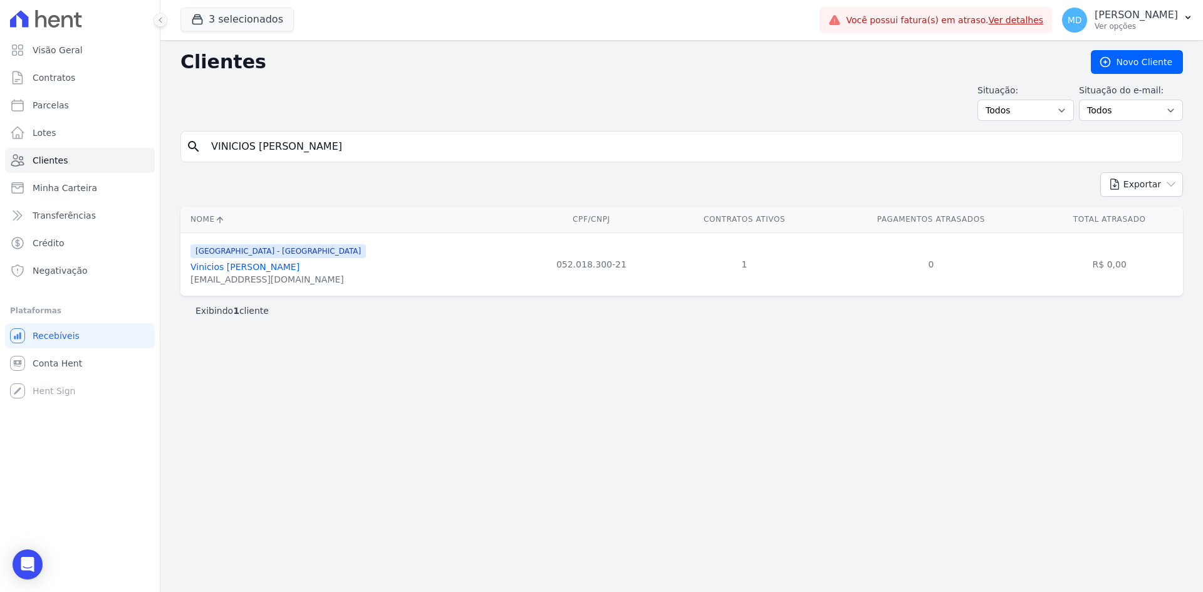
click at [248, 263] on link "Vinicios Fergutz Raphaelli" at bounding box center [245, 267] width 109 height 10
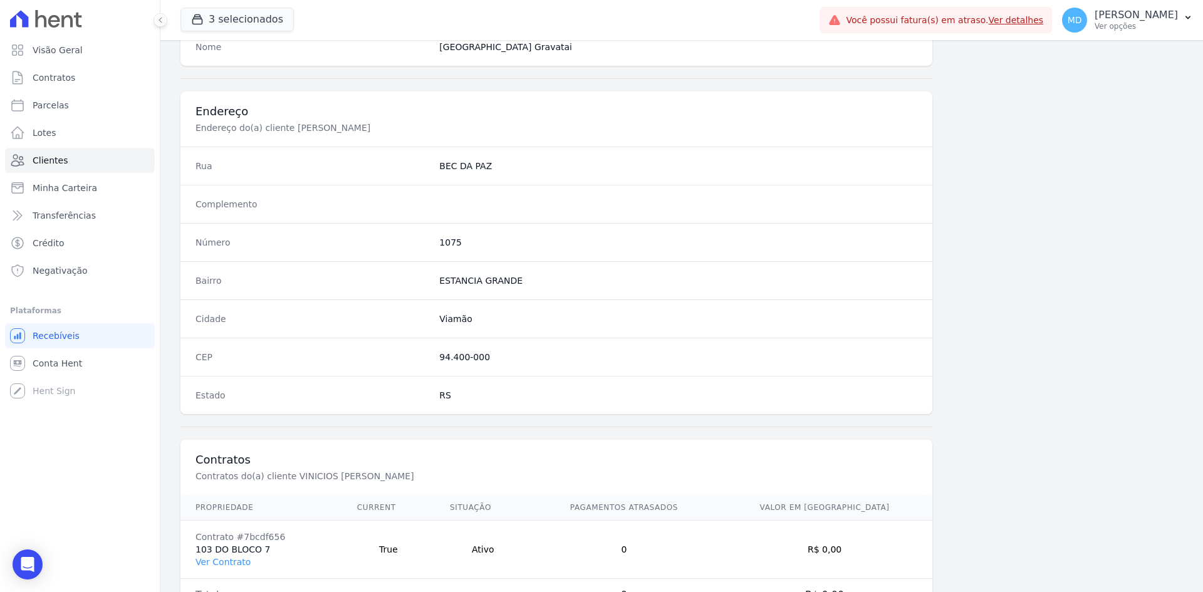
scroll to position [580, 0]
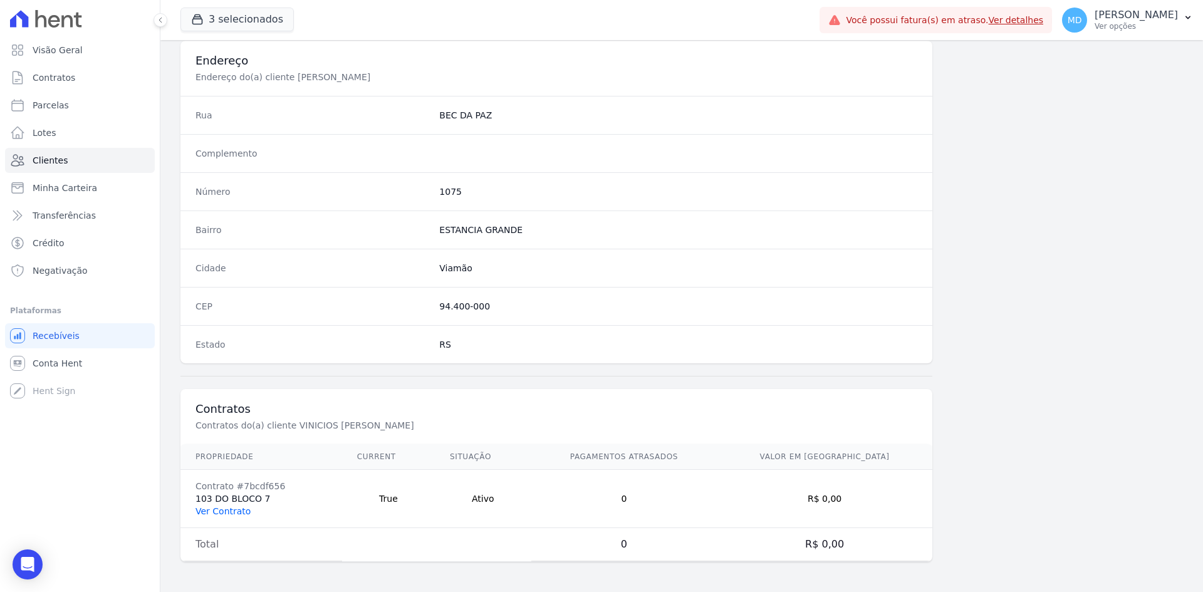
click at [212, 513] on link "Ver Contrato" at bounding box center [223, 511] width 55 height 10
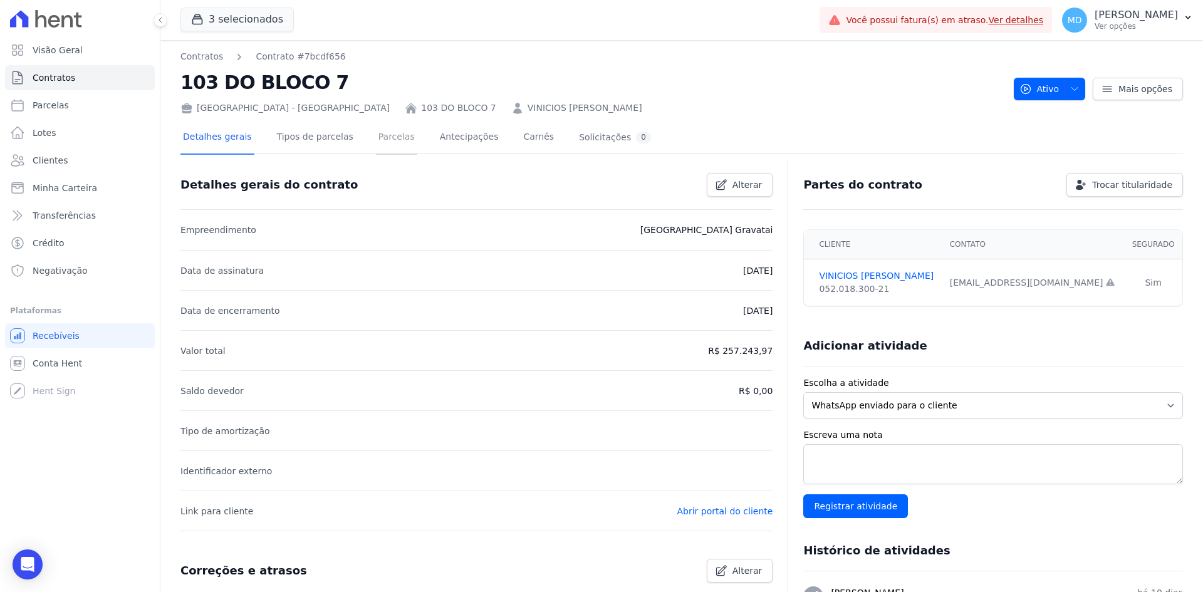
click at [384, 130] on link "Parcelas" at bounding box center [396, 138] width 41 height 33
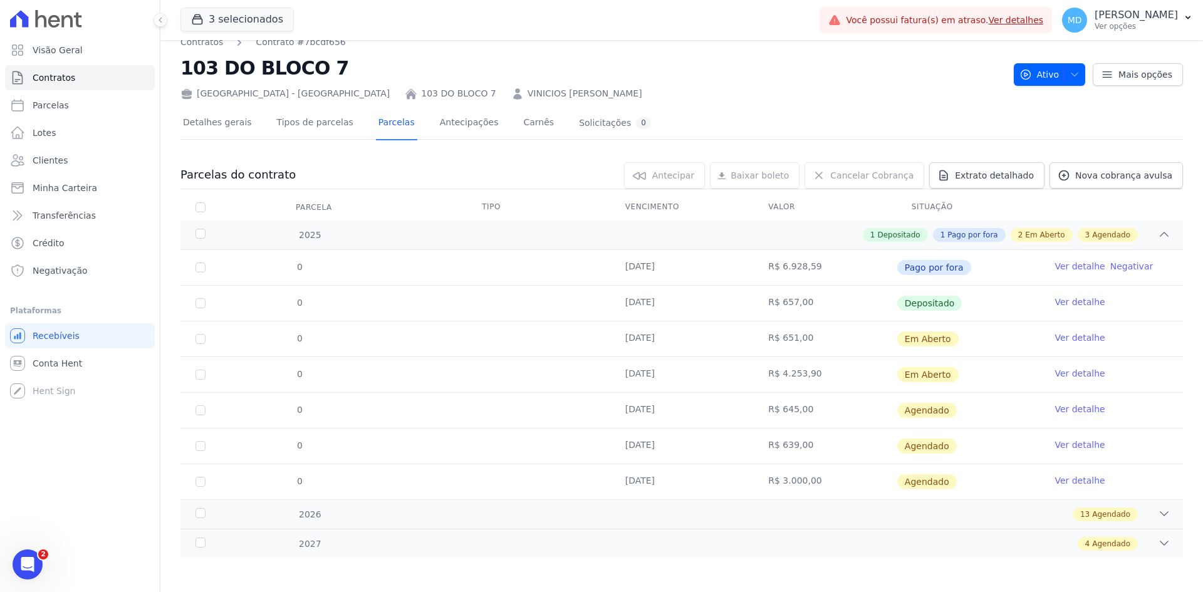
scroll to position [18, 0]
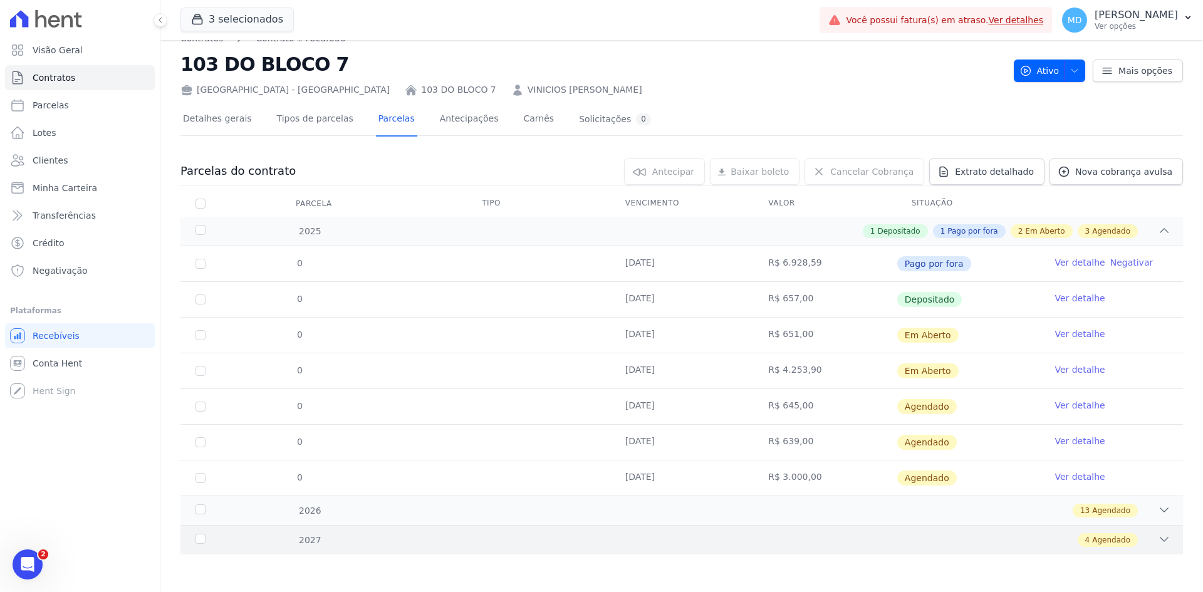
click at [564, 517] on div "4 Agendado" at bounding box center [730, 540] width 879 height 14
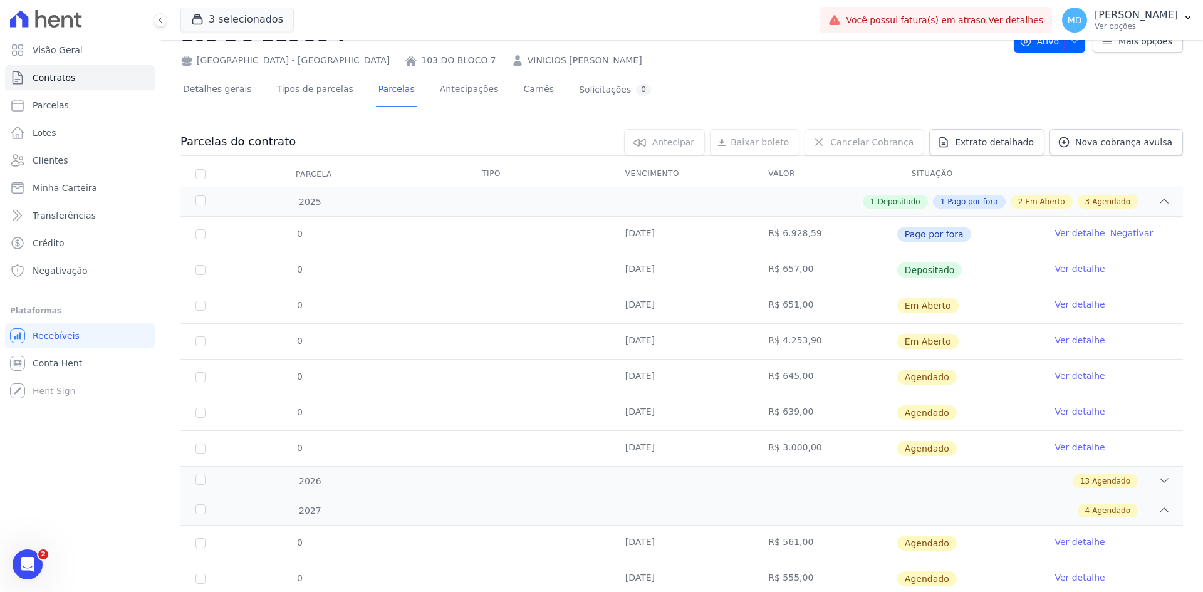
scroll to position [0, 0]
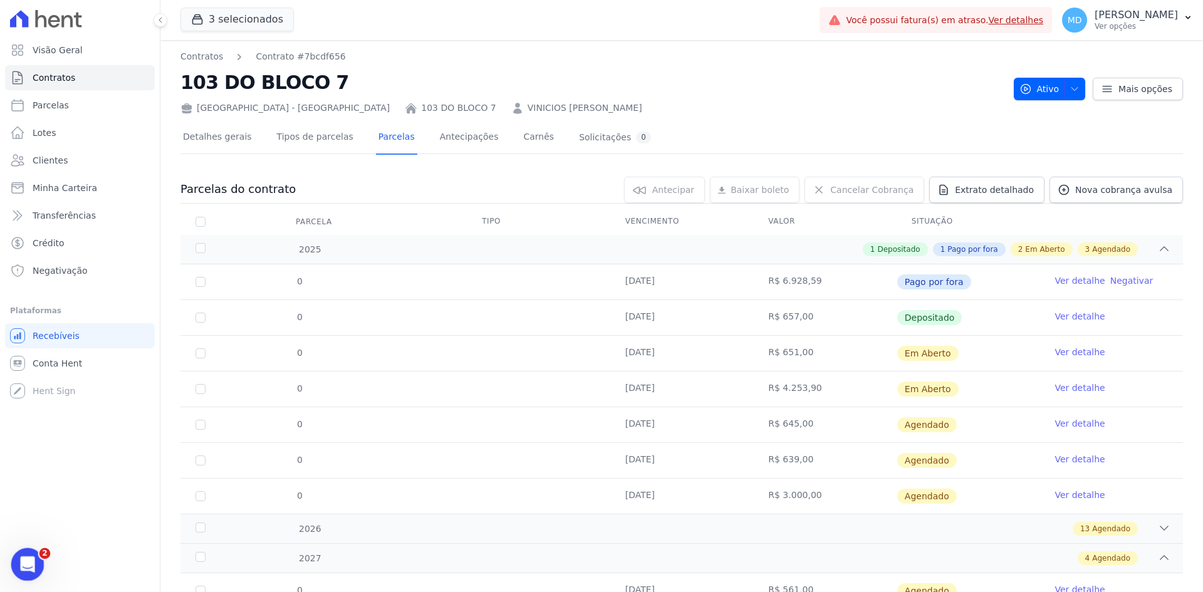
drag, startPoint x: 41, startPoint y: 1094, endPoint x: 29, endPoint y: 557, distance: 537.3
click at [30, 517] on icon "Abertura do Messenger da Intercom" at bounding box center [26, 563] width 21 height 21
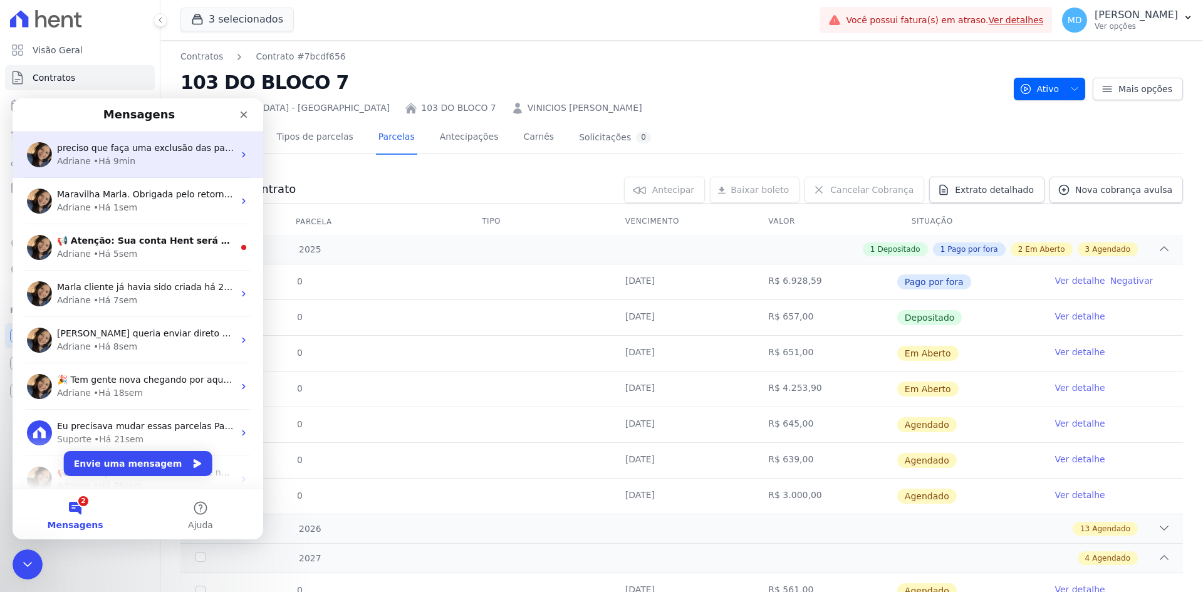
click at [159, 152] on span "preciso que faça uma exclusão das parcelas em aberto e agendadas do cliente LEO…" at bounding box center [268, 148] width 423 height 10
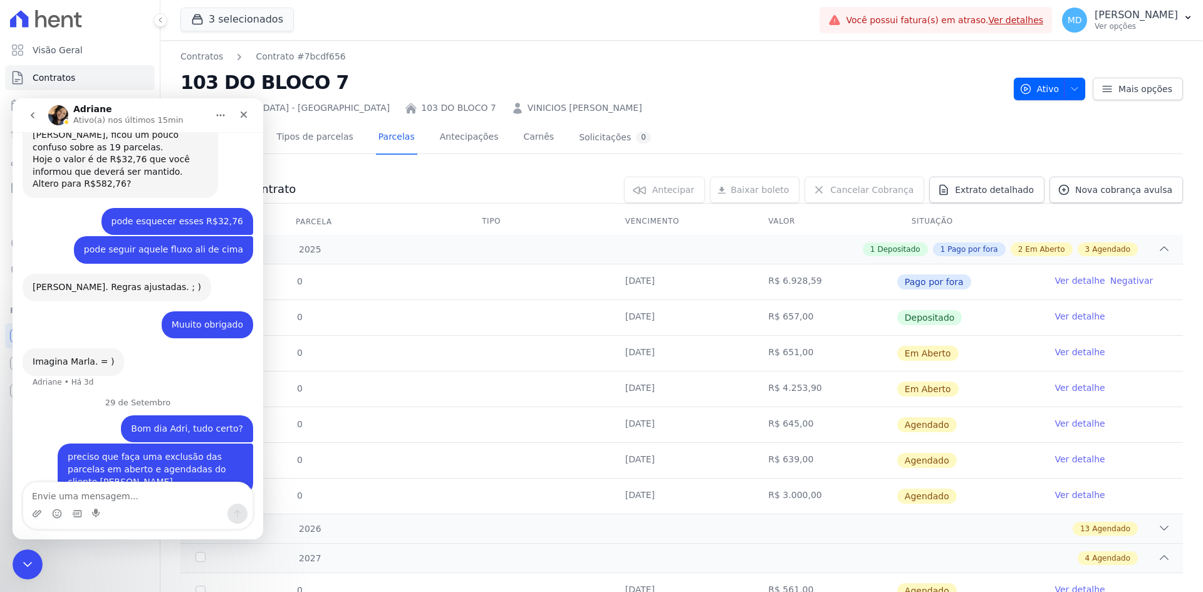
scroll to position [859, 0]
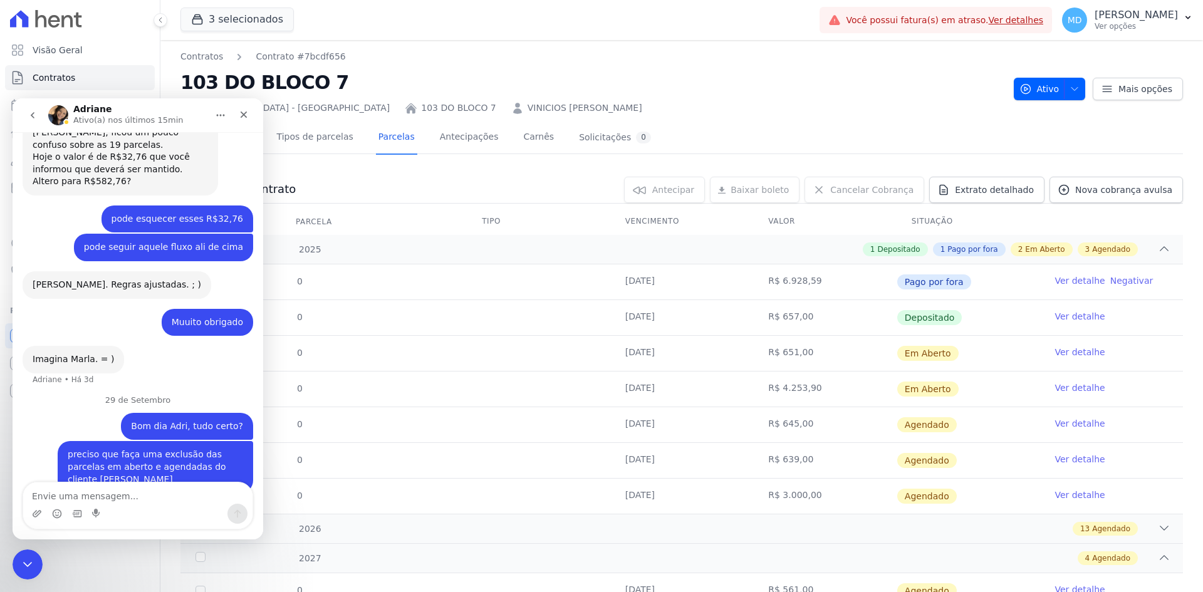
click at [167, 496] on textarea "Envie uma mensagem..." at bounding box center [137, 493] width 229 height 21
click at [533, 397] on td at bounding box center [539, 389] width 144 height 35
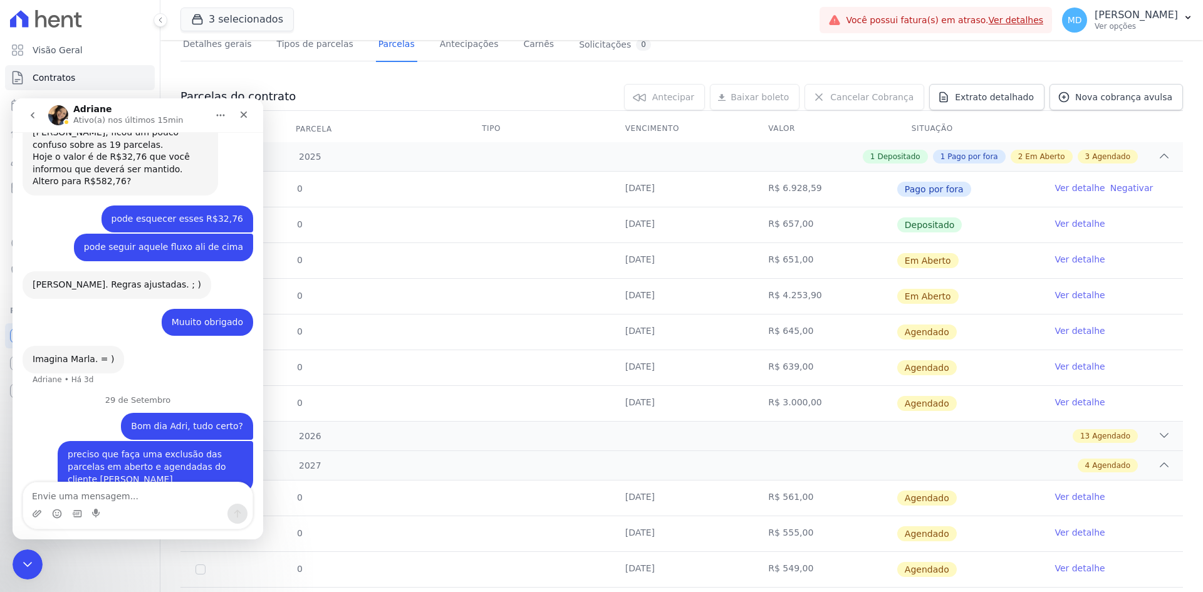
scroll to position [125, 0]
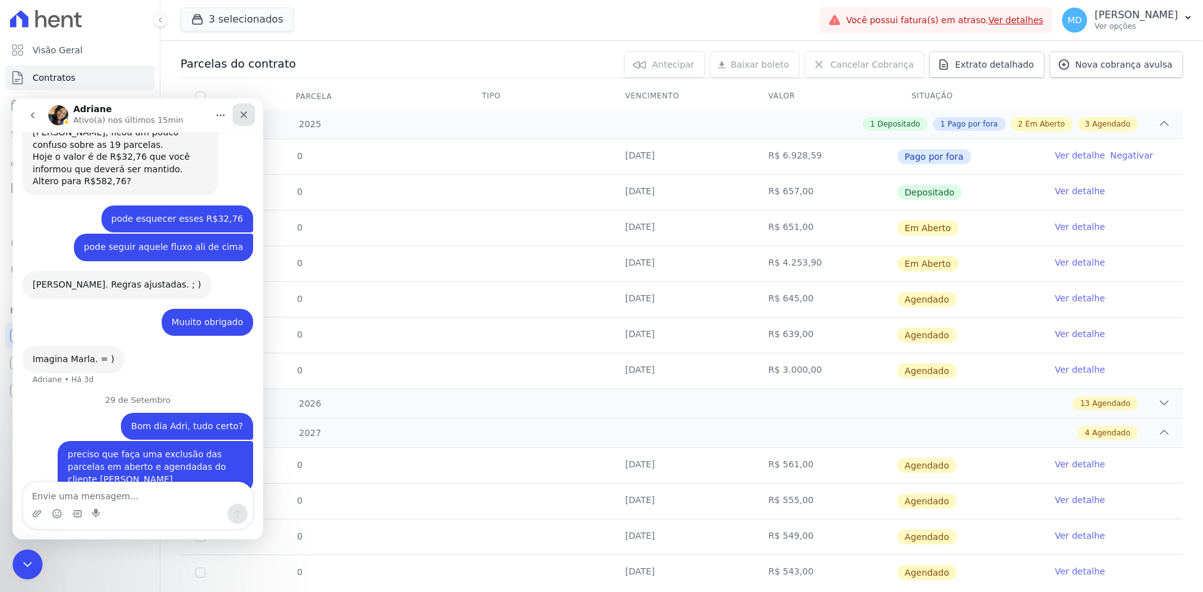
click at [243, 112] on icon "Fechar" at bounding box center [244, 115] width 10 height 10
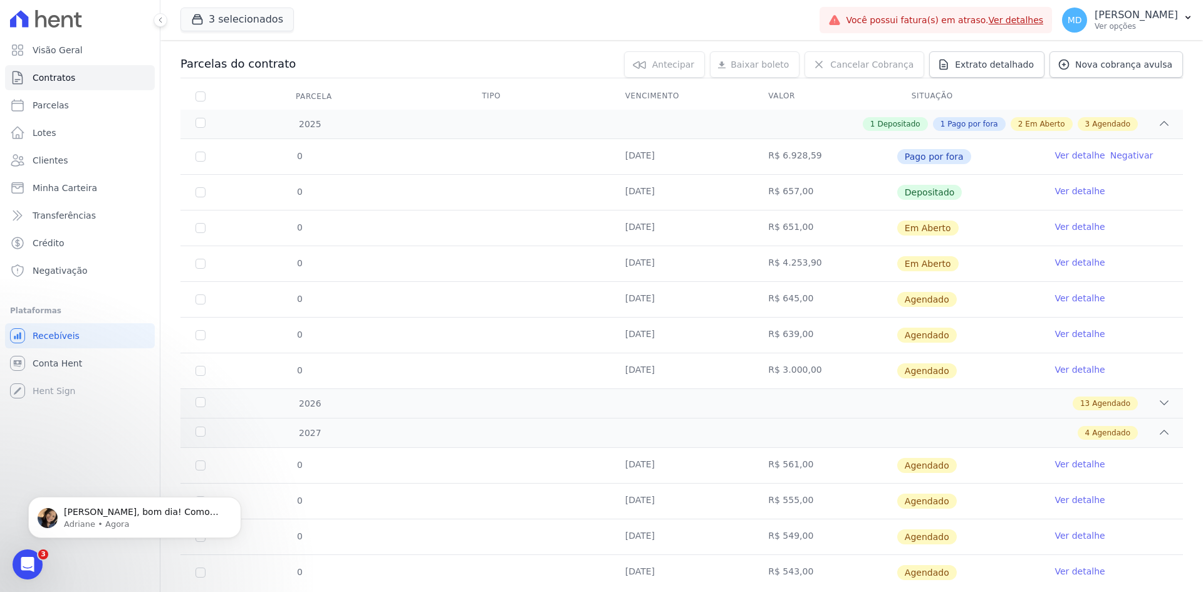
scroll to position [927, 0]
click at [110, 516] on span "Olá Marla, bom dia! Como vai? Marla, as cobranças das parcelas em aberto, foram…" at bounding box center [141, 531] width 155 height 48
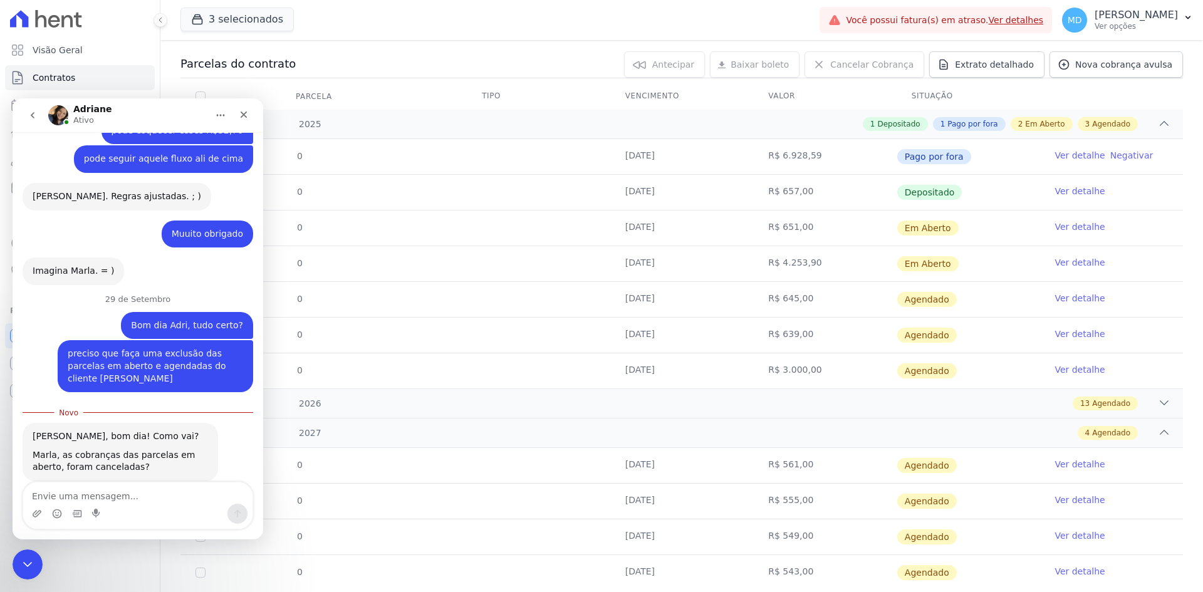
scroll to position [948, 0]
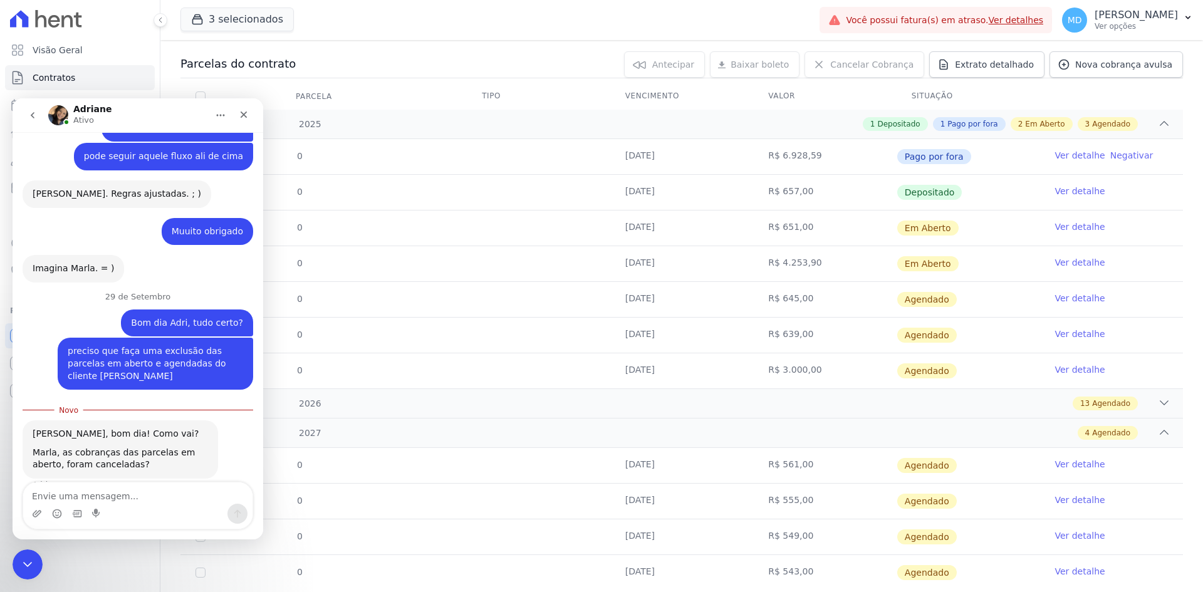
click at [121, 496] on textarea "Envie uma mensagem..." at bounding box center [137, 493] width 229 height 21
type textarea "f"
type textarea "n"
type textarea "Não, elas foram lançadas erradas"
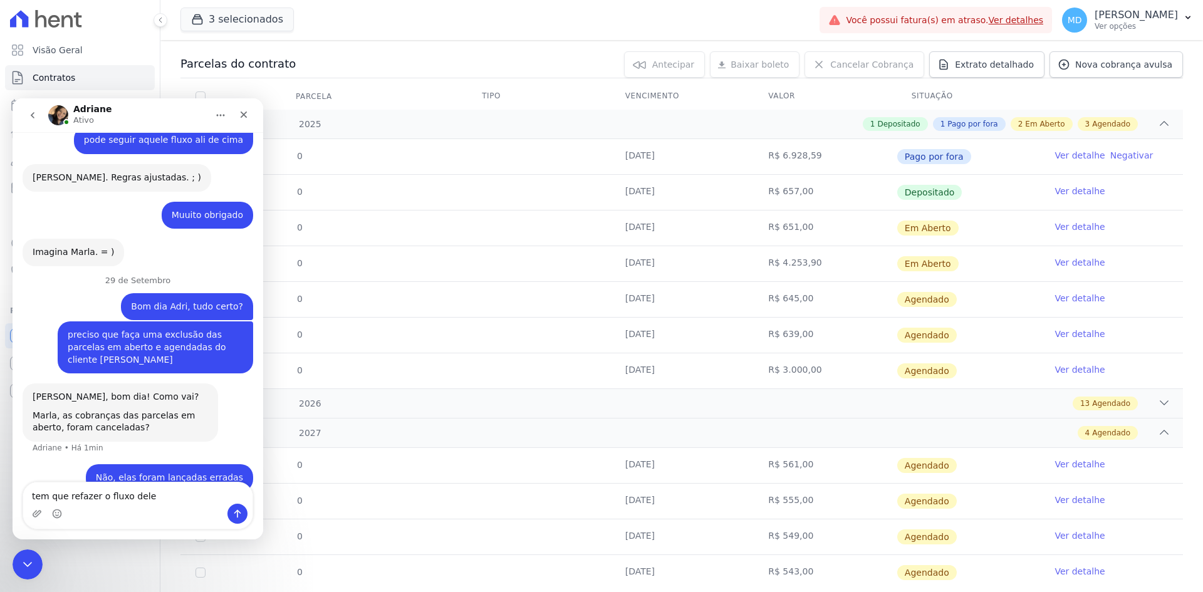
type textarea "tem que refazer o fluxo dele"
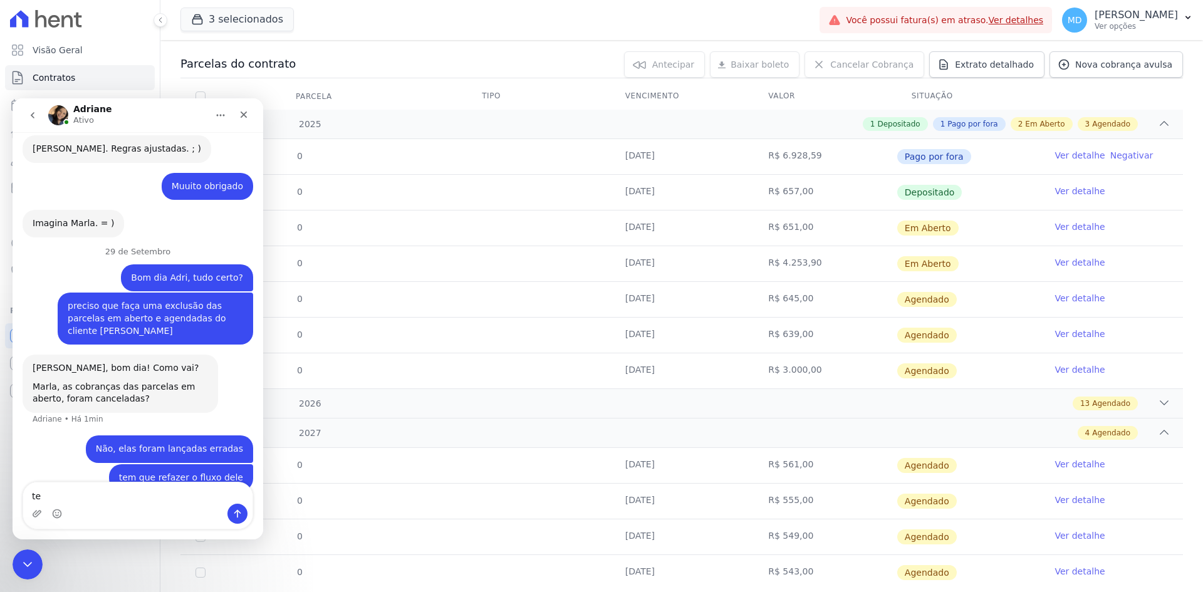
type textarea "t"
type textarea "e"
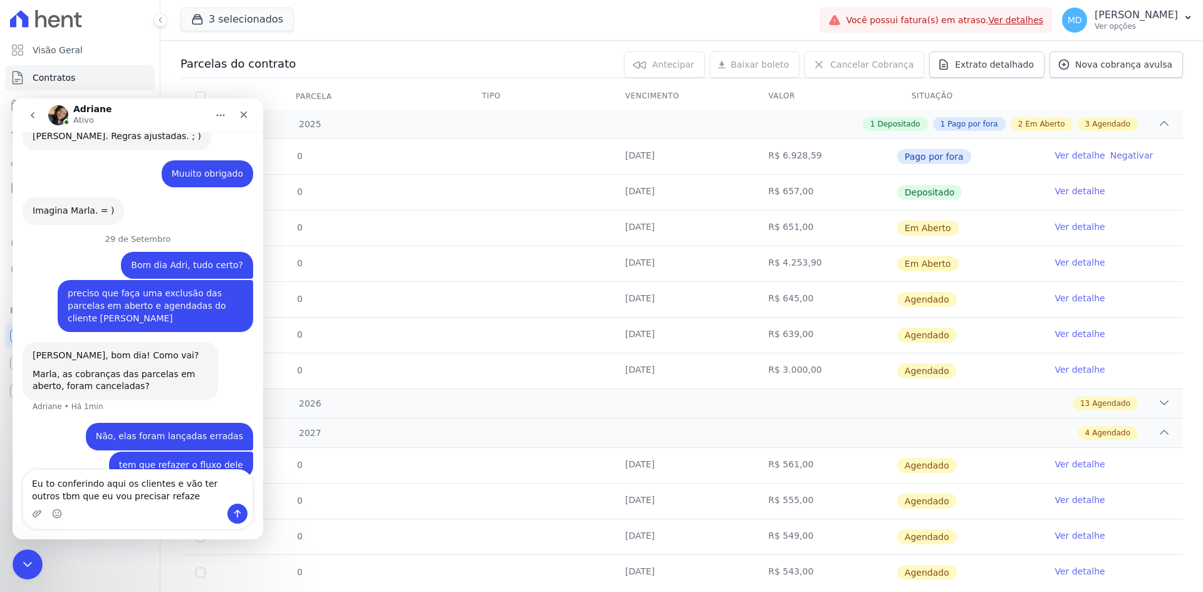
type textarea "Eu to conferindo aqui os clientes e vão ter outros tbm que eu vou precisar refa…"
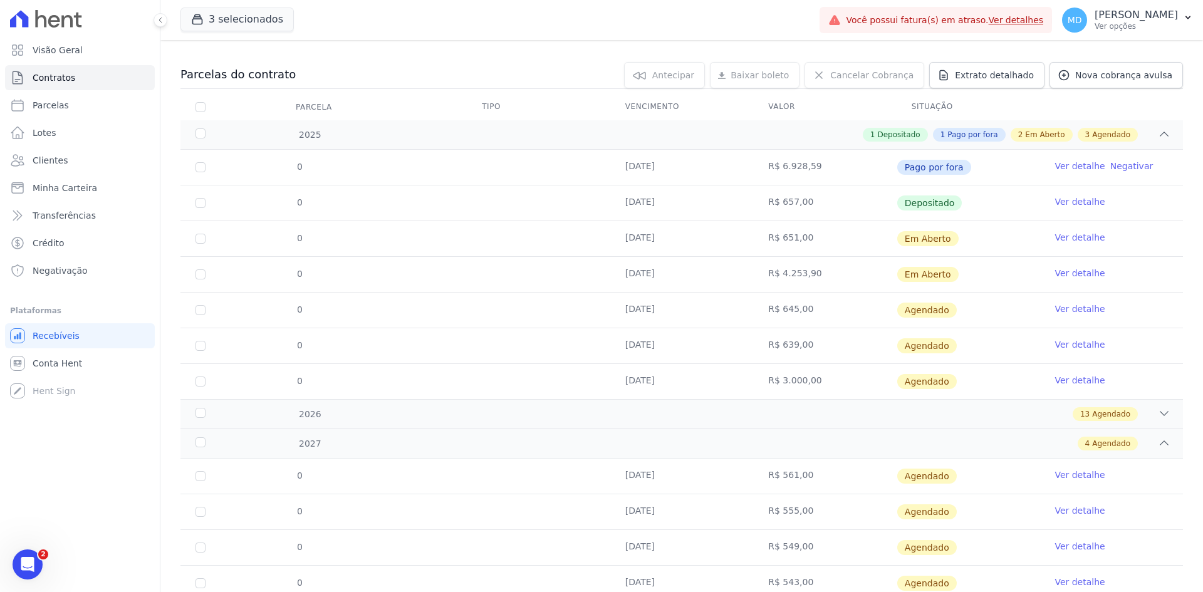
scroll to position [125, 0]
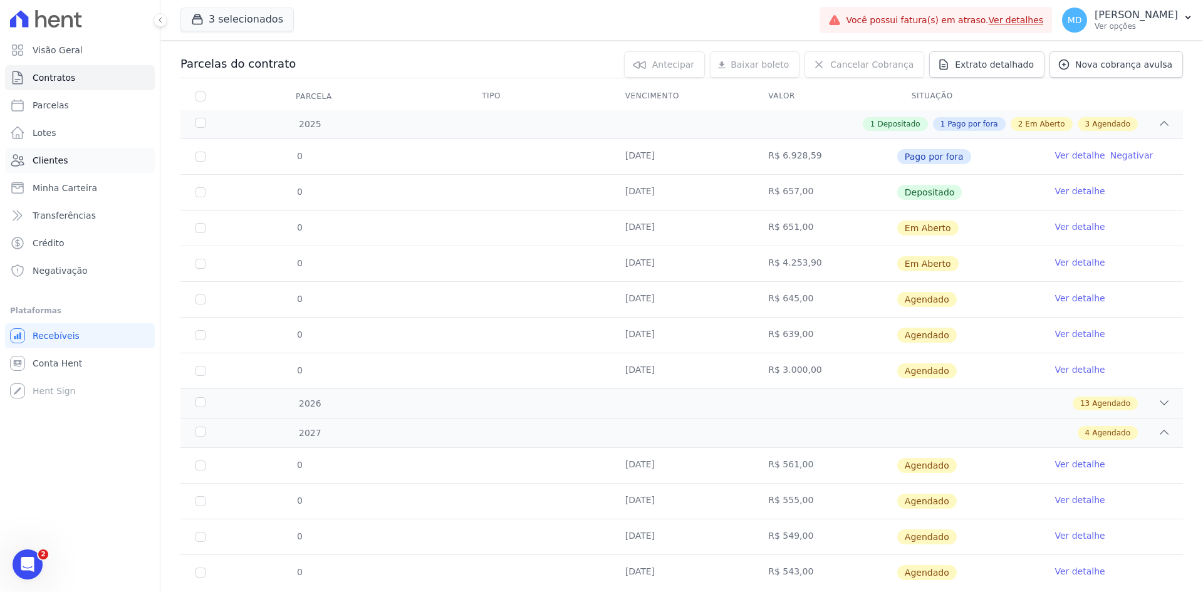
click at [55, 165] on span "Clientes" at bounding box center [50, 160] width 35 height 13
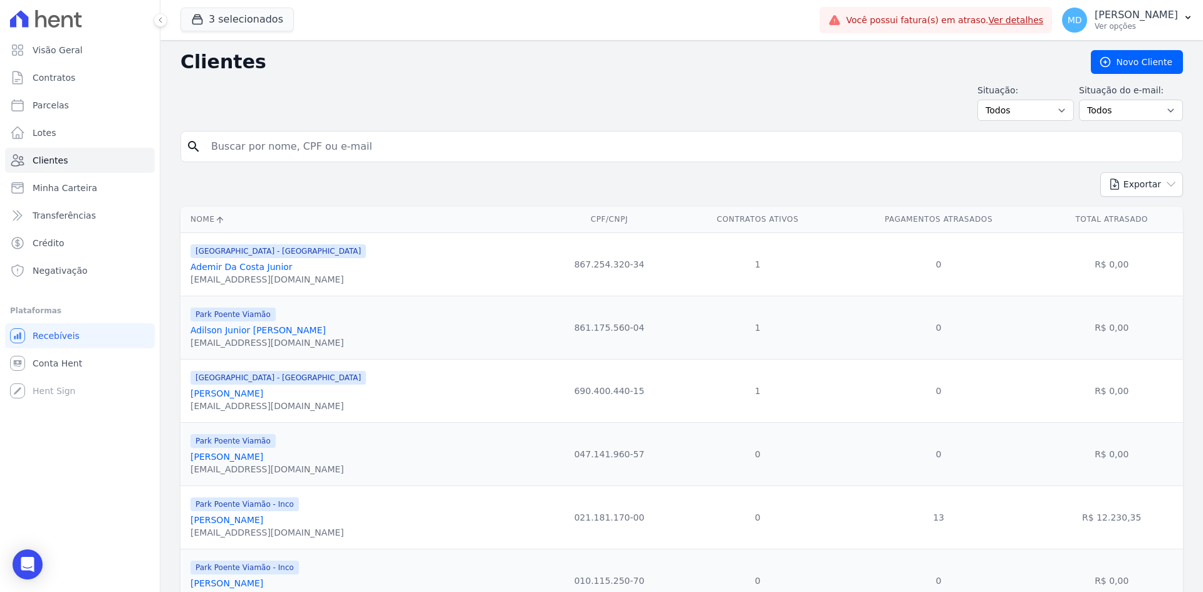
click at [363, 150] on input "search" at bounding box center [691, 146] width 974 height 25
paste input "Márcio Morandi Silva"
type input "Márcio Morandi Silva"
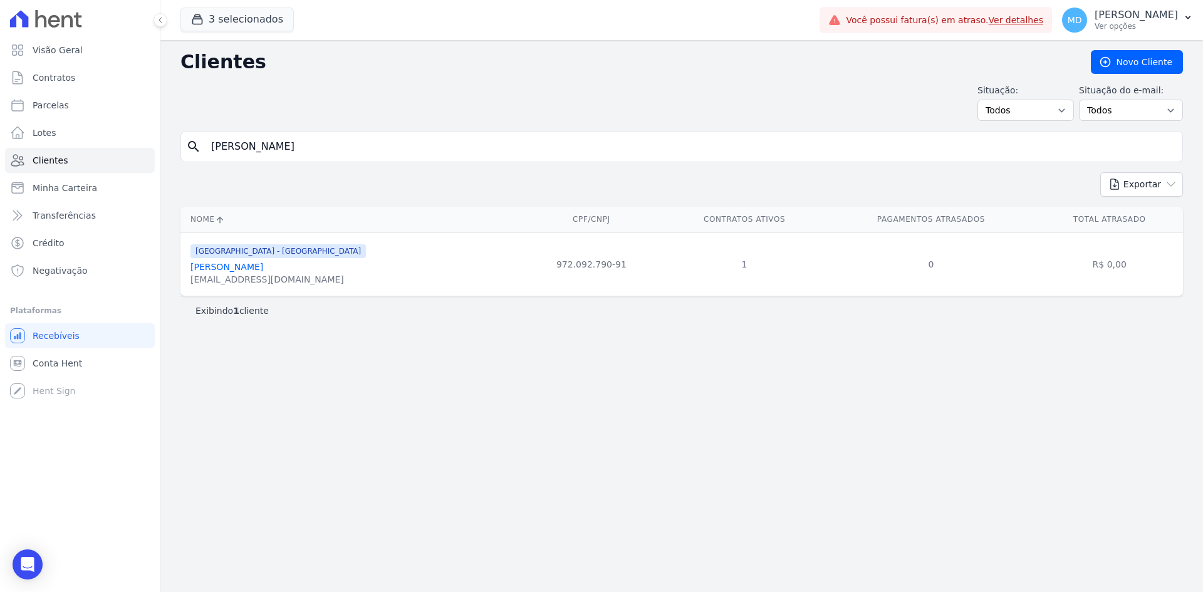
click at [233, 267] on link "Márcio Morandi Silva" at bounding box center [227, 267] width 73 height 10
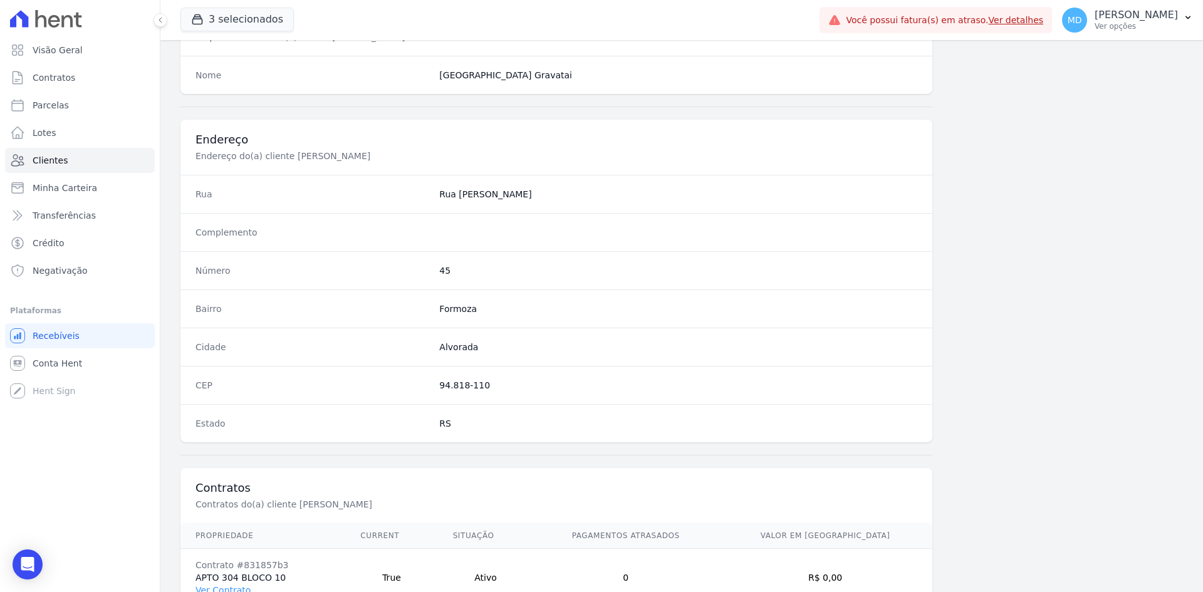
scroll to position [580, 0]
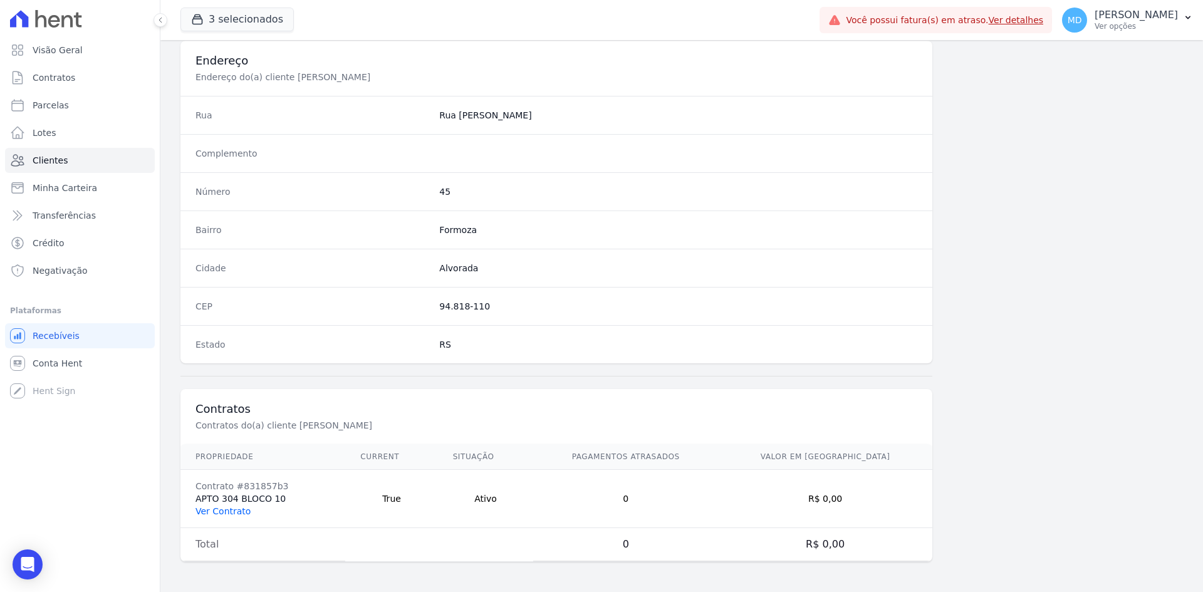
click at [224, 511] on link "Ver Contrato" at bounding box center [223, 511] width 55 height 10
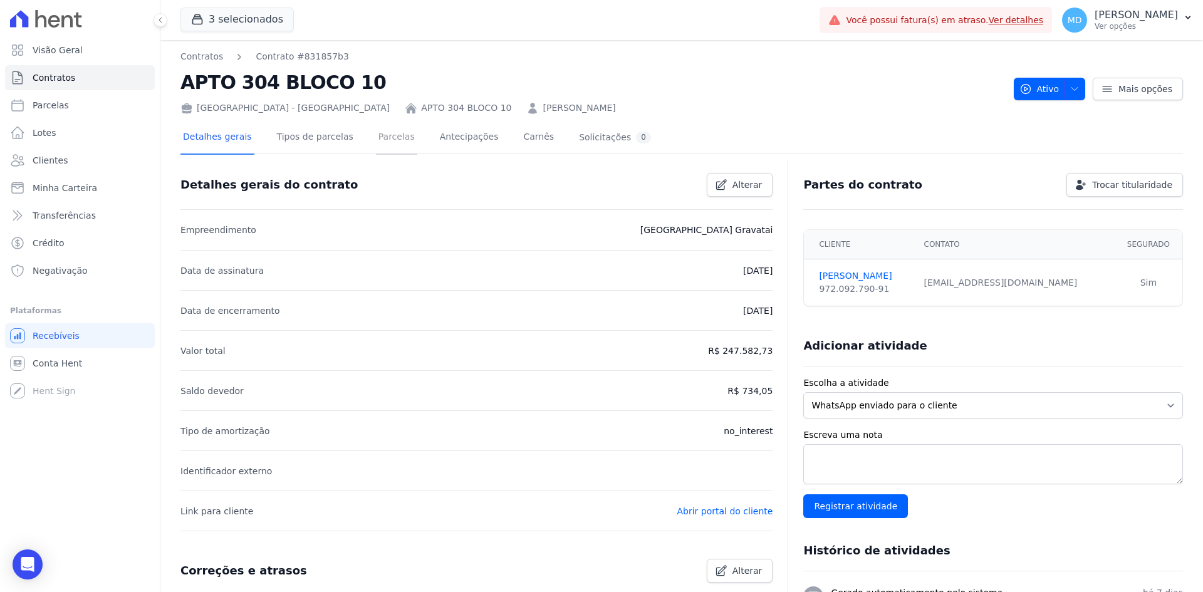
click at [382, 133] on link "Parcelas" at bounding box center [396, 138] width 41 height 33
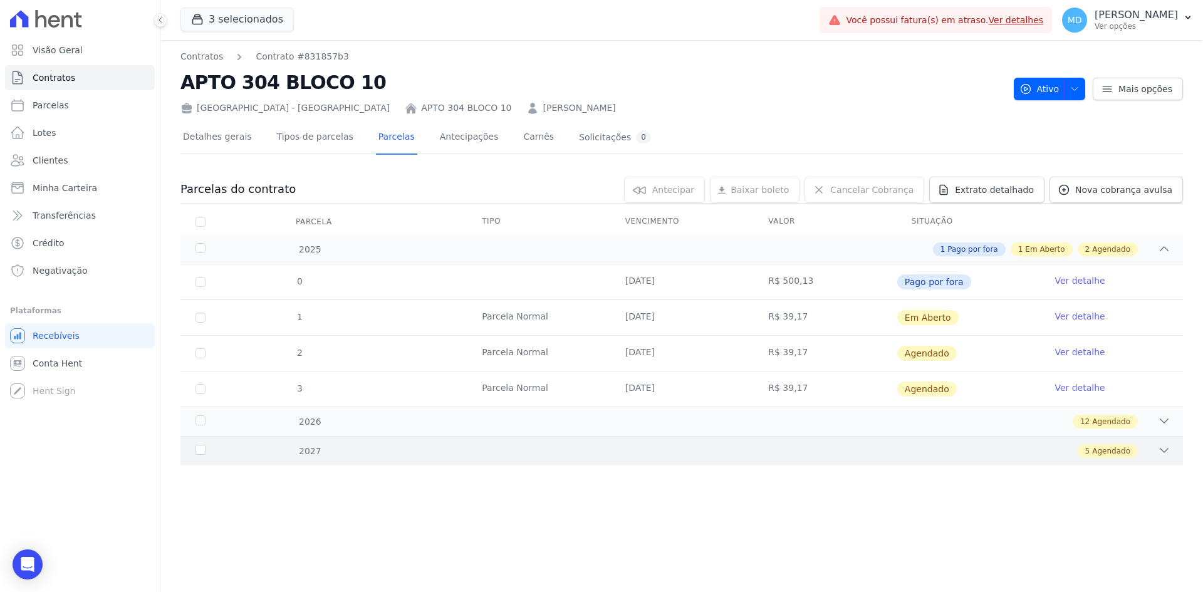
click at [356, 456] on div "5 Agendado" at bounding box center [730, 451] width 879 height 14
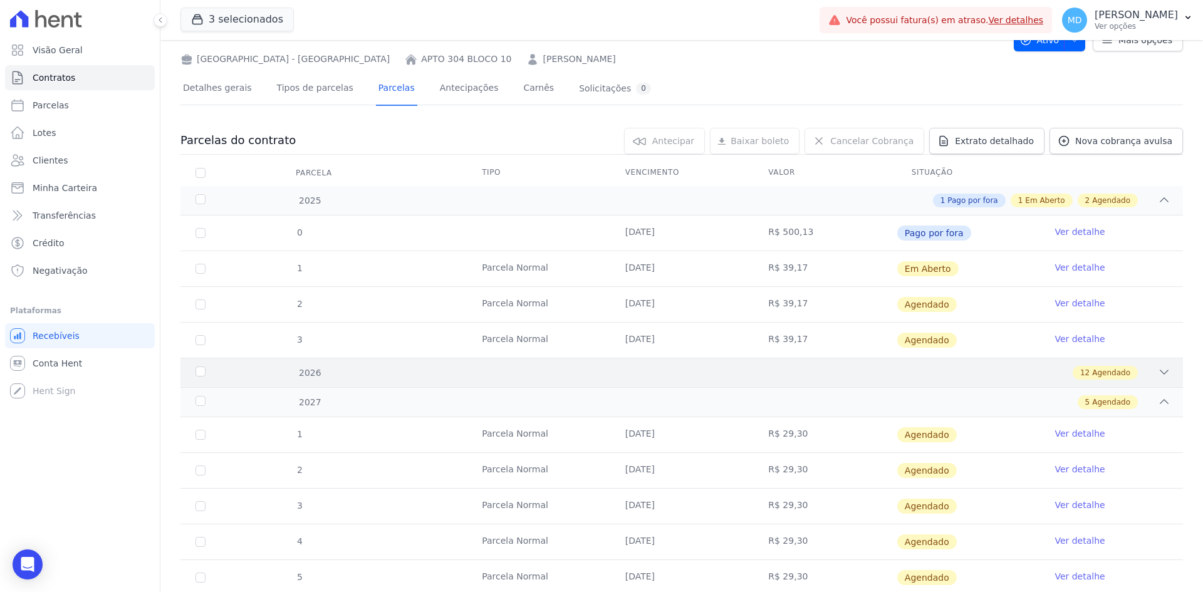
scroll to position [27, 0]
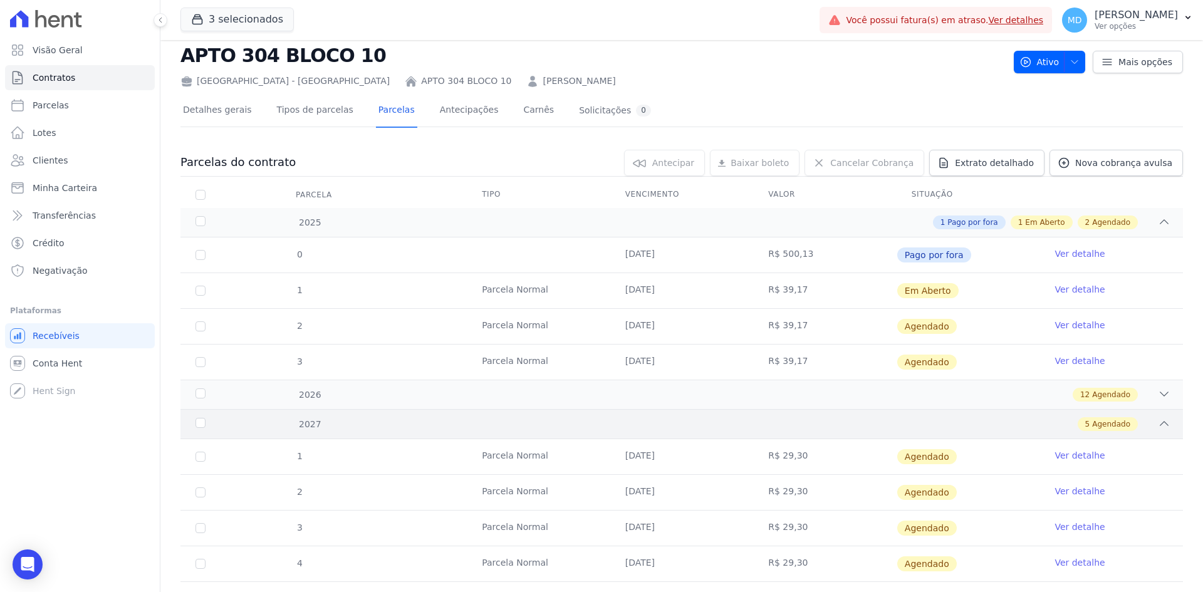
click at [395, 428] on div "5 Agendado" at bounding box center [730, 424] width 879 height 14
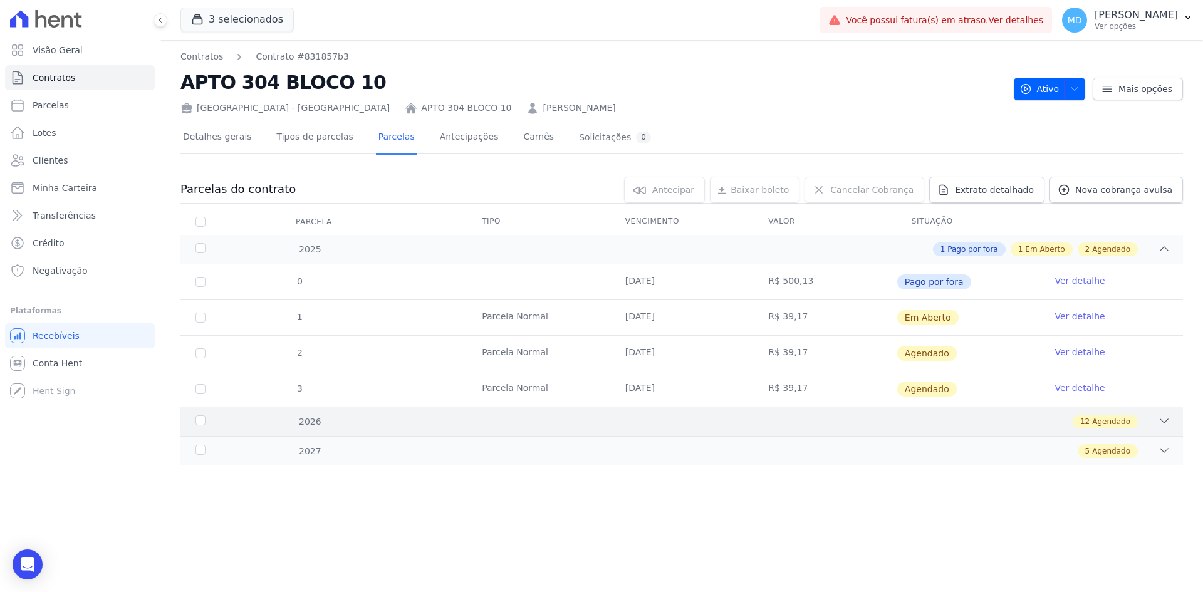
click at [458, 421] on div "12 Agendado" at bounding box center [730, 422] width 879 height 14
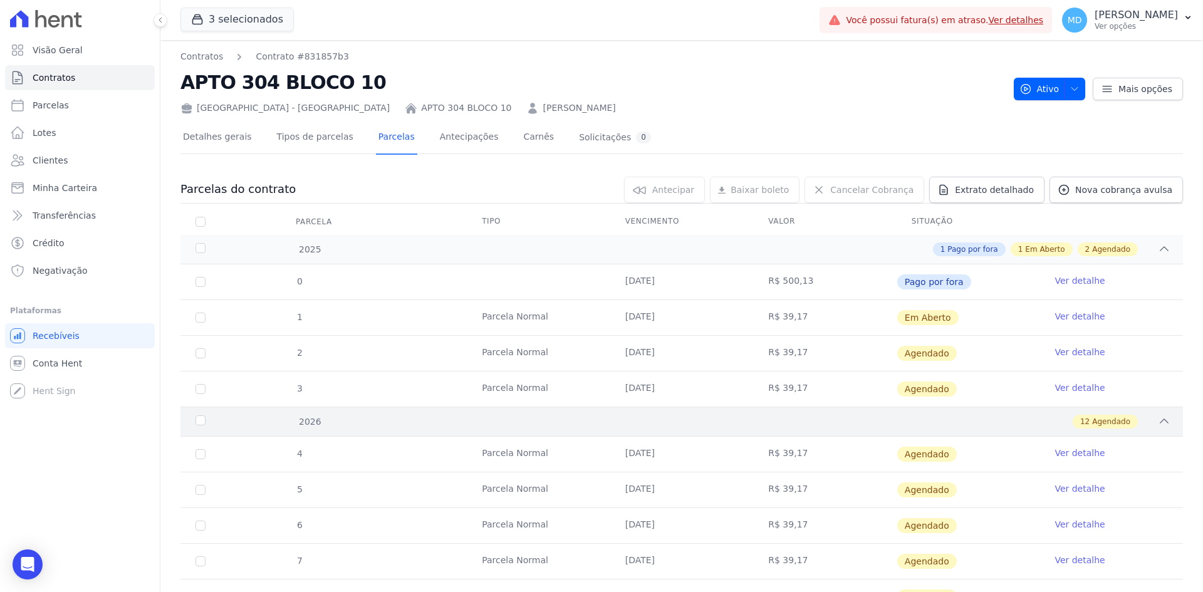
click at [458, 421] on div "12 Agendado" at bounding box center [730, 422] width 879 height 14
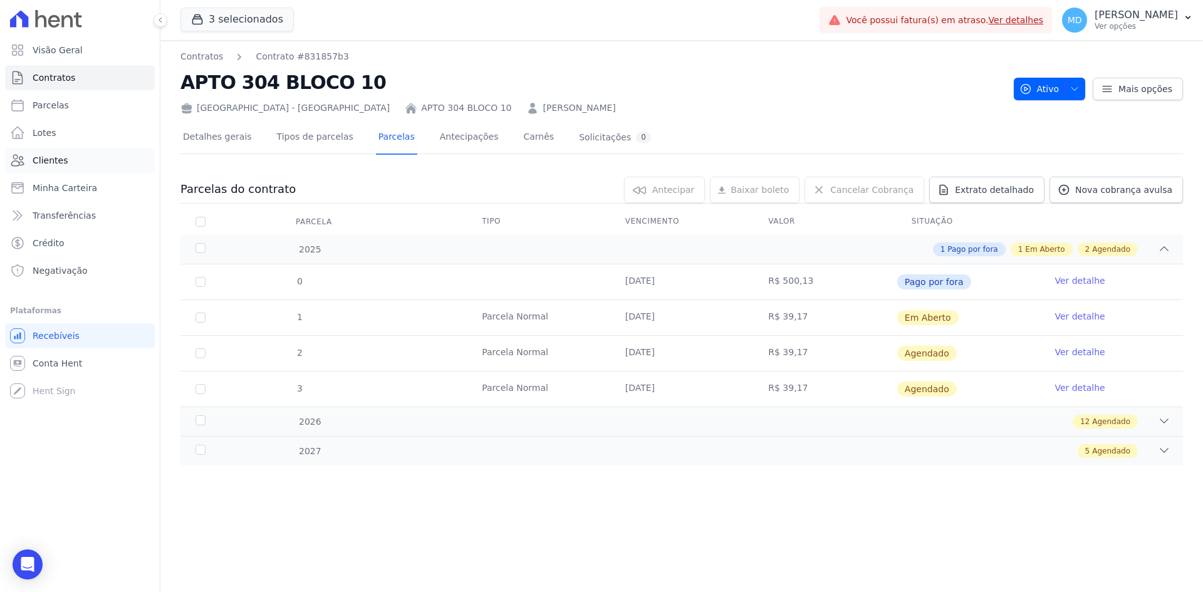
click at [51, 152] on link "Clientes" at bounding box center [80, 160] width 150 height 25
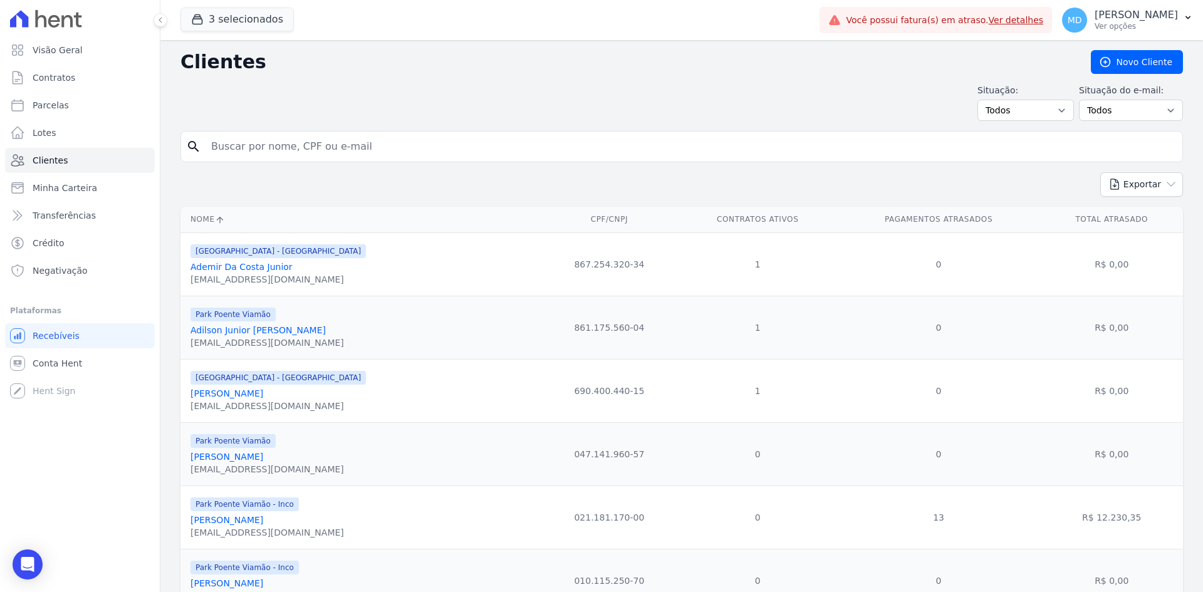
click at [325, 149] on input "search" at bounding box center [691, 146] width 974 height 25
paste input "[PERSON_NAME]"
type input "[PERSON_NAME]"
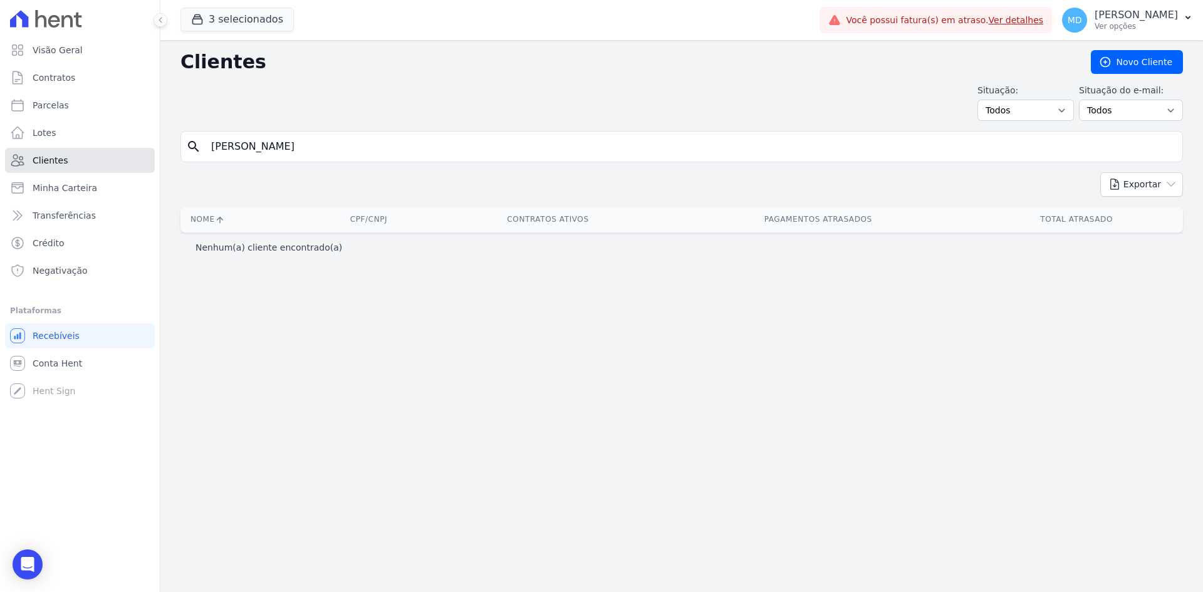
click at [74, 154] on link "Clientes" at bounding box center [80, 160] width 150 height 25
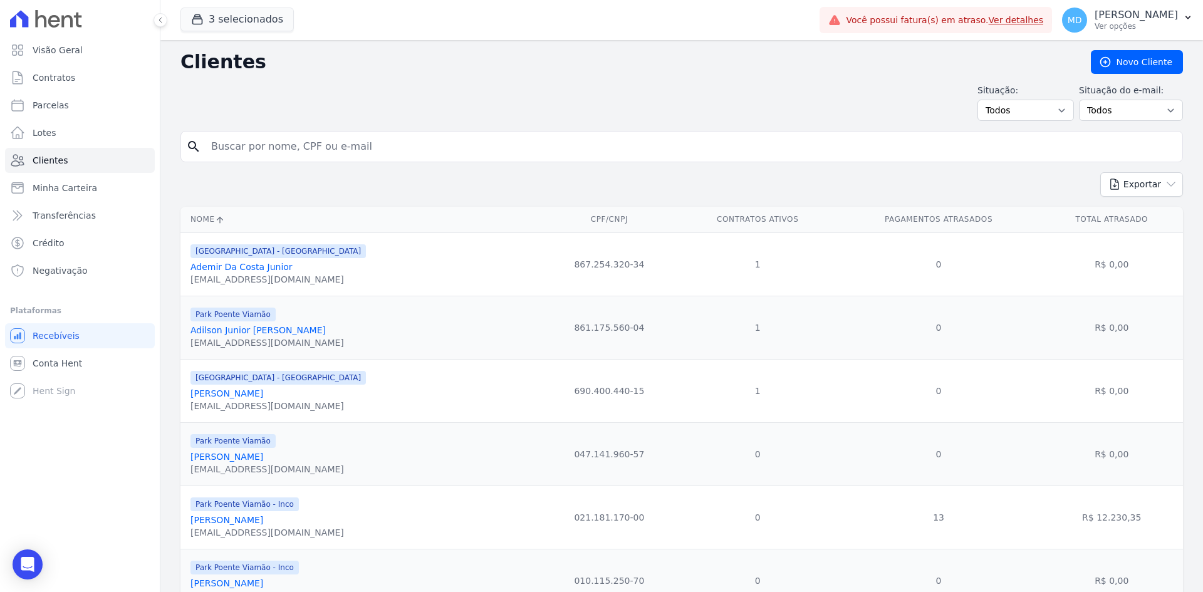
click at [377, 157] on input "search" at bounding box center [691, 146] width 974 height 25
paste input "[PERSON_NAME]"
type input "[PERSON_NAME]"
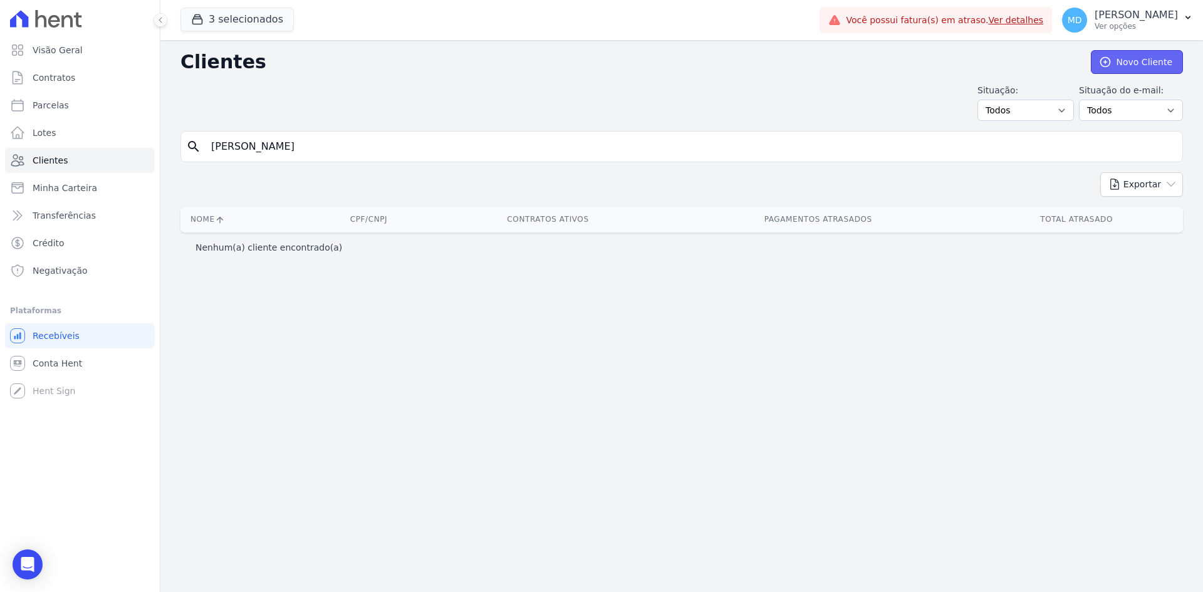
click at [962, 66] on link "Novo Cliente" at bounding box center [1137, 62] width 92 height 24
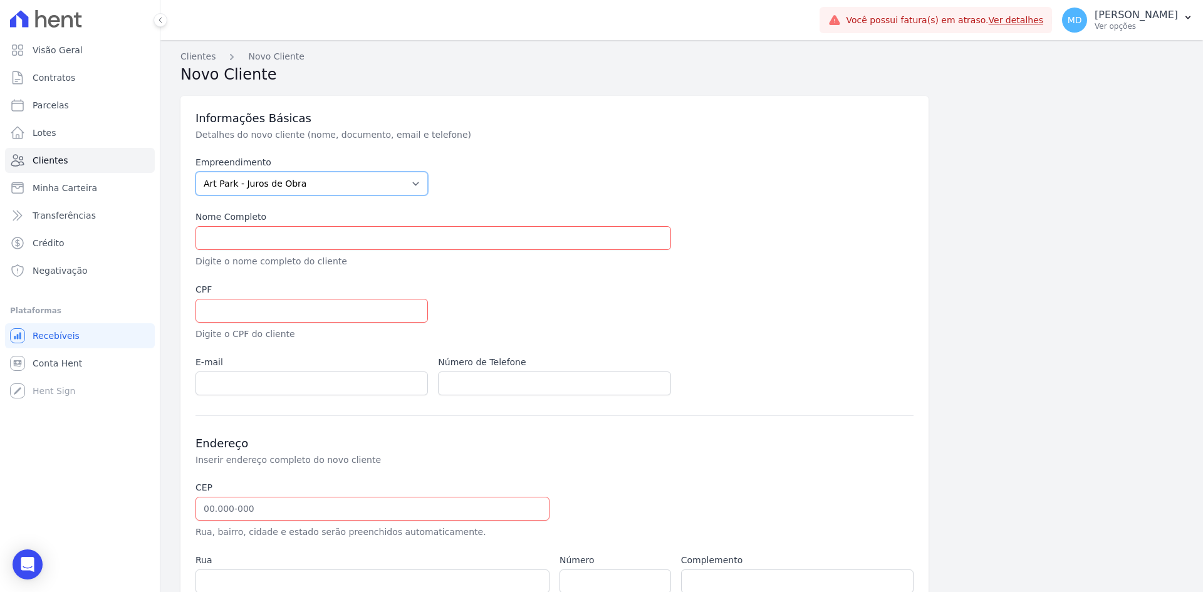
click at [418, 182] on select "Art Park - Juros de Obra Arty Park - Gravatai Arty Park - JPI Clube Residencial…" at bounding box center [312, 184] width 233 height 24
select select "980c1eb1-4231-460f-863e-120dd4190085"
click at [196, 172] on select "Art Park - Juros de Obra Arty Park - Gravatai Arty Park - JPI Clube Residencial…" at bounding box center [312, 184] width 233 height 24
click at [300, 239] on input "text" at bounding box center [434, 238] width 476 height 24
drag, startPoint x: 269, startPoint y: 229, endPoint x: 259, endPoint y: 226, distance: 10.7
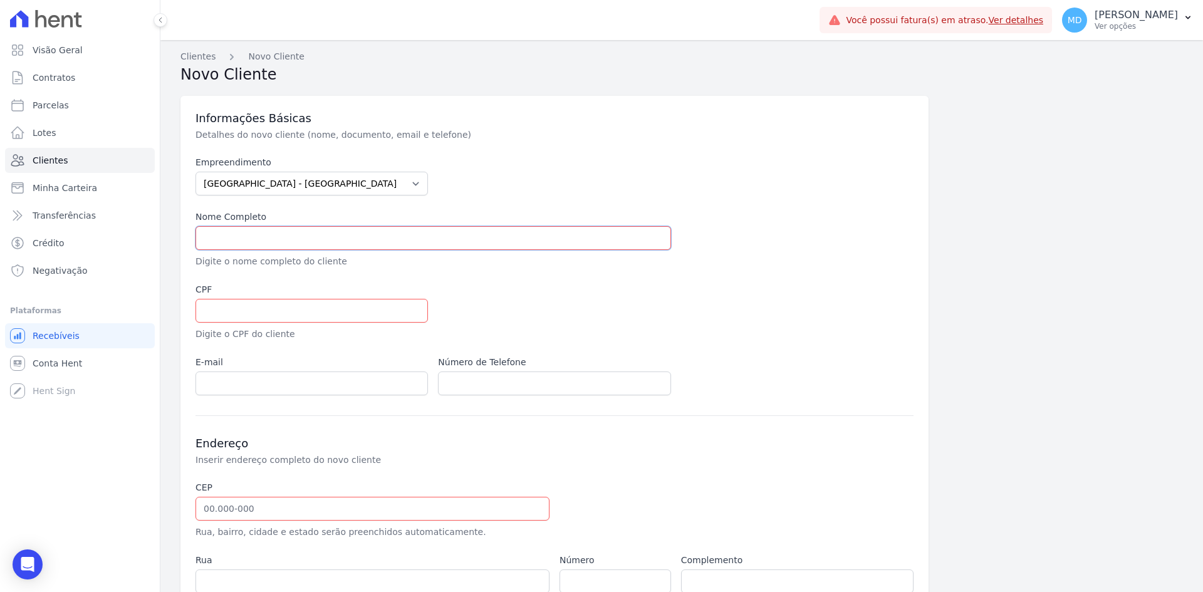
click at [269, 229] on input "text" at bounding box center [434, 238] width 476 height 24
paste input "[PERSON_NAME]"
type input "[PERSON_NAME]"
click at [259, 316] on input "text" at bounding box center [312, 311] width 233 height 24
click at [262, 306] on input "text" at bounding box center [312, 311] width 233 height 24
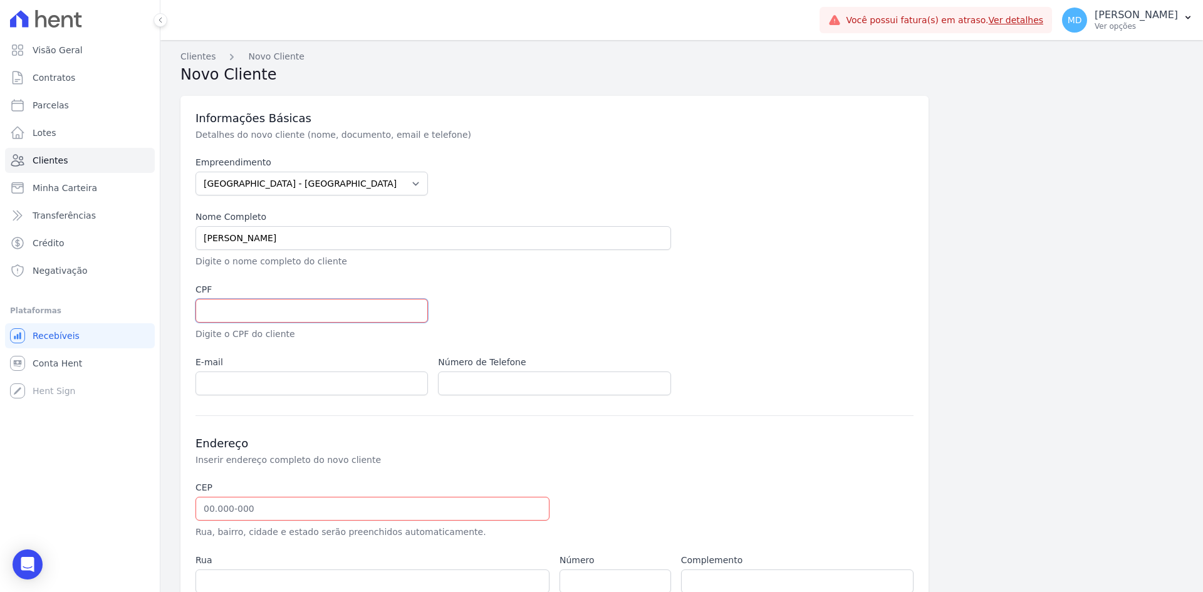
paste input "036.874.580-59"
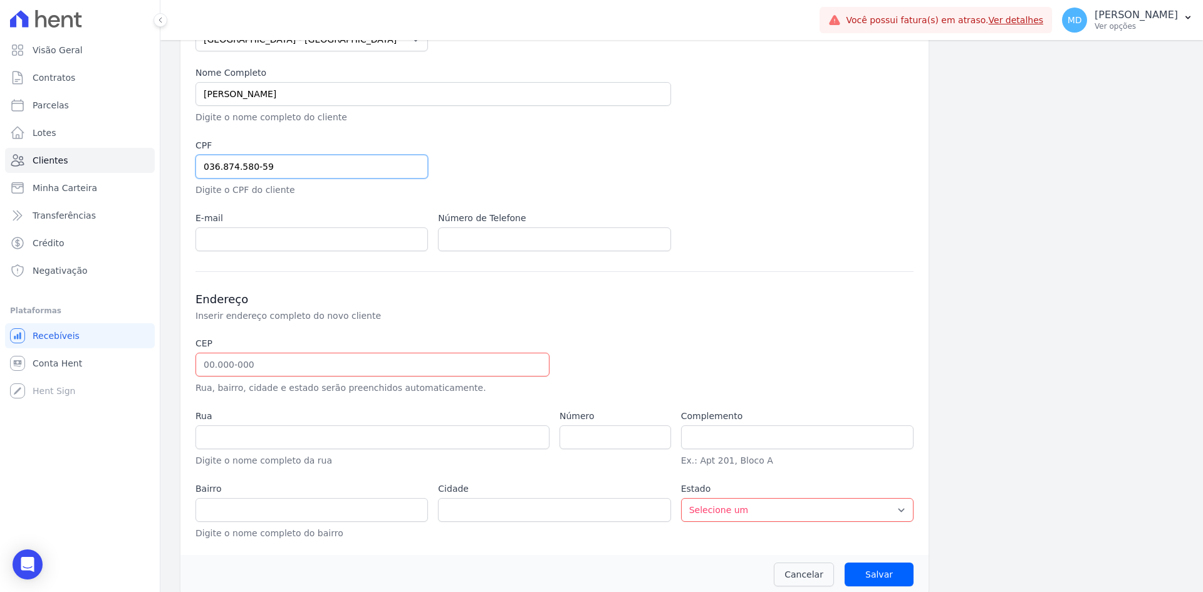
scroll to position [156, 0]
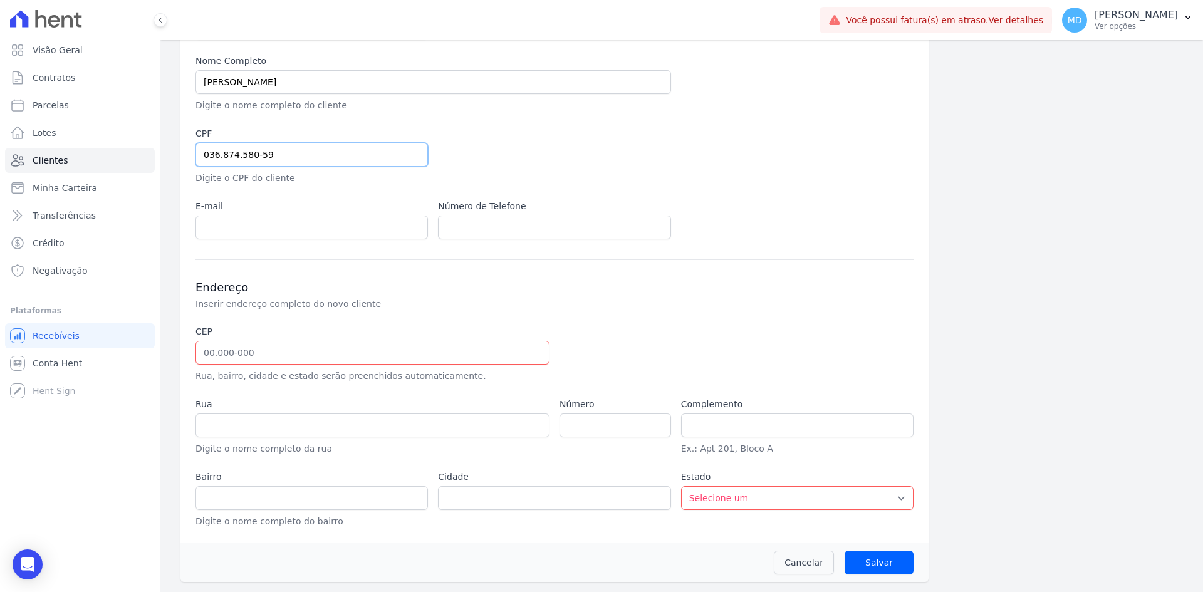
type input "036.874.580-59"
click at [225, 231] on input "email" at bounding box center [312, 228] width 233 height 24
click at [271, 219] on input "email" at bounding box center [312, 228] width 233 height 24
paste input "dionathansarmento@gmail.com"
type input "dionathansarmento@gmail.com"
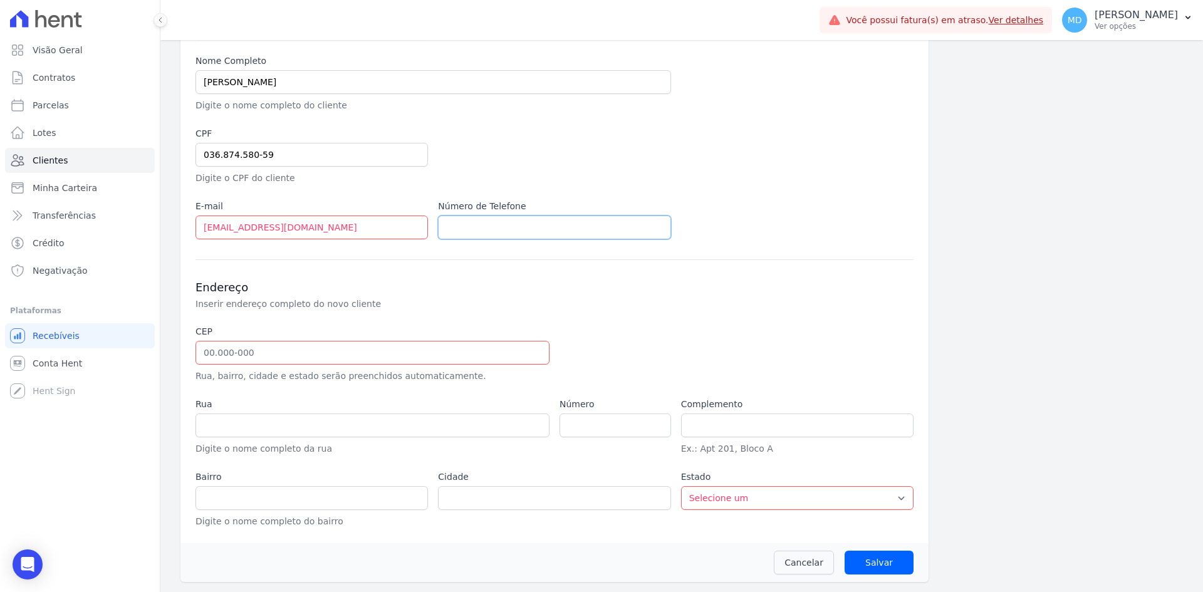
click at [488, 226] on input "text" at bounding box center [554, 228] width 233 height 24
click at [541, 224] on input "text" at bounding box center [554, 228] width 233 height 24
paste input "+5551992794229"
type input "+5551992794229"
click at [291, 345] on input "text" at bounding box center [373, 353] width 354 height 24
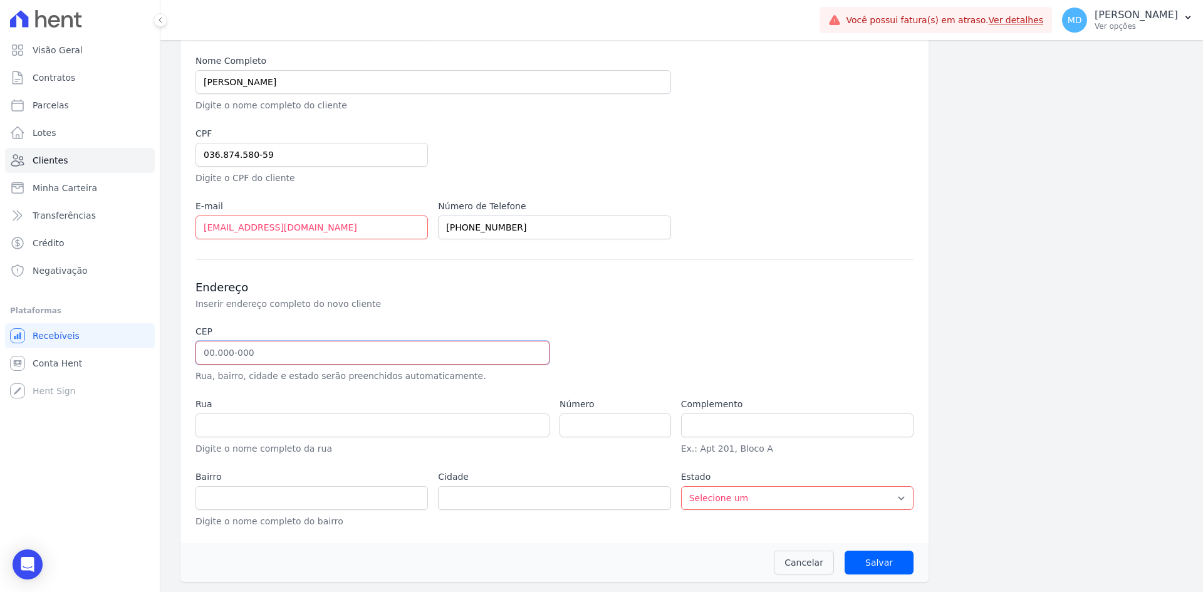
click at [237, 350] on input "text" at bounding box center [373, 353] width 354 height 24
paste input "94.945-460"
type input "94.945-460"
type input "Rua da Penha"
type input "Vila Vista Alegre"
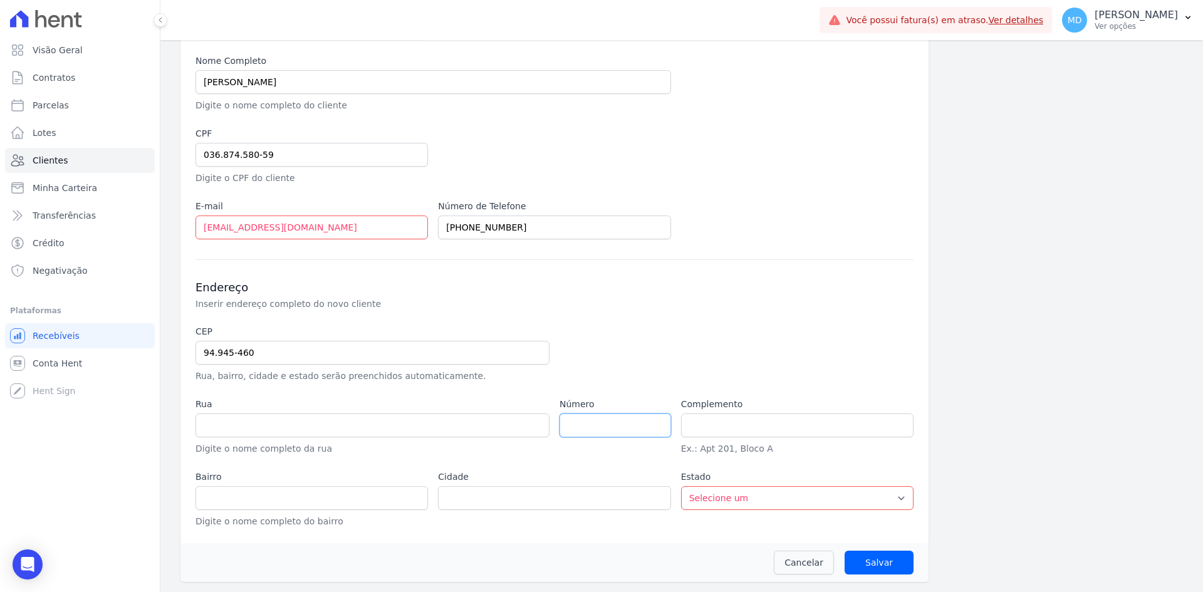
type input "Cachoeirinha"
select select "RS"
click at [594, 421] on input "number" at bounding box center [616, 426] width 112 height 24
paste input "120"
type input "120"
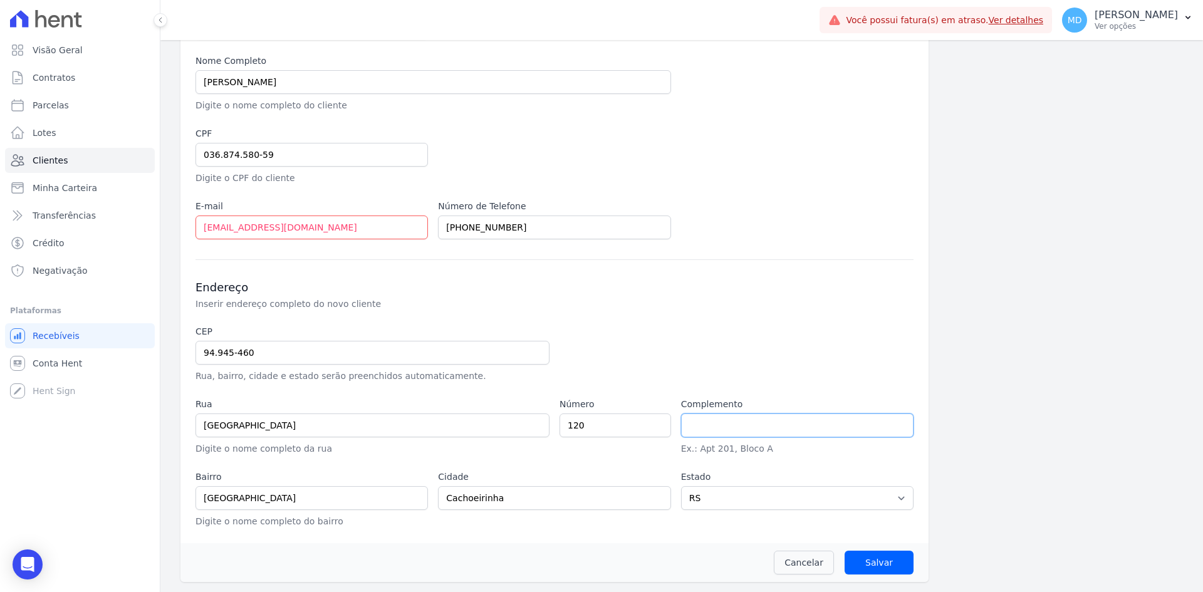
click at [728, 424] on input "text" at bounding box center [797, 426] width 233 height 24
click at [869, 517] on input "Salvar" at bounding box center [879, 563] width 69 height 24
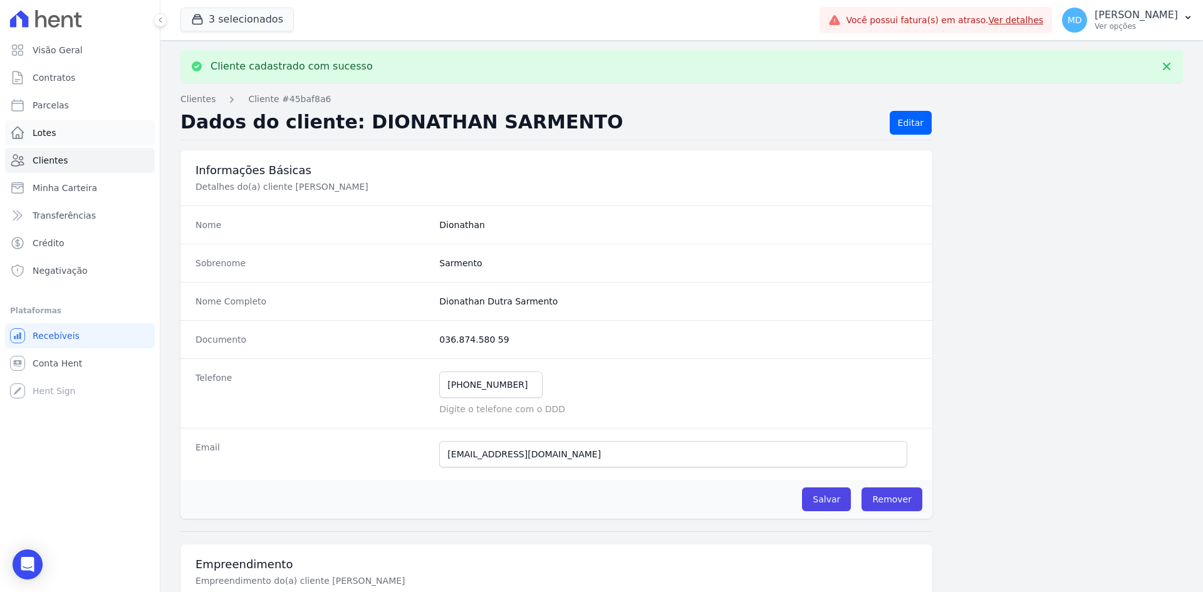
click at [75, 125] on link "Lotes" at bounding box center [80, 132] width 150 height 25
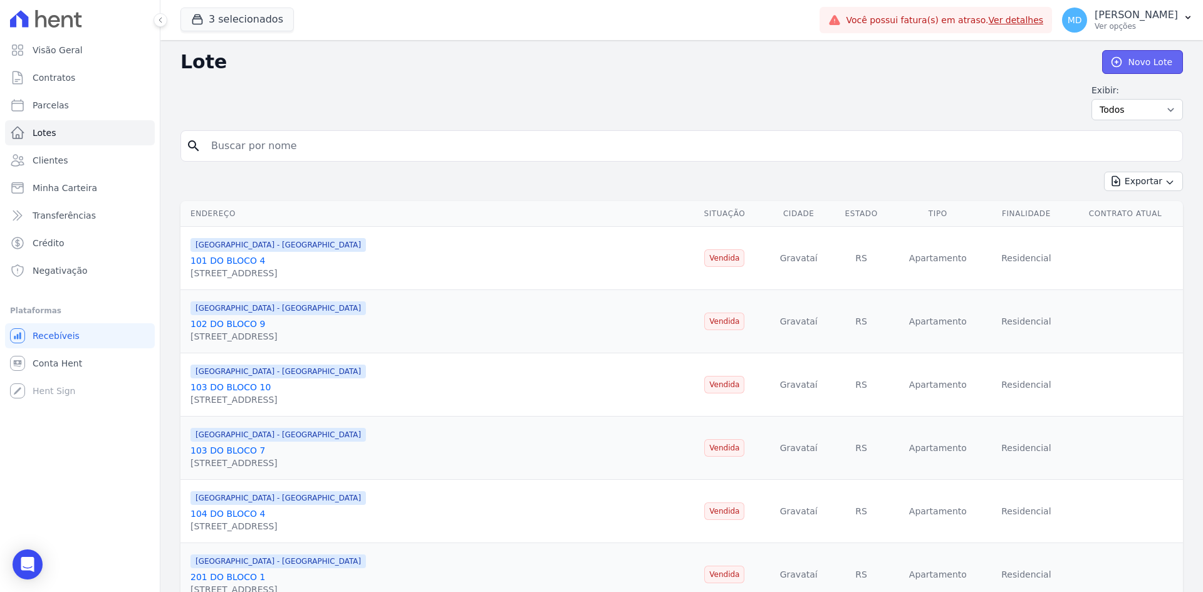
click at [962, 66] on link "Novo Lote" at bounding box center [1142, 62] width 81 height 24
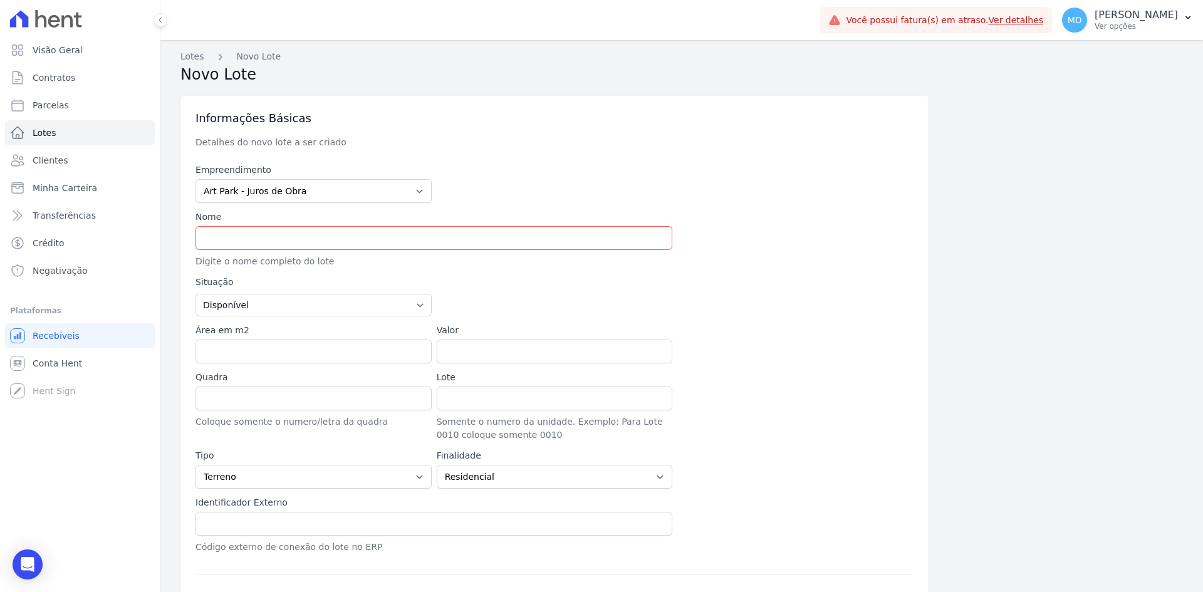
type input "90.150-005"
type input "Avenida Getúlio Vargas"
type input "Menino Deus"
type input "Porto Alegre"
select select "RS"
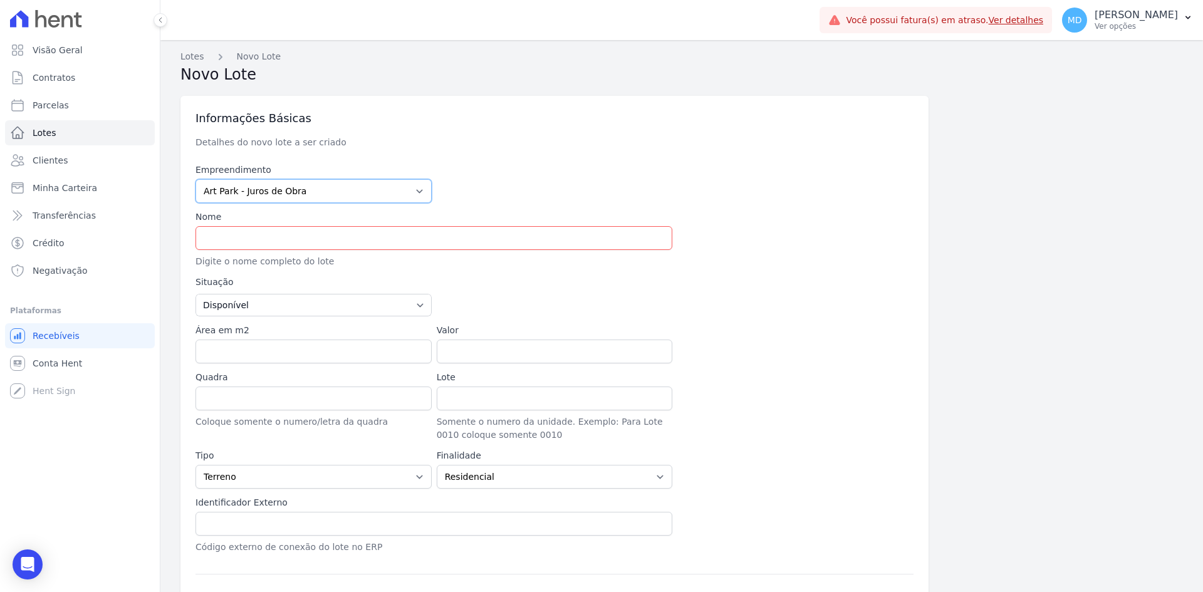
click at [305, 190] on select "Art Park - Juros de Obra Arty Park - Gravatai Arty Park - JPI Clube Residencial…" at bounding box center [314, 191] width 236 height 24
select select "980c1eb1-4231-460f-863e-120dd4190085"
click at [196, 179] on select "Art Park - Juros de Obra Arty Park - Gravatai Arty Park - JPI Clube Residencial…" at bounding box center [314, 191] width 236 height 24
type input "90.150-005"
click at [283, 242] on input "text" at bounding box center [434, 238] width 477 height 24
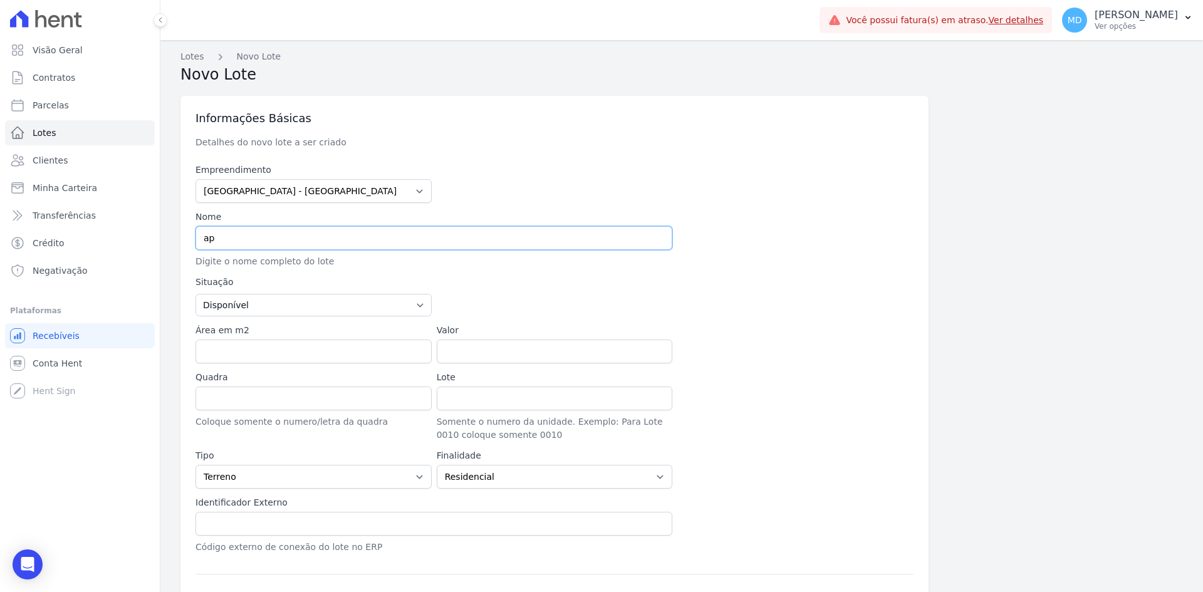
type input "a"
type input "APTO 104 BLOCO 10"
click at [196, 58] on link "Lotes" at bounding box center [193, 56] width 24 height 13
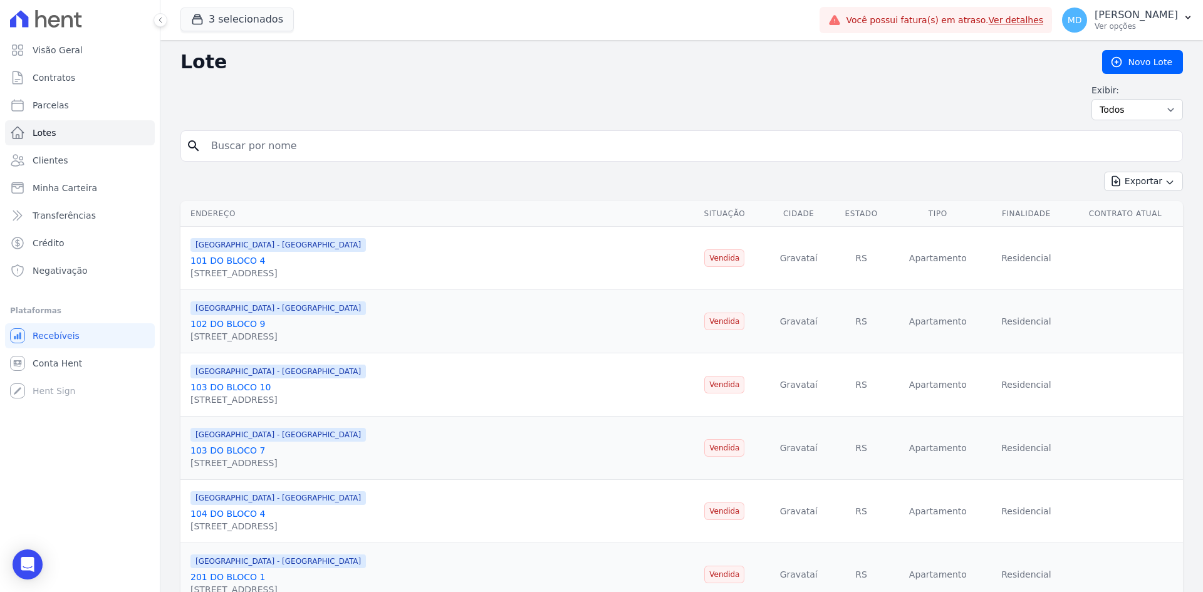
click at [228, 259] on link "101 DO BLOCO 4" at bounding box center [228, 261] width 75 height 10
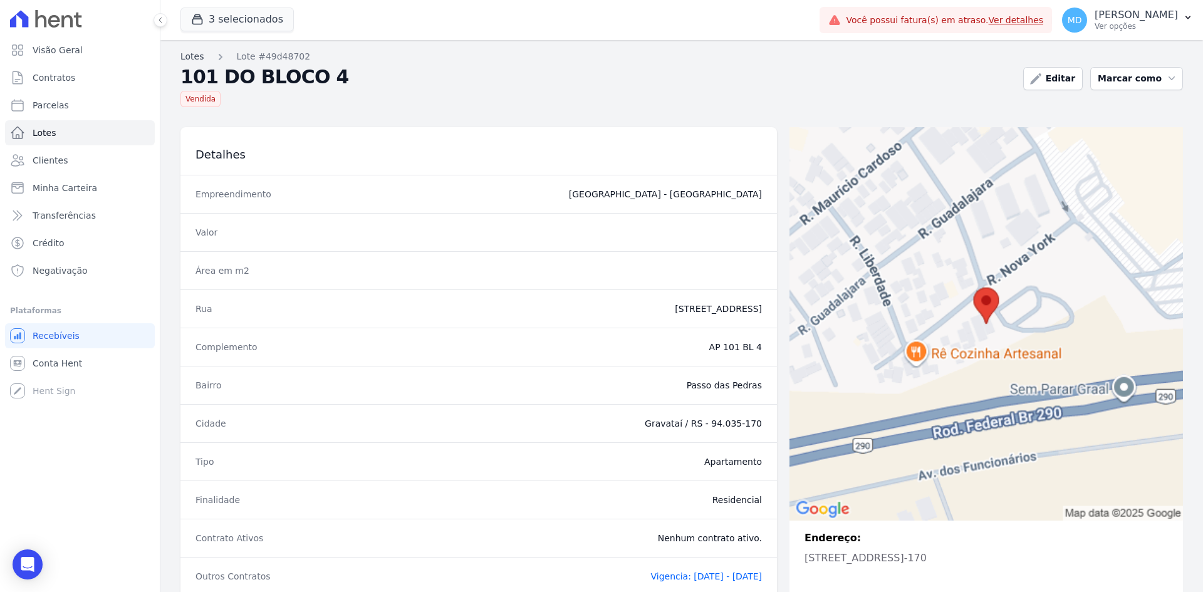
click at [198, 54] on link "Lotes" at bounding box center [193, 56] width 24 height 13
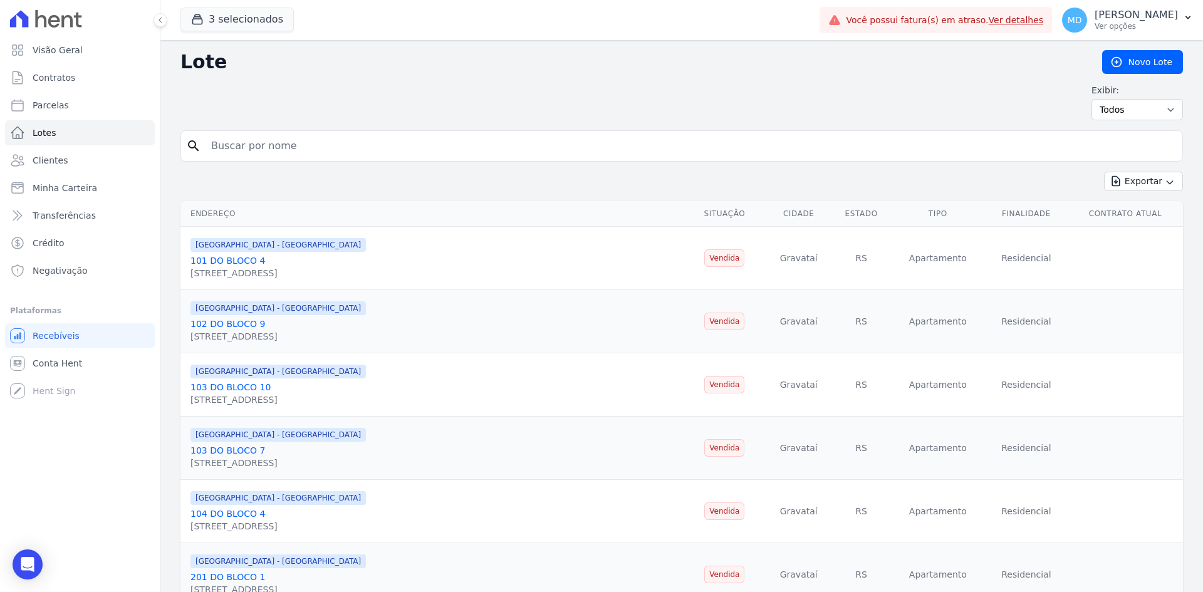
click at [204, 323] on link "102 DO BLOCO 9" at bounding box center [228, 324] width 75 height 10
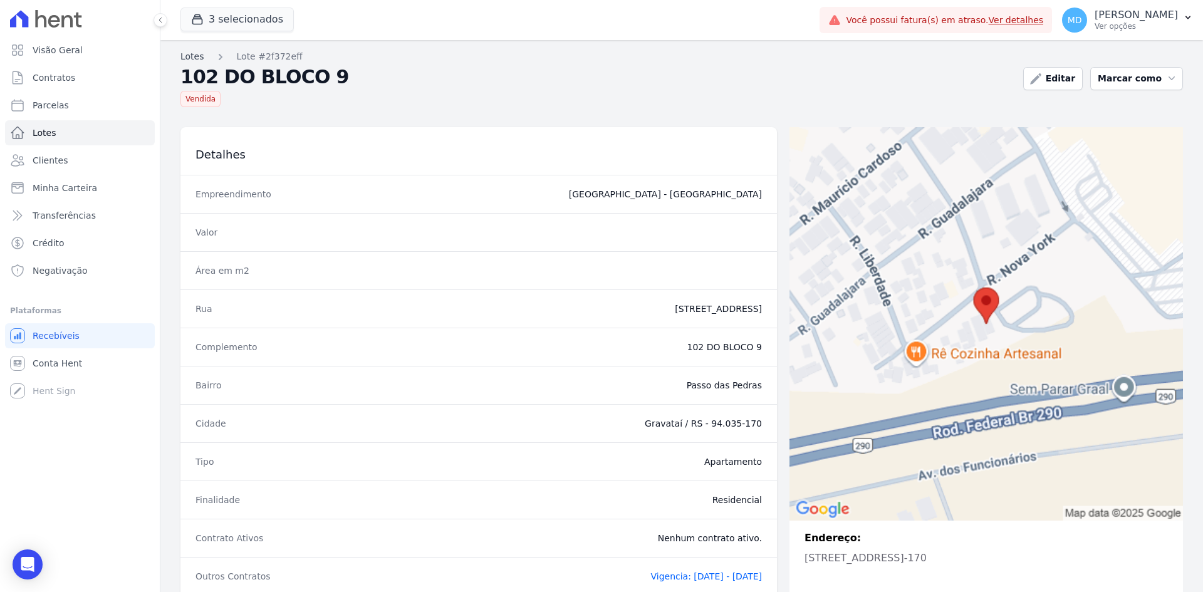
click at [189, 61] on link "Lotes" at bounding box center [193, 56] width 24 height 13
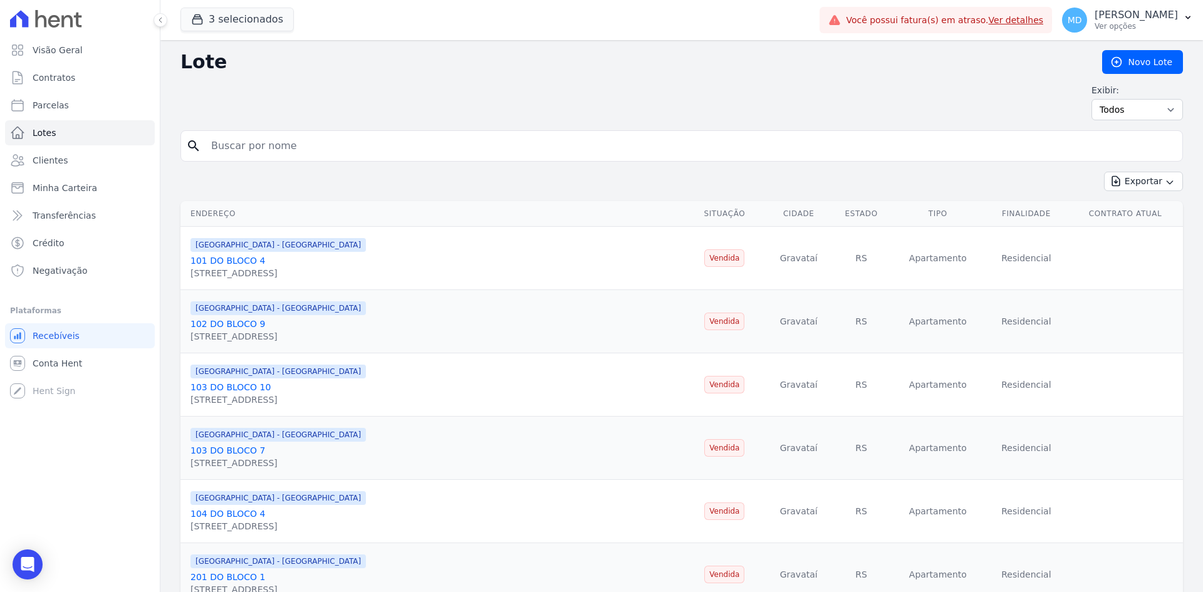
click at [224, 388] on link "103 DO BLOCO 10" at bounding box center [231, 387] width 80 height 10
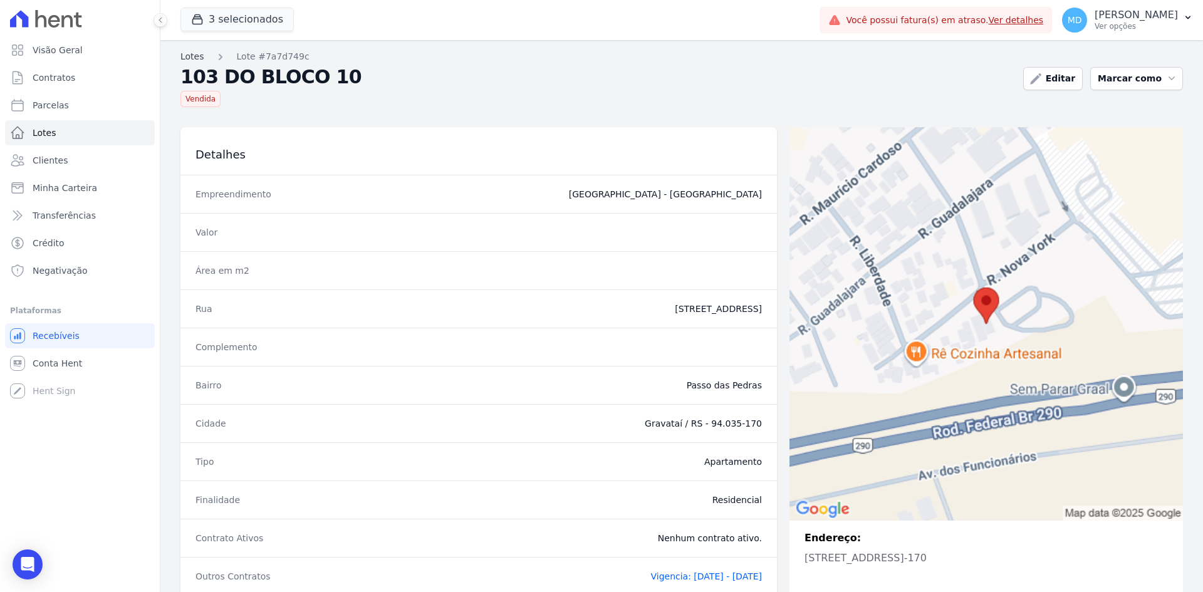
click at [186, 55] on link "Lotes" at bounding box center [193, 56] width 24 height 13
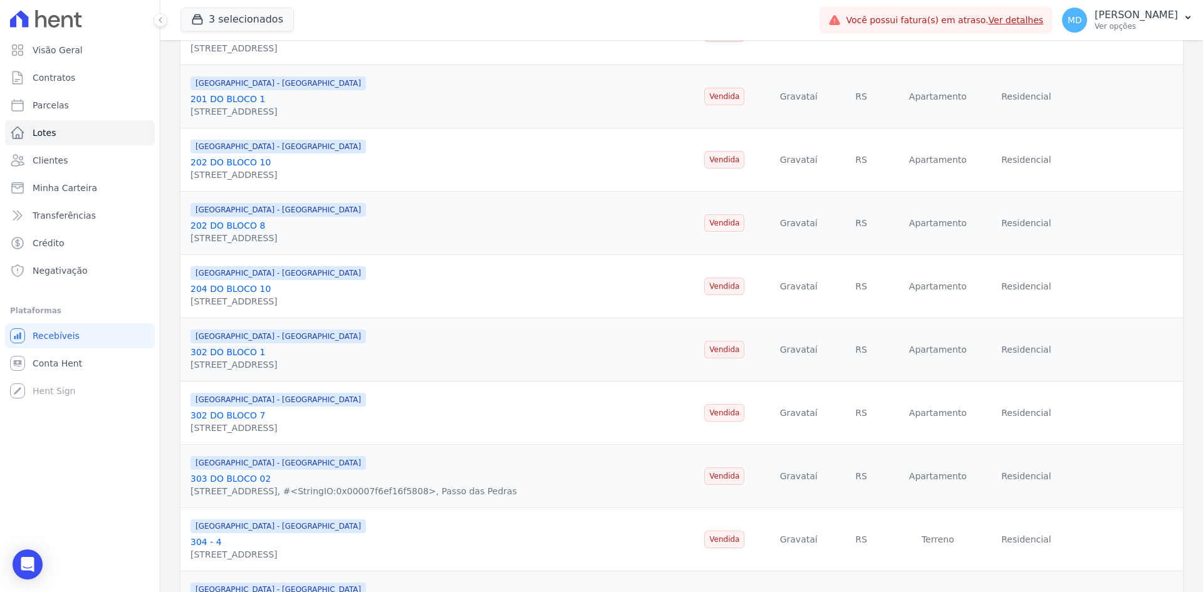
scroll to position [501, 0]
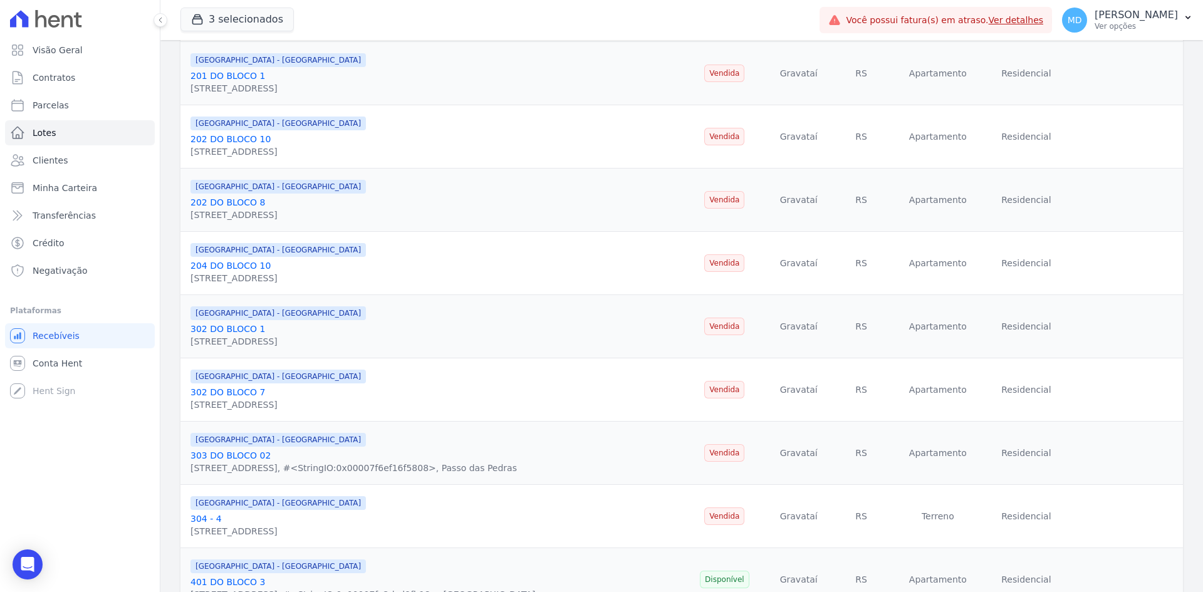
click at [210, 392] on link "302 DO BLOCO 7" at bounding box center [228, 392] width 75 height 10
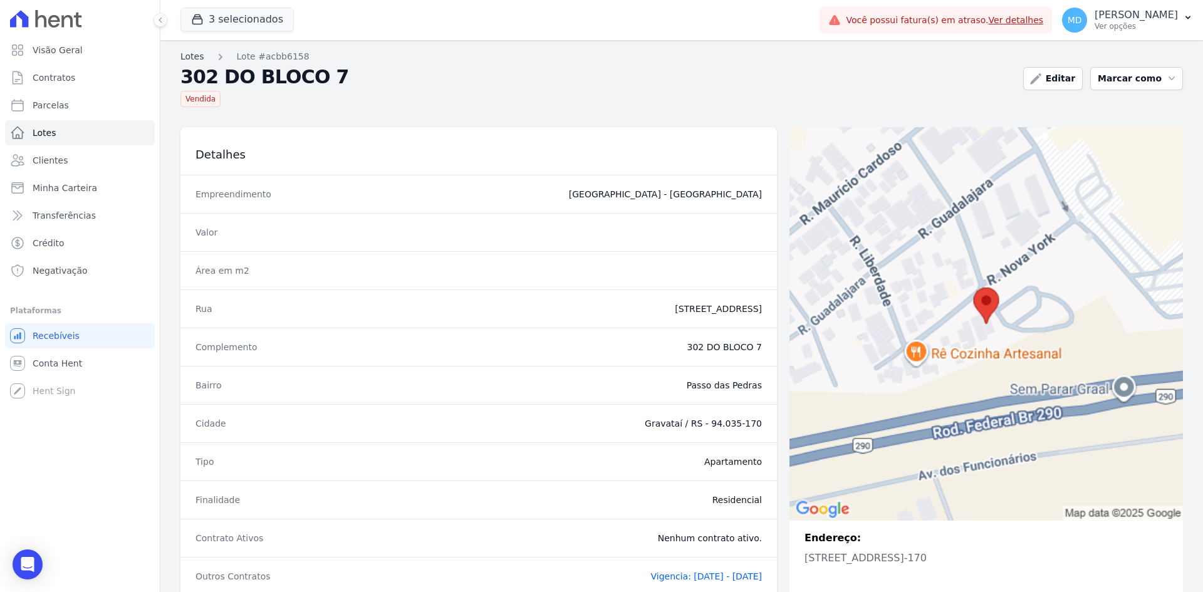
click at [189, 60] on link "Lotes" at bounding box center [193, 56] width 24 height 13
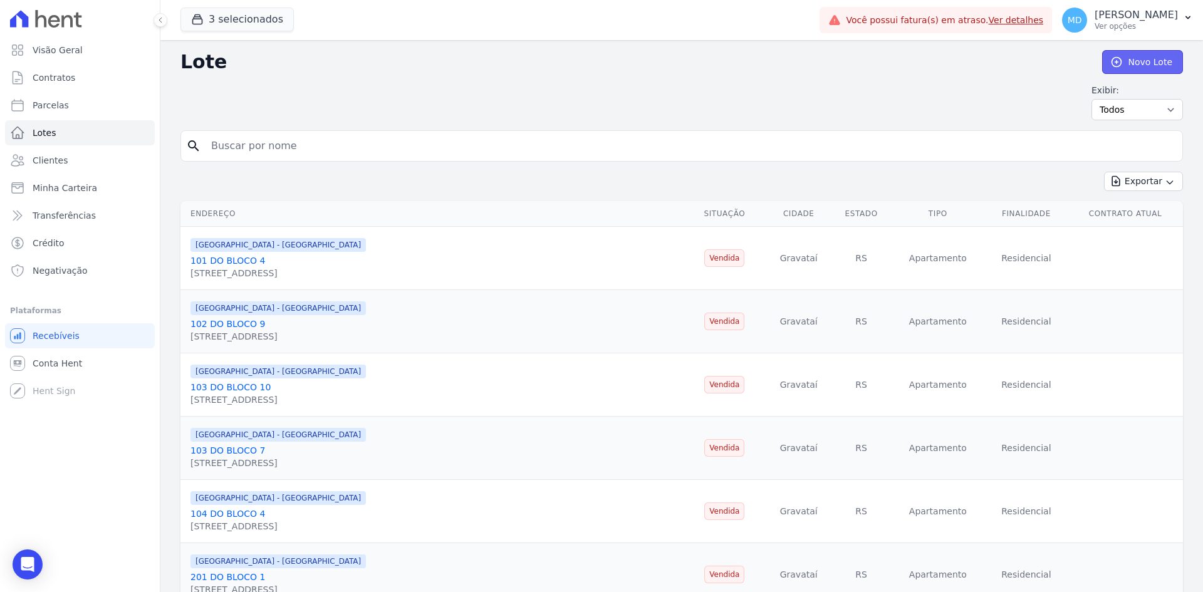
click at [962, 63] on link "Novo Lote" at bounding box center [1142, 62] width 81 height 24
select select "980c1eb1-4231-460f-863e-120dd4190085"
select select "RS"
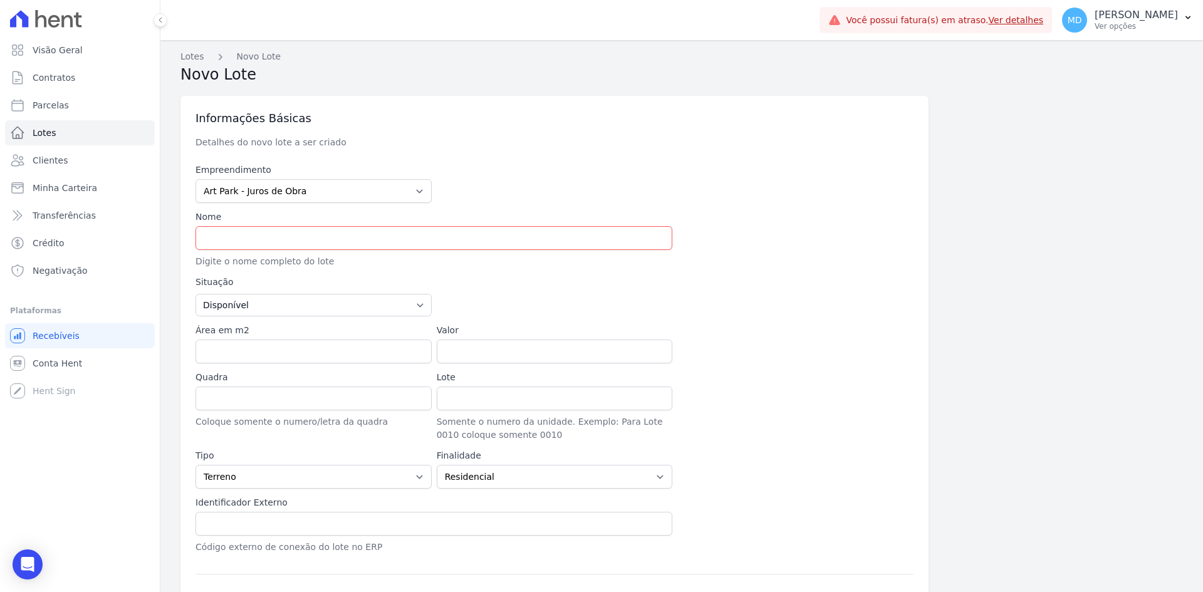
type input "90.150-005"
click at [253, 236] on input "text" at bounding box center [434, 238] width 477 height 24
type input "Avenida Getúlio Vargas"
type input "Menino Deus"
type input "Porto Alegre"
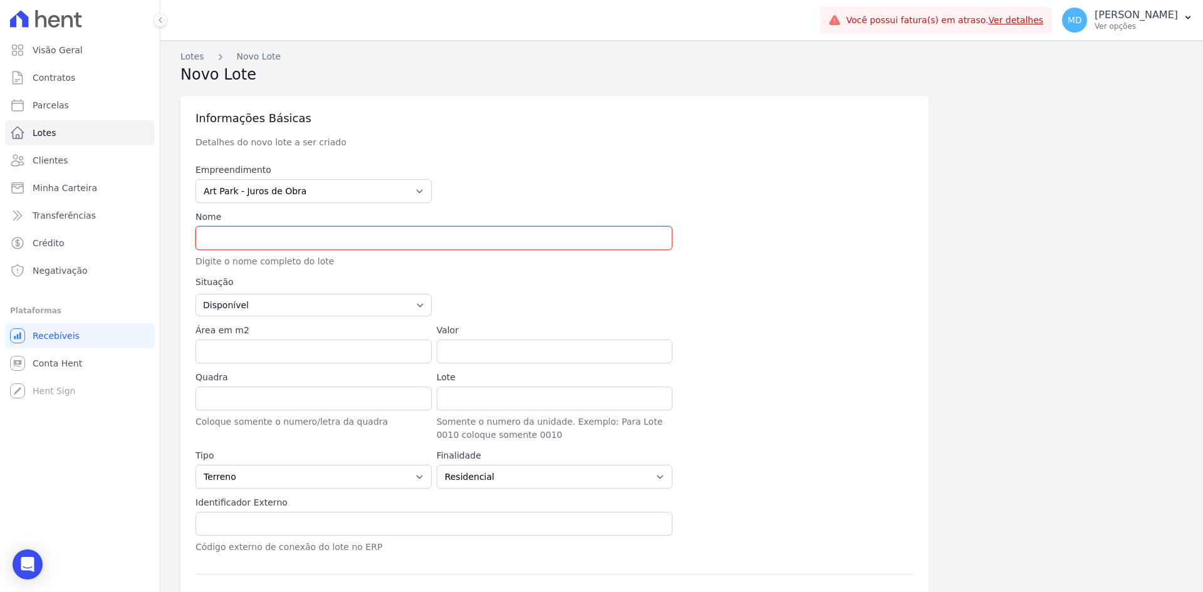
select select "RS"
type input "APTO 104 BLOCO 10"
click at [280, 307] on select "Disponível Vendida Reservada Indisponível" at bounding box center [314, 305] width 236 height 23
select select "sold"
click at [196, 294] on select "Disponível Vendida Reservada Indisponível" at bounding box center [314, 305] width 236 height 23
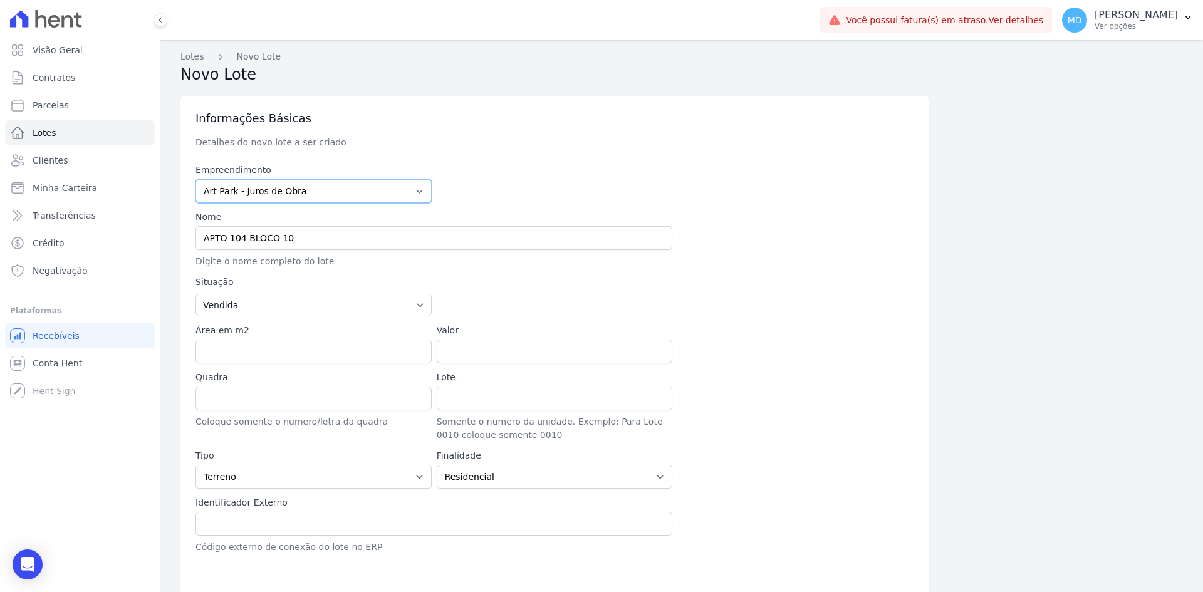
drag, startPoint x: 302, startPoint y: 191, endPoint x: 296, endPoint y: 201, distance: 12.1
click at [302, 191] on select "Art Park - Juros de Obra Arty Park - Gravatai Arty Park - JPI Clube Residencial…" at bounding box center [314, 191] width 236 height 24
select select "980c1eb1-4231-460f-863e-120dd4190085"
click at [196, 179] on select "Art Park - Juros de Obra Arty Park - Gravatai Arty Park - JPI Clube Residencial…" at bounding box center [314, 191] width 236 height 24
type input "90.150-005"
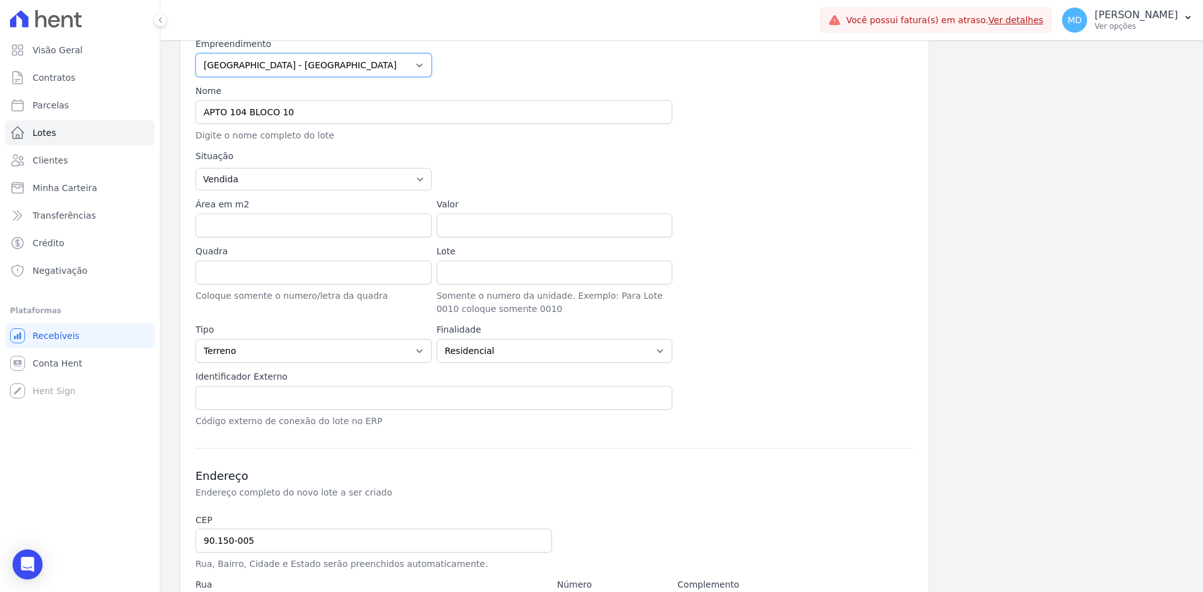
scroll to position [188, 0]
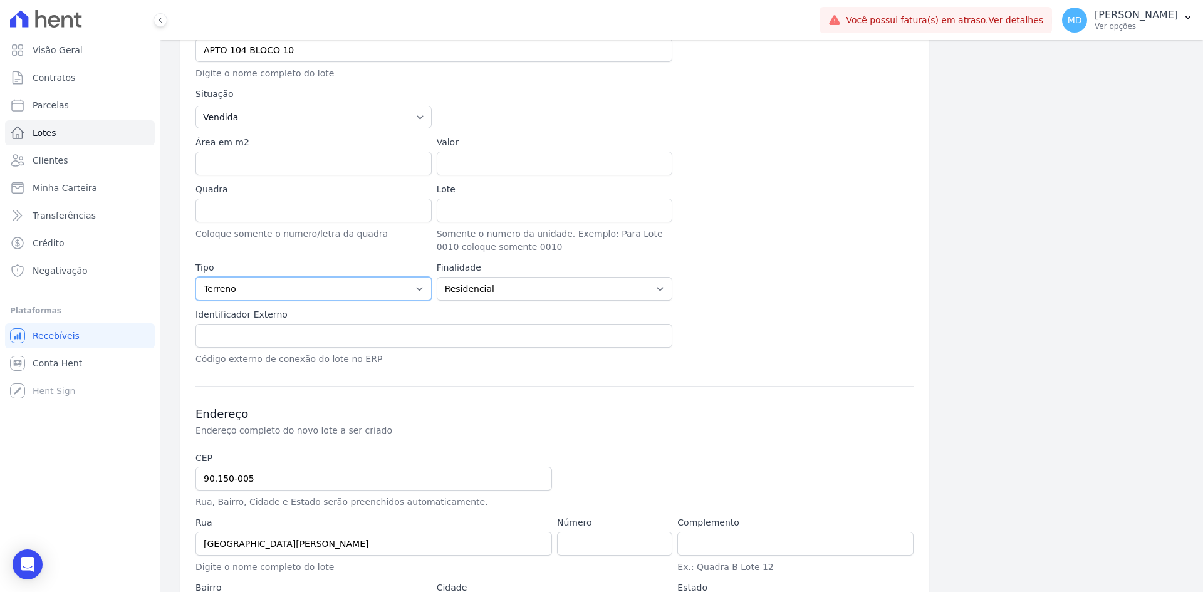
click at [315, 291] on select "Casa Apartamento Escritório Flat Loja Espaço Comercial Terreno Outros" at bounding box center [314, 289] width 236 height 24
select select "apartment"
click at [196, 277] on select "Casa Apartamento Escritório Flat Loja Espaço Comercial Terreno Outros" at bounding box center [314, 289] width 236 height 24
click at [492, 290] on select "Residencial Não-residencial Comercial Industrial Misto" at bounding box center [555, 289] width 236 height 24
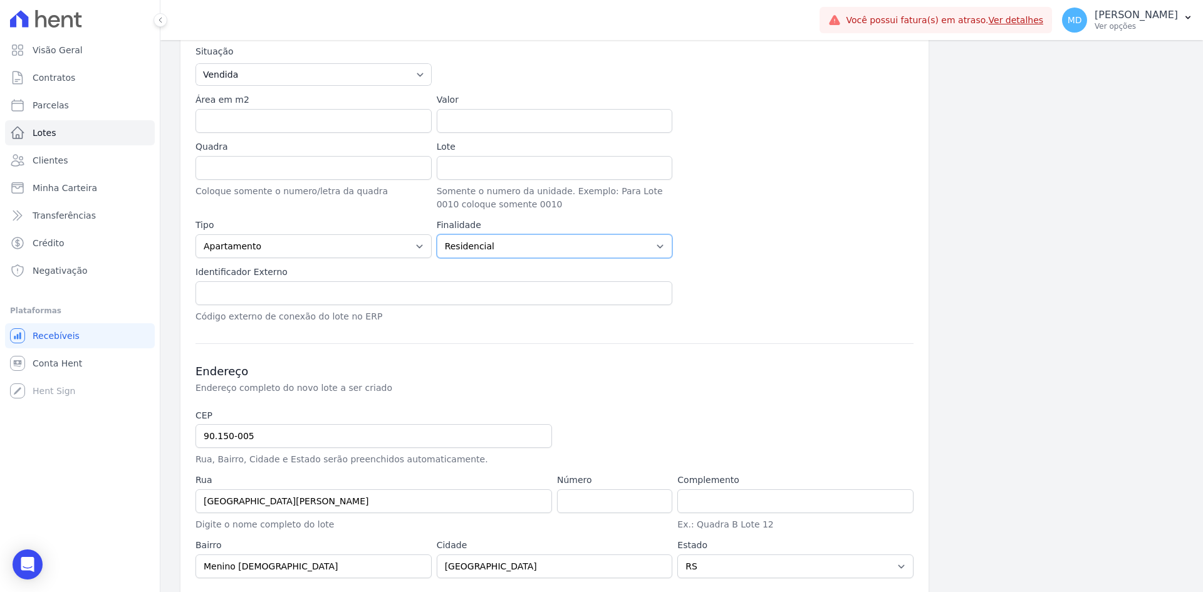
scroll to position [281, 0]
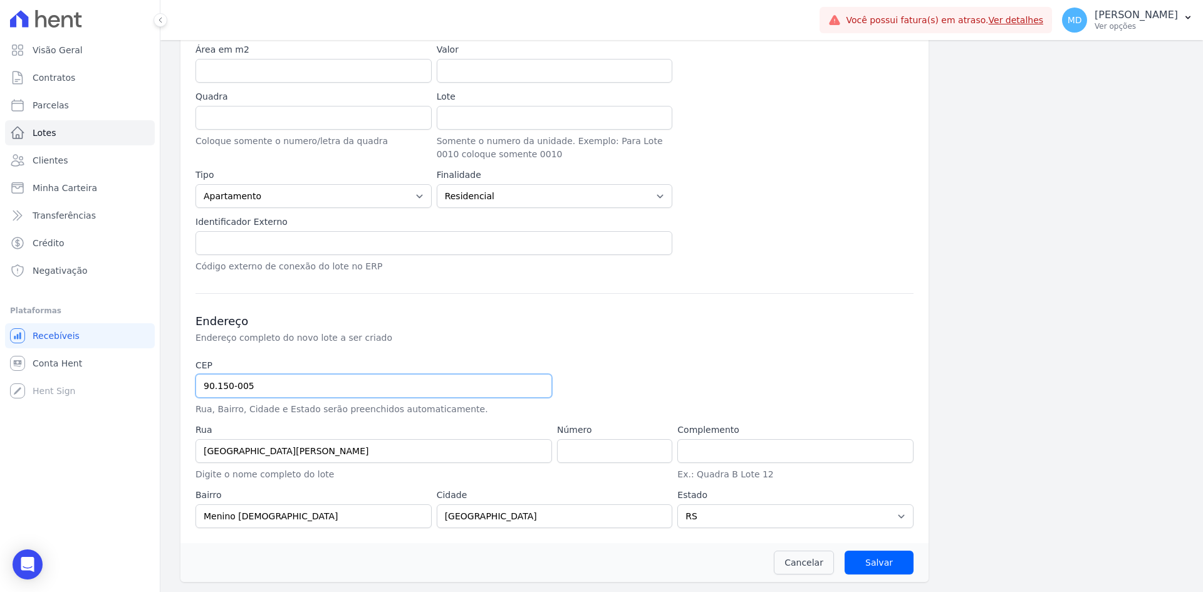
click at [279, 382] on input "90.150-005" at bounding box center [374, 386] width 357 height 24
drag, startPoint x: 279, startPoint y: 389, endPoint x: 192, endPoint y: 379, distance: 87.6
click at [192, 379] on div "Informações Básicas Detalhes do novo lote a ser criado Empreendimento Art Park …" at bounding box center [555, 179] width 748 height 728
click at [263, 385] on input "90.150-005" at bounding box center [374, 386] width 357 height 24
drag, startPoint x: 263, startPoint y: 385, endPoint x: 201, endPoint y: 379, distance: 61.8
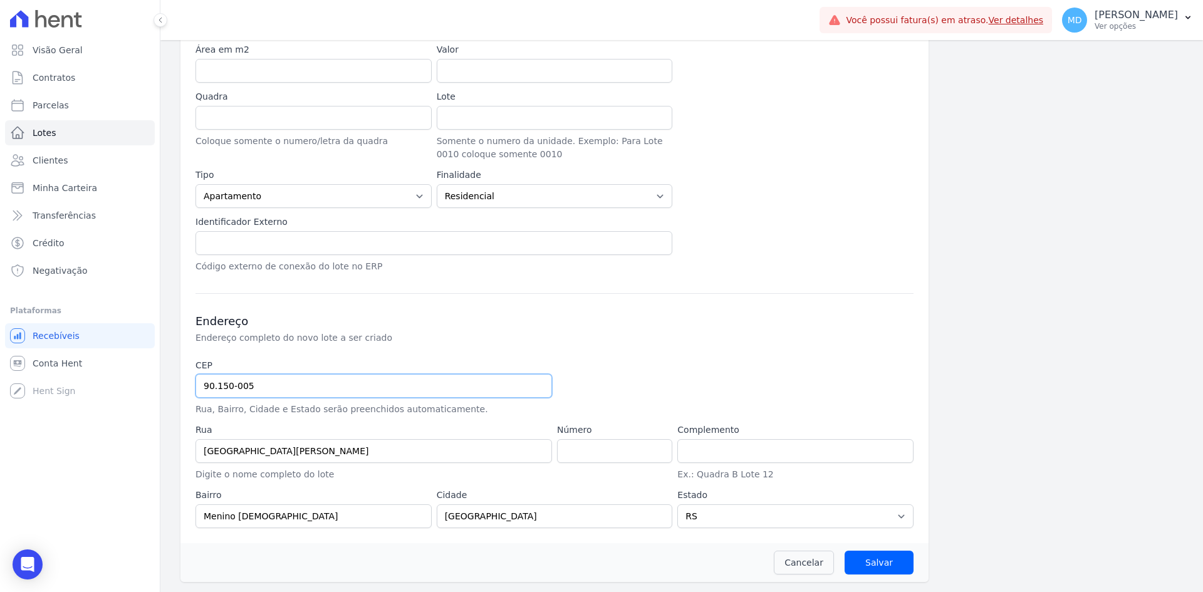
click at [202, 380] on input "90.150-005" at bounding box center [374, 386] width 357 height 24
paste input "4.035-170"
type input "94.035-170"
click at [261, 382] on input "94.035-170" at bounding box center [374, 386] width 357 height 24
type input "Rua Nova York"
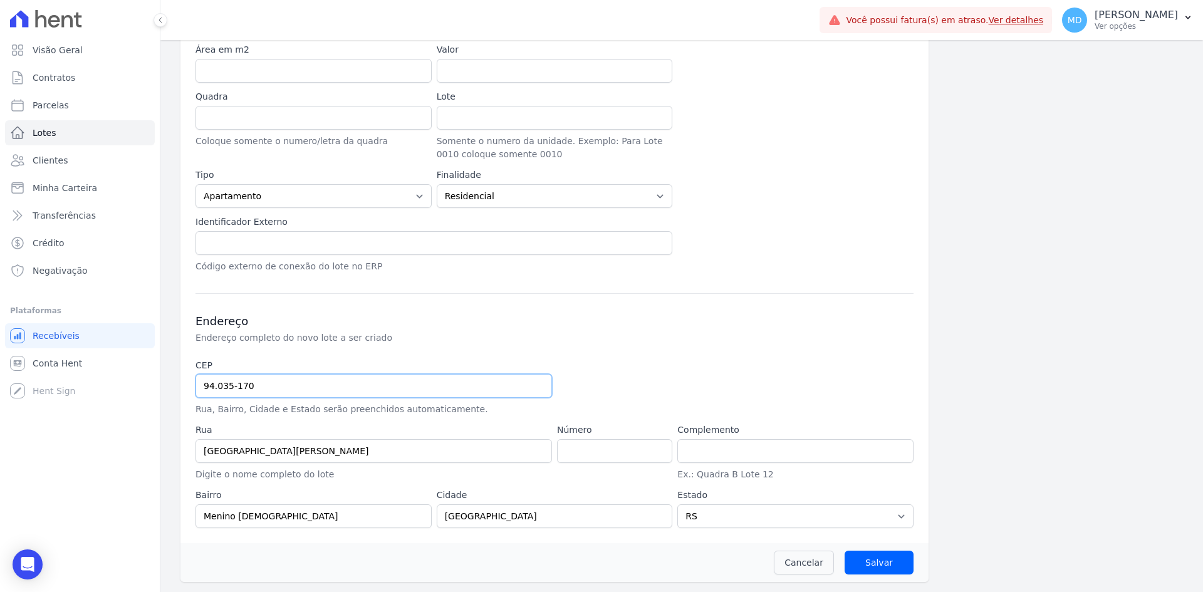
type input "Passo das Pedras"
type input "Gravataí"
type input "94.035-170"
click at [582, 451] on input "number" at bounding box center [614, 451] width 115 height 24
type input "120"
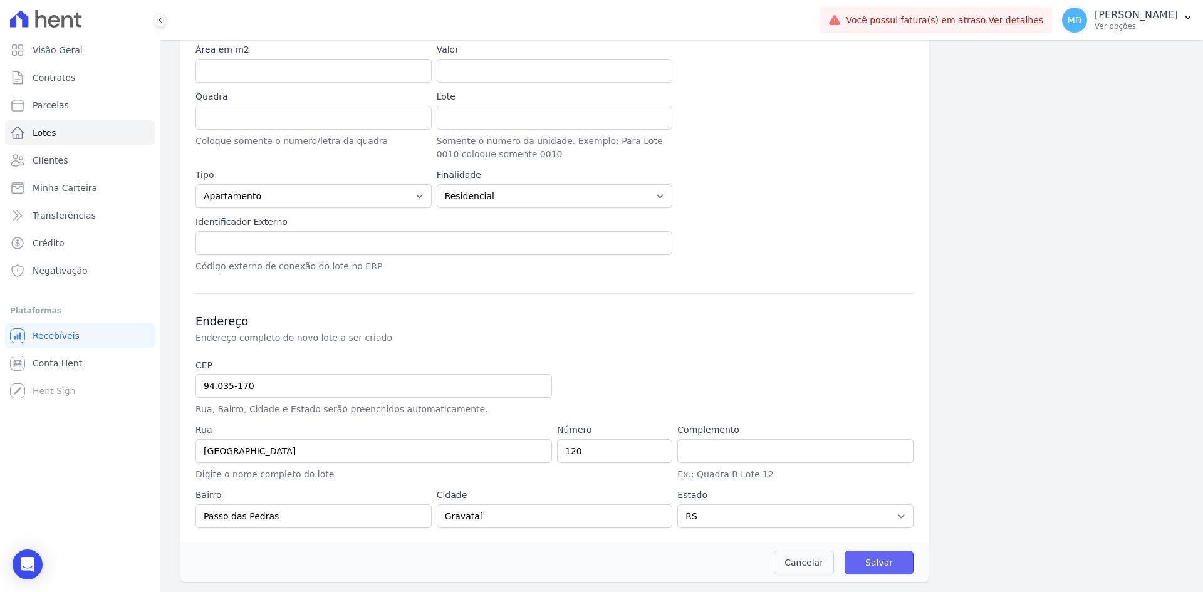
click at [888, 517] on input "Salvar" at bounding box center [879, 563] width 69 height 24
click at [878, 517] on input "Salvar" at bounding box center [879, 563] width 69 height 24
click at [563, 330] on div "Endereço Endereço completo do novo lote a ser criado" at bounding box center [555, 329] width 718 height 30
drag, startPoint x: 643, startPoint y: 374, endPoint x: 788, endPoint y: 518, distance: 203.9
click at [644, 374] on div at bounding box center [675, 387] width 236 height 57
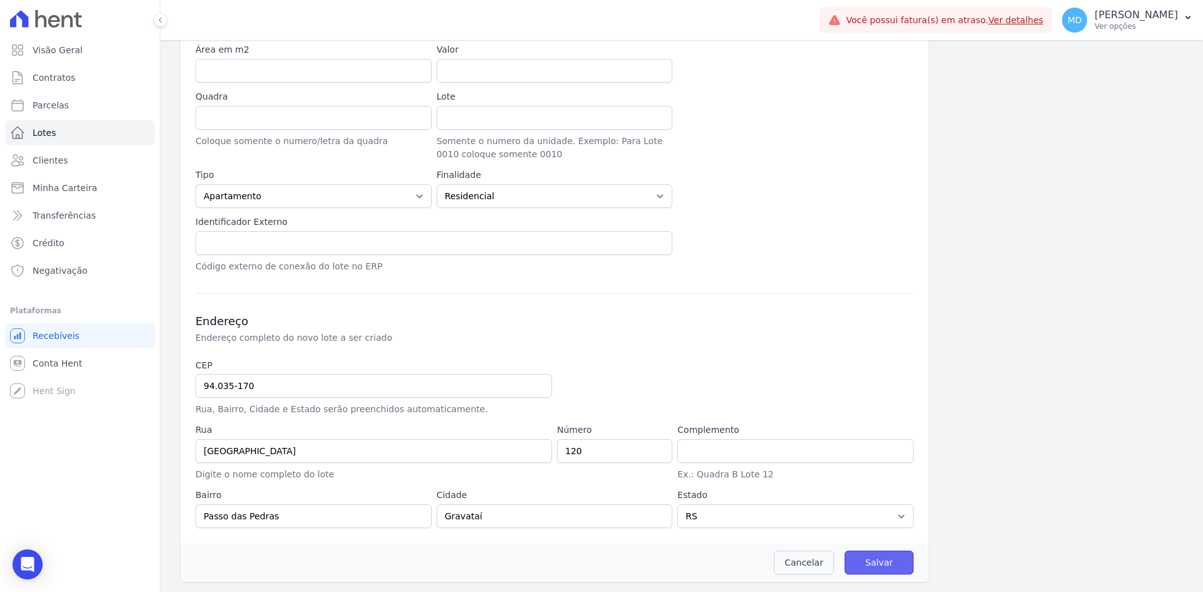
click at [867, 517] on input "Salvar" at bounding box center [879, 563] width 69 height 24
click at [865, 517] on input "Salvar" at bounding box center [879, 563] width 69 height 24
click at [720, 319] on h3 "Endereço" at bounding box center [555, 321] width 718 height 15
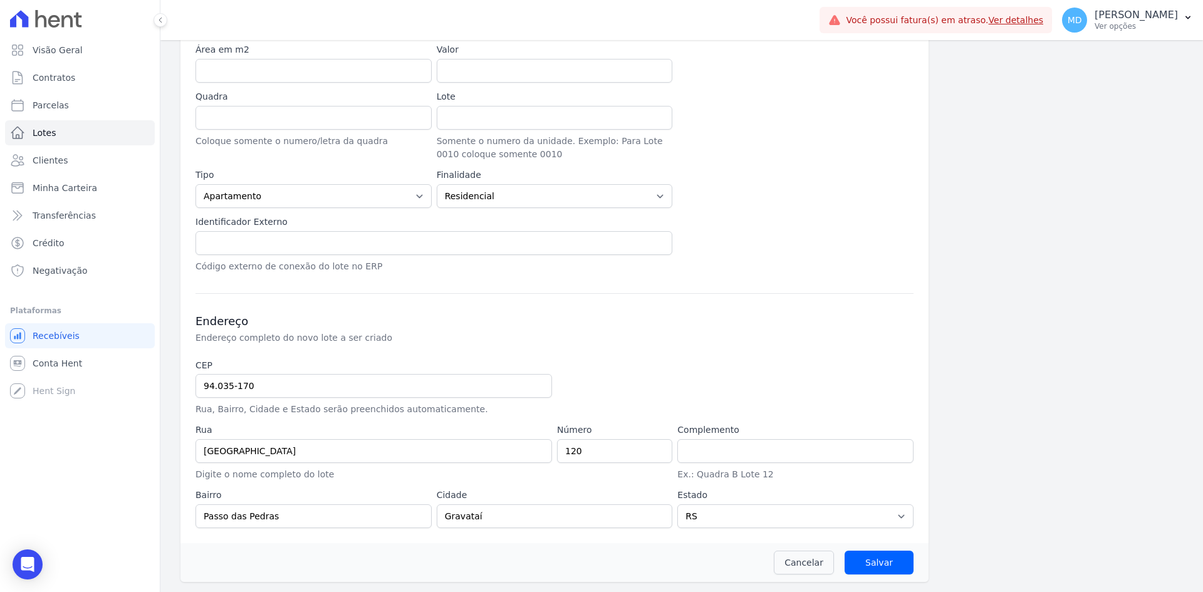
click at [678, 353] on div "Endereço Endereço completo do novo lote a ser criado CEP 94.035-170 Rua, Bairro…" at bounding box center [555, 410] width 718 height 235
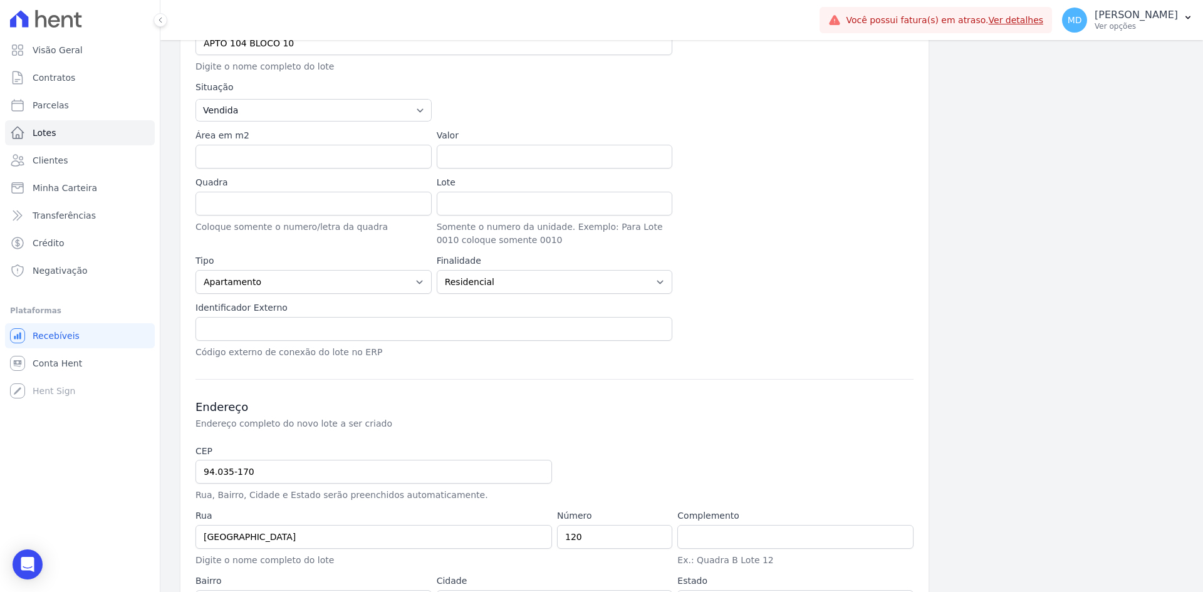
scroll to position [0, 0]
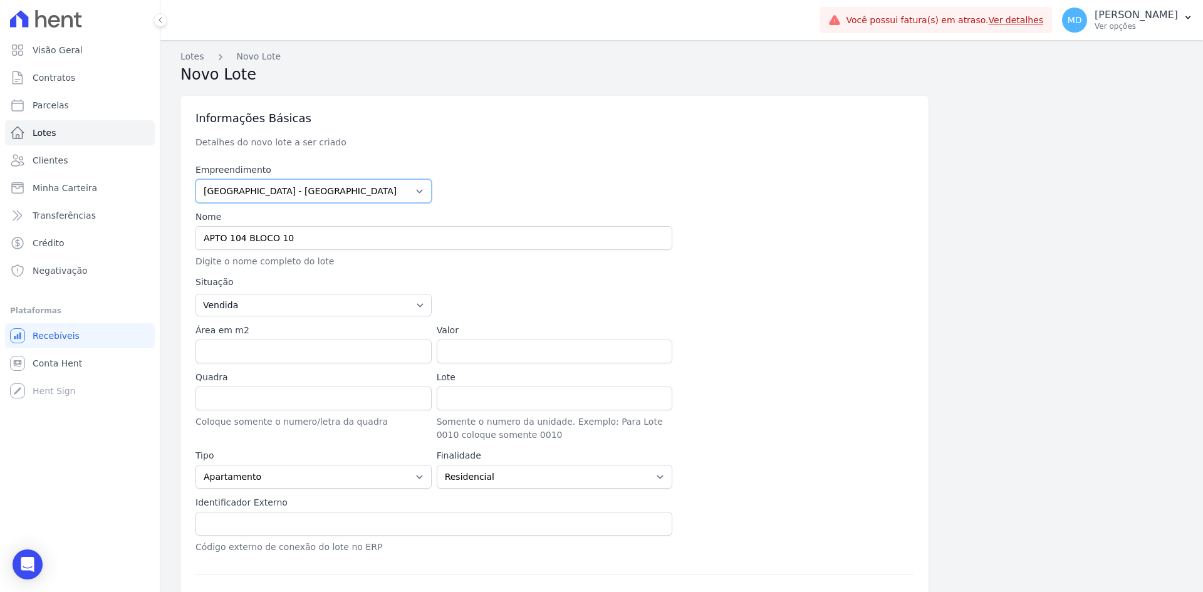
click at [281, 196] on select "Art Park - Juros de Obra Arty Park - Gravatai Arty Park - JPI Clube Residencial…" at bounding box center [314, 191] width 236 height 24
click at [285, 192] on select "Art Park - Juros de Obra Arty Park - Gravatai Arty Park - JPI Clube Residencial…" at bounding box center [314, 191] width 236 height 24
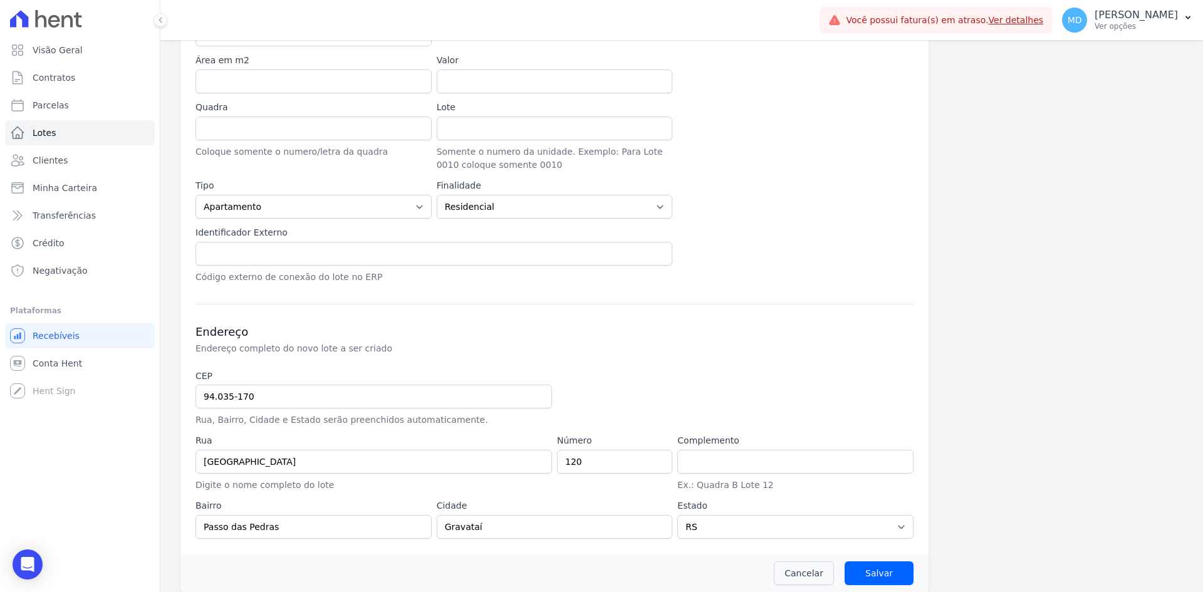
scroll to position [281, 0]
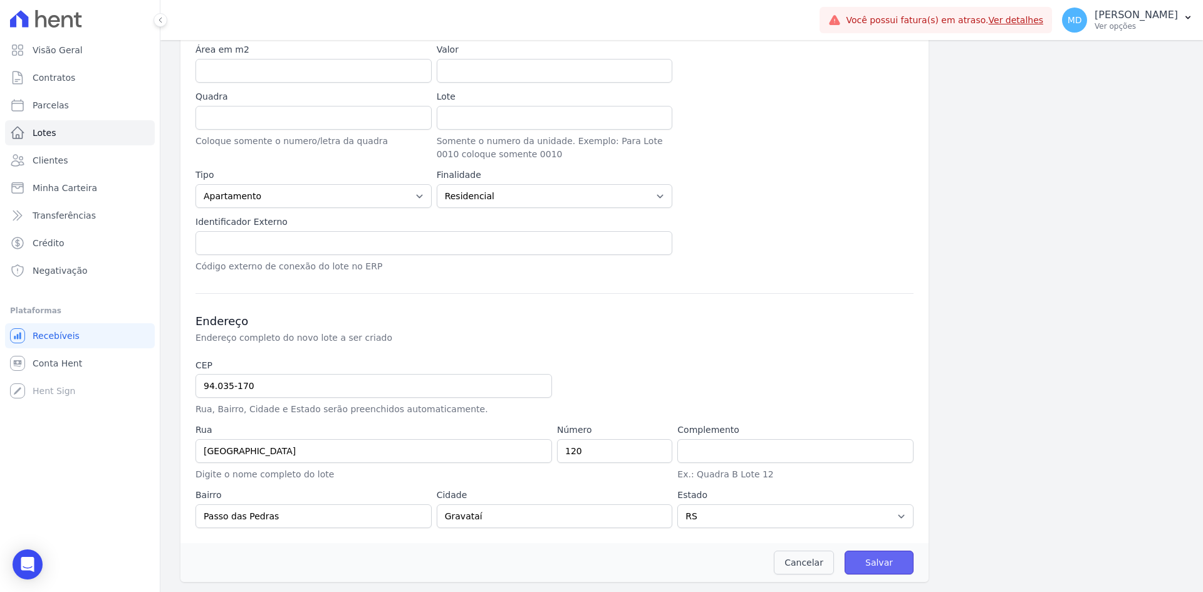
click at [896, 517] on input "Salvar" at bounding box center [879, 563] width 69 height 24
click at [891, 517] on input "Salvar" at bounding box center [879, 563] width 69 height 24
click at [809, 517] on link "Cancelar" at bounding box center [804, 563] width 60 height 24
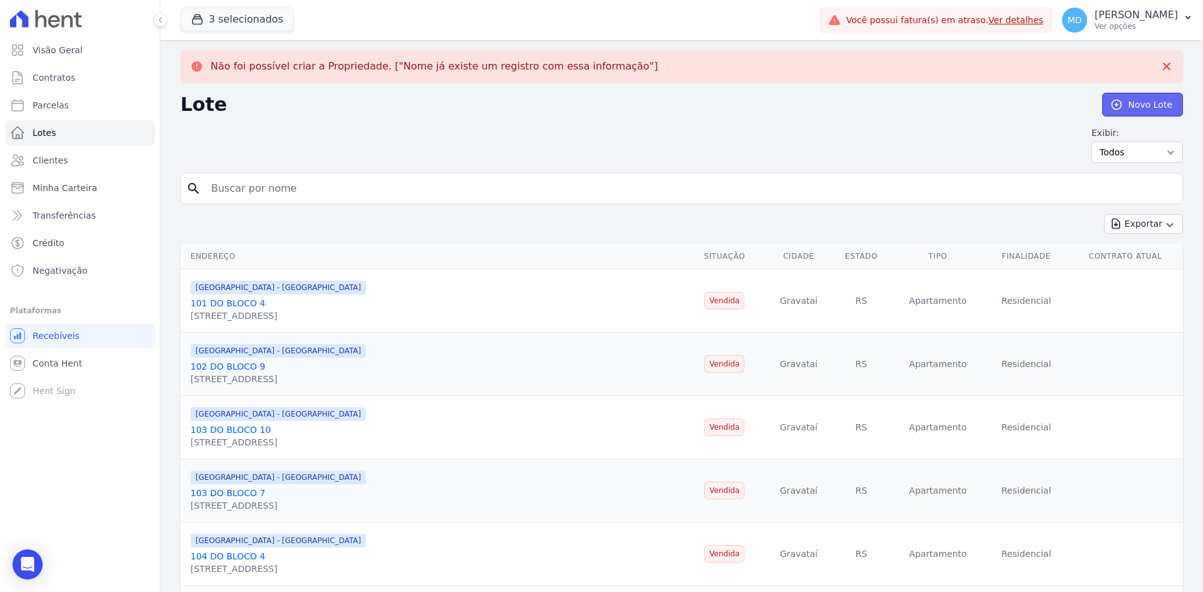
click at [962, 107] on link "Novo Lote" at bounding box center [1142, 105] width 81 height 24
select select "980c1eb1-4231-460f-863e-120dd4190085"
select select "sold"
select select "apartment"
select select "RS"
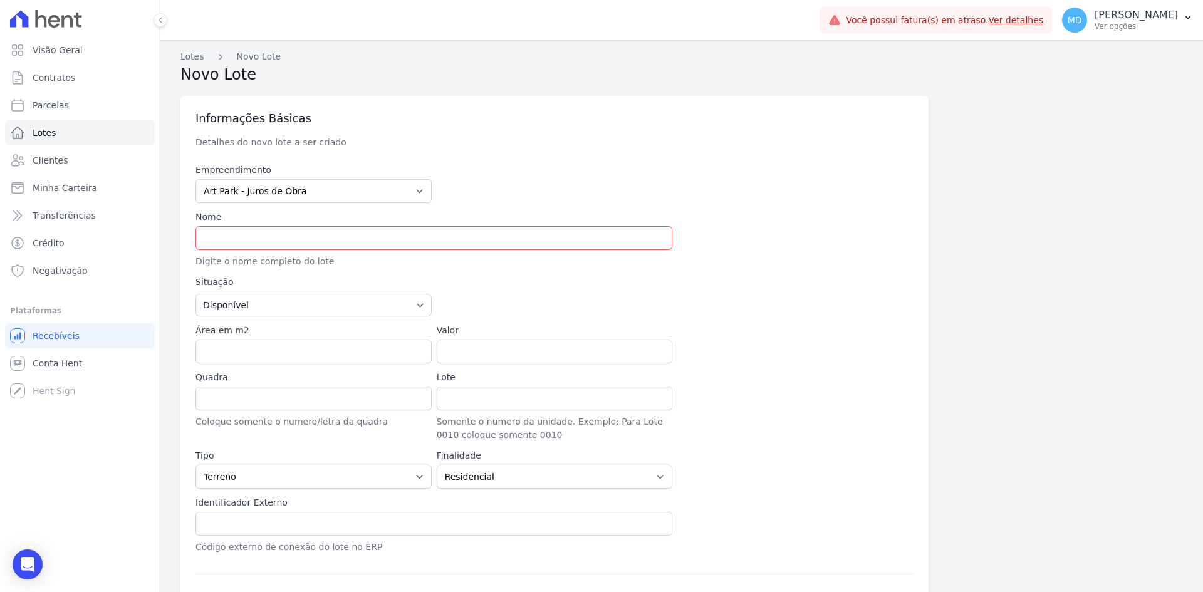
type input "90.150-005"
click at [285, 194] on select "Art Park - Juros de Obra Arty Park - Gravatai Arty Park - JPI Clube Residencial…" at bounding box center [314, 191] width 236 height 24
type input "Avenida Getúlio Vargas"
type input "Menino Deus"
type input "Porto Alegre"
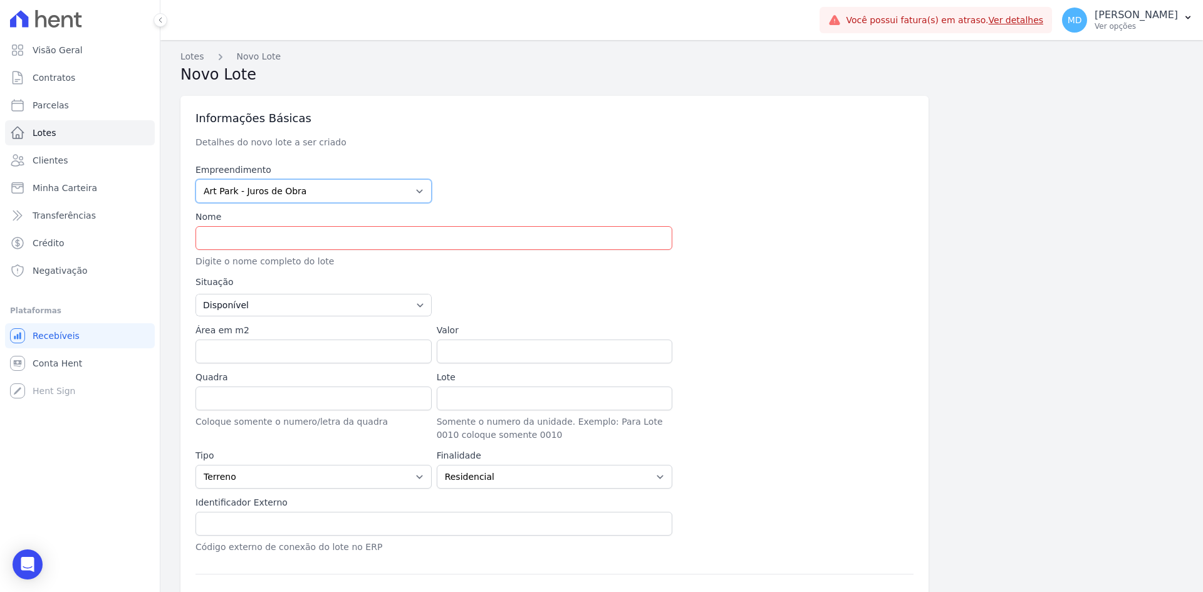
select select "RS"
select select "980c1eb1-4231-460f-863e-120dd4190085"
click at [196, 179] on select "Art Park - Juros de Obra Arty Park - Gravatai Arty Park - JPI Clube Residencial…" at bounding box center [314, 191] width 236 height 24
type input "90.150-005"
click at [261, 233] on input "text" at bounding box center [434, 238] width 477 height 24
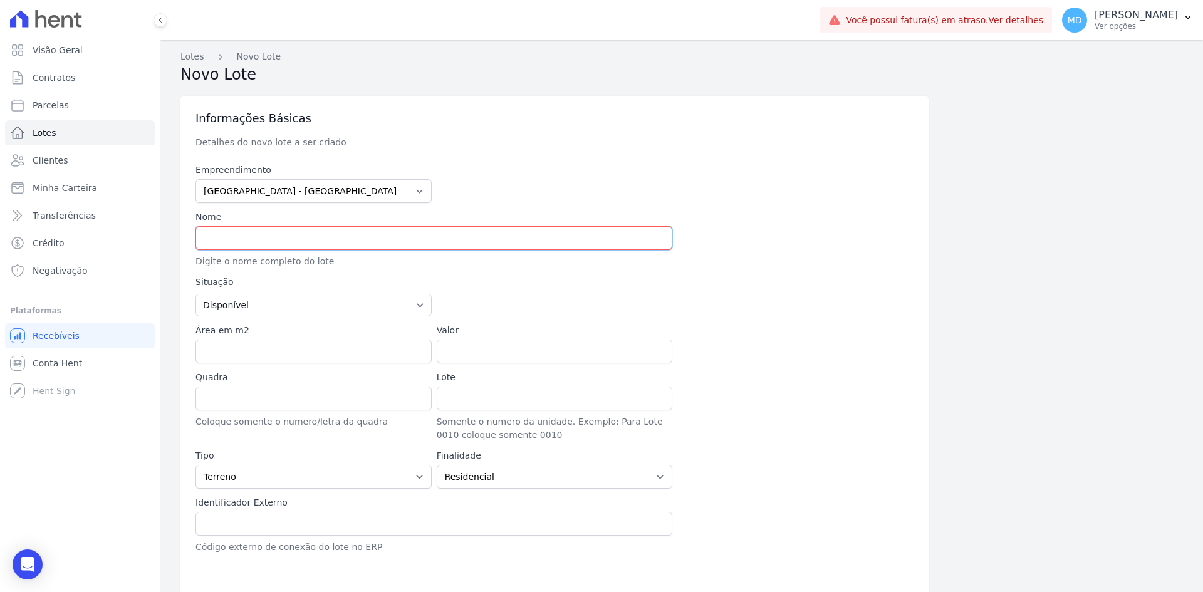
type input "APTO 104 BLOCO 10"
click at [274, 298] on select "Disponível Vendida Reservada Indisponível" at bounding box center [314, 305] width 236 height 23
select select "sold"
click at [196, 294] on select "Disponível Vendida Reservada Indisponível" at bounding box center [314, 305] width 236 height 23
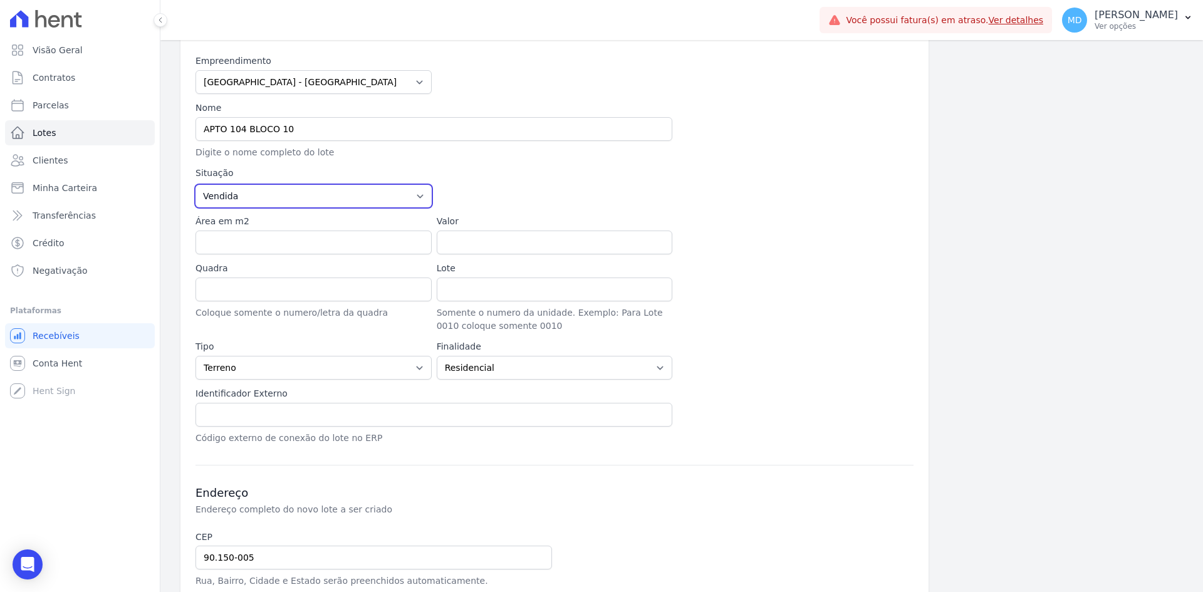
scroll to position [125, 0]
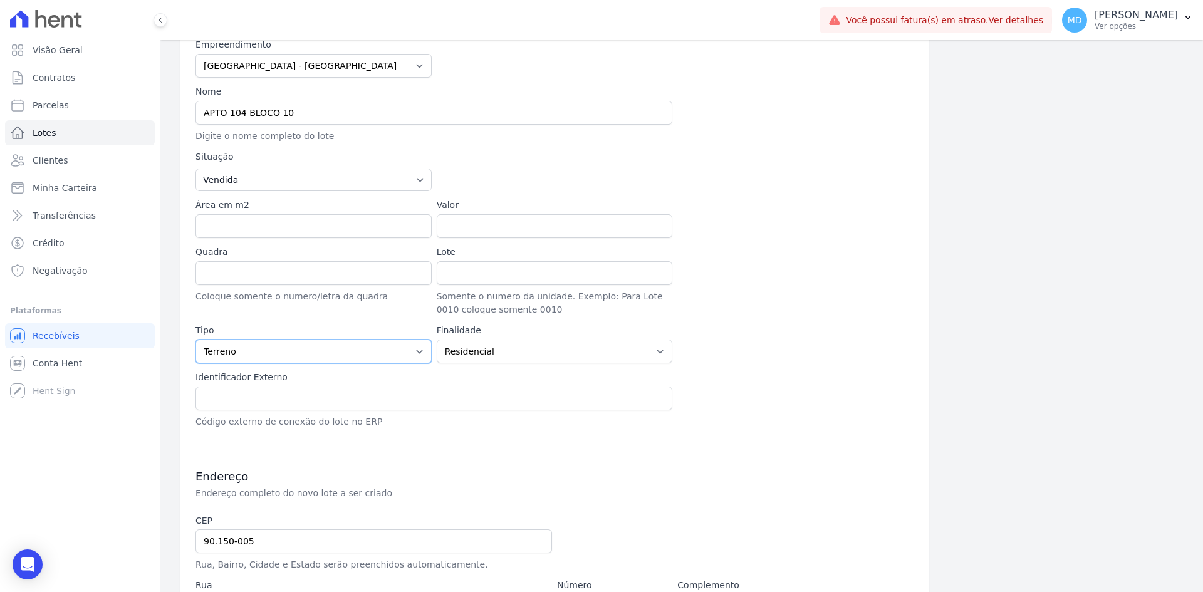
click at [266, 350] on select "Casa Apartamento Escritório Flat Loja Espaço Comercial Terreno Outros" at bounding box center [314, 352] width 236 height 24
select select "apartment"
click at [196, 340] on select "Casa Apartamento Escritório Flat Loja Espaço Comercial Terreno Outros" at bounding box center [314, 352] width 236 height 24
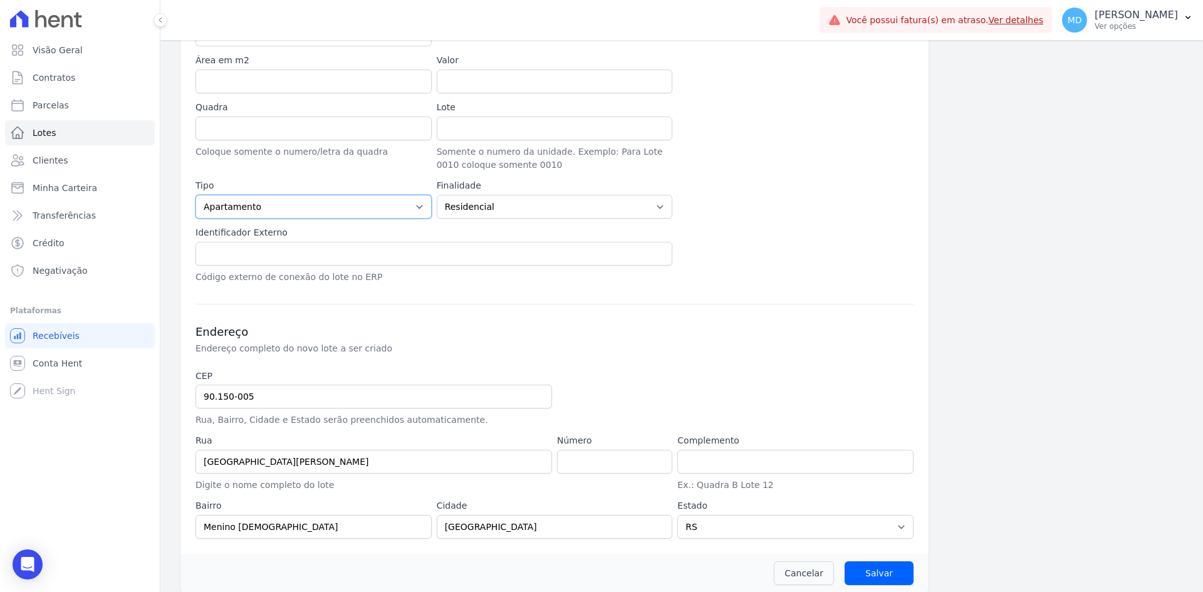
scroll to position [281, 0]
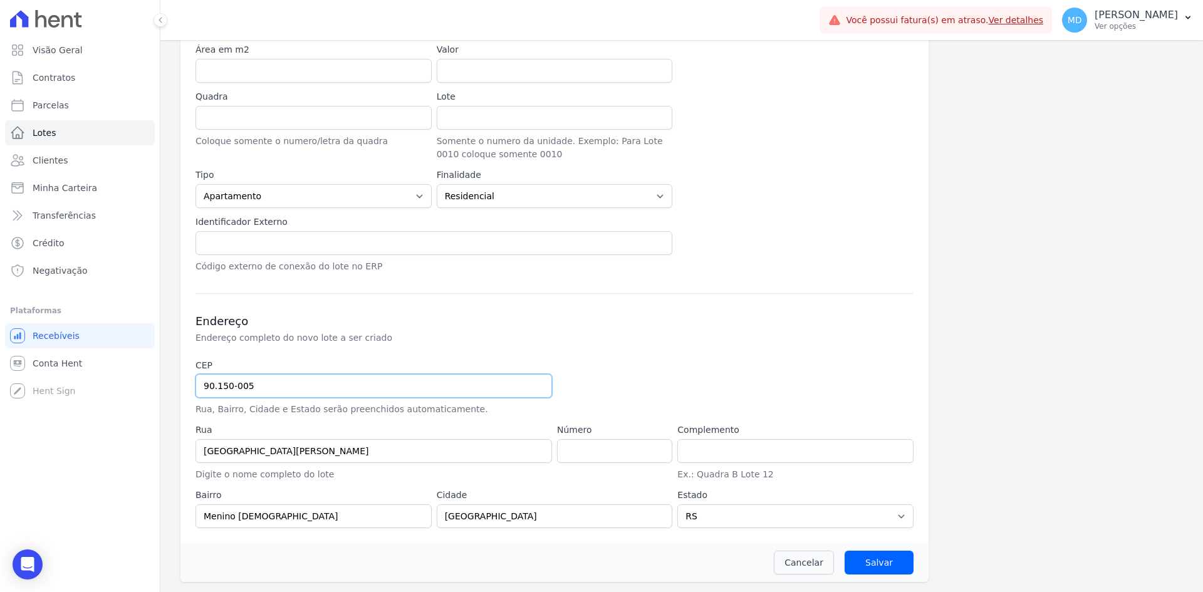
drag, startPoint x: 257, startPoint y: 379, endPoint x: 189, endPoint y: 371, distance: 68.1
click at [189, 371] on div "Informações Básicas Detalhes do novo lote a ser criado Empreendimento Art Park …" at bounding box center [555, 179] width 748 height 728
paste input "4.035-170"
type input "94.035-170"
click at [280, 383] on input "94.035-170" at bounding box center [374, 386] width 357 height 24
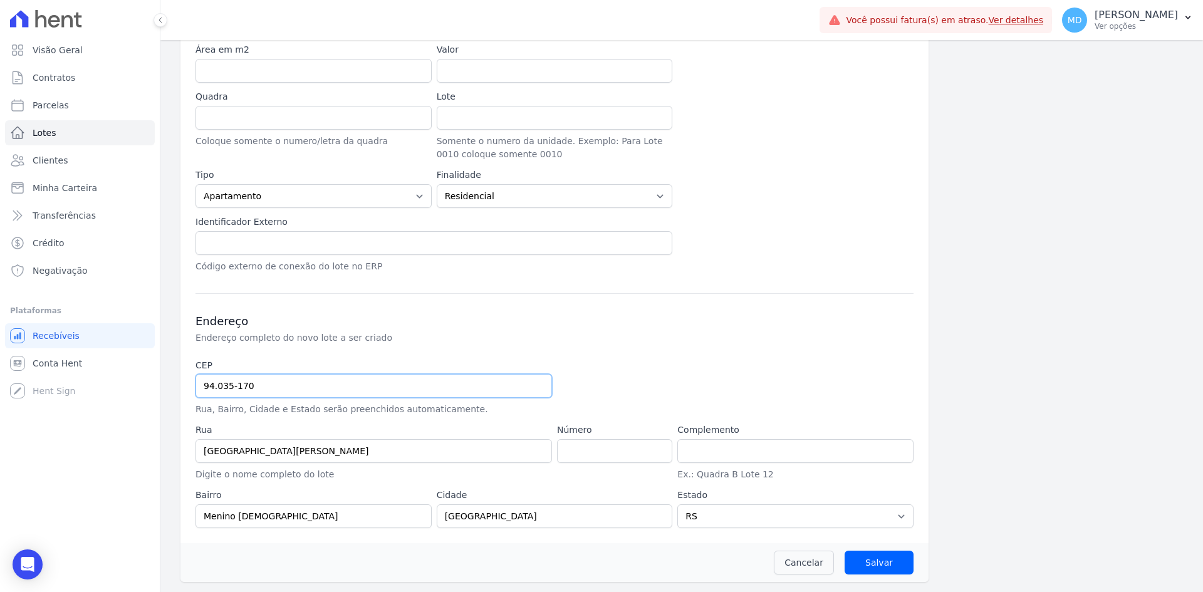
type input "Rua Nova York"
type input "Passo das Pedras"
type input "Gravataí"
click at [289, 387] on input "94.035-170" at bounding box center [374, 386] width 357 height 24
type input "94.035-170"
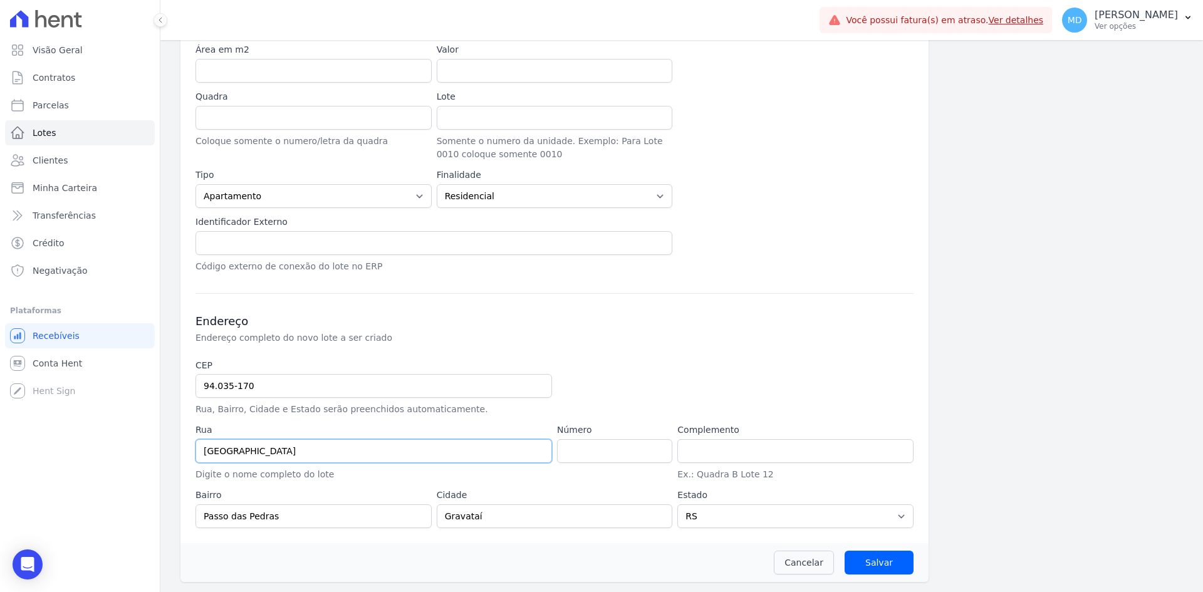
click at [292, 439] on input "Rua Nova York" at bounding box center [374, 451] width 357 height 24
click at [291, 442] on input "Rua Nova York" at bounding box center [374, 451] width 357 height 24
click at [588, 455] on input "number" at bounding box center [614, 451] width 115 height 24
type input "120"
click at [845, 517] on input "Salvar" at bounding box center [879, 563] width 69 height 24
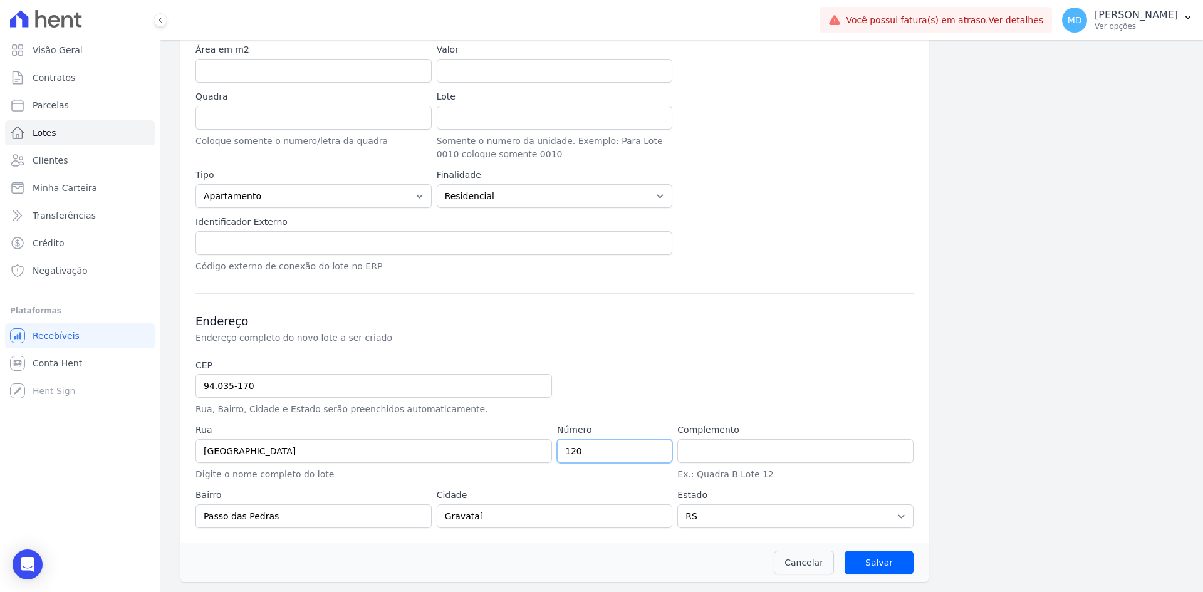
click at [845, 517] on input "Salvar" at bounding box center [879, 563] width 69 height 24
click at [865, 517] on input "Salvar" at bounding box center [879, 563] width 69 height 24
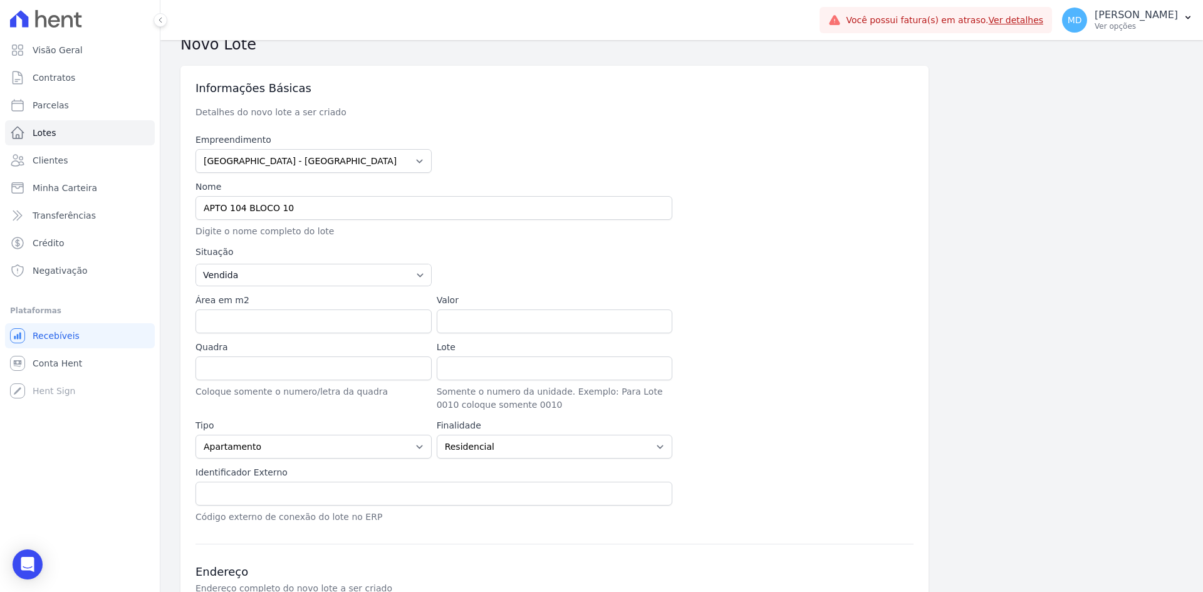
scroll to position [0, 0]
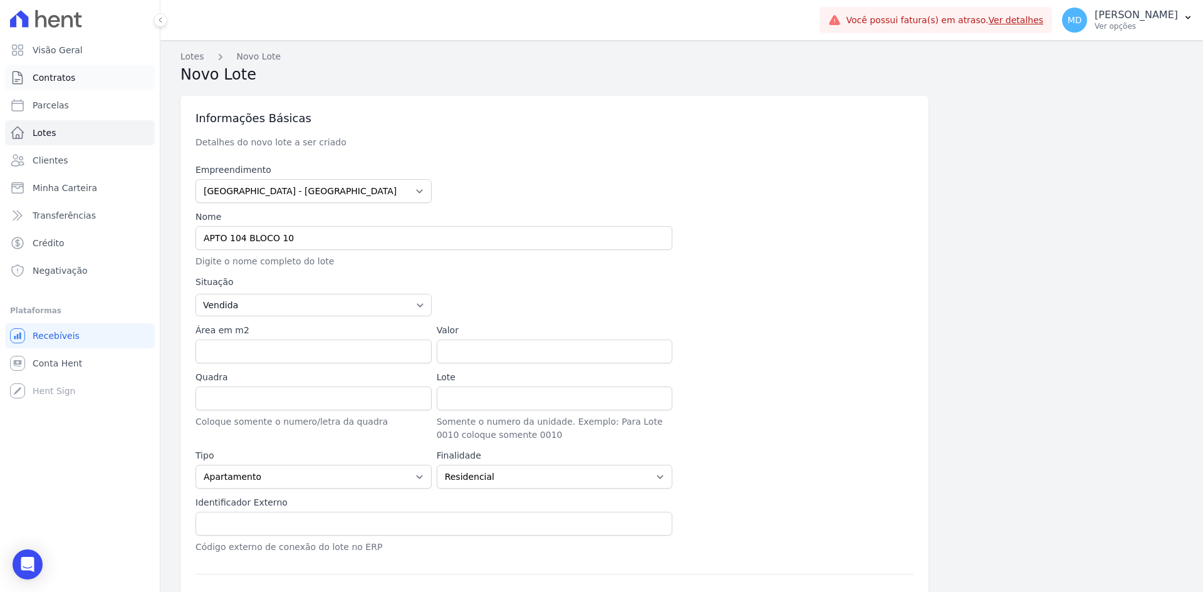
click at [72, 76] on link "Contratos" at bounding box center [80, 77] width 150 height 25
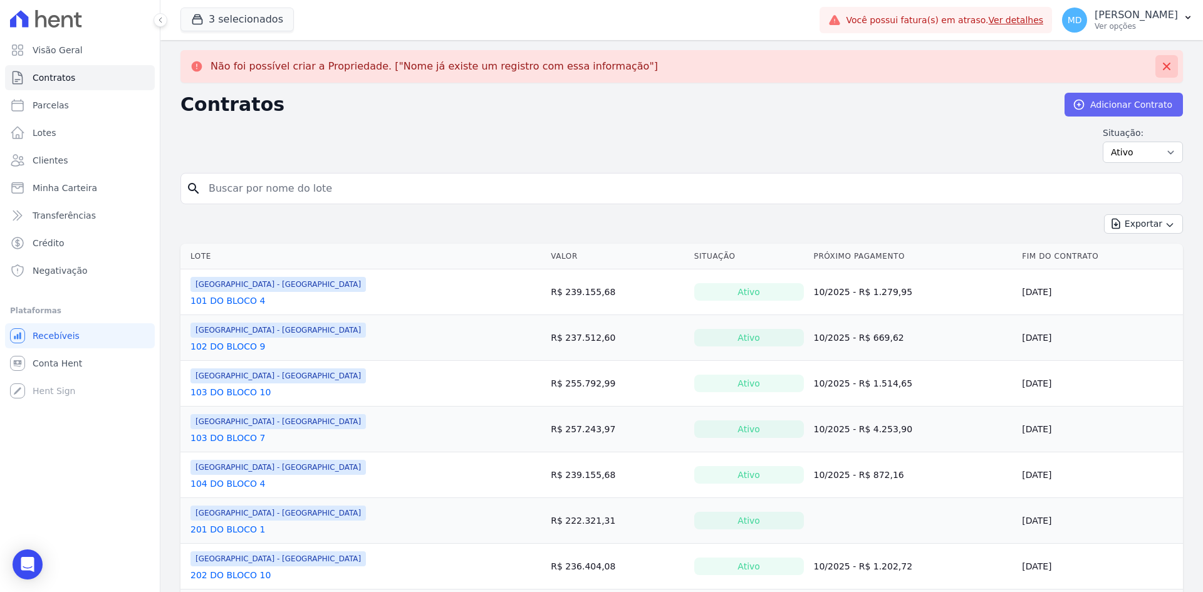
click at [962, 66] on icon at bounding box center [1167, 66] width 13 height 13
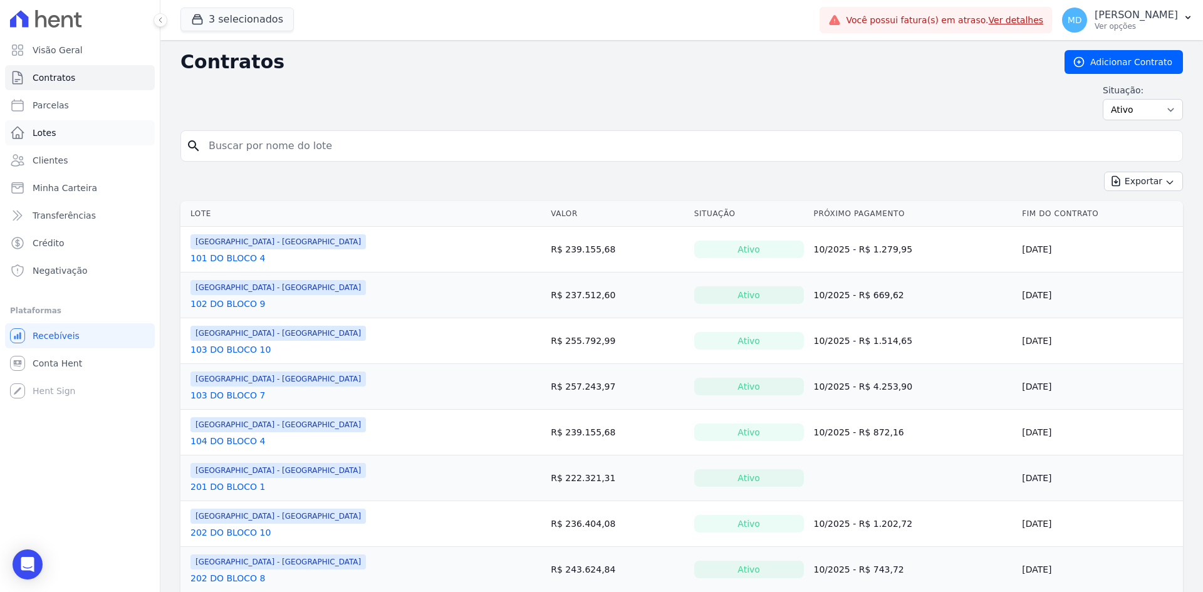
click at [56, 130] on link "Lotes" at bounding box center [80, 132] width 150 height 25
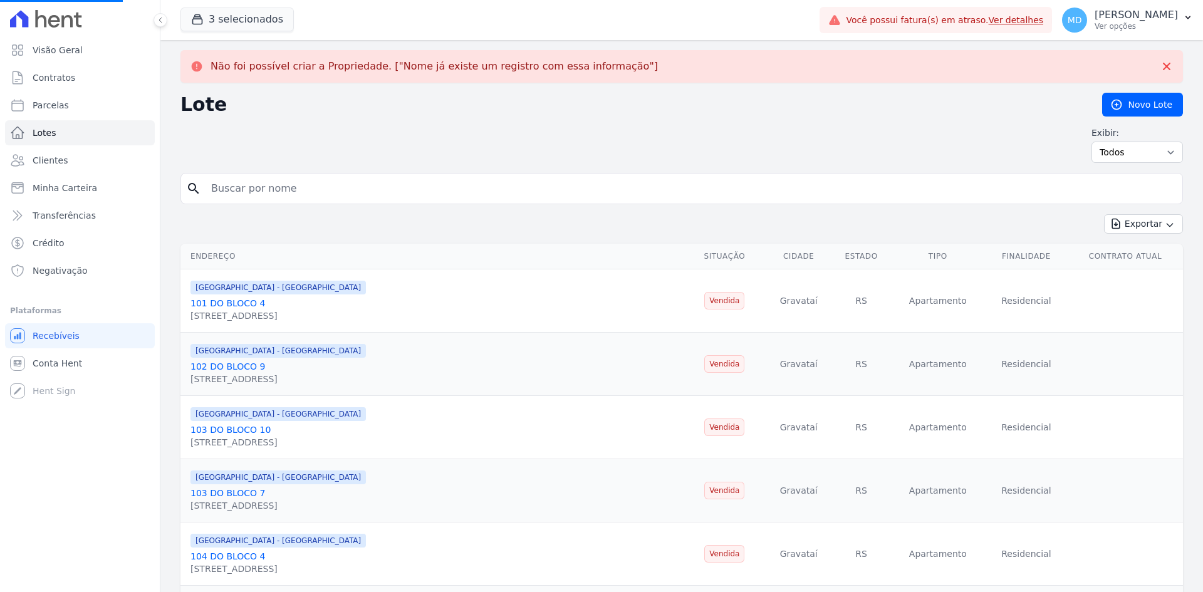
click at [288, 186] on input "search" at bounding box center [691, 188] width 974 height 25
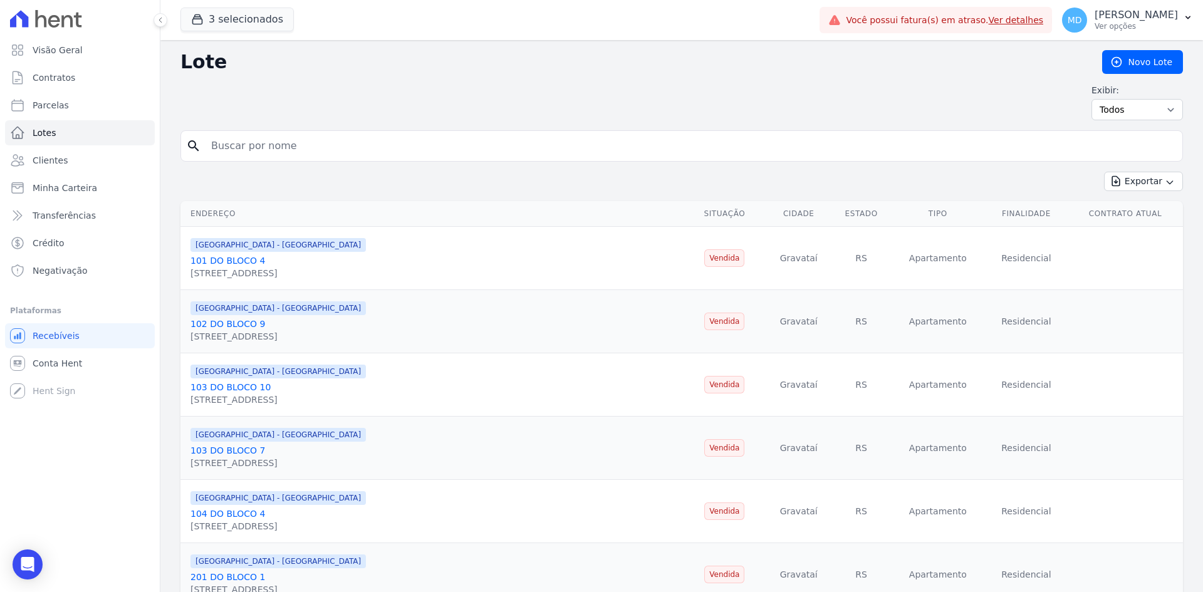
click at [263, 141] on input "search" at bounding box center [691, 145] width 974 height 25
click at [280, 143] on input "search" at bounding box center [691, 145] width 974 height 25
paste input "[PERSON_NAME]"
type input "[PERSON_NAME]"
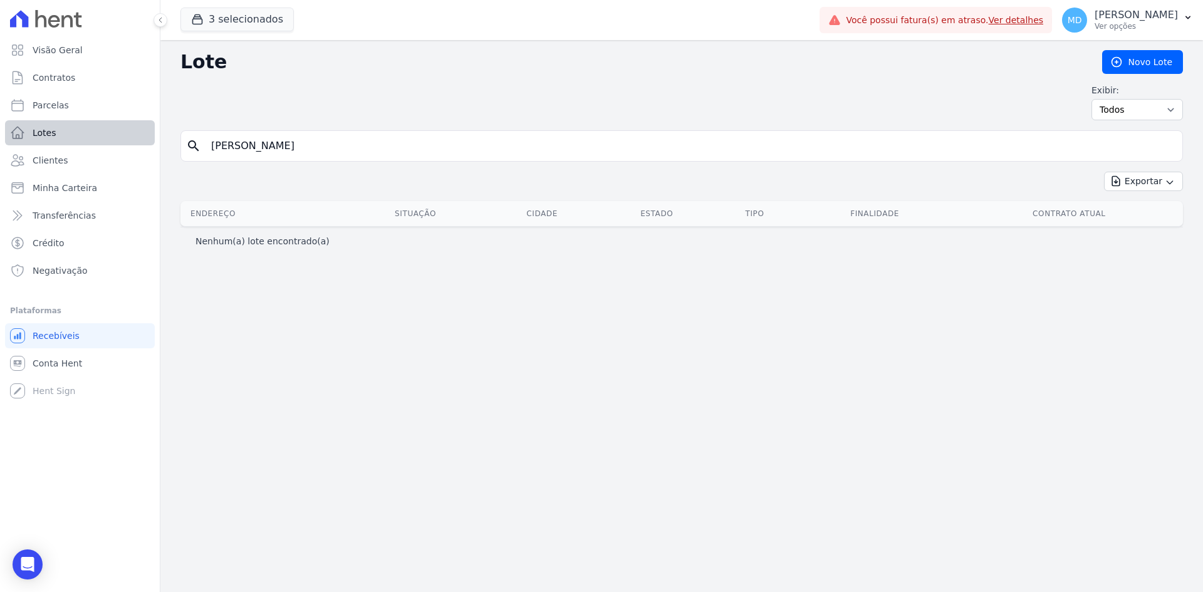
drag, startPoint x: 355, startPoint y: 146, endPoint x: 151, endPoint y: 144, distance: 204.3
click at [151, 144] on div "Visão Geral Contratos Parcelas Lotes Clientes Minha Carteira Transferências Cré…" at bounding box center [601, 296] width 1203 height 592
click at [272, 147] on input "BLOCO" at bounding box center [691, 145] width 974 height 25
type input "BLOCO 10"
click at [272, 147] on input "BLOCO 10" at bounding box center [691, 145] width 974 height 25
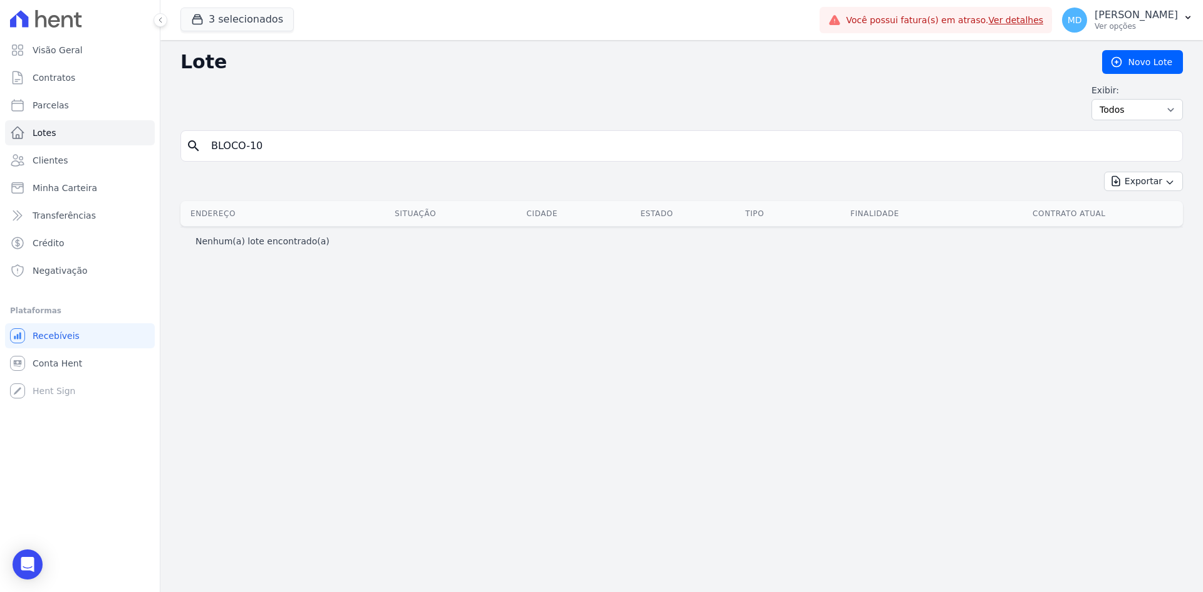
type input "BLOCO-10"
click at [272, 148] on input "BLOCO-10" at bounding box center [691, 145] width 974 height 25
type input "B"
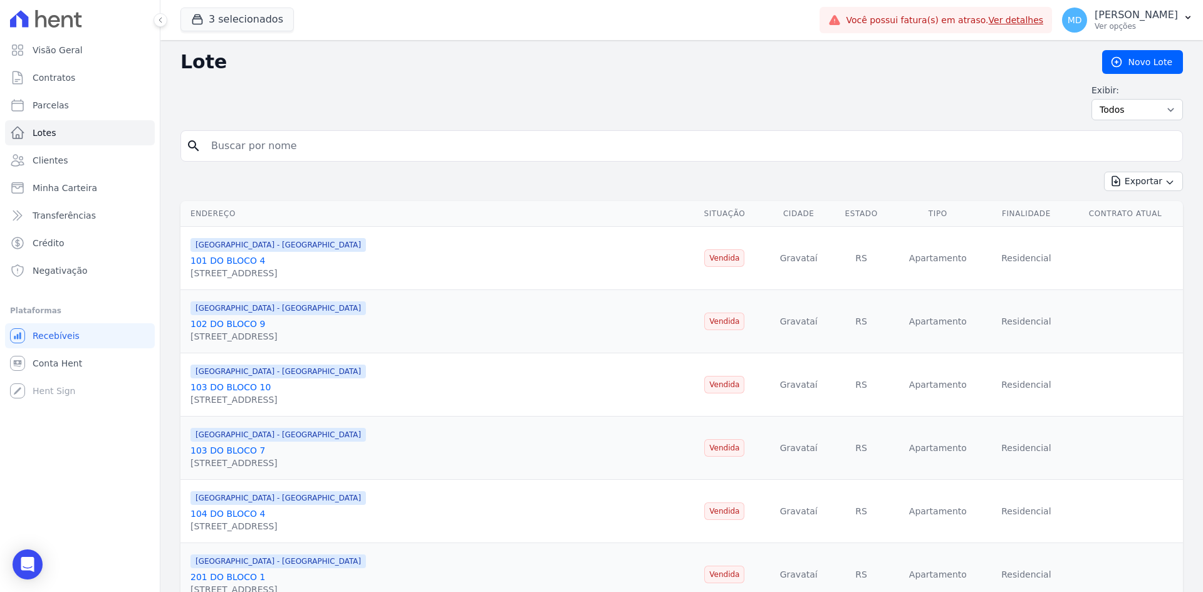
click at [273, 148] on input "search" at bounding box center [691, 145] width 974 height 25
type input "104"
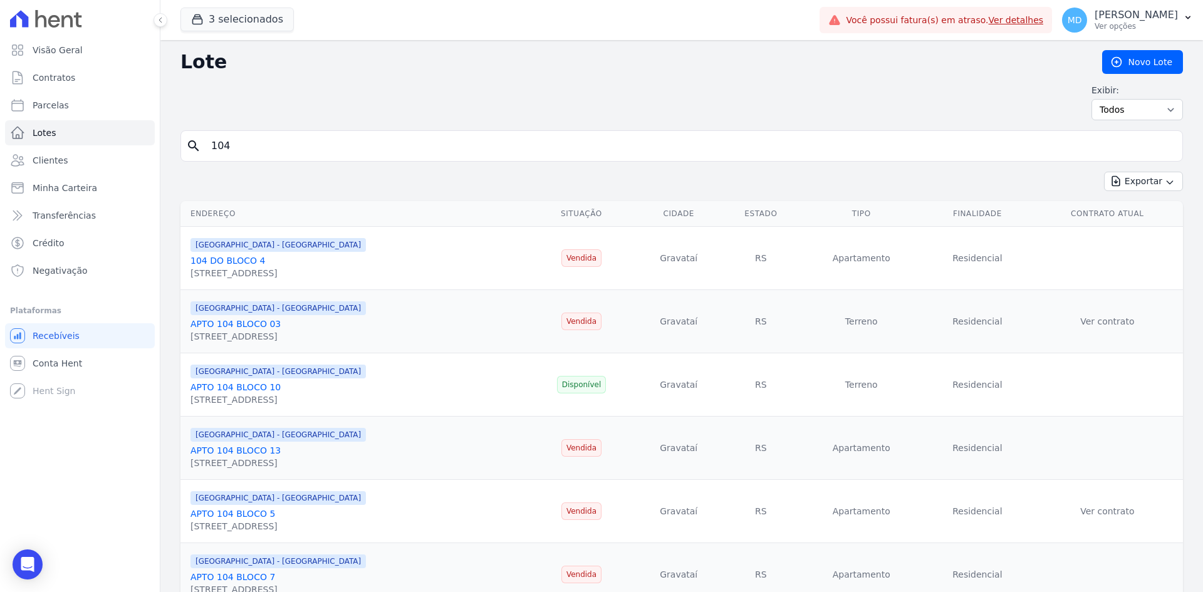
click at [233, 389] on link "APTO 104 BLOCO 10" at bounding box center [236, 387] width 90 height 10
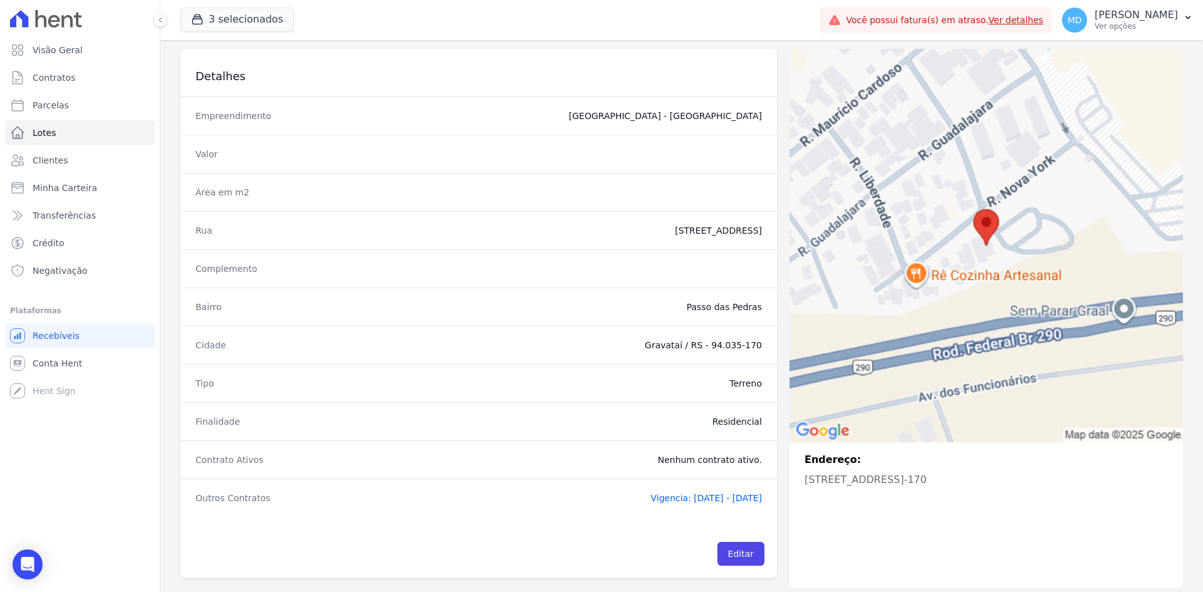
scroll to position [85, 0]
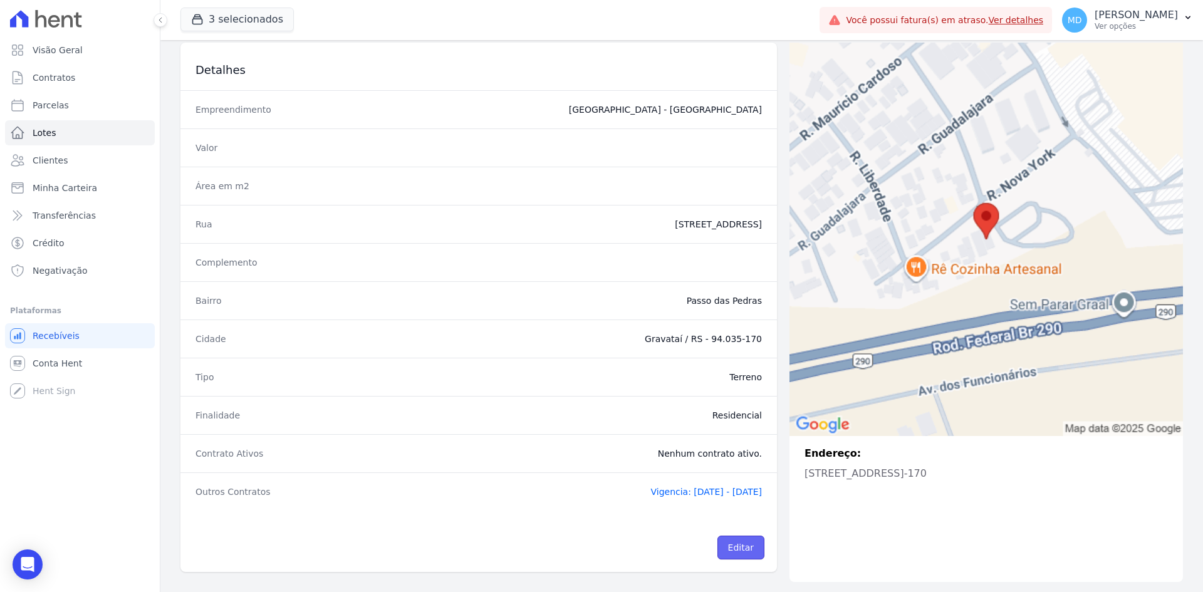
click at [744, 517] on link "Editar" at bounding box center [741, 548] width 47 height 24
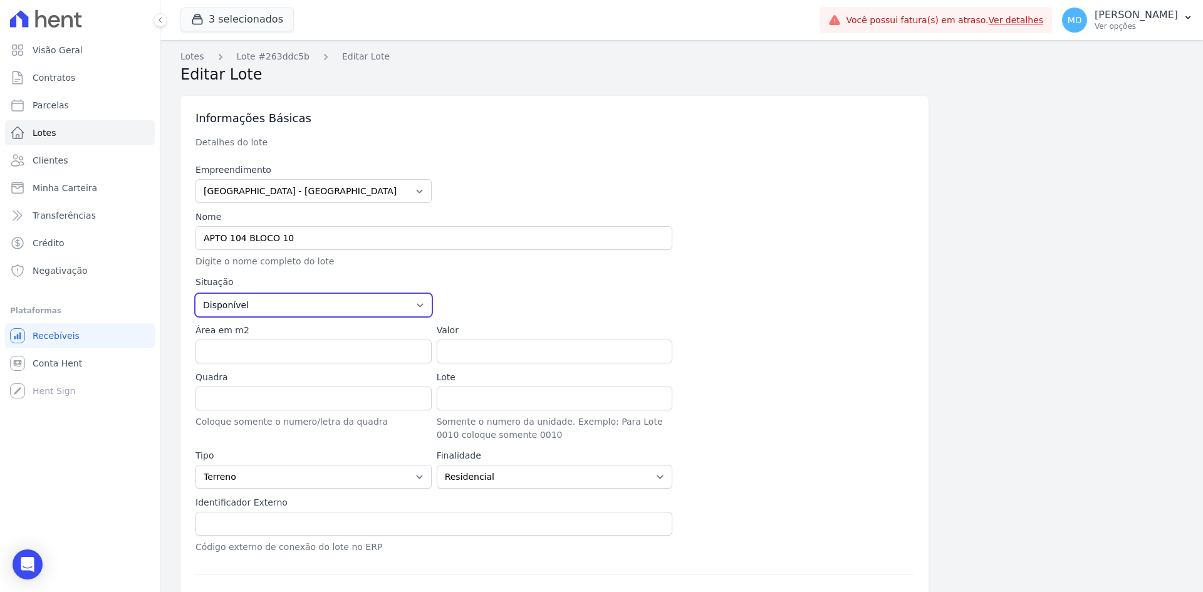
click at [274, 301] on select "Disponível Vendida Reservada Indisponível" at bounding box center [314, 305] width 236 height 23
select select "sold"
click at [196, 294] on select "Disponível Vendida Reservada Indisponível" at bounding box center [314, 305] width 236 height 23
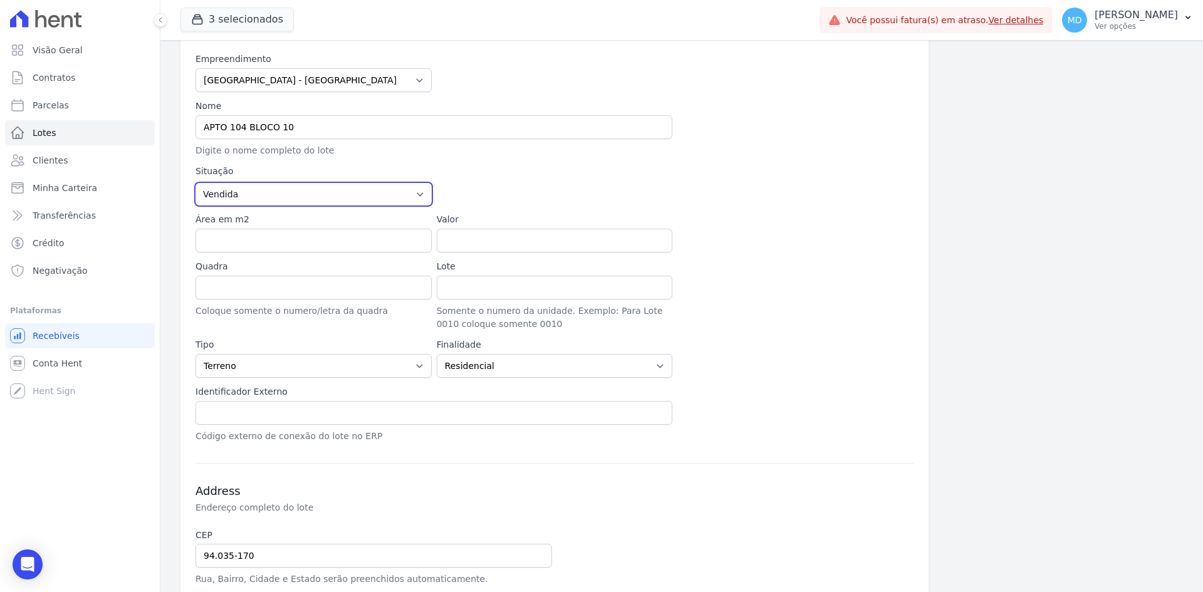
scroll to position [125, 0]
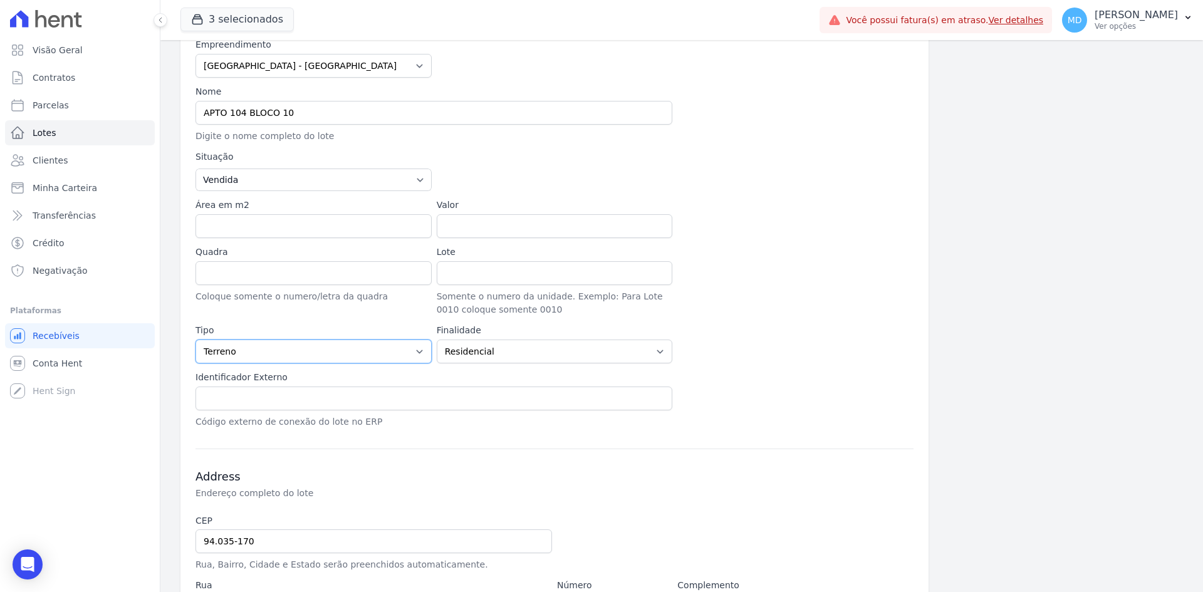
click at [264, 355] on select "Casa Apartamento Escritório Flat Loja Espaço Comercial Terreno Outros" at bounding box center [314, 352] width 236 height 24
select select "apartment"
click at [196, 340] on select "Casa Apartamento Escritório Flat Loja Espaço Comercial Terreno Outros" at bounding box center [314, 352] width 236 height 24
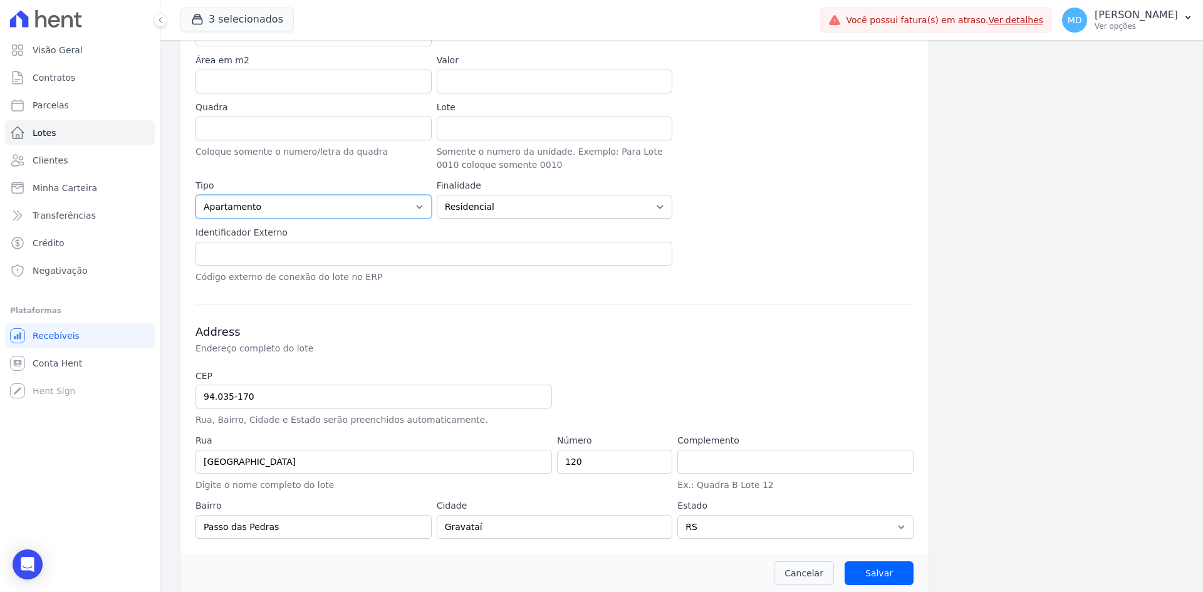
scroll to position [281, 0]
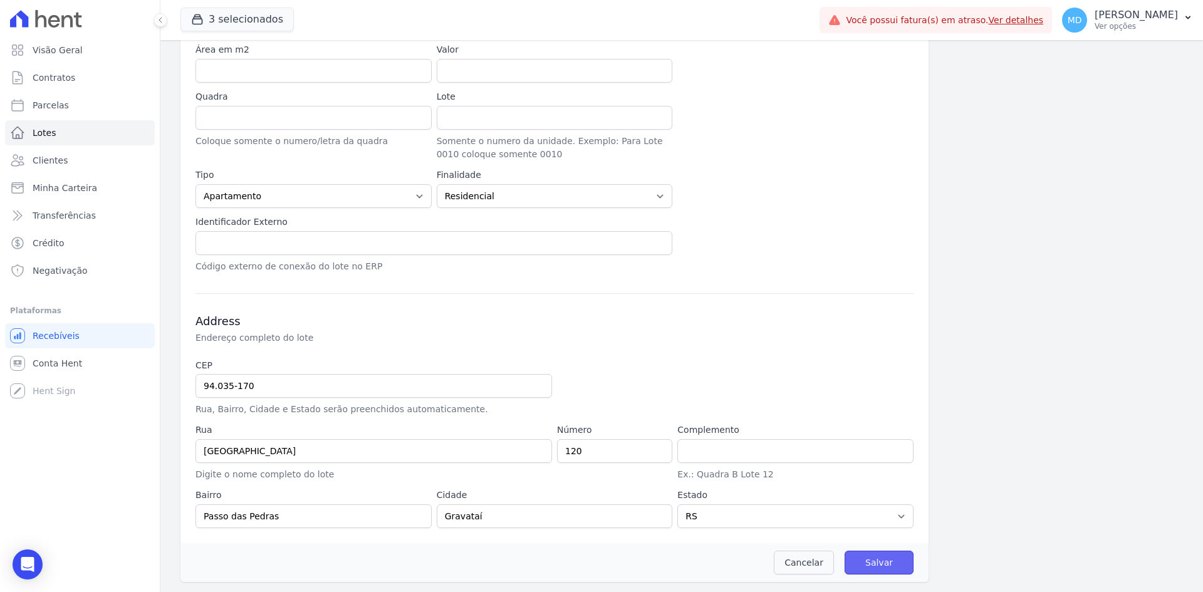
click at [889, 517] on input "Salvar" at bounding box center [879, 563] width 69 height 24
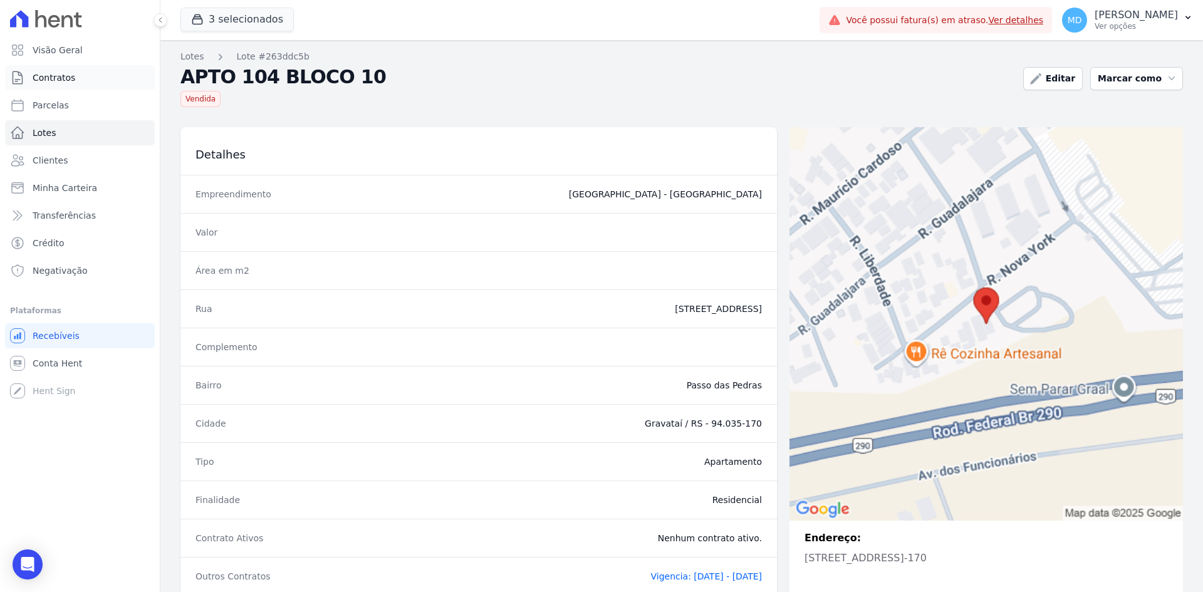
click at [68, 79] on span "Contratos" at bounding box center [54, 77] width 43 height 13
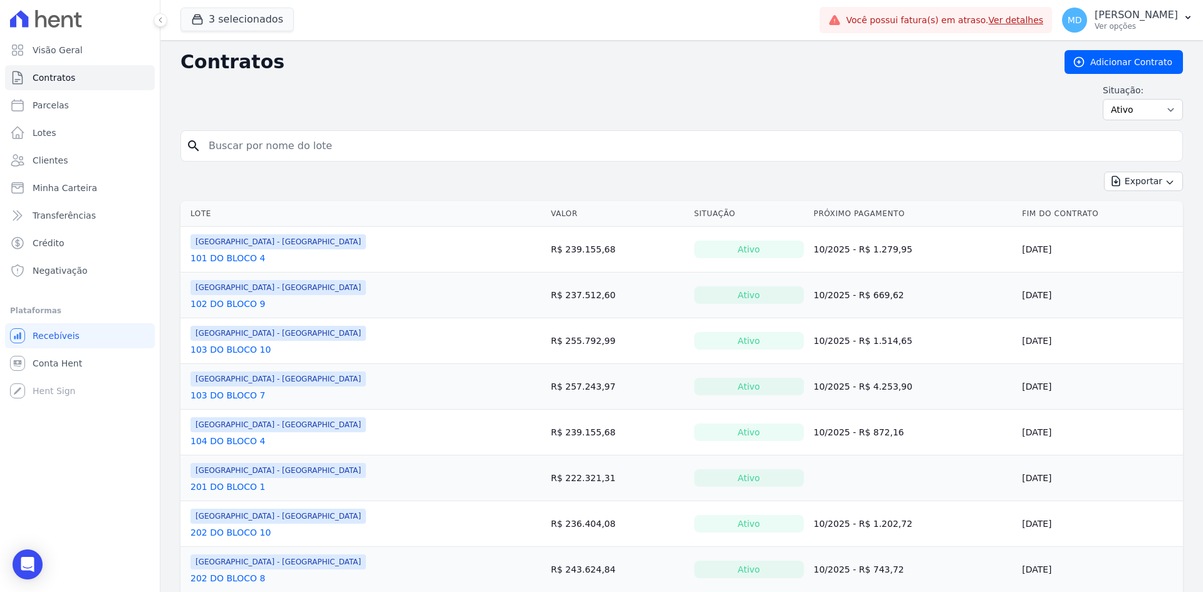
click at [264, 145] on input "search" at bounding box center [689, 145] width 976 height 25
type input "dionathan"
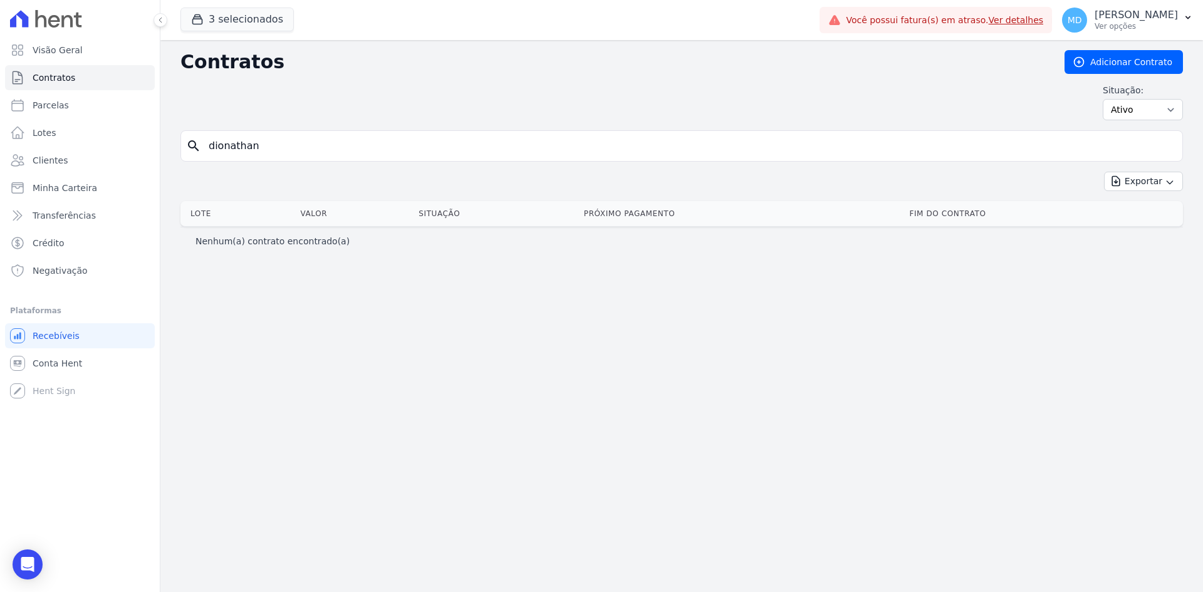
click at [302, 154] on input "dionathan" at bounding box center [689, 145] width 976 height 25
type input "104"
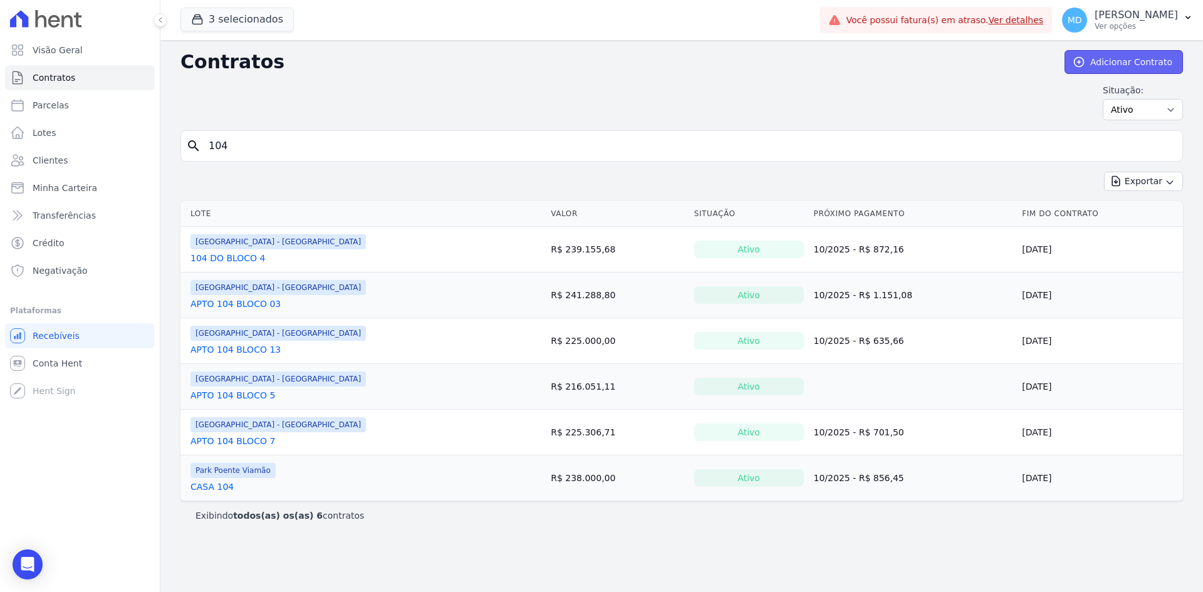
click at [962, 61] on link "Adicionar Contrato" at bounding box center [1124, 62] width 118 height 24
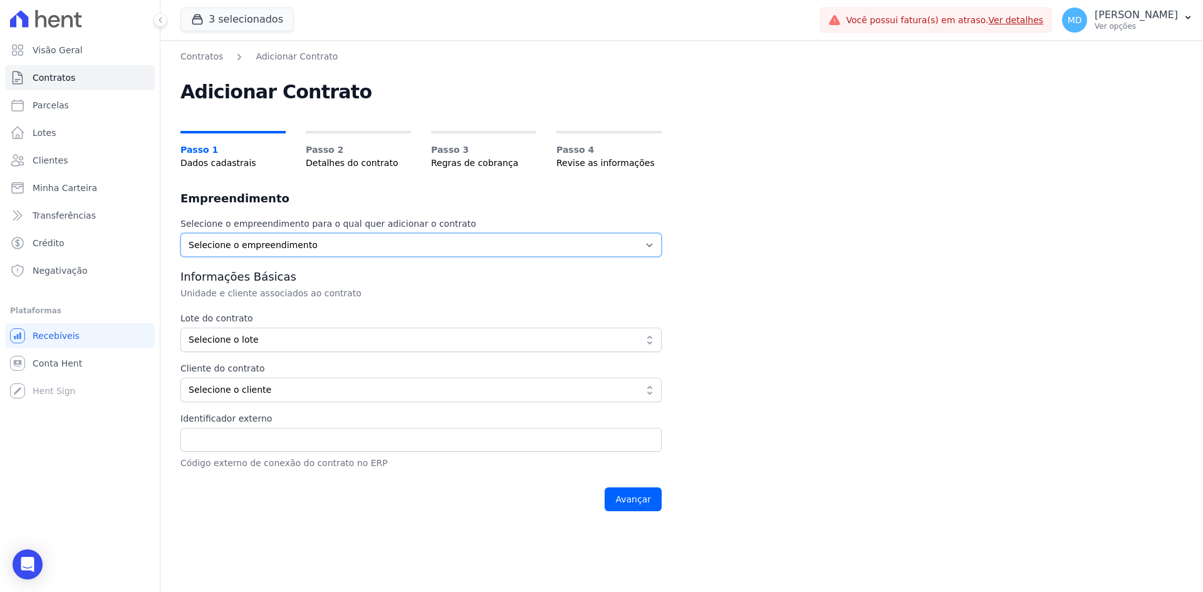
click at [329, 238] on select "Selecione o empreendimento Arty Park - Gravatai Park Poente Viamão Park Poente …" at bounding box center [421, 245] width 481 height 24
select select "980c1eb1-4231-460f-863e-120dd4190085"
click at [181, 233] on select "Selecione o empreendimento Arty Park - Gravatai Park Poente Viamão Park Poente …" at bounding box center [421, 245] width 481 height 24
click at [270, 340] on span "Selecione o lote" at bounding box center [412, 339] width 447 height 13
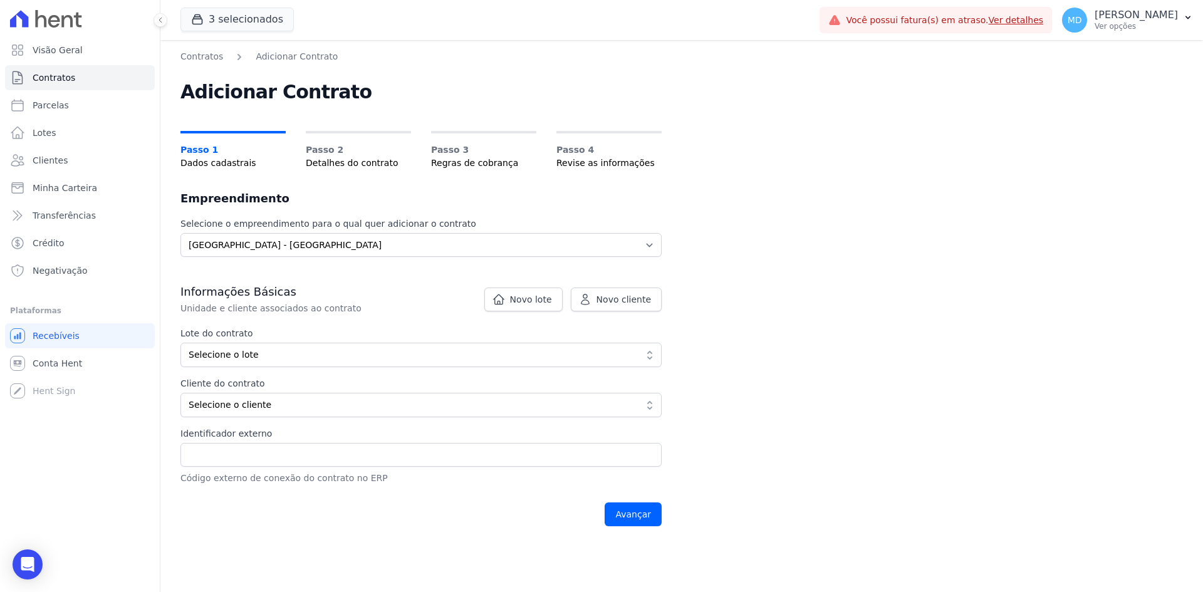
click at [275, 353] on span "Selecione o lote" at bounding box center [412, 354] width 447 height 13
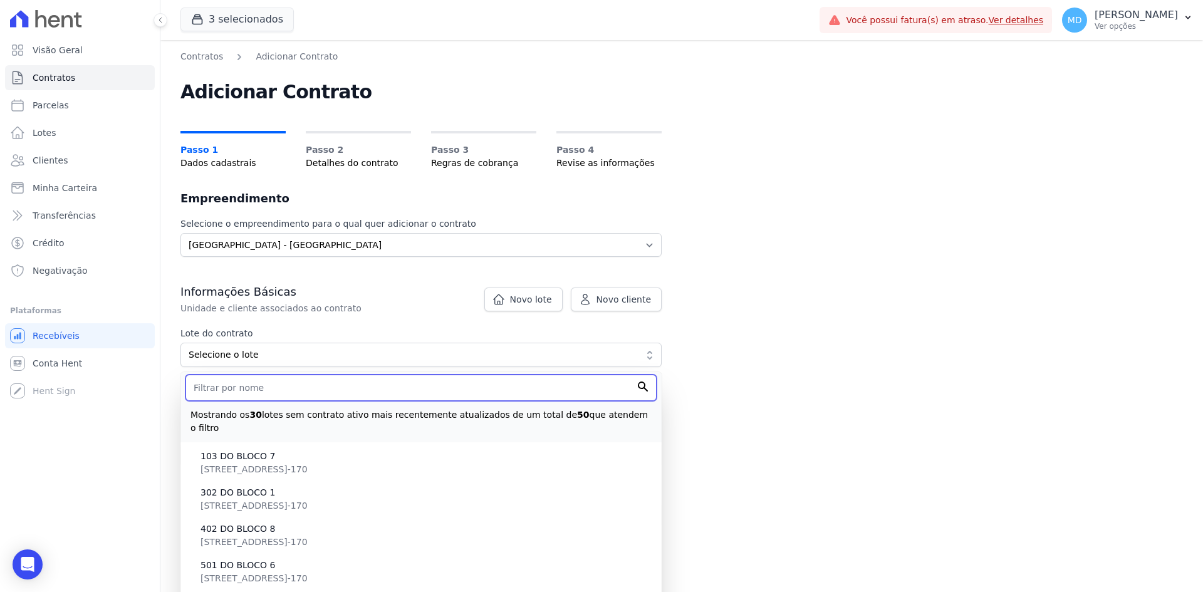
click at [261, 389] on input "text" at bounding box center [421, 388] width 471 height 26
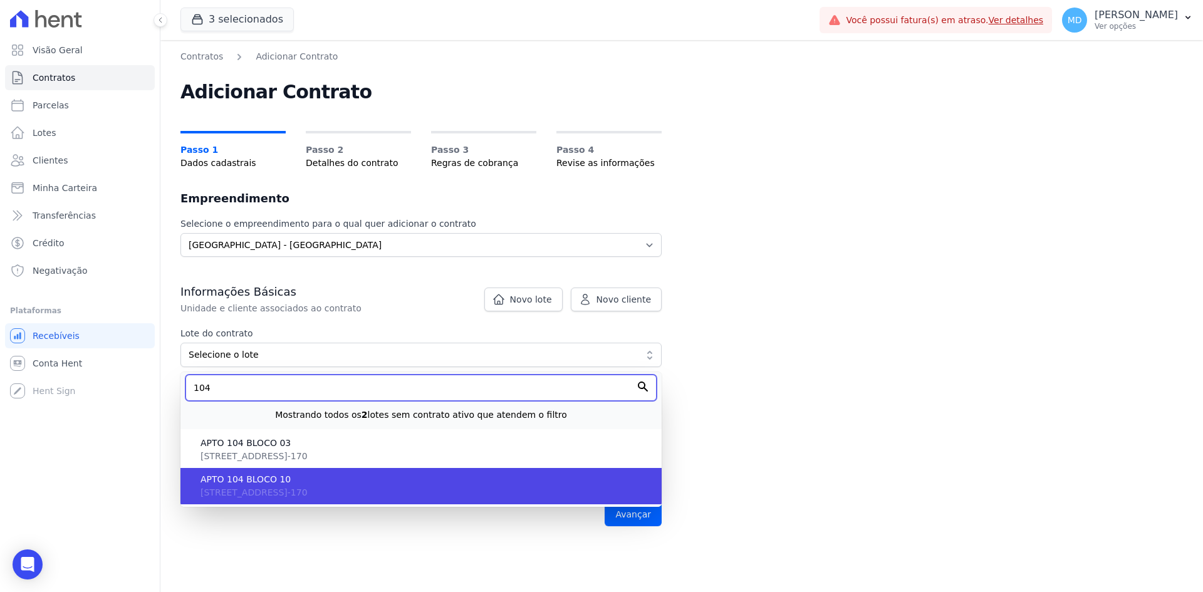
type input "104"
click at [297, 486] on span "APTO 104 BLOCO 10" at bounding box center [426, 479] width 451 height 13
type input "263ddc5b-2154-42d3-9a54-d3ed4bfac227"
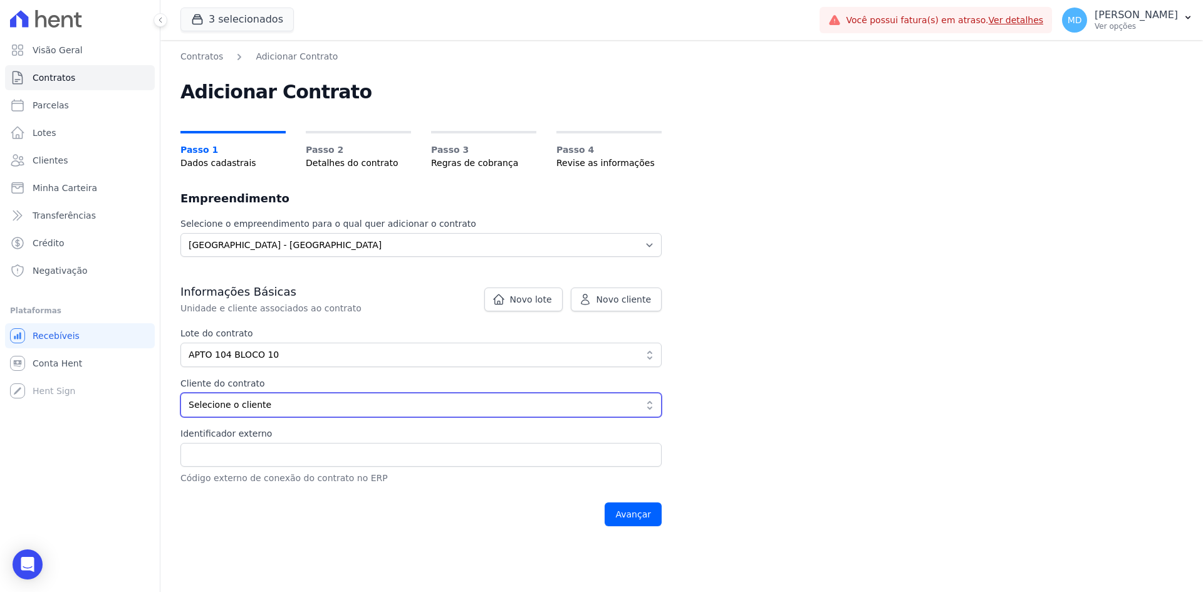
click at [263, 404] on span "Selecione o cliente" at bounding box center [412, 405] width 447 height 13
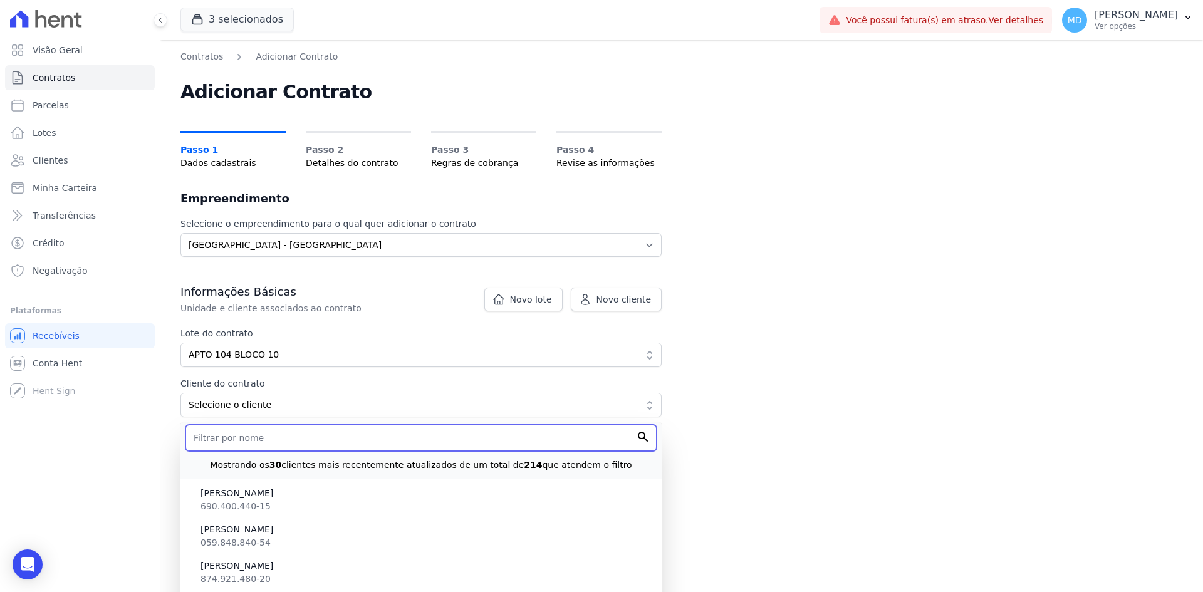
click at [270, 439] on input "text" at bounding box center [421, 438] width 471 height 26
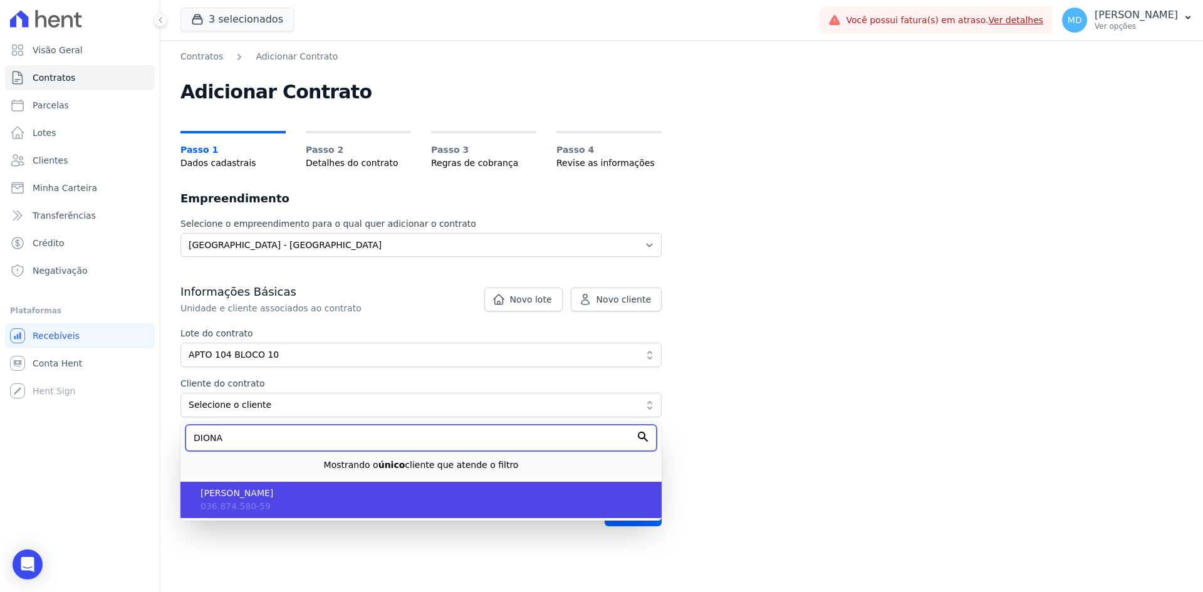
type input "DIONA"
click at [279, 485] on li "DIONATHAN DUTRA SARMENTO 036.874.580-59" at bounding box center [421, 500] width 481 height 36
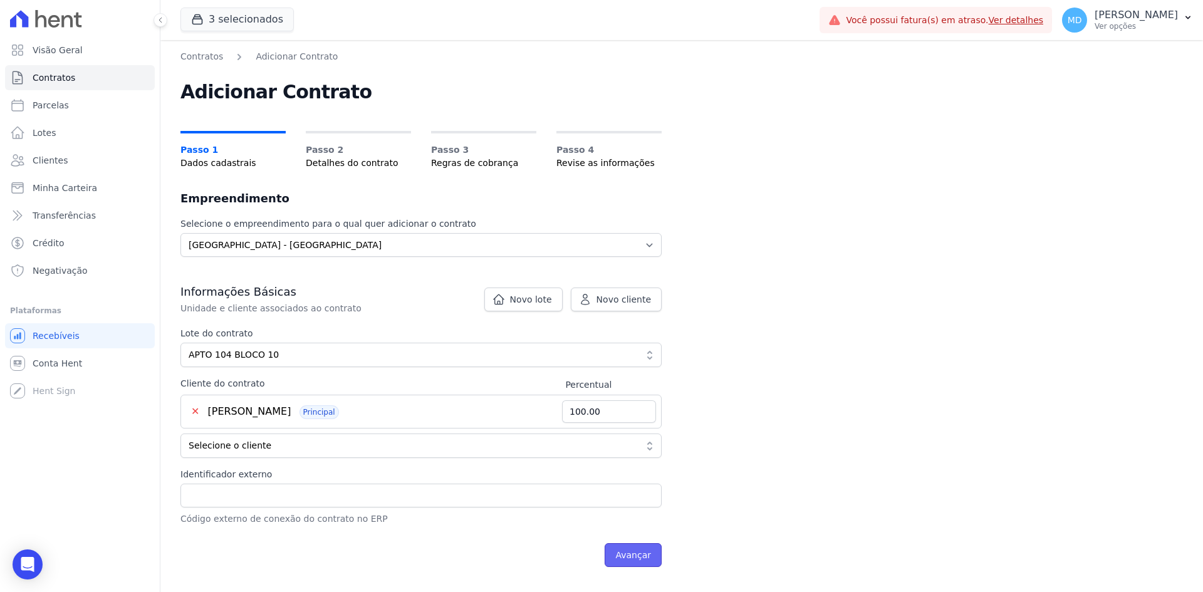
click at [618, 517] on input "Avançar" at bounding box center [633, 555] width 57 height 24
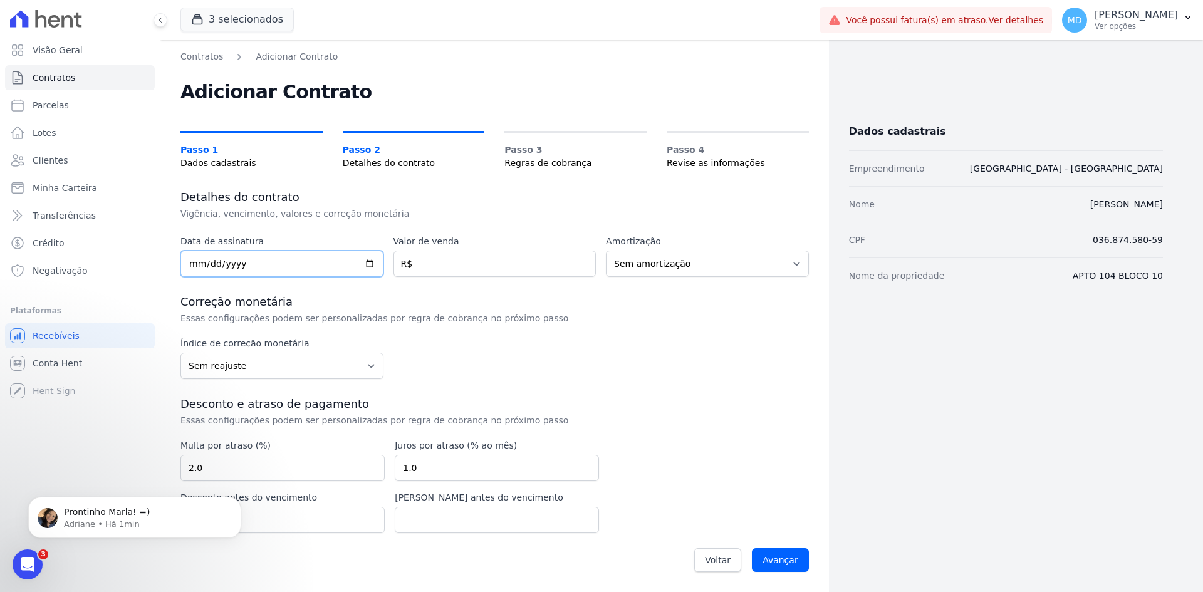
click at [195, 265] on input "date" at bounding box center [282, 264] width 203 height 26
type input "[DATE]"
click at [445, 268] on input "number" at bounding box center [495, 264] width 203 height 26
click at [483, 261] on input "number" at bounding box center [495, 264] width 203 height 26
type input "285"
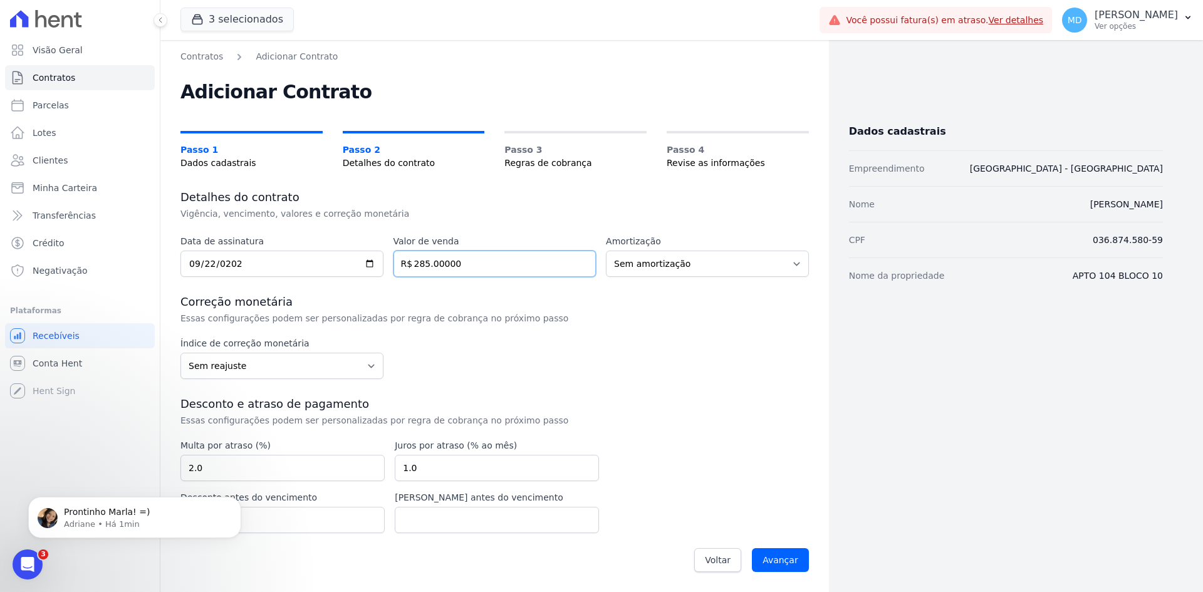
type input "285.00000"
click at [637, 265] on select "Sem amortização Price Sac" at bounding box center [707, 264] width 203 height 26
click at [654, 270] on select "Sem amortização Price Sac" at bounding box center [707, 264] width 203 height 26
click at [653, 269] on select "Sem amortização Price Sac" at bounding box center [707, 264] width 203 height 26
drag, startPoint x: 649, startPoint y: 361, endPoint x: 666, endPoint y: 320, distance: 44.4
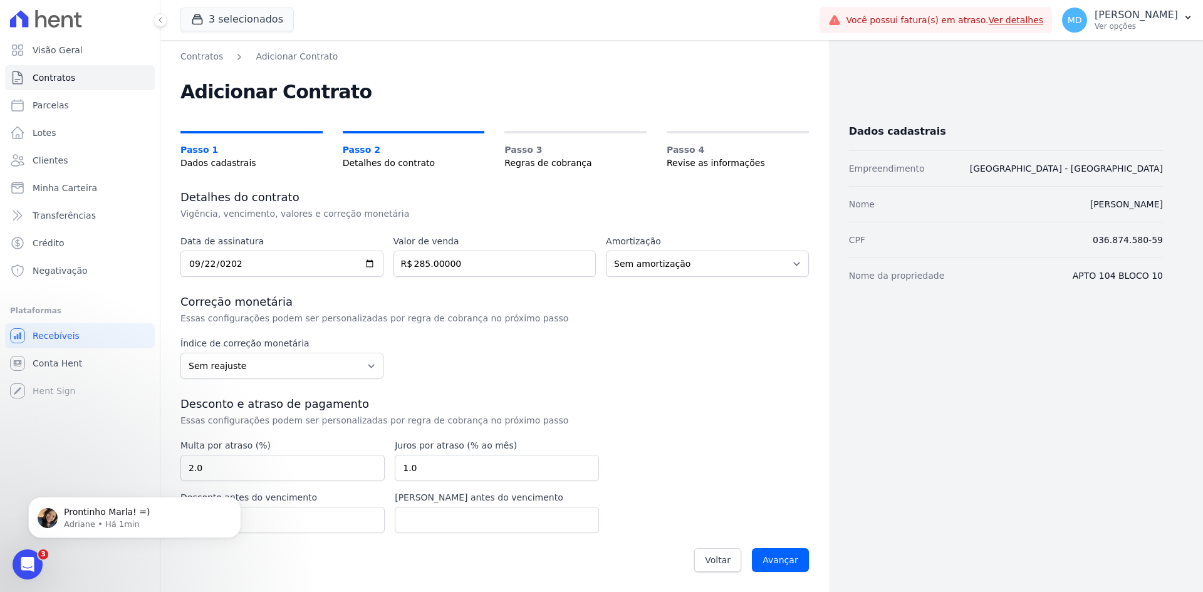
click at [649, 361] on div "Índice de correção monetária Sem reajuste Média dos últimos 12 meses acumulado …" at bounding box center [495, 358] width 629 height 42
click at [295, 362] on select "Sem reajuste Média dos últimos 12 meses acumulado de INCCM Média dos últimos 12…" at bounding box center [282, 366] width 203 height 26
select select "inccdi"
click at [181, 353] on select "Sem reajuste Média dos últimos 12 meses acumulado de INCCM Média dos últimos 12…" at bounding box center [282, 366] width 203 height 26
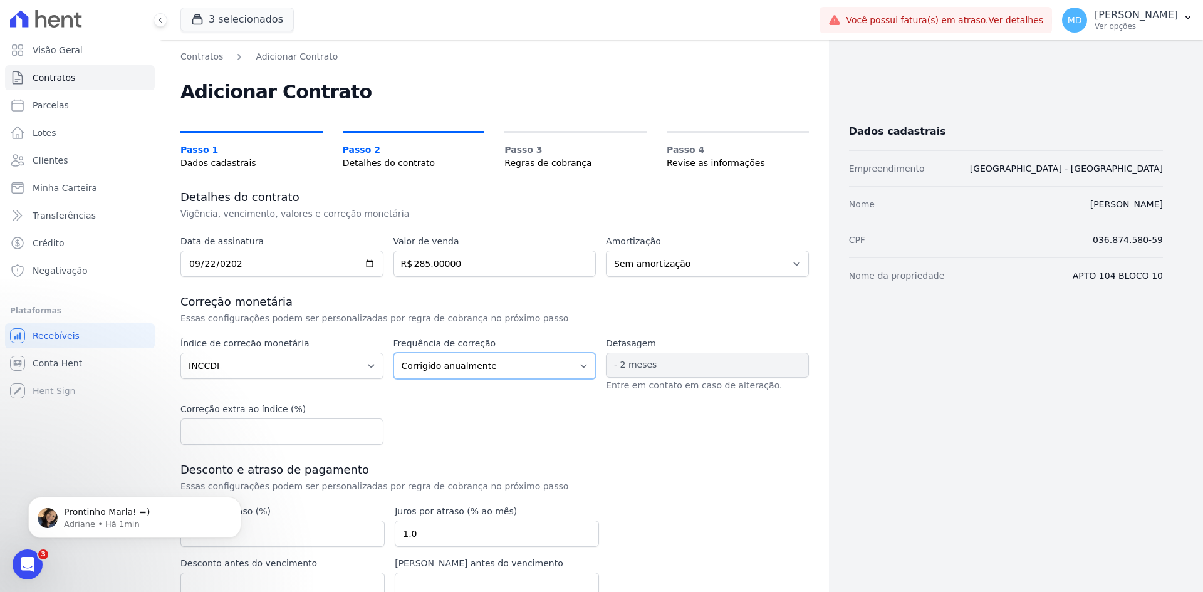
click at [473, 363] on select "Corrigido semestralmente Corrigido mensalmente Corrigido anualmente" at bounding box center [495, 366] width 203 height 26
select select "monthly"
click at [394, 353] on select "Corrigido semestralmente Corrigido mensalmente Corrigido anualmente" at bounding box center [495, 366] width 203 height 26
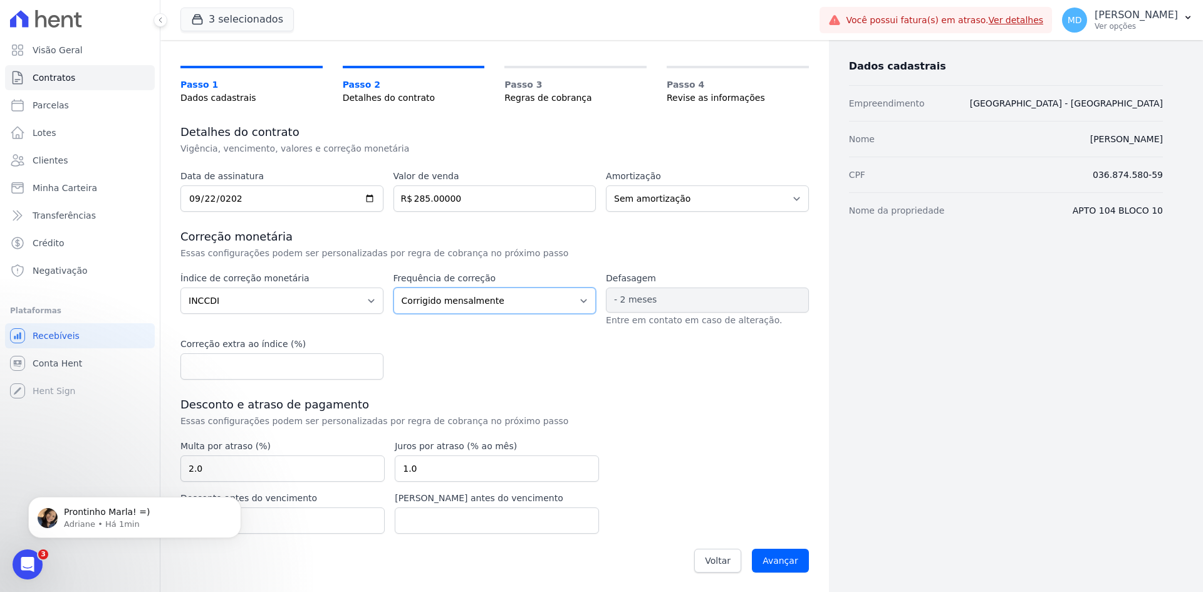
scroll to position [66, 0]
click at [671, 199] on select "Sem amortização Price Sac" at bounding box center [707, 198] width 203 height 26
click at [680, 202] on select "Sem amortização Price Sac" at bounding box center [707, 198] width 203 height 26
click at [701, 145] on div "Detalhes do contrato Vigência, vencimento, valores e correção monetária" at bounding box center [495, 139] width 629 height 30
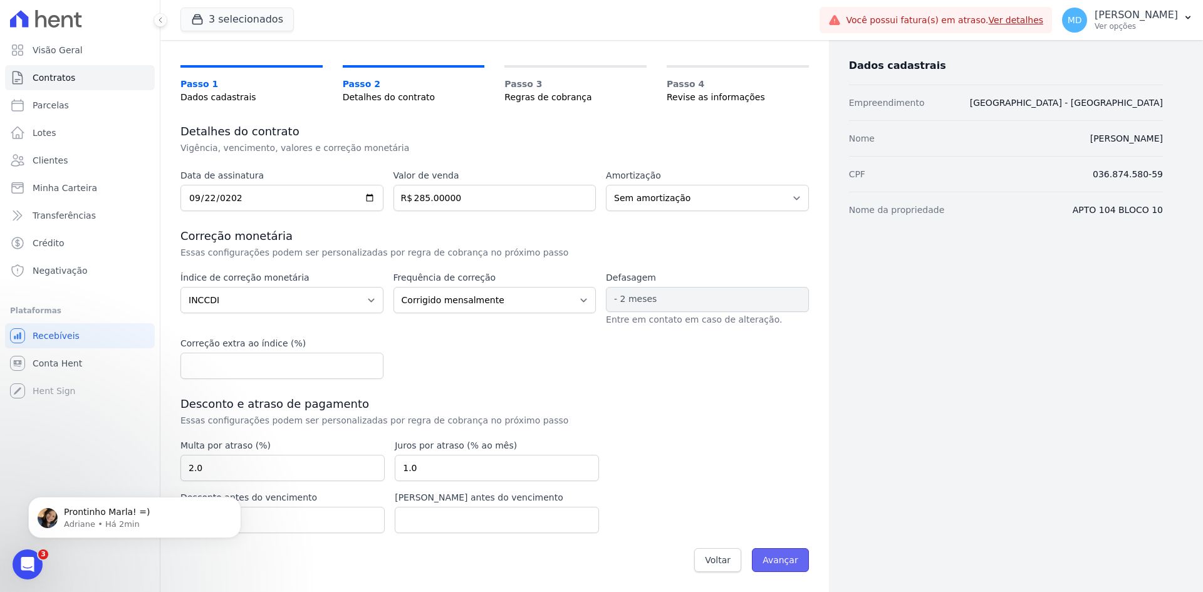
drag, startPoint x: 793, startPoint y: 566, endPoint x: 726, endPoint y: 461, distance: 124.0
click at [792, 566] on input "Avançar" at bounding box center [780, 560] width 57 height 24
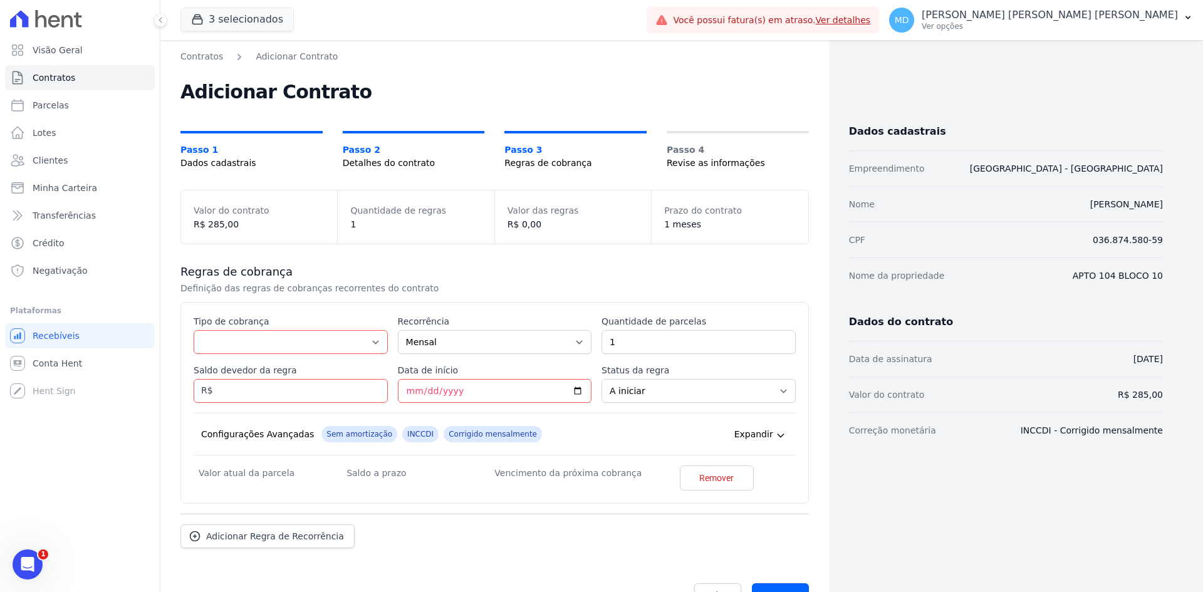
scroll to position [35, 0]
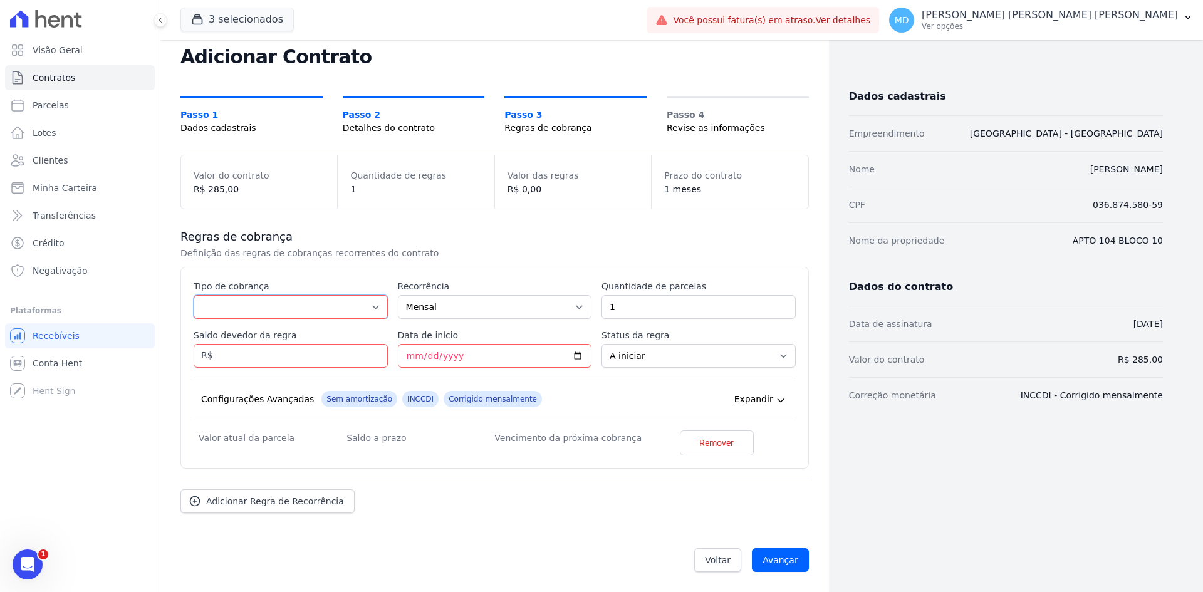
drag, startPoint x: 254, startPoint y: 309, endPoint x: 260, endPoint y: 303, distance: 8.4
click at [255, 308] on select "Parcela Normal Entrada Sinal Intercalada Chaves Pré-chaves Pós-chaves Impostos …" at bounding box center [291, 307] width 194 height 24
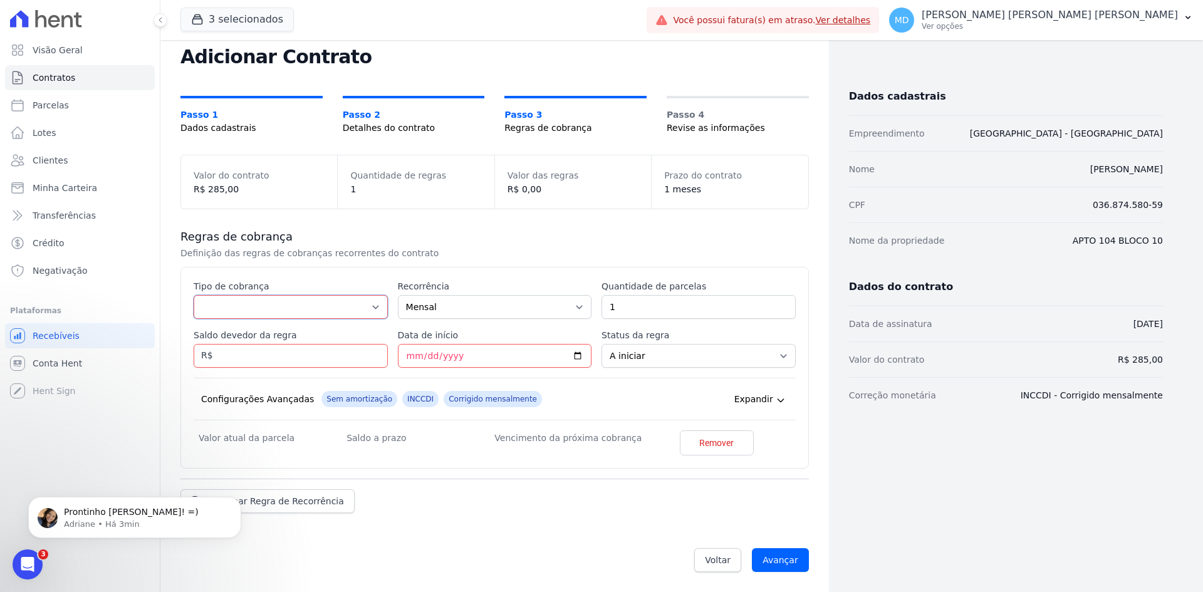
scroll to position [0, 0]
select select "standard"
click at [194, 295] on select "Parcela Normal Entrada Sinal Intercalada Chaves Pré-chaves Pós-chaves Impostos …" at bounding box center [291, 307] width 194 height 24
